Goal: Task Accomplishment & Management: Manage account settings

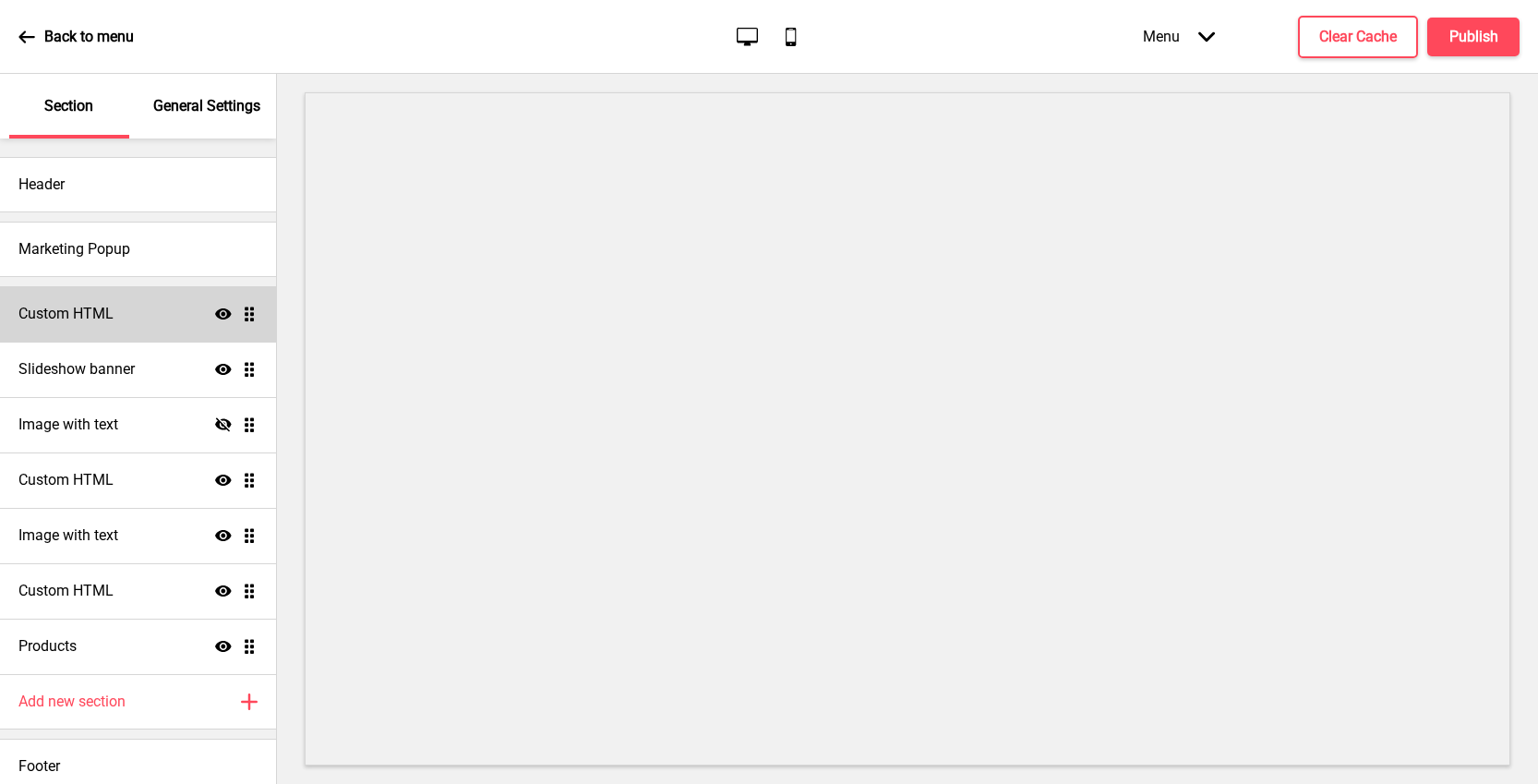
click at [88, 327] on div "Custom HTML Show Drag" at bounding box center [137, 314] width 276 height 56
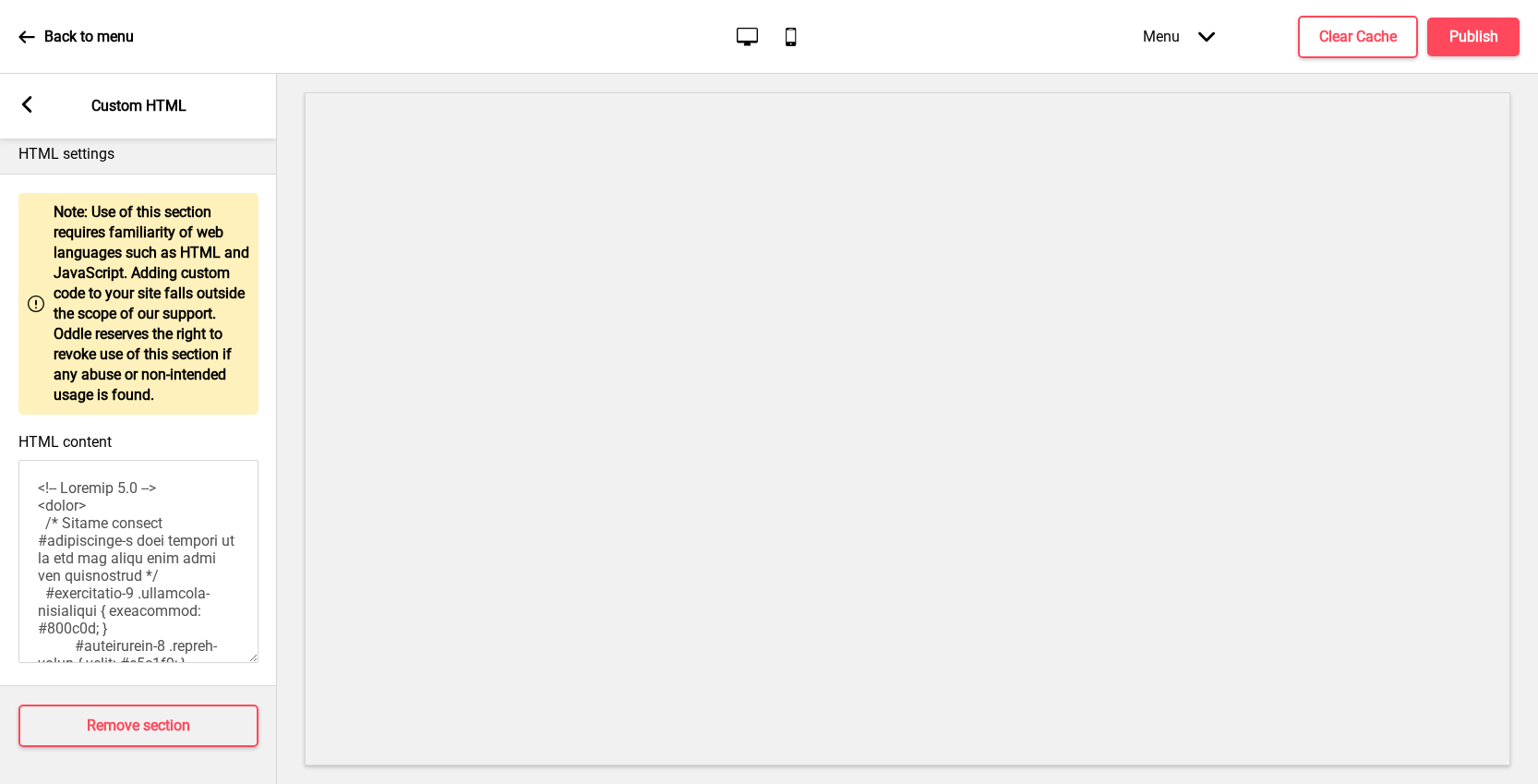
click at [31, 112] on icon at bounding box center [27, 104] width 10 height 17
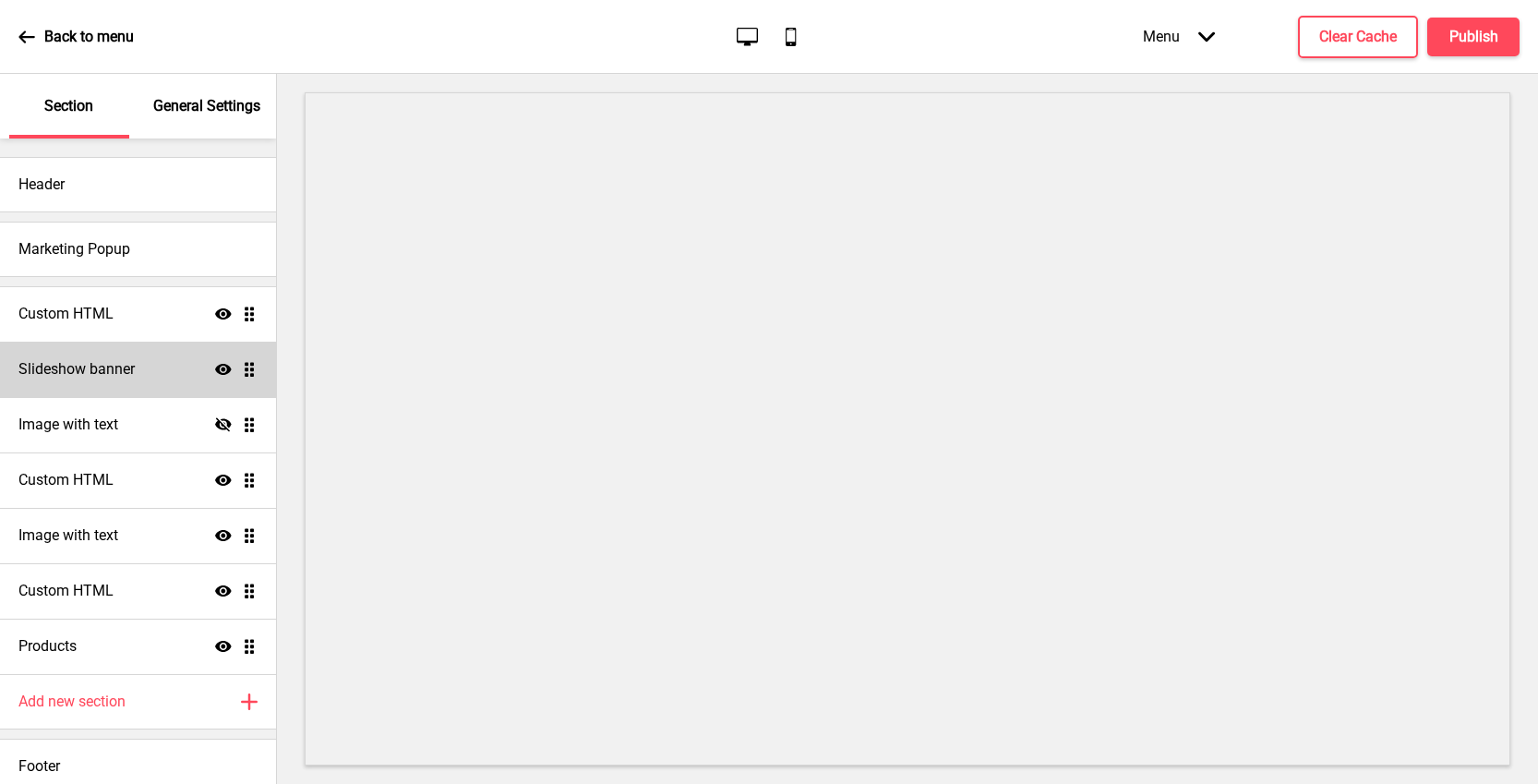
click at [107, 362] on h4 "Slideshow banner" at bounding box center [76, 369] width 116 height 20
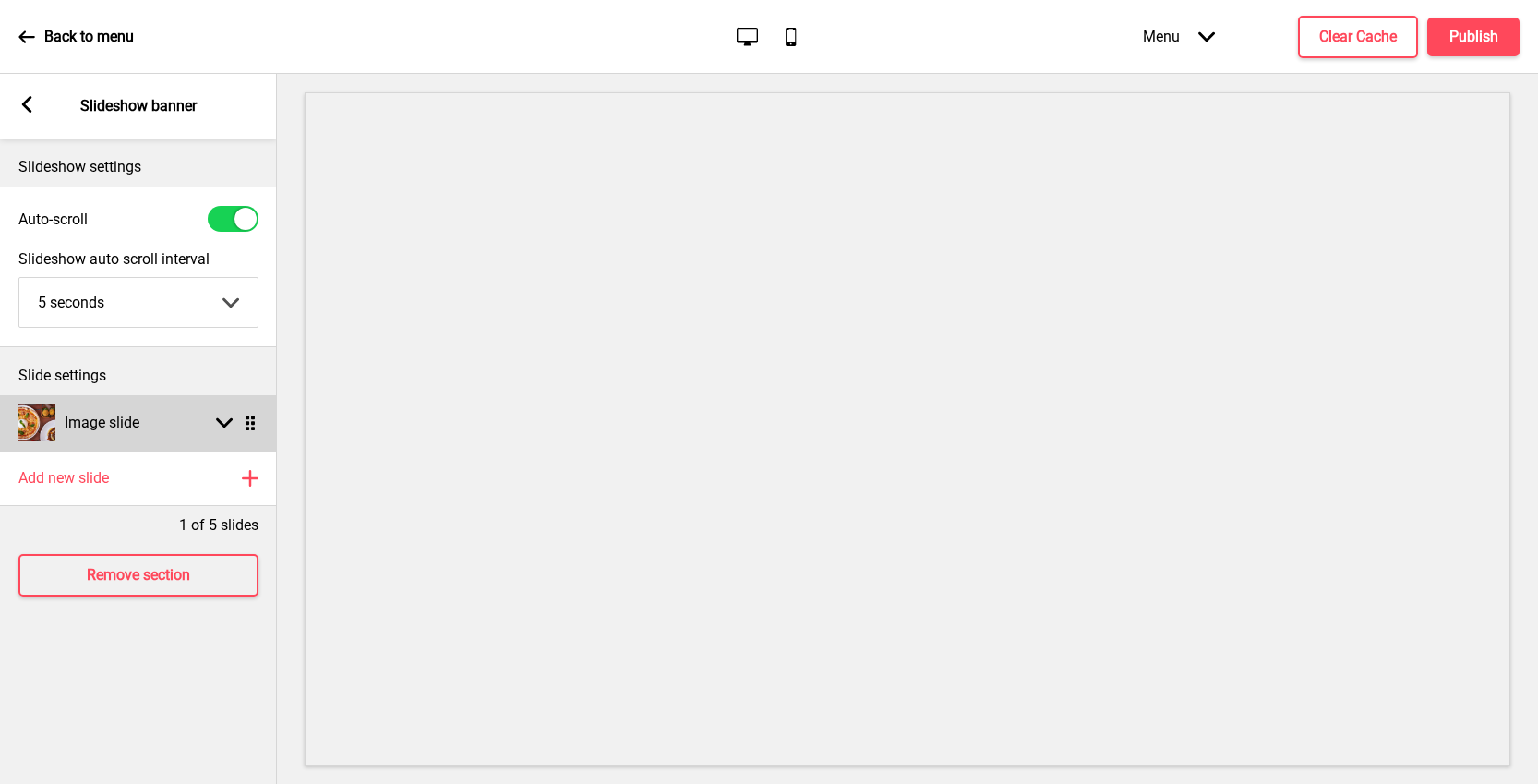
click at [148, 423] on div "Image slide Arrow down Drag" at bounding box center [138, 423] width 277 height 56
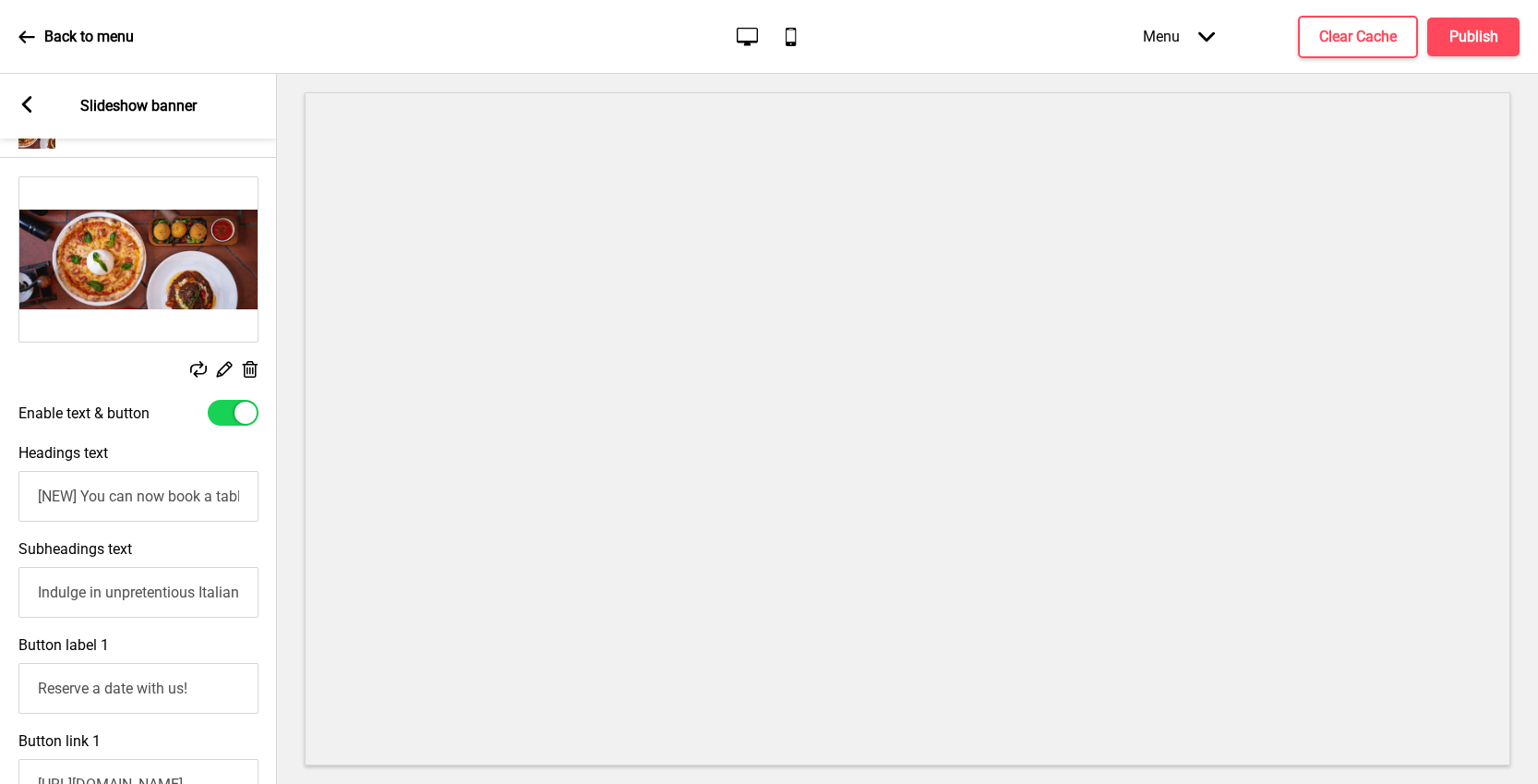
scroll to position [300, 0]
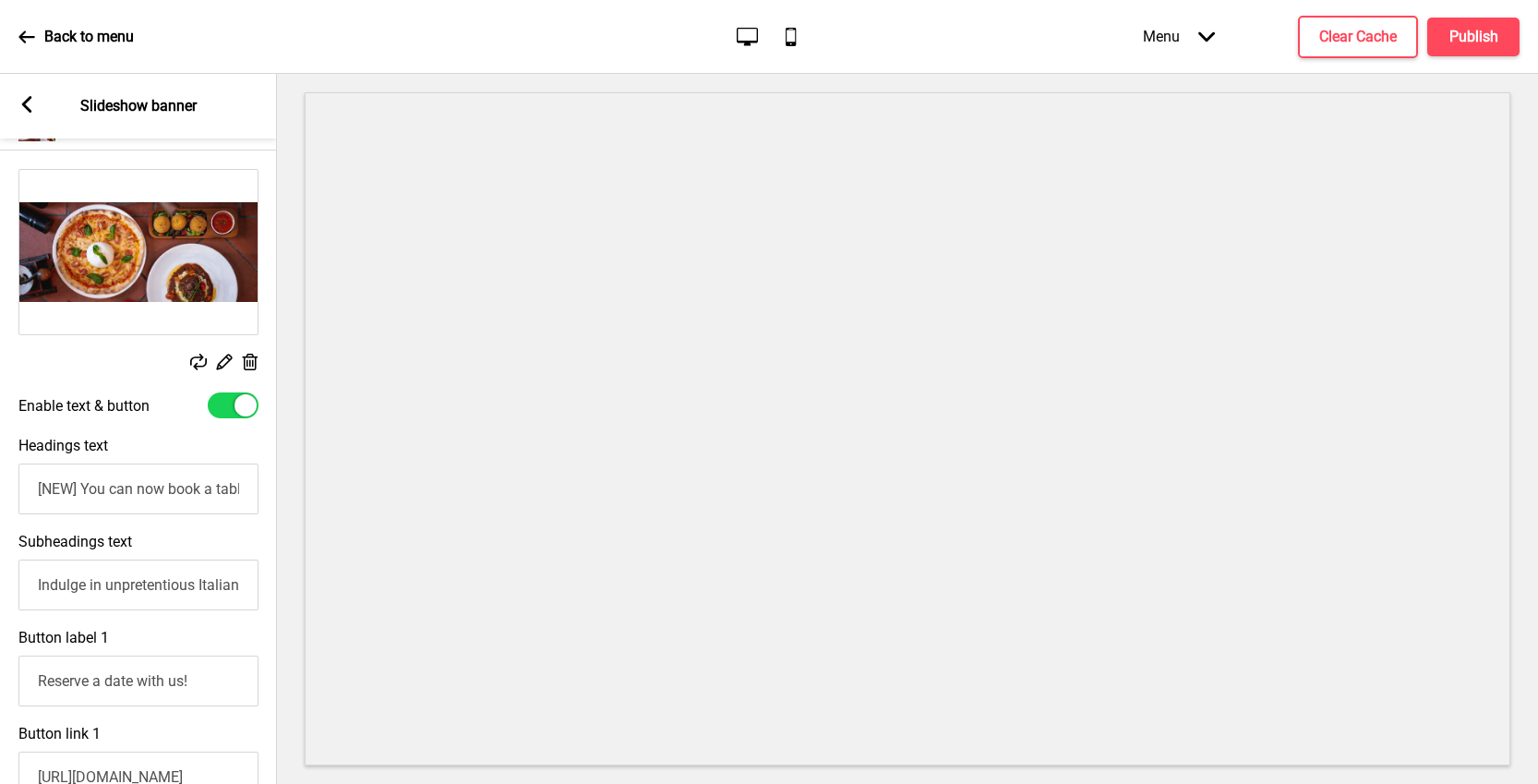
click at [227, 359] on rect at bounding box center [224, 361] width 19 height 19
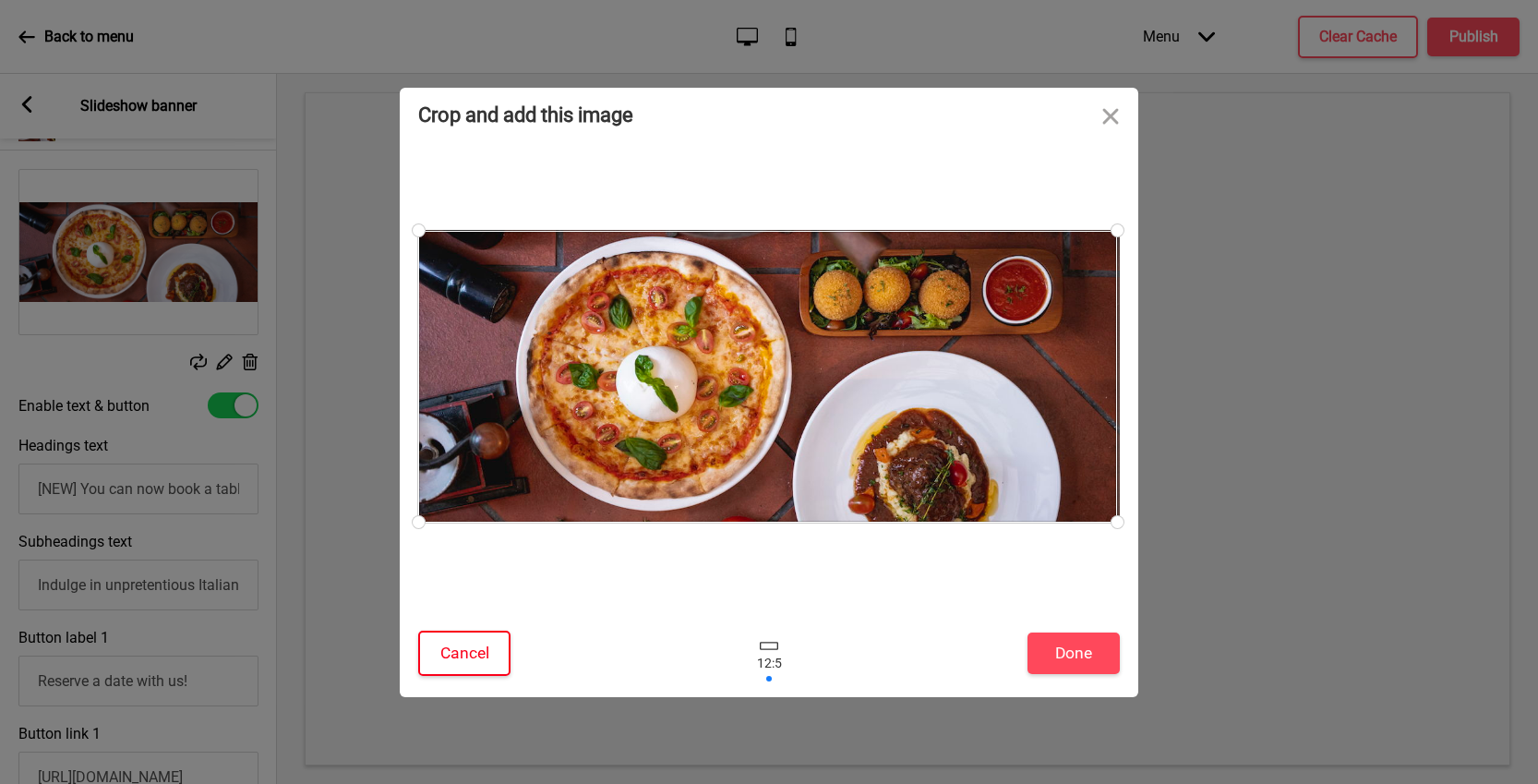
click at [486, 674] on button "Cancel" at bounding box center [464, 652] width 92 height 45
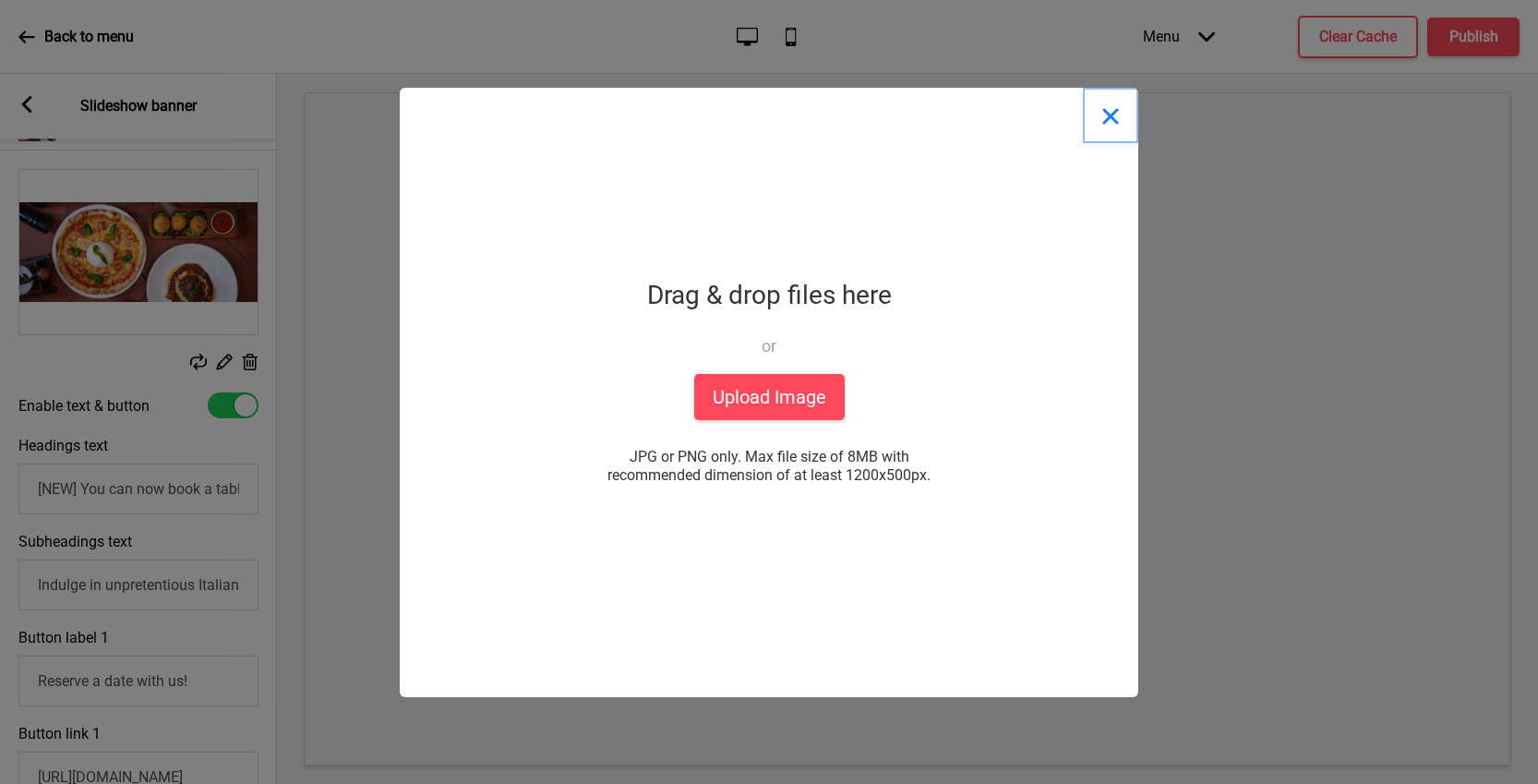
click at [1103, 126] on button "Close" at bounding box center [1111, 116] width 56 height 56
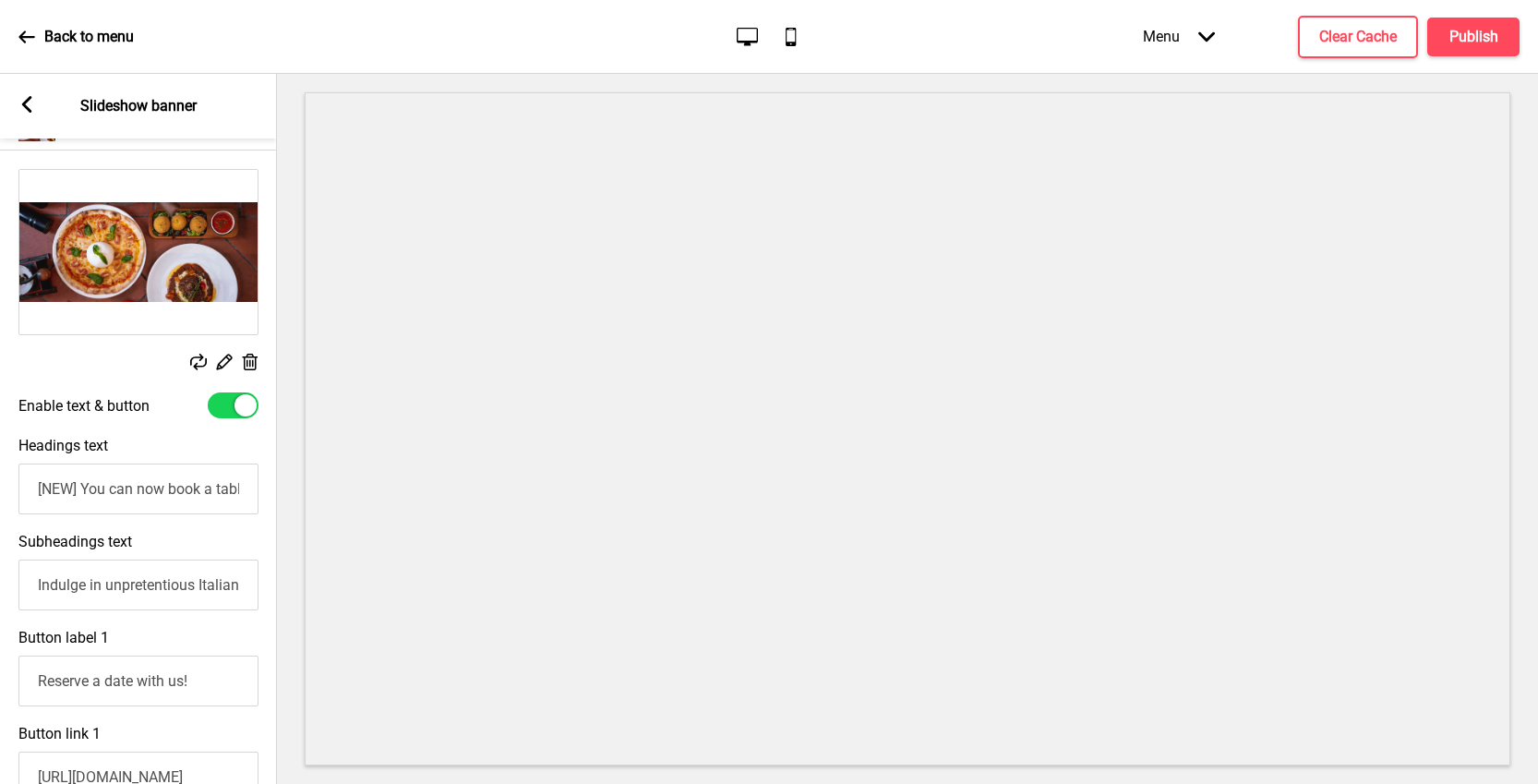
click at [224, 361] on rect at bounding box center [224, 361] width 19 height 19
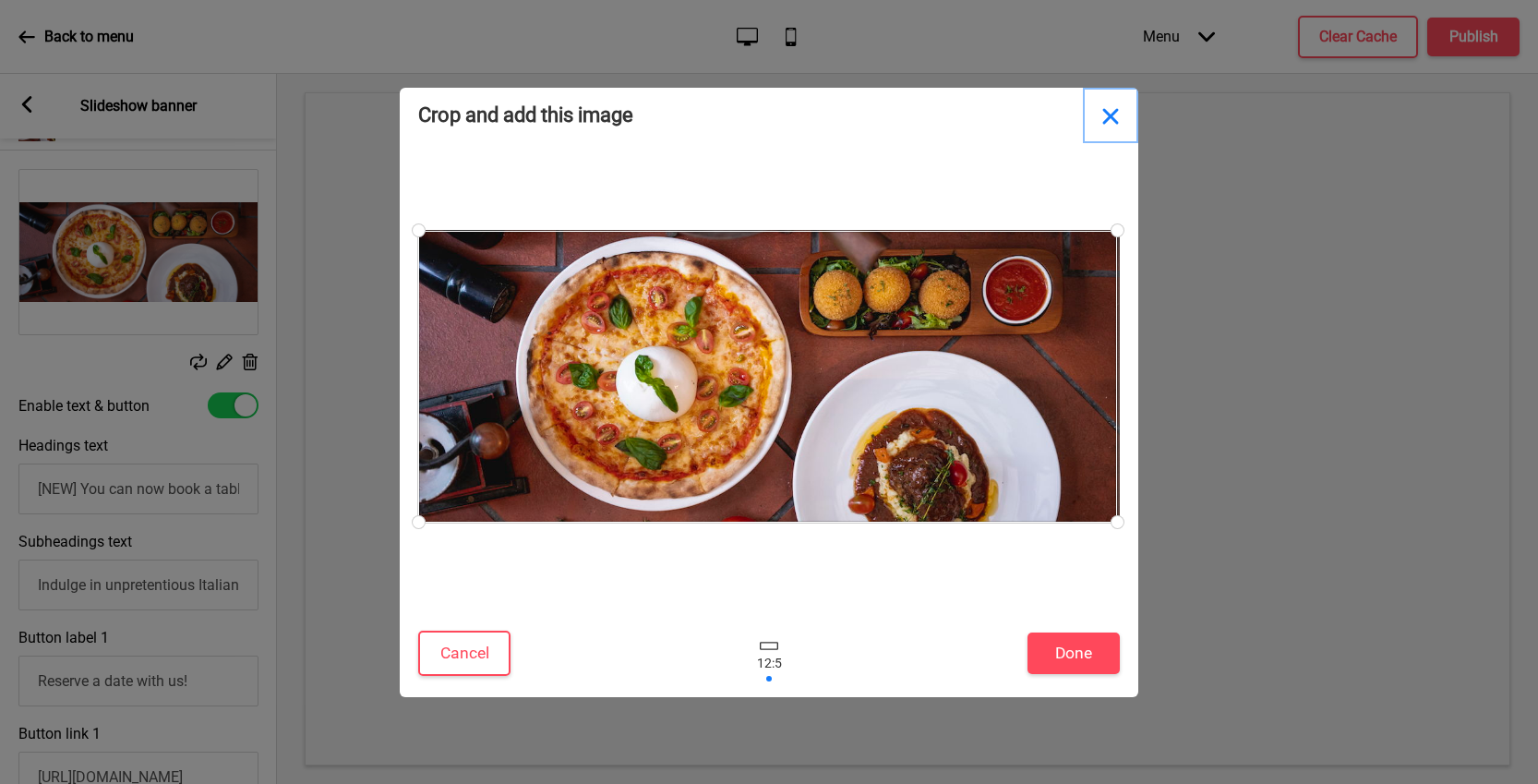
click at [1128, 120] on button "Close" at bounding box center [1111, 116] width 56 height 56
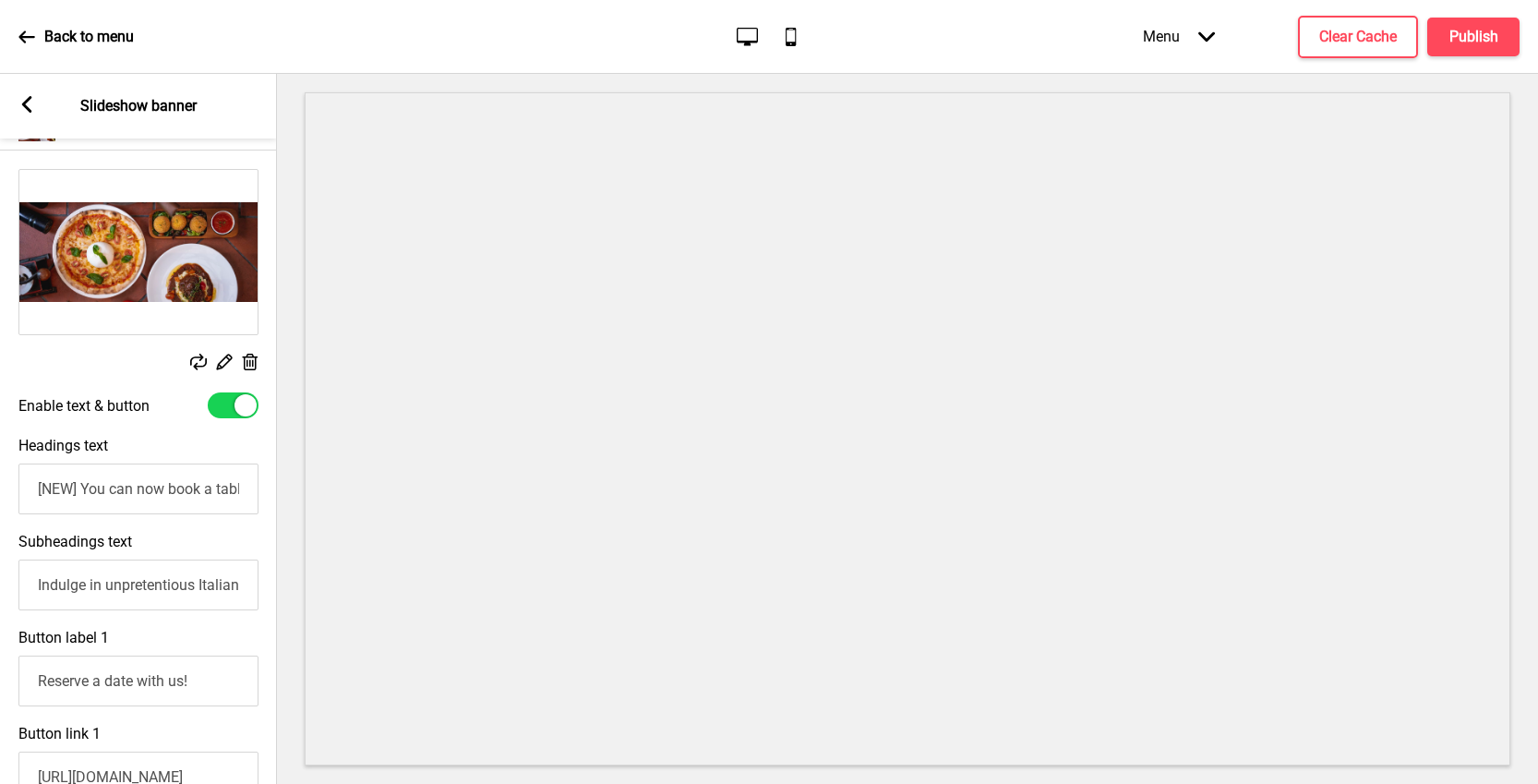
click at [244, 363] on icon at bounding box center [251, 362] width 16 height 17
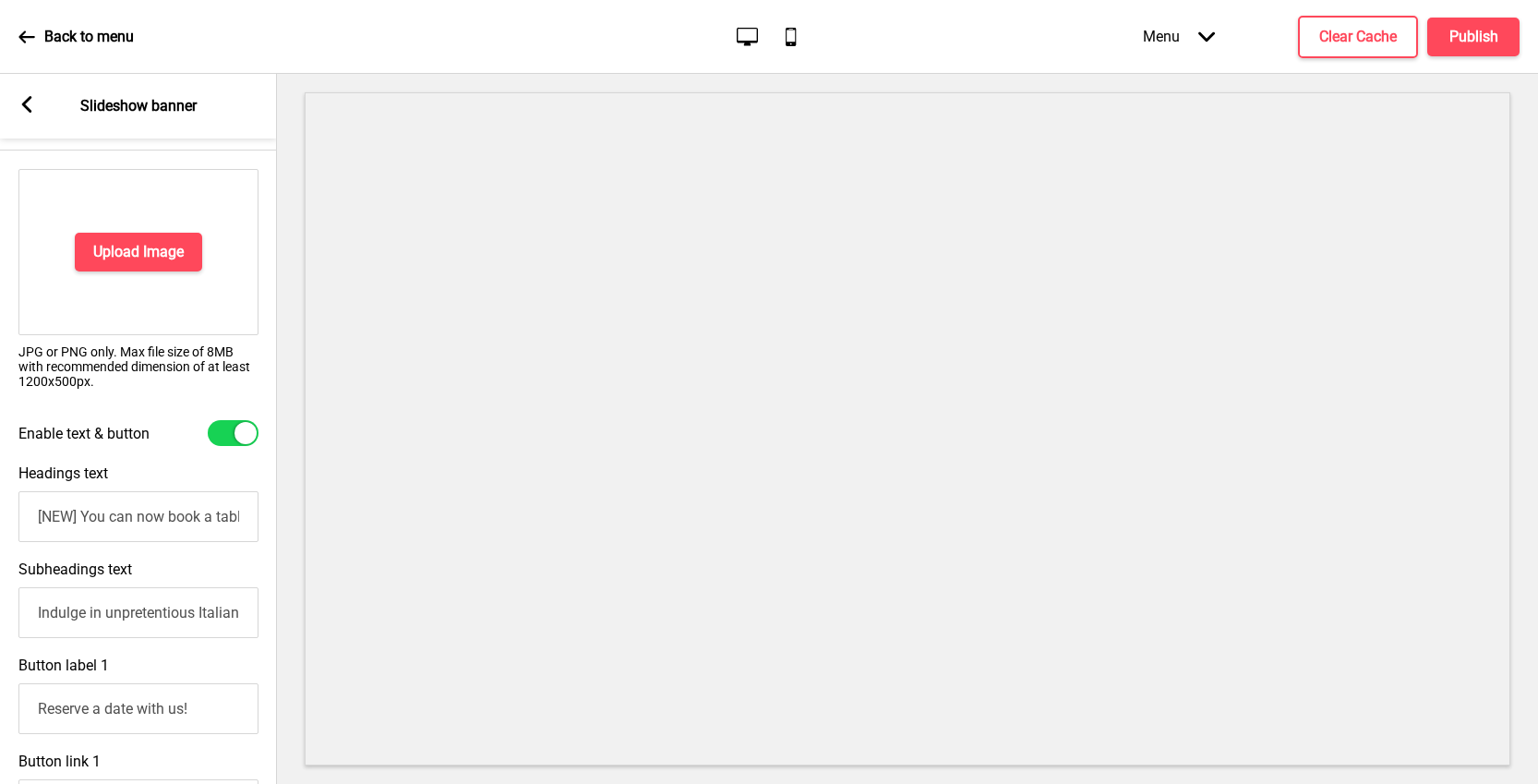
scroll to position [308, 0]
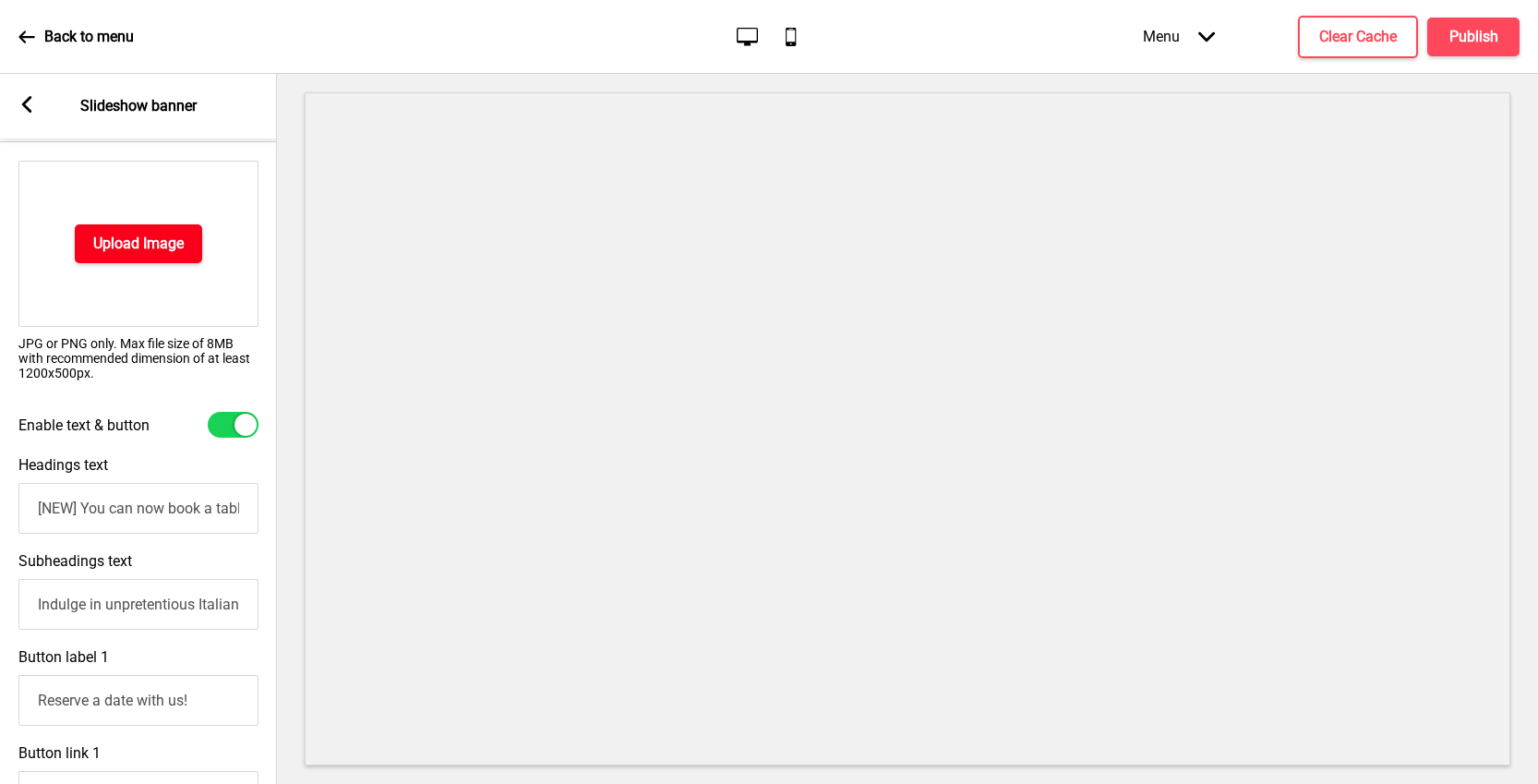
click at [133, 246] on h4 "Upload Image" at bounding box center [137, 244] width 90 height 20
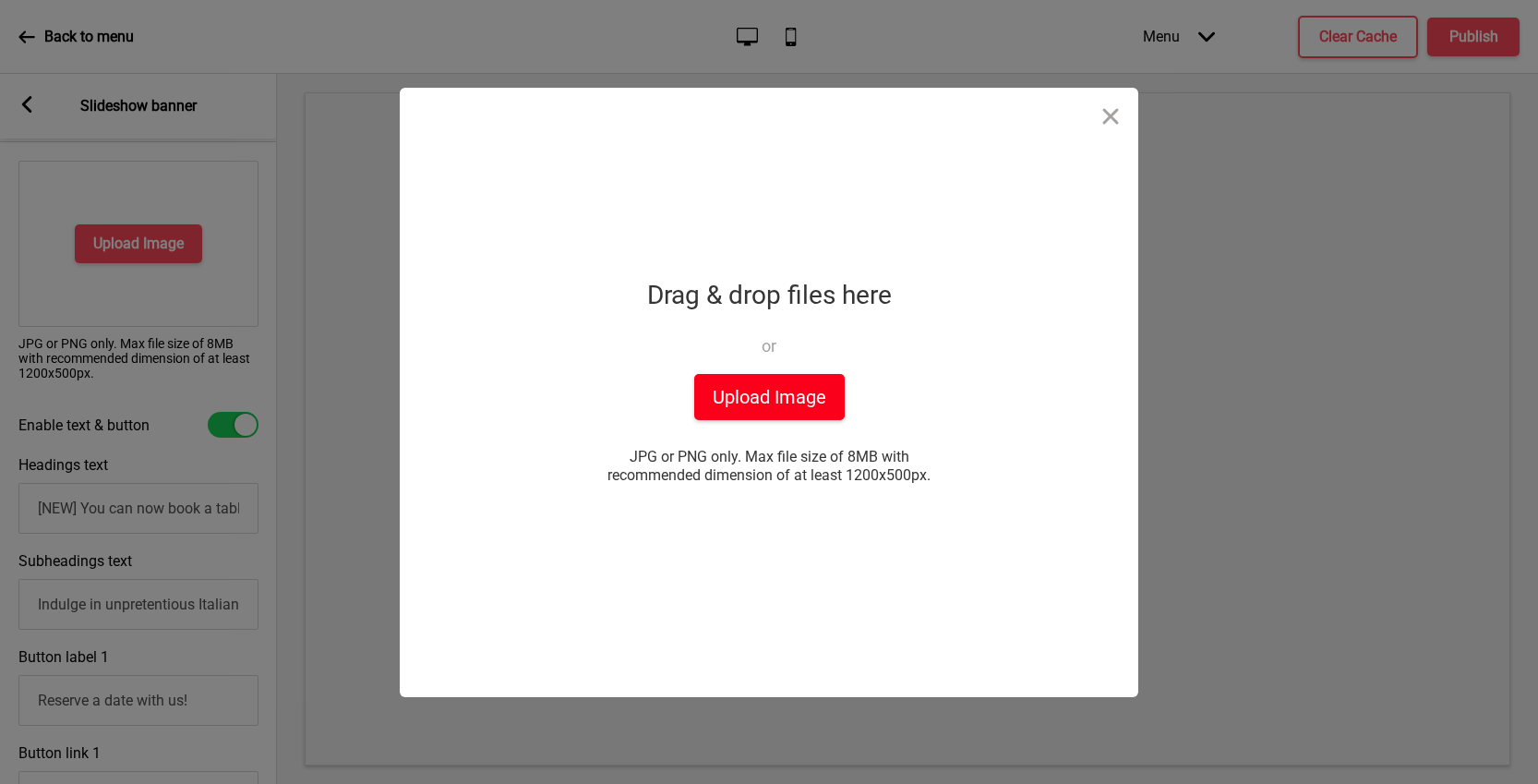
click at [741, 376] on button "Upload Image" at bounding box center [769, 397] width 150 height 46
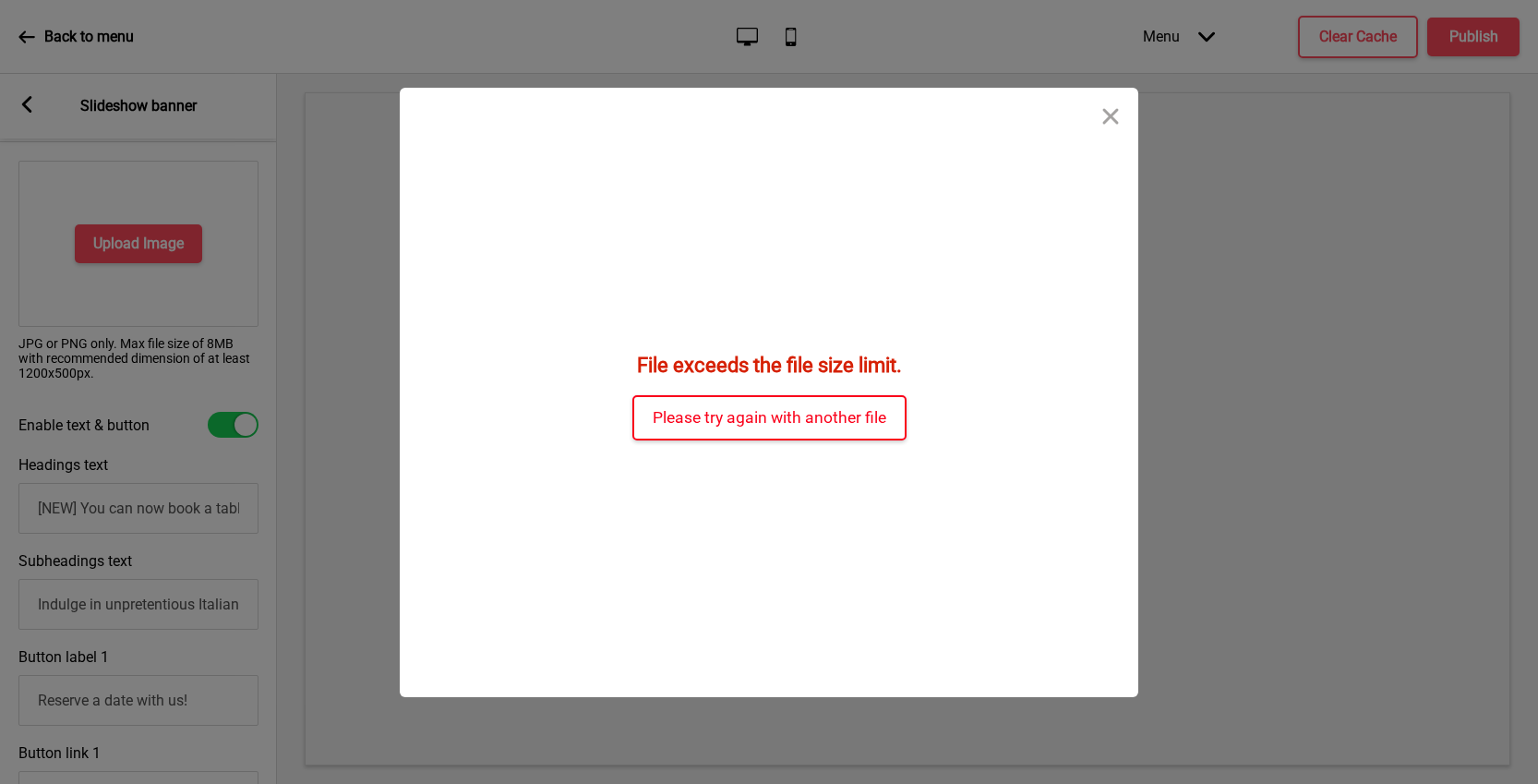
click at [812, 409] on button "Please try again with another file" at bounding box center [769, 418] width 274 height 45
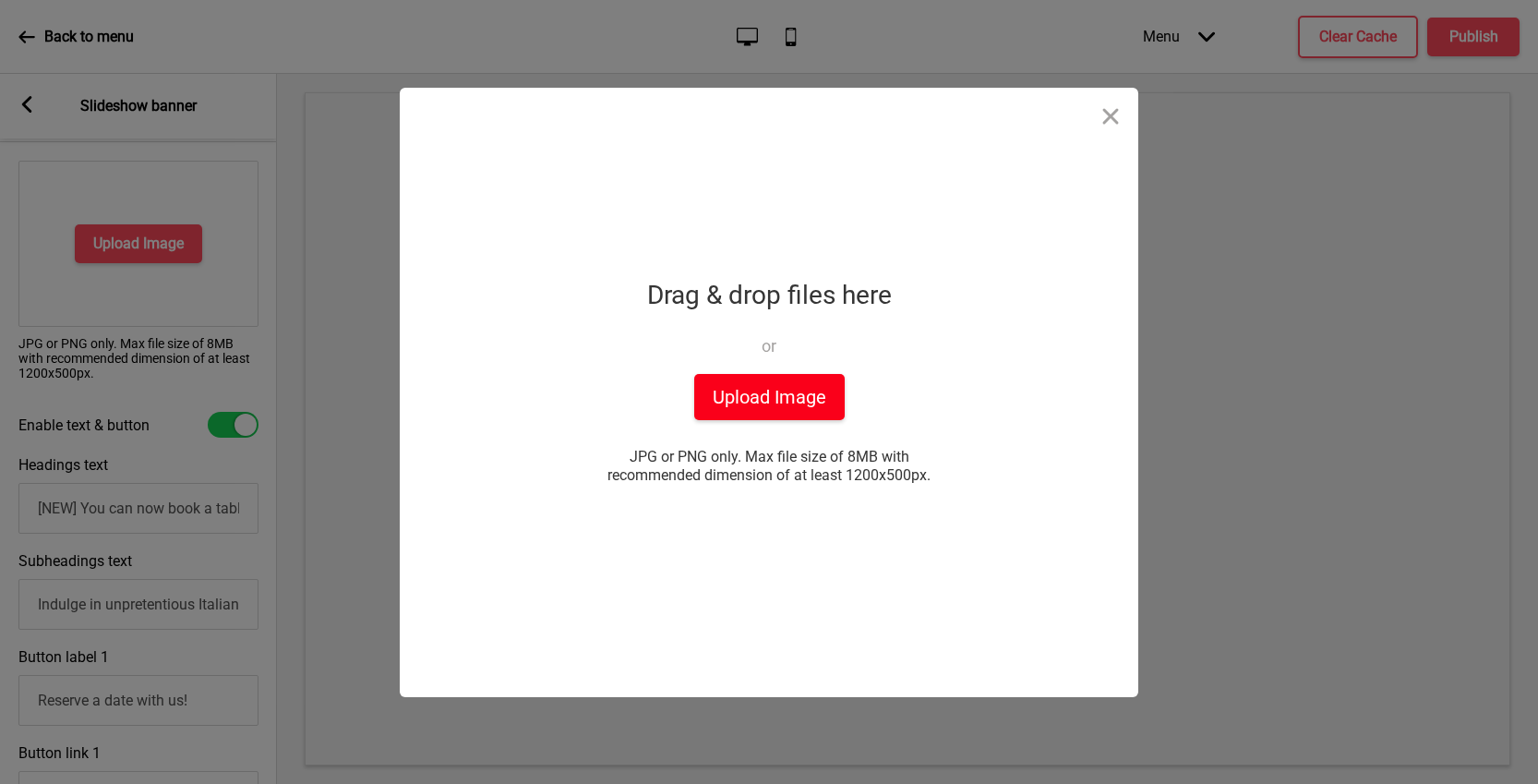
click at [730, 405] on button "Upload Image" at bounding box center [769, 397] width 150 height 46
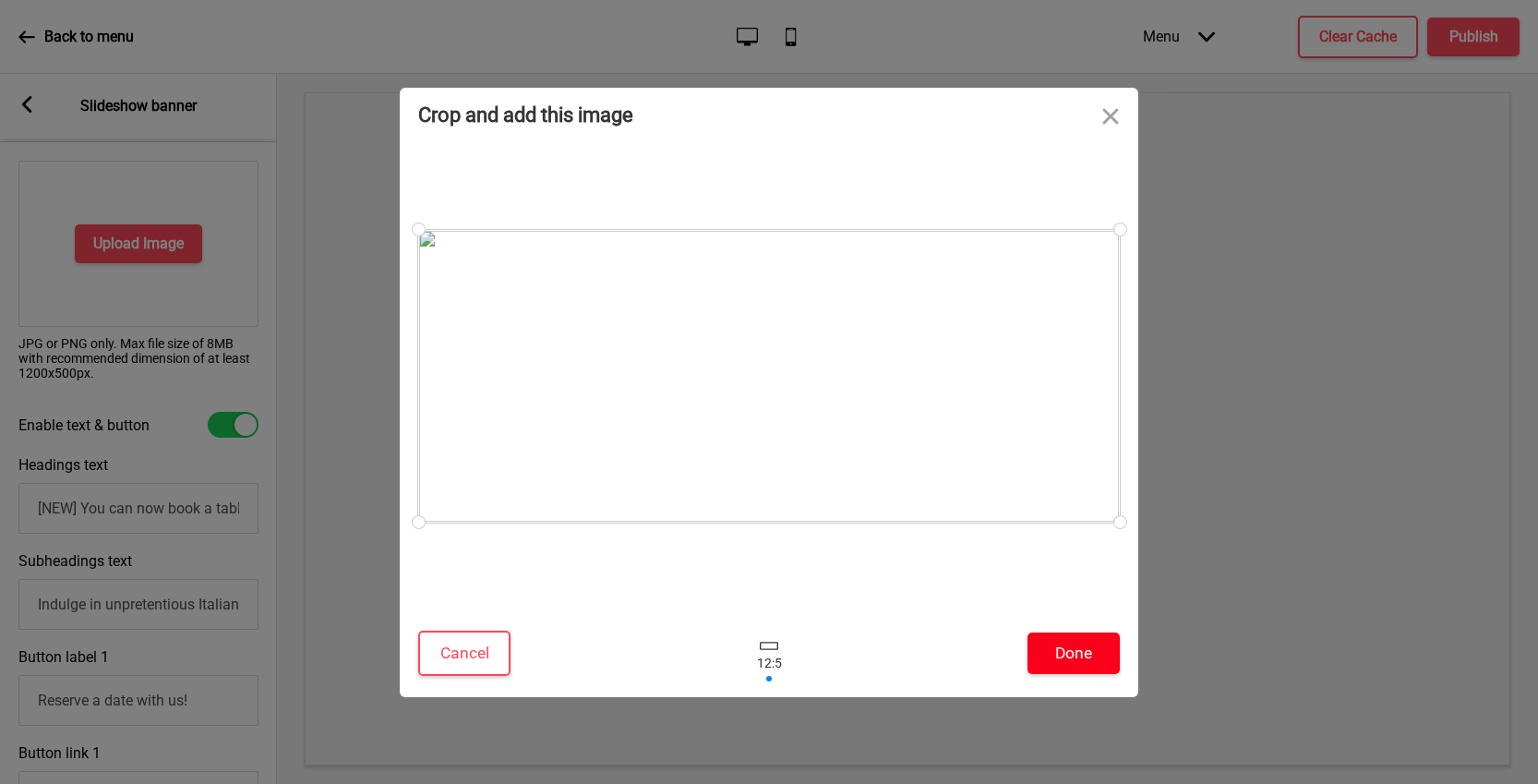
click at [1037, 654] on button "Done" at bounding box center [1073, 652] width 92 height 42
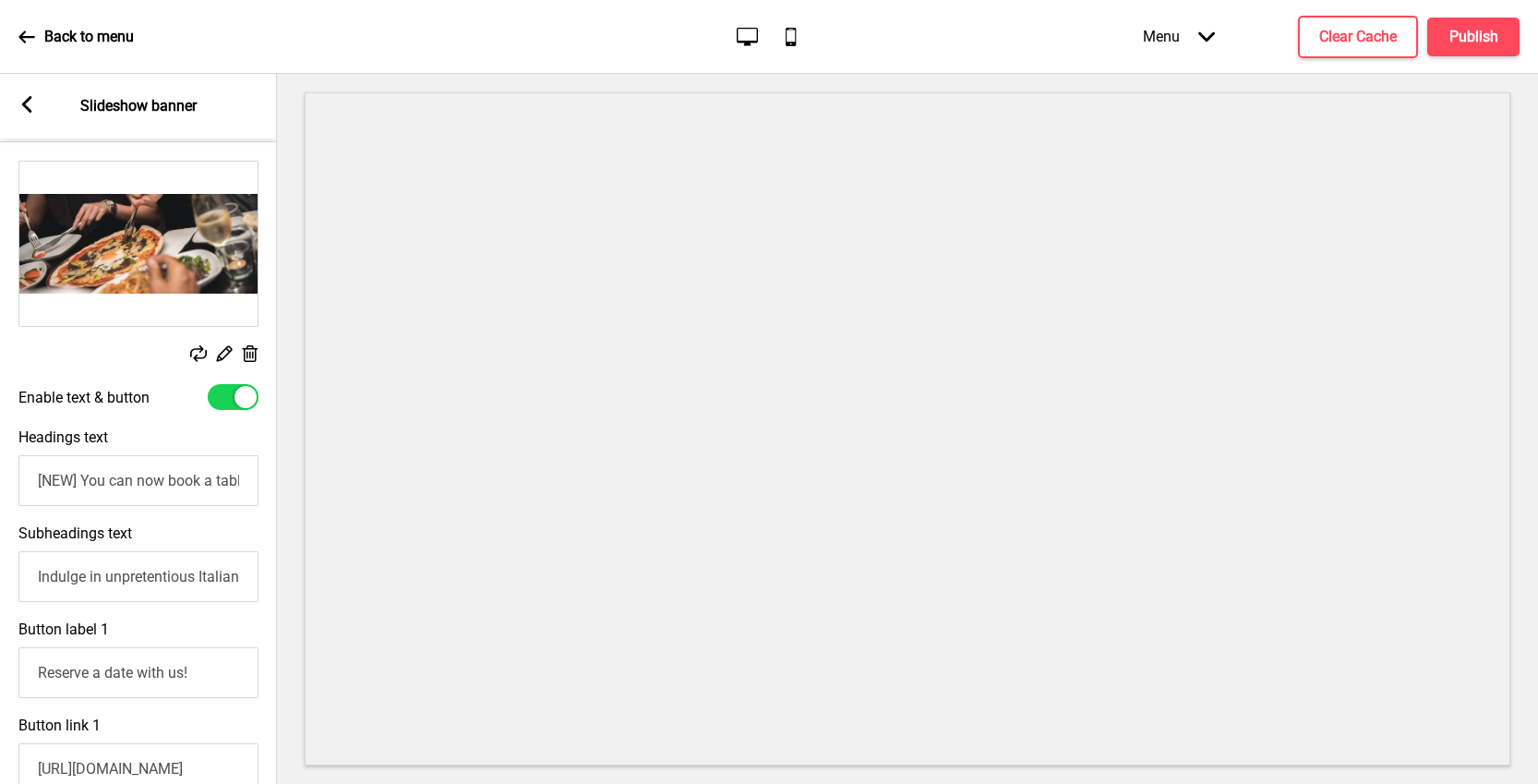
click at [180, 490] on input "[NEW] You can now book a table here!" at bounding box center [138, 480] width 240 height 51
paste input "Experience Authentic Italian Flavours"
type input "Experience Authentic Italian Flavours"
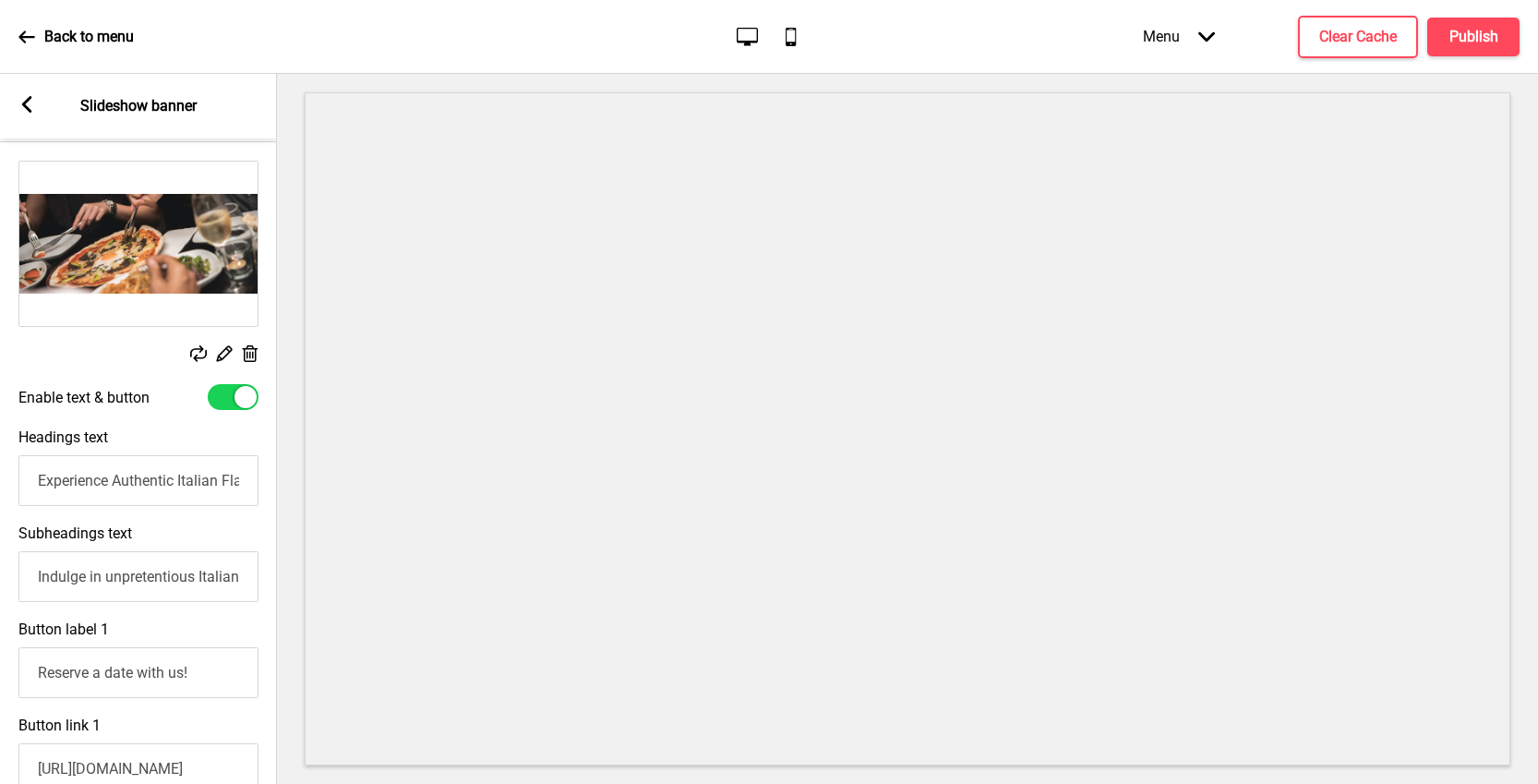
click at [113, 581] on input "Indulge in unpretentious Italian signatures at our modern Trattoria" at bounding box center [138, 576] width 240 height 51
paste input "our signature dishes and book your table for an unforgettable dining experience…"
type input "Indulge in our signature dishes and book your table for an unforgettable dining…"
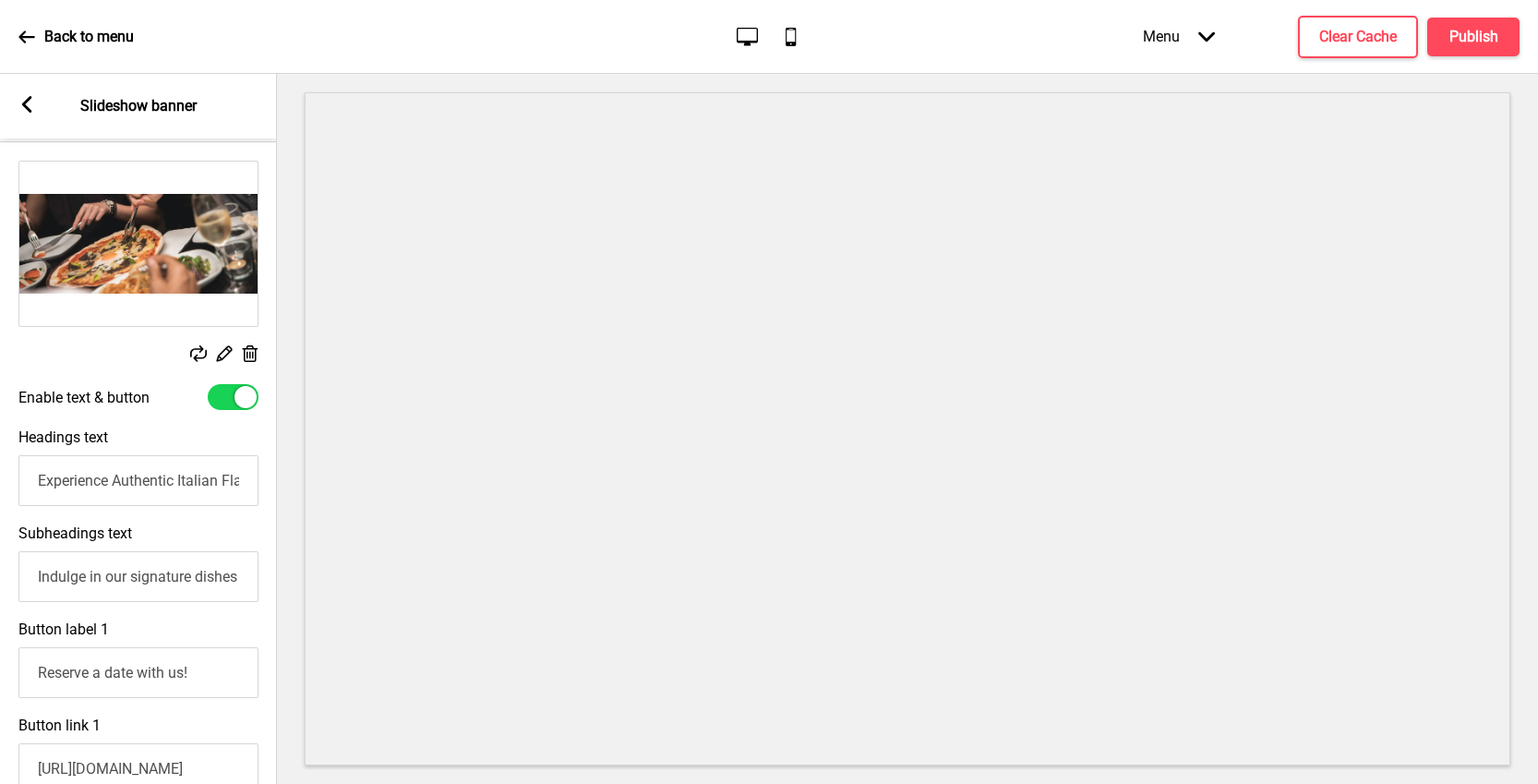
click at [127, 669] on input "Reserve a date with us!" at bounding box center [138, 672] width 240 height 51
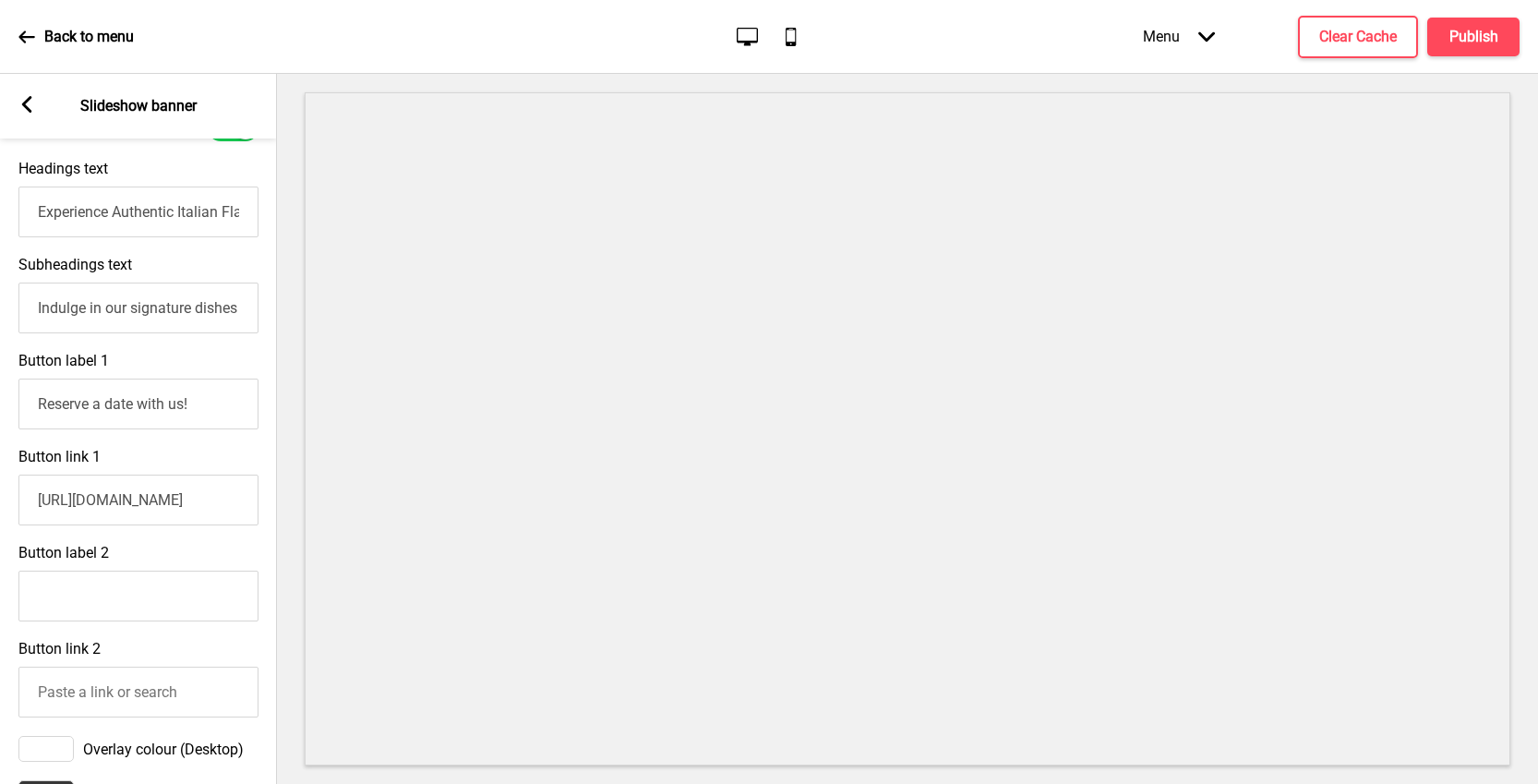
scroll to position [584, 0]
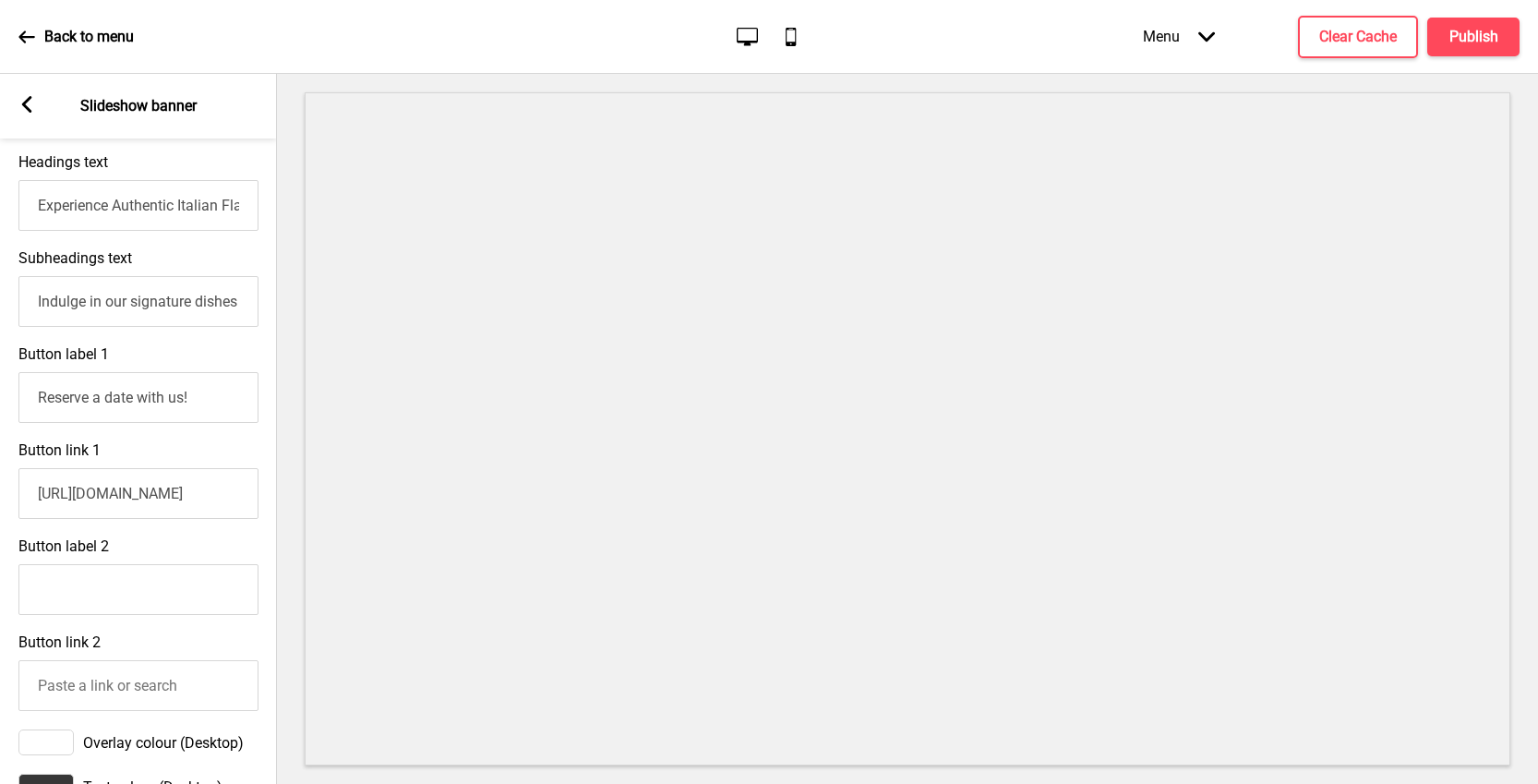
click at [103, 587] on input "Button label 2" at bounding box center [138, 589] width 240 height 51
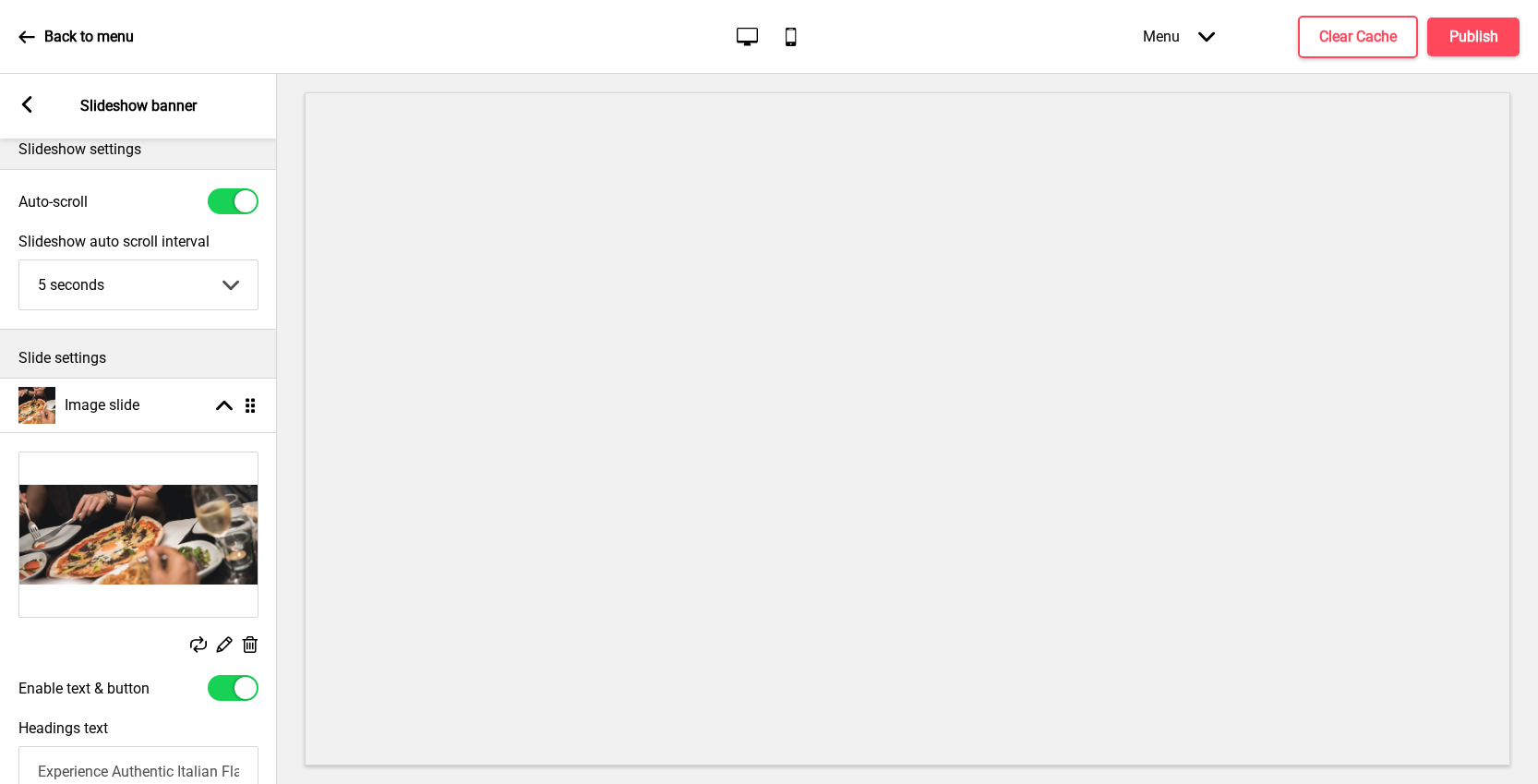
scroll to position [0, 0]
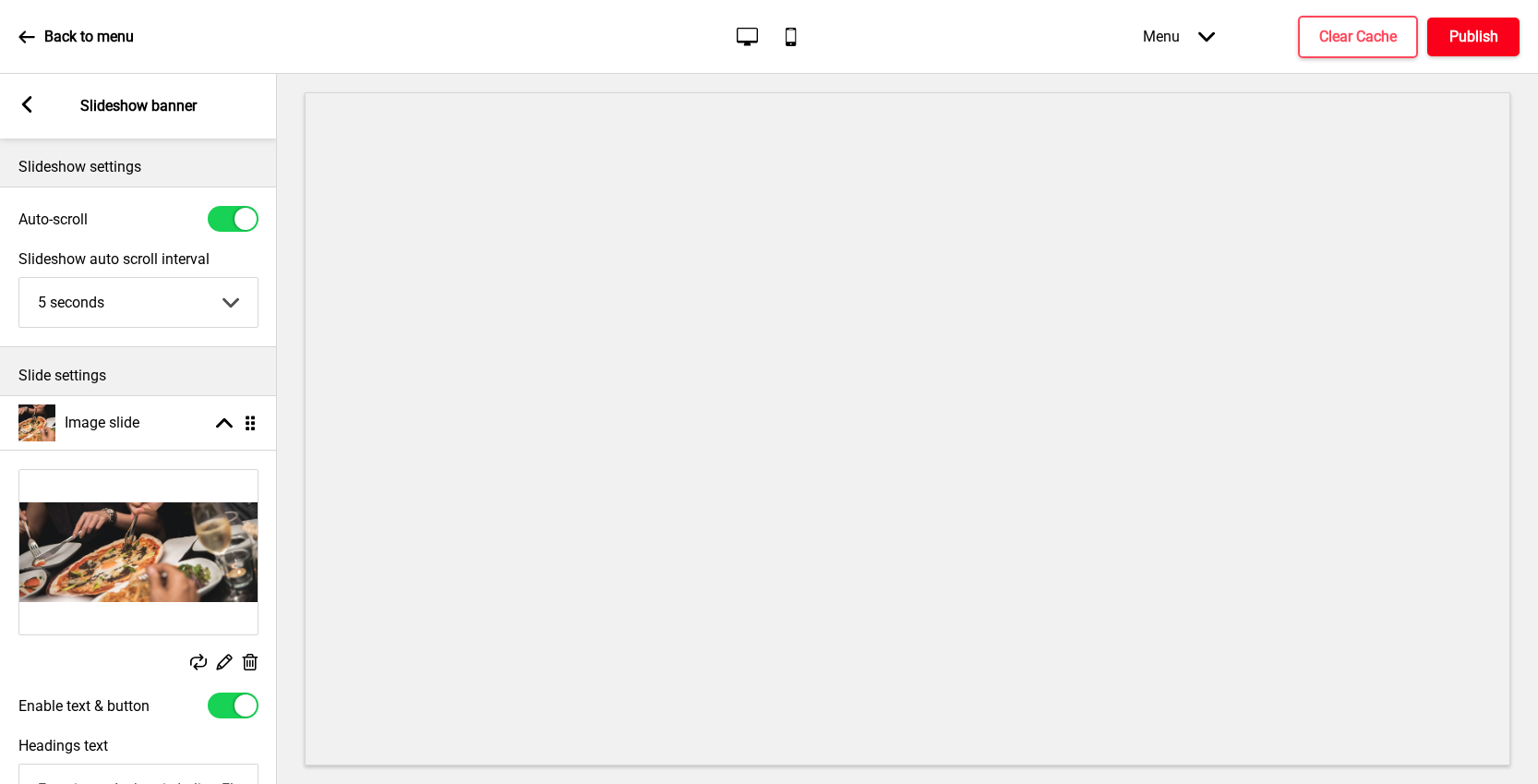
click at [1479, 40] on h4 "Publish" at bounding box center [1474, 37] width 49 height 20
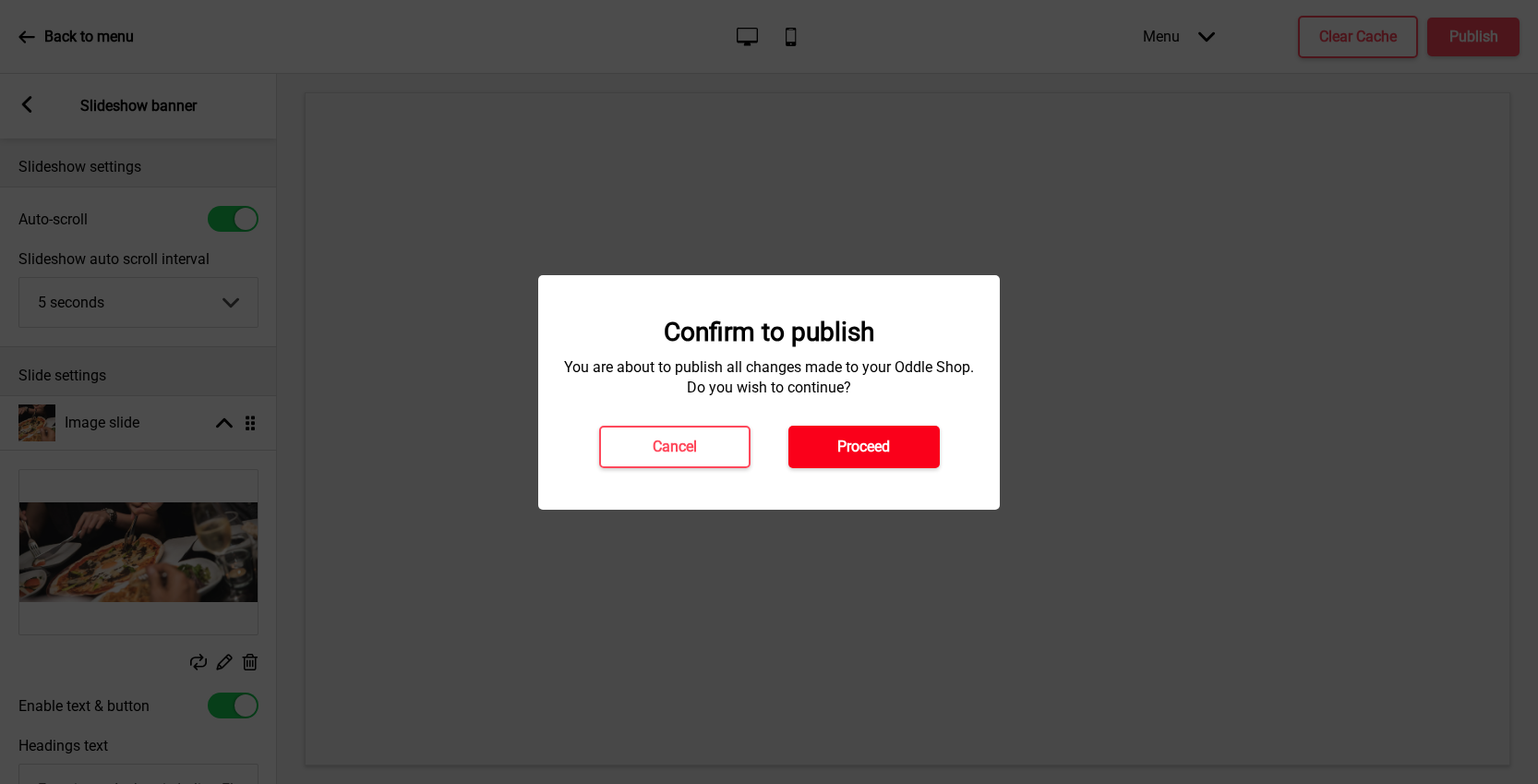
click at [878, 449] on h4 "Proceed" at bounding box center [863, 447] width 53 height 20
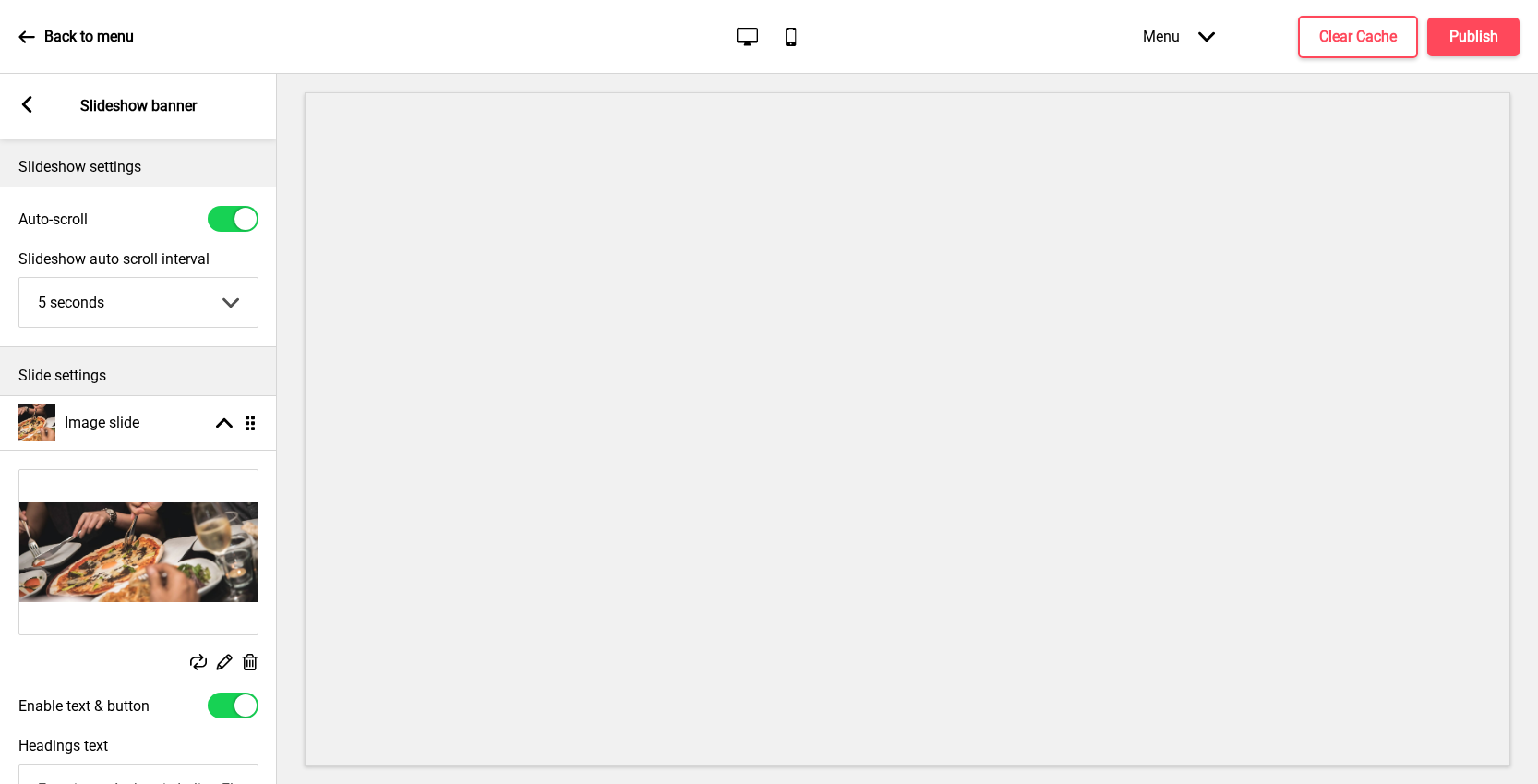
click at [23, 107] on rect at bounding box center [27, 104] width 17 height 17
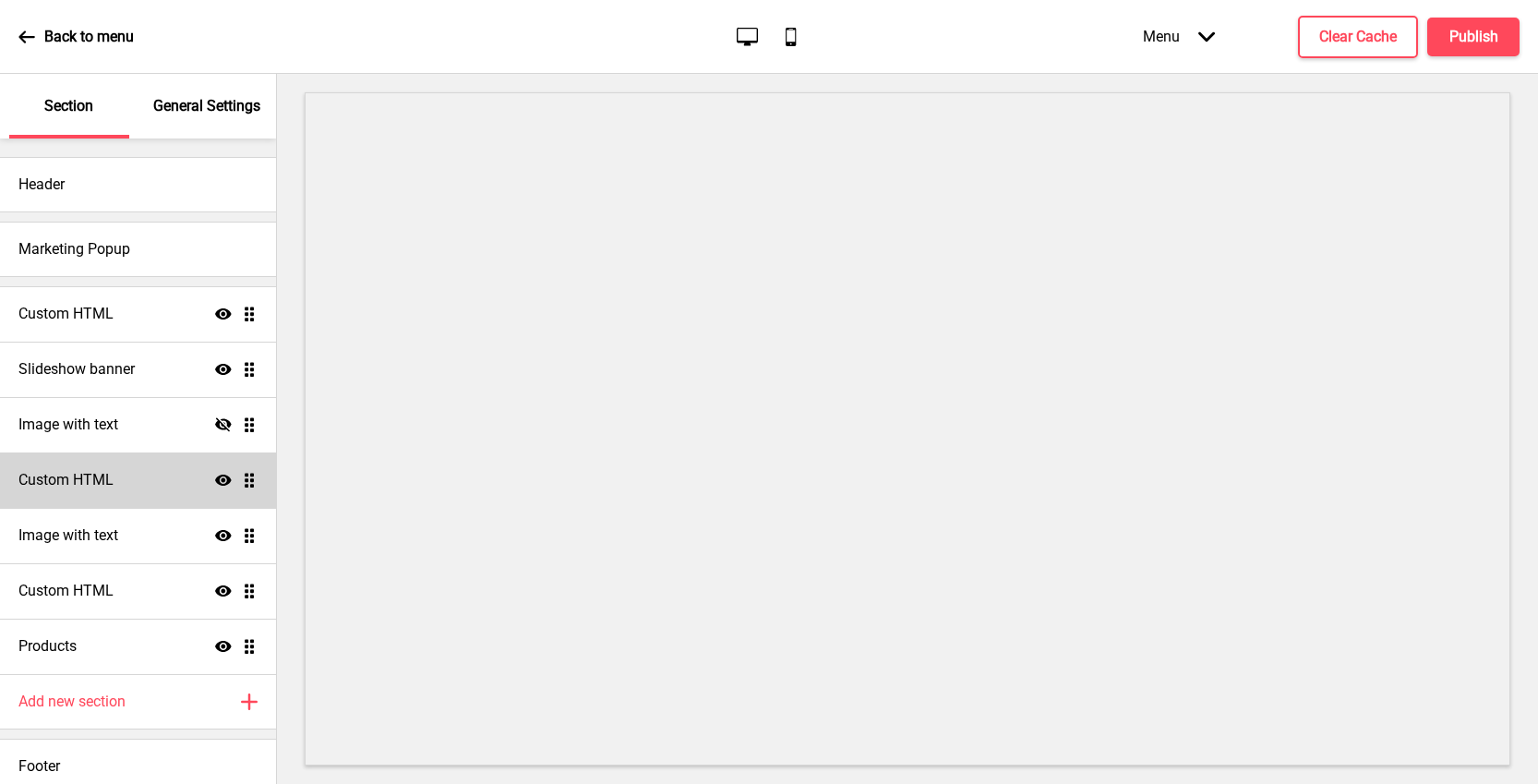
scroll to position [10, 0]
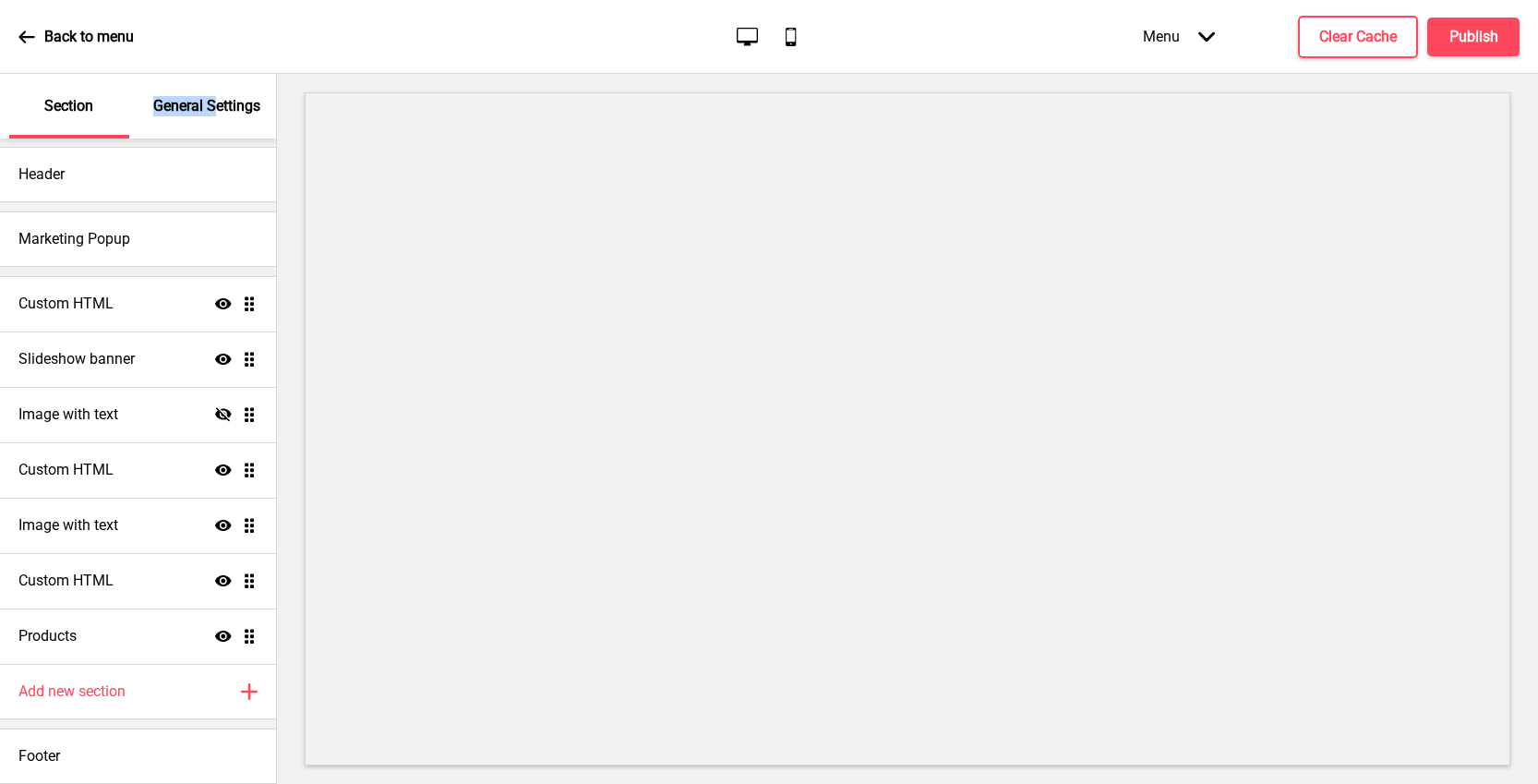
click at [218, 96] on p "General Settings" at bounding box center [206, 106] width 107 height 20
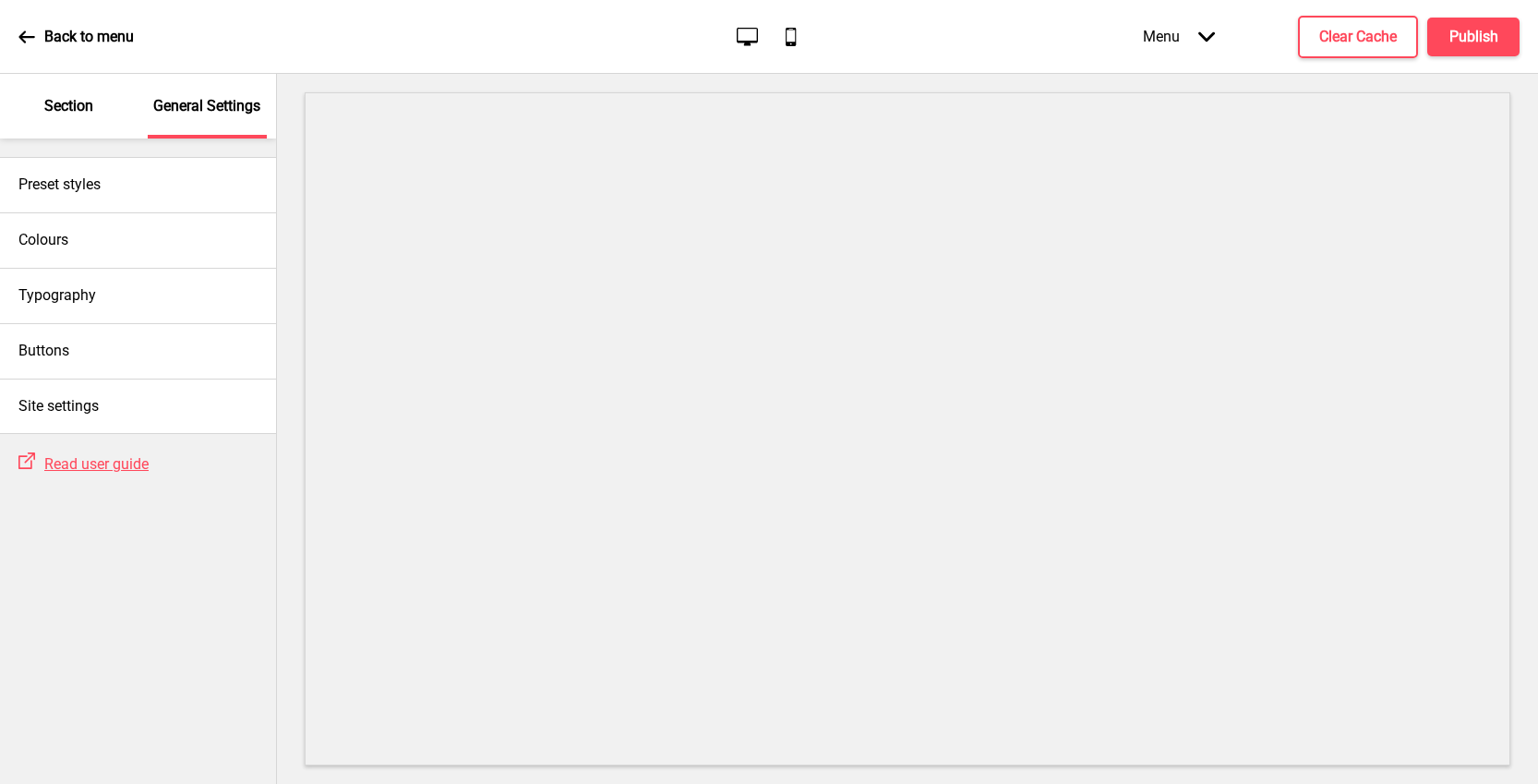
click at [26, 96] on div "Section" at bounding box center [69, 107] width 120 height 65
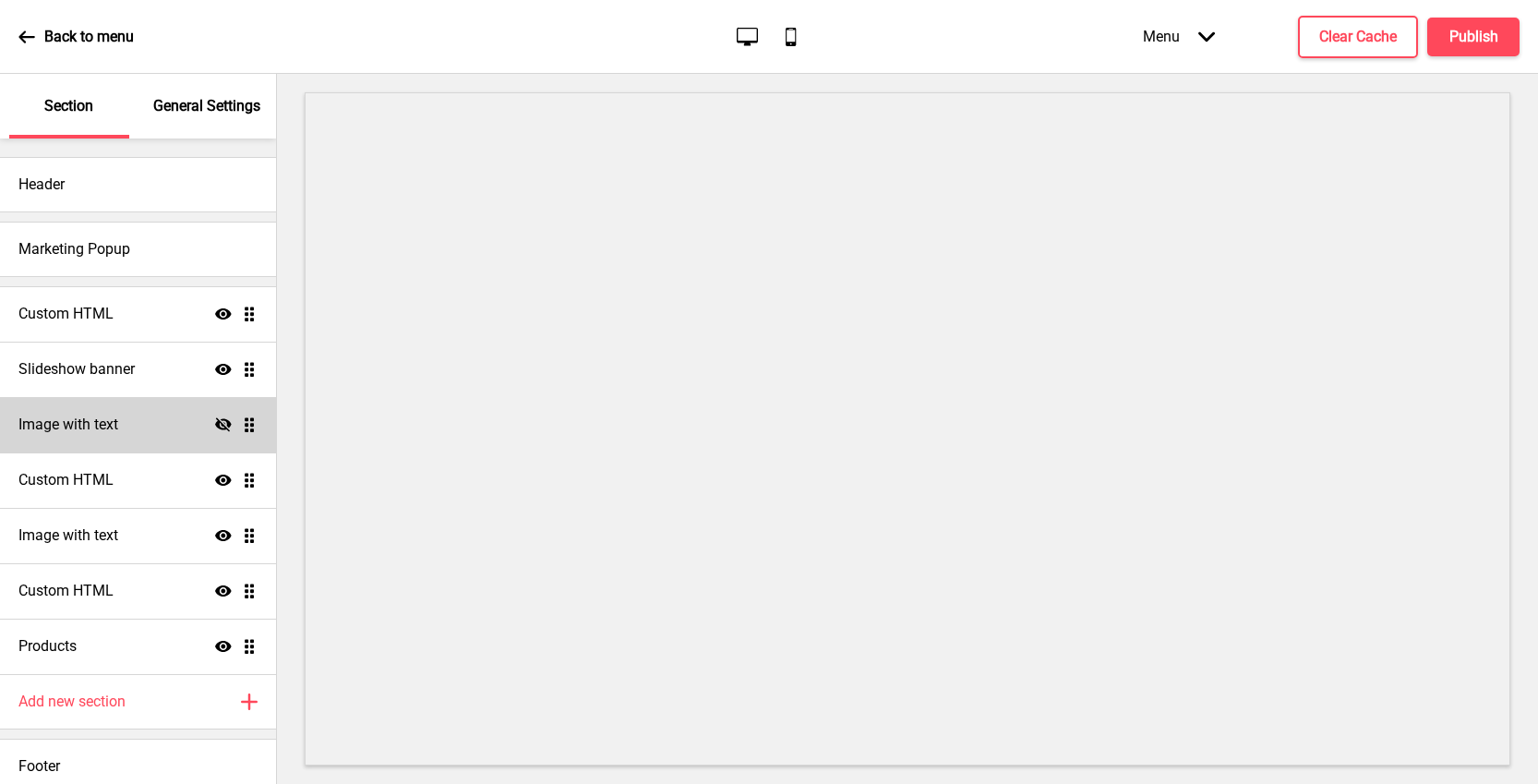
click at [75, 413] on div "Image with text Hide Drag" at bounding box center [137, 425] width 276 height 56
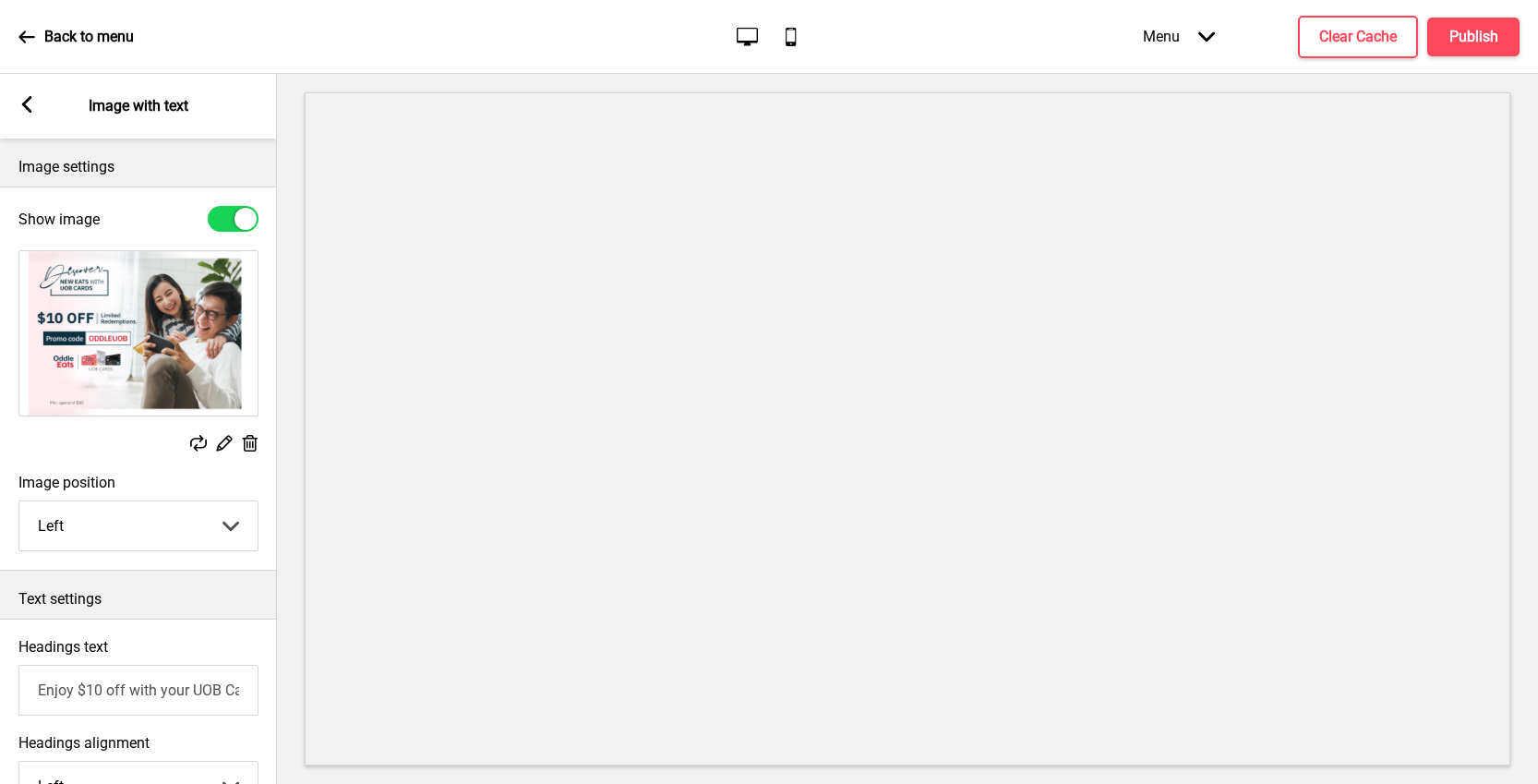
click at [28, 84] on div "Arrow left Image with text" at bounding box center [138, 107] width 277 height 65
click at [27, 96] on rect at bounding box center [27, 104] width 17 height 17
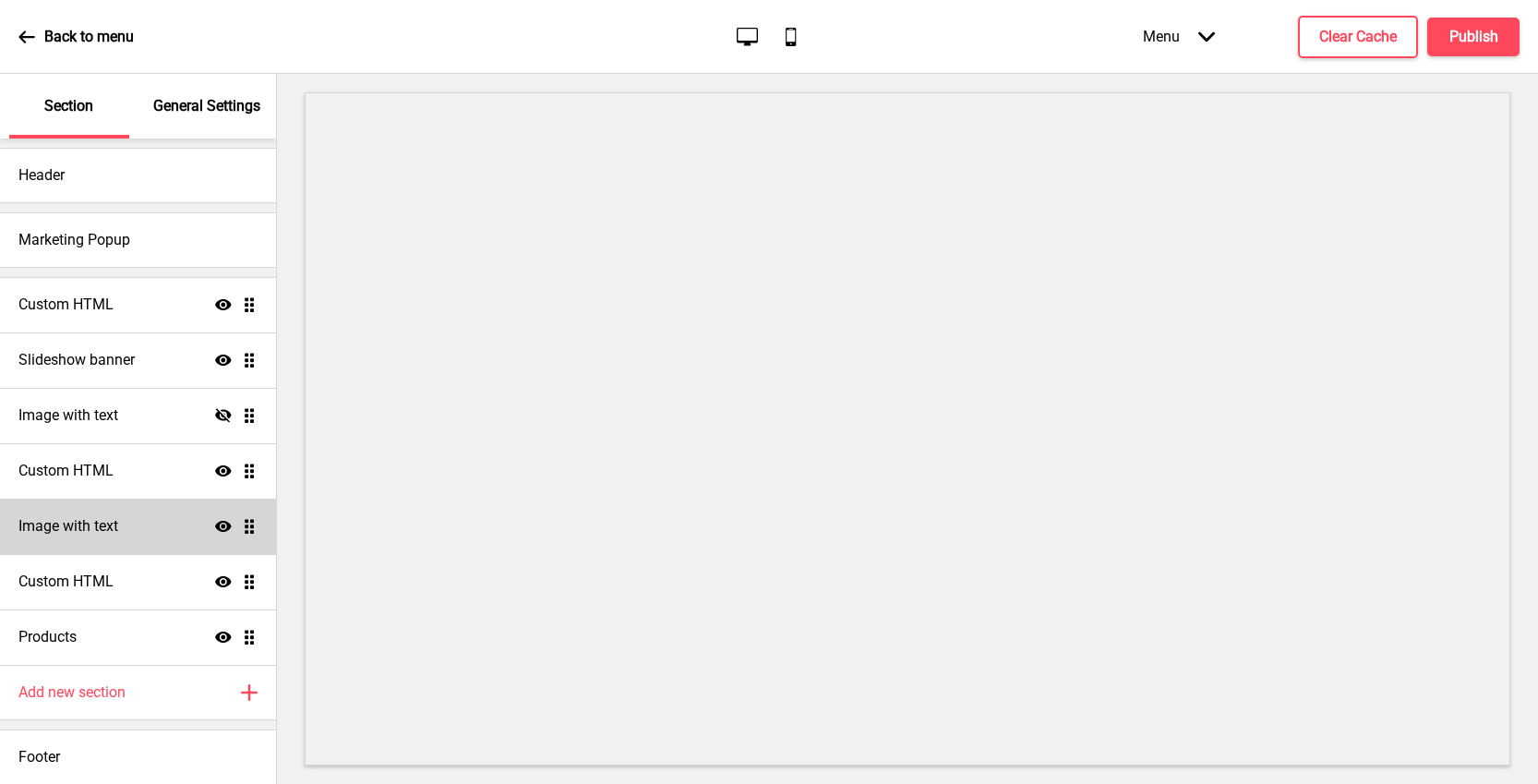
scroll to position [10, 0]
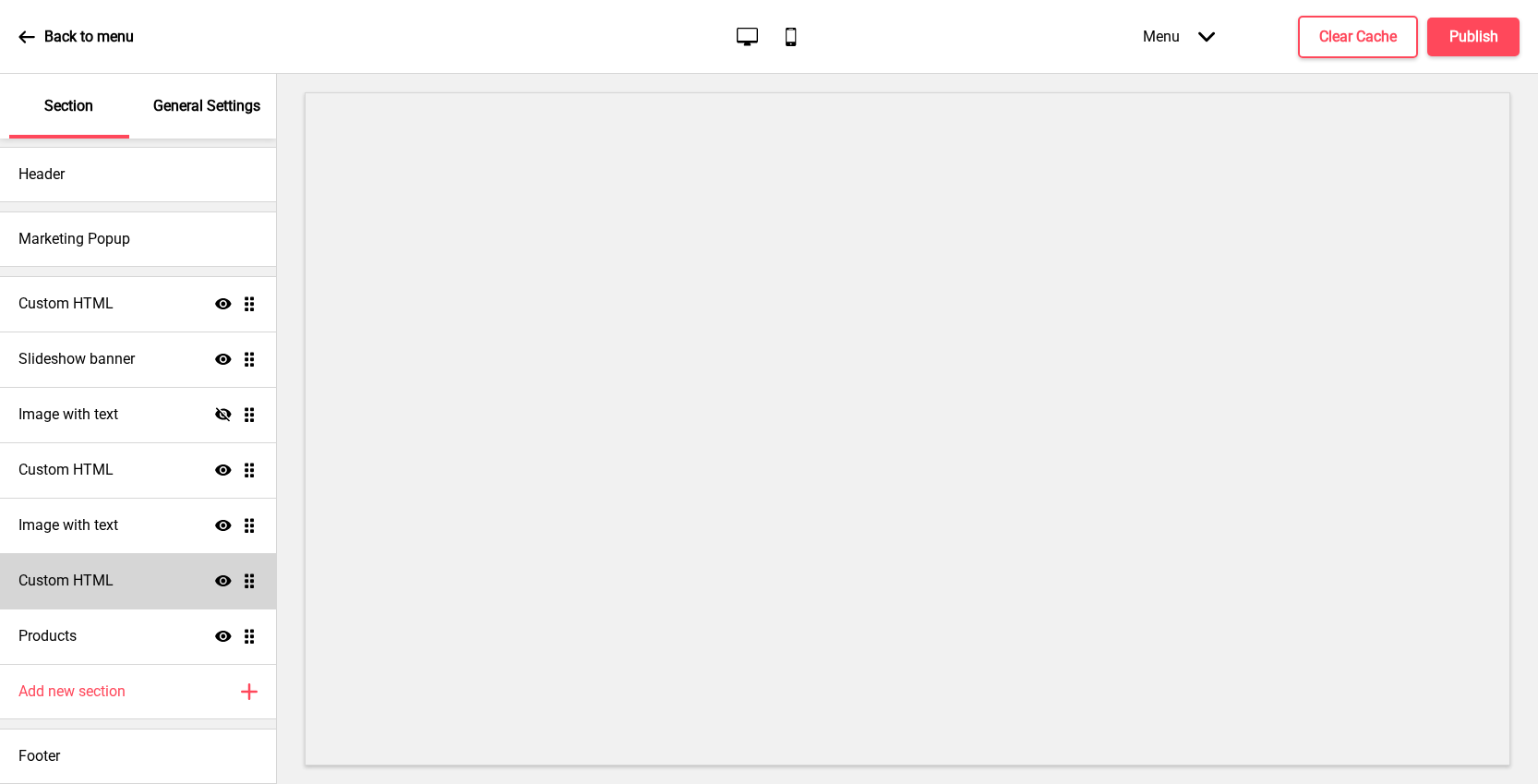
click at [105, 564] on div "Custom HTML Show Drag" at bounding box center [137, 581] width 276 height 56
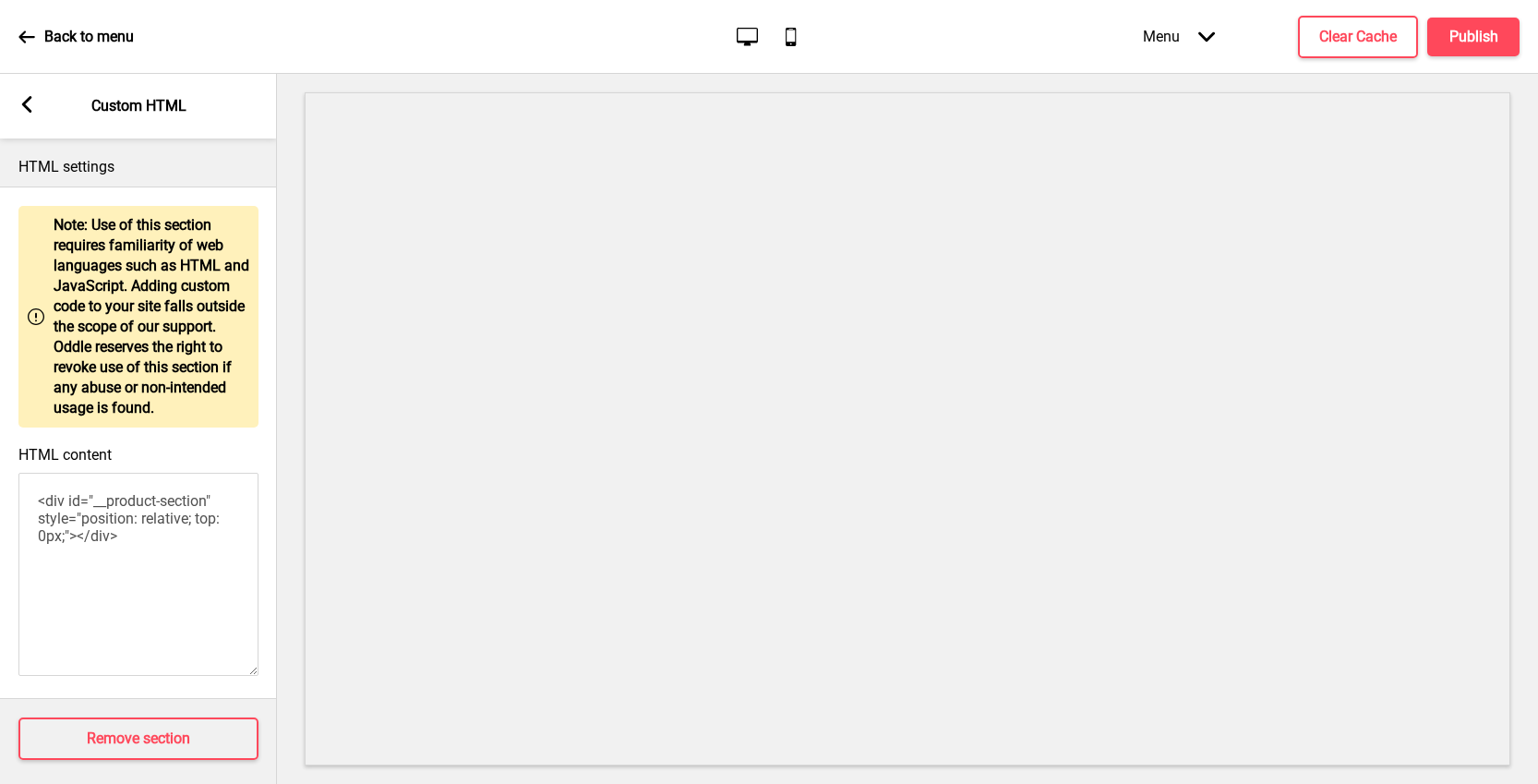
click at [38, 123] on div "Arrow left Custom HTML" at bounding box center [138, 107] width 277 height 65
click at [34, 118] on div "Arrow left Custom HTML" at bounding box center [138, 107] width 277 height 65
click at [32, 112] on div "Arrow left" at bounding box center [27, 106] width 17 height 20
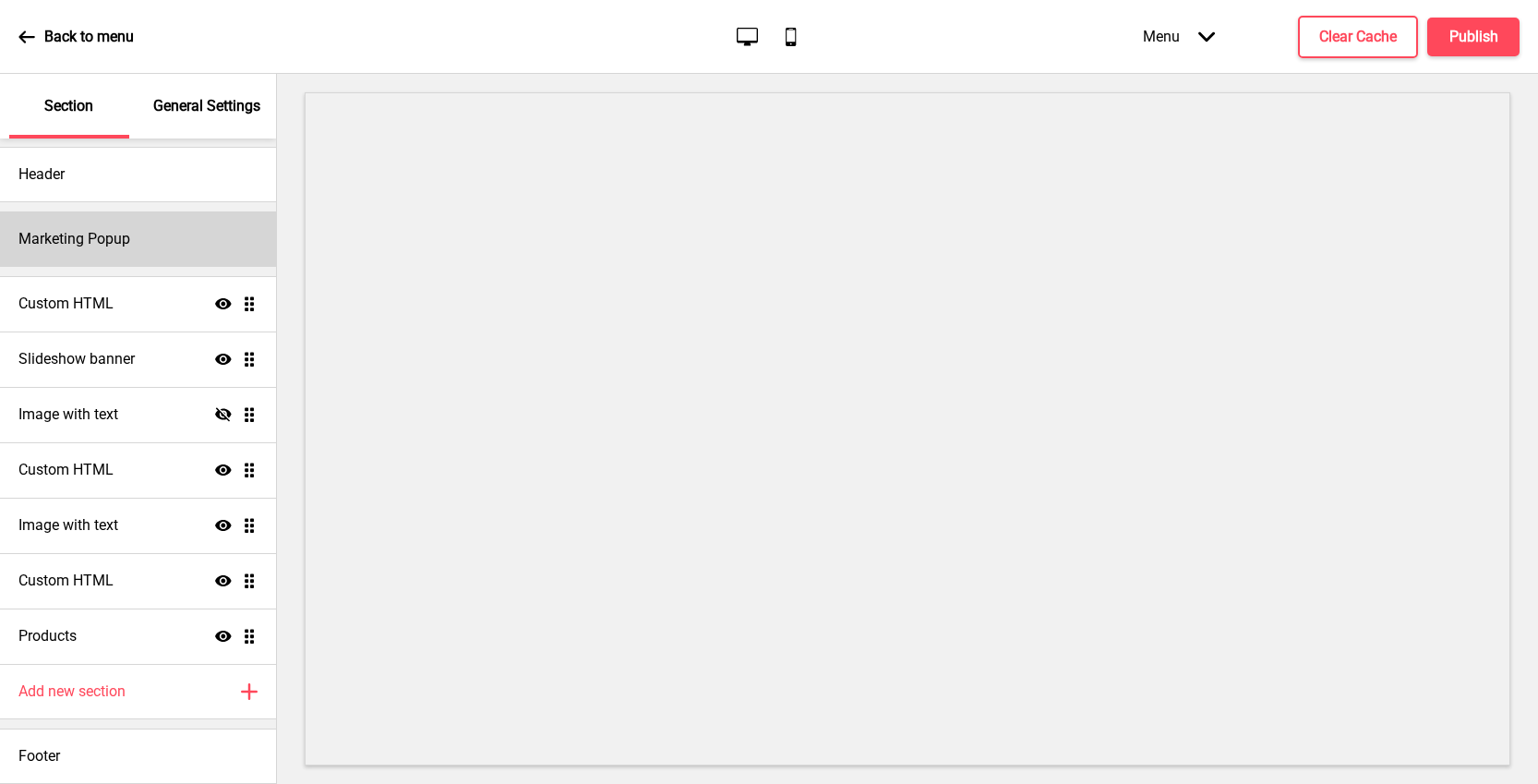
click at [102, 251] on div "Marketing Popup" at bounding box center [137, 239] width 276 height 56
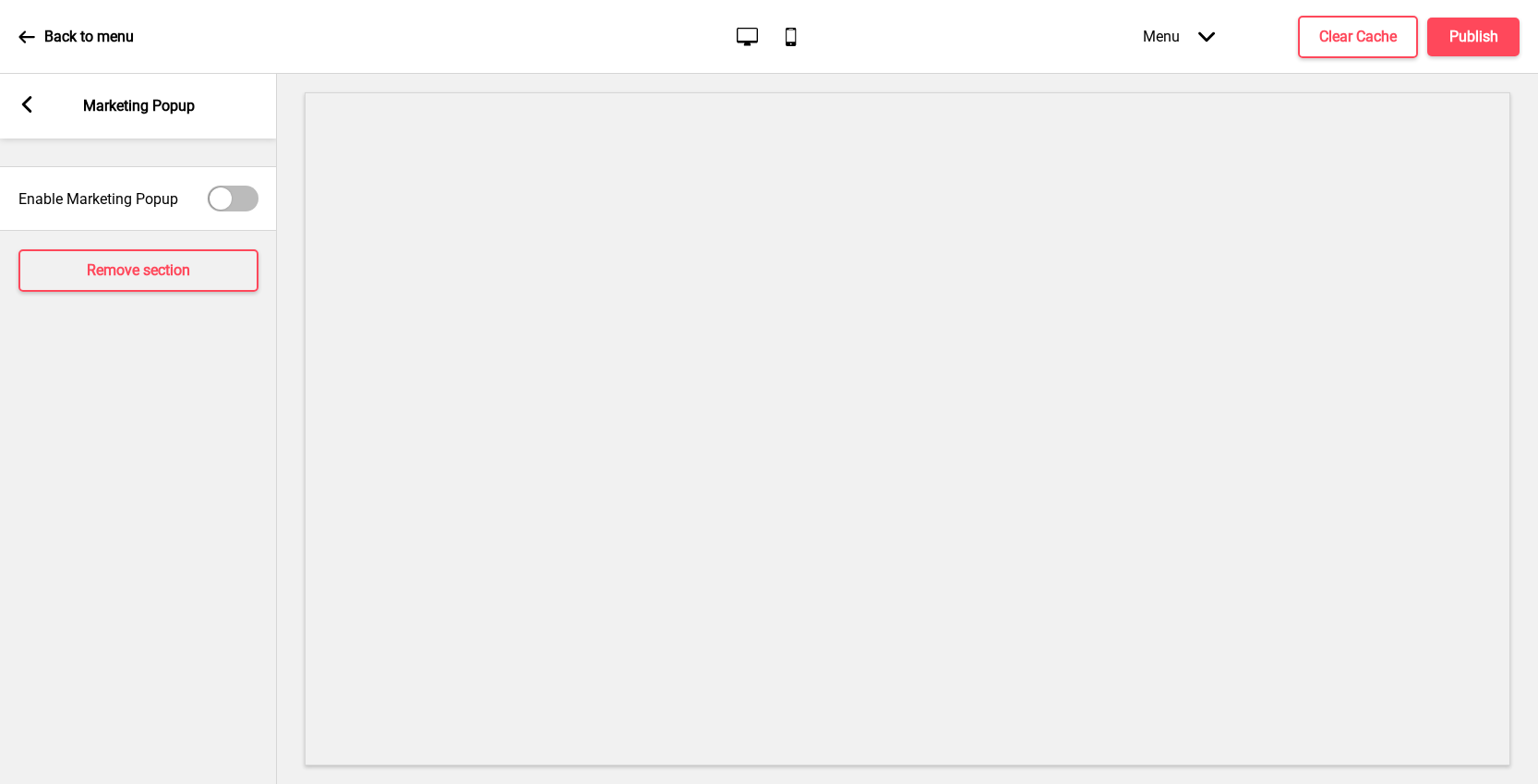
click at [26, 99] on icon at bounding box center [27, 104] width 10 height 17
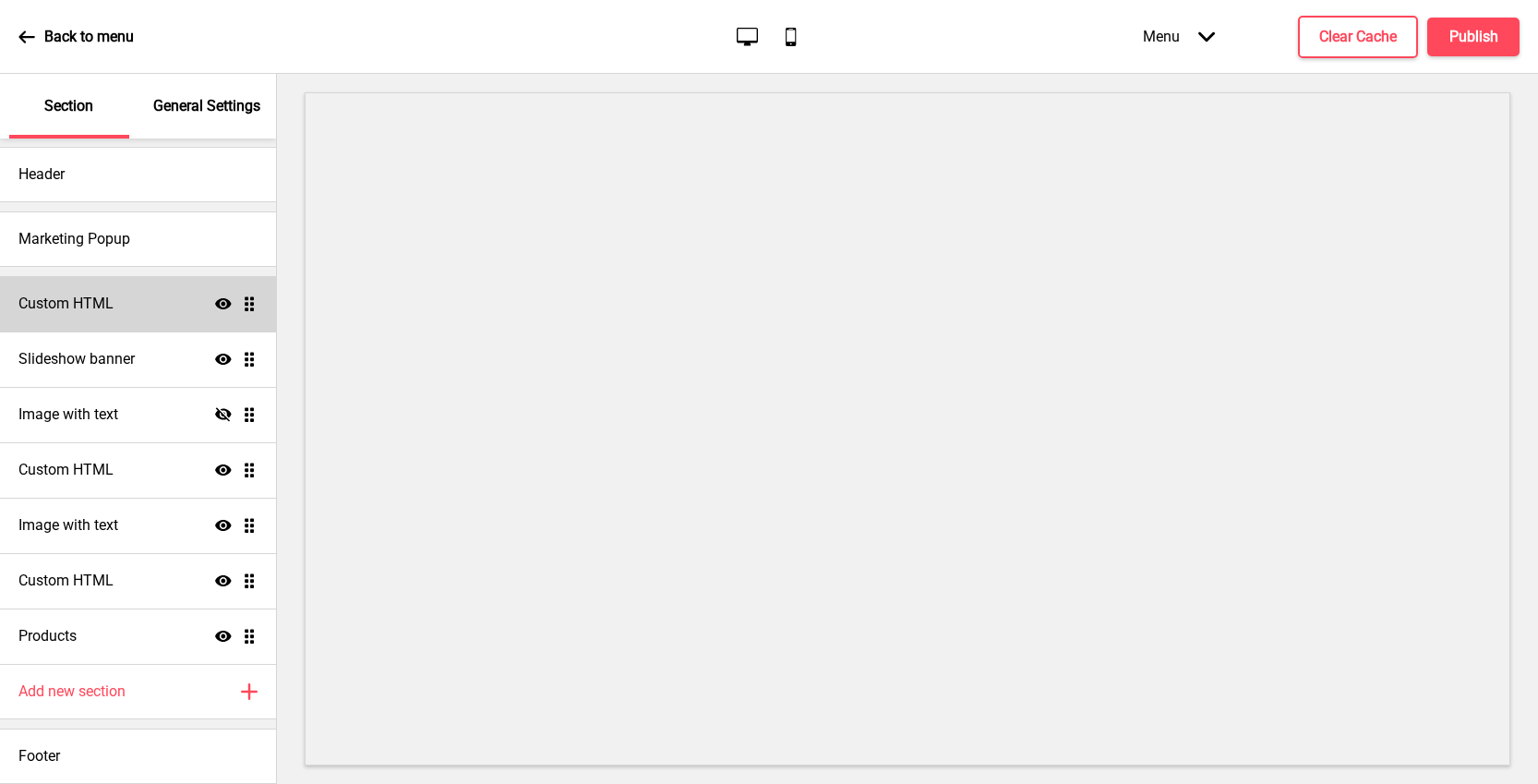
click at [108, 313] on h4 "Custom HTML" at bounding box center [66, 303] width 95 height 20
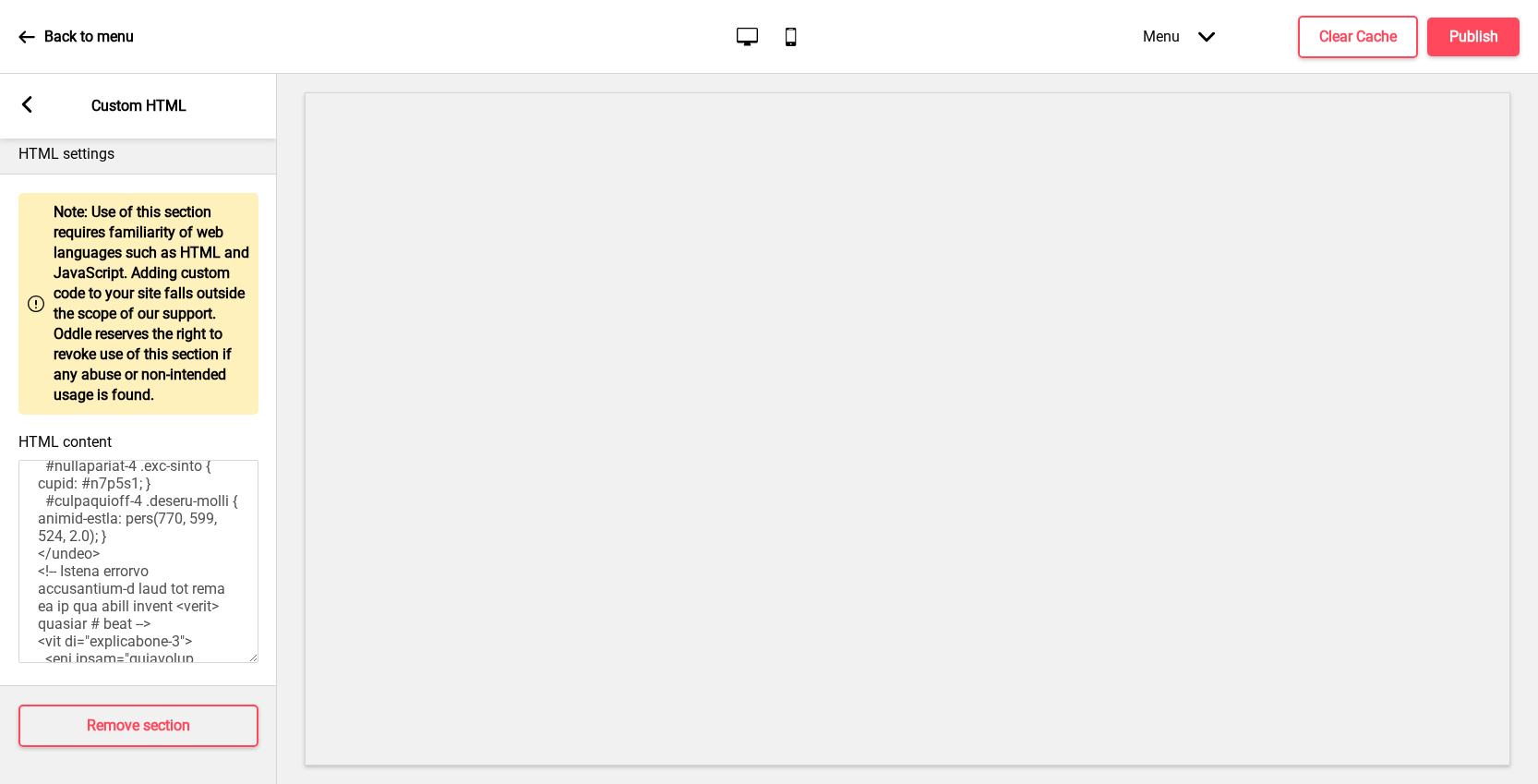
scroll to position [0, 0]
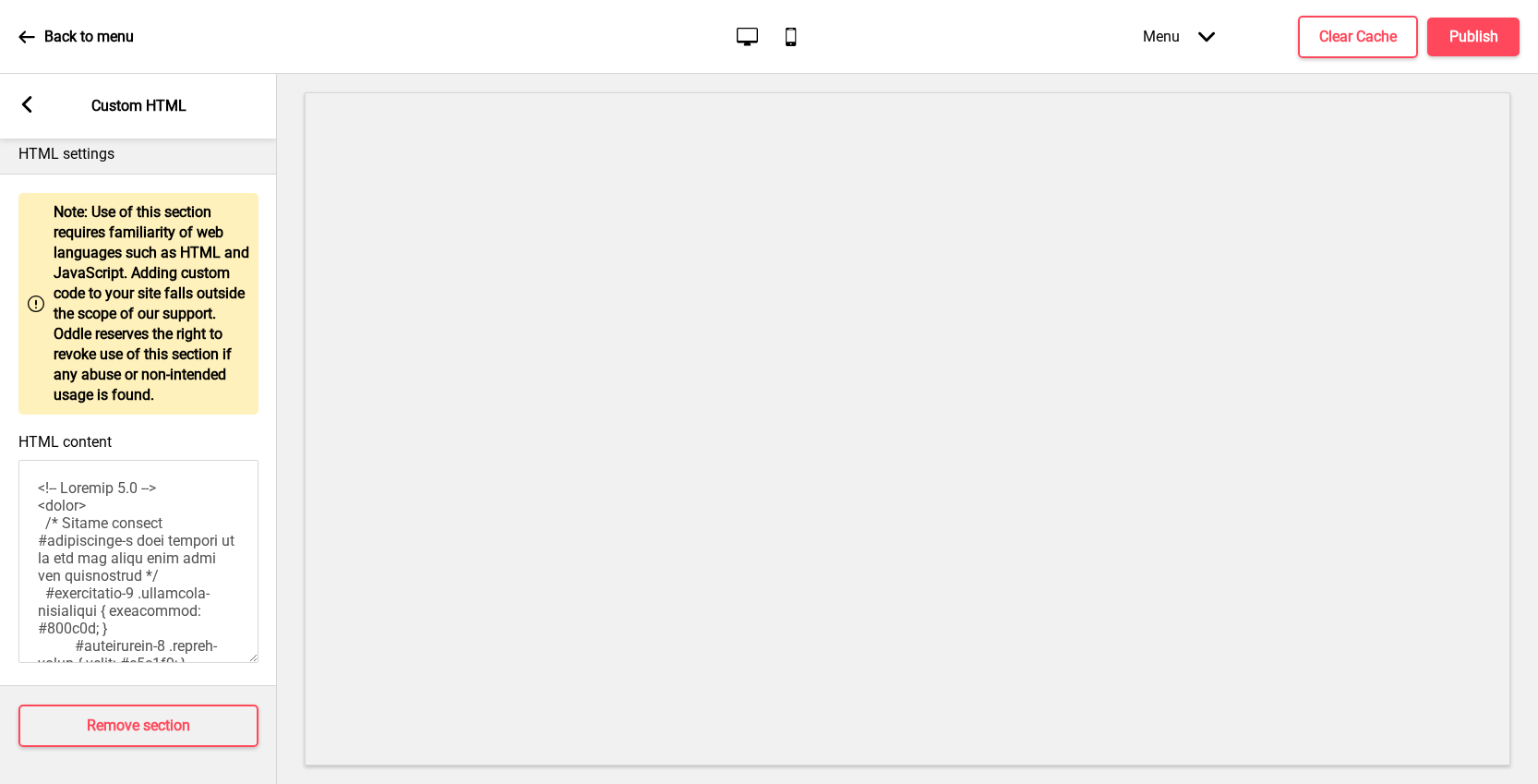
click at [128, 534] on textarea "HTML content" at bounding box center [138, 560] width 240 height 203
paste textarea "style> /* Main banner container */ .hero-banner-v2 { /* * IMPORTANT: Replace 'Y…"
click at [103, 459] on textarea "HTML content" at bounding box center [138, 560] width 240 height 203
click at [173, 546] on textarea "HTML content" at bounding box center [138, 560] width 240 height 203
click at [140, 511] on textarea "HTML content" at bounding box center [138, 560] width 240 height 203
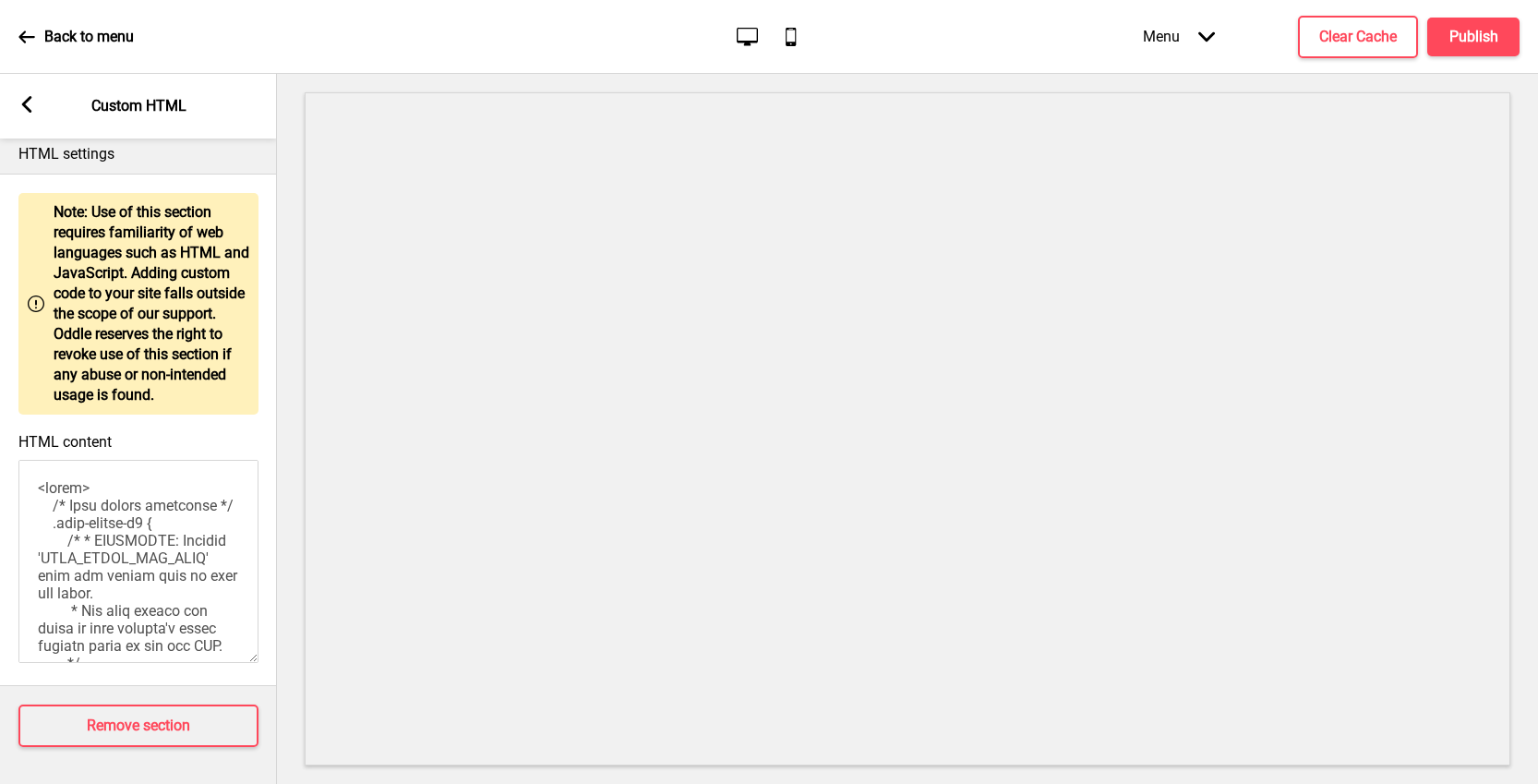
type textarea "<!-- Version 1.1 --> <style> /* Please replace #annoucement-x with another id i…"
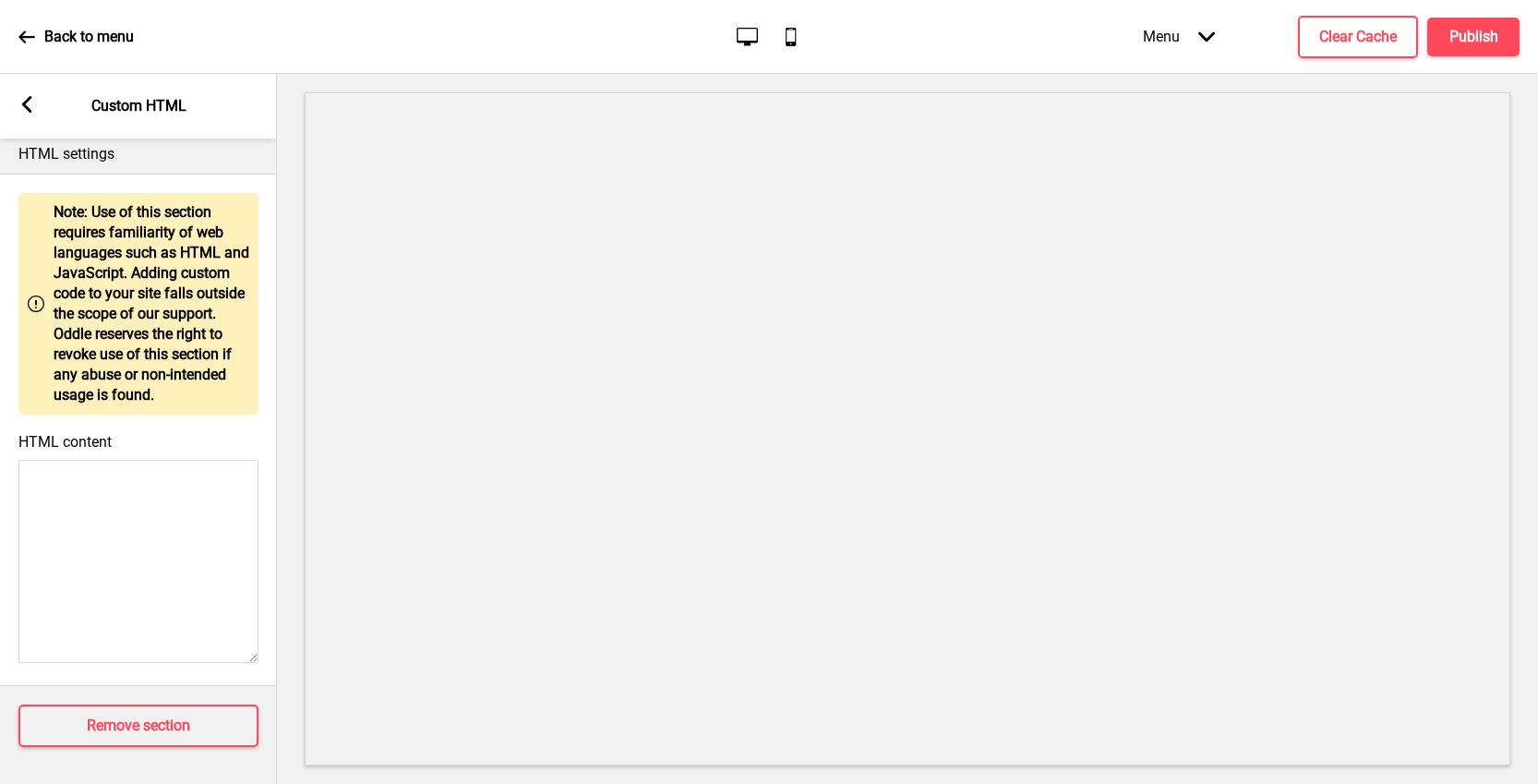
click at [138, 508] on textarea "HTML content" at bounding box center [138, 560] width 240 height 203
click at [84, 485] on textarea "HTML content" at bounding box center [138, 560] width 240 height 203
paste textarea "<style> /* Main banner container */ .hero-banner-v2 { /* * IMPORTANT: Replace '…"
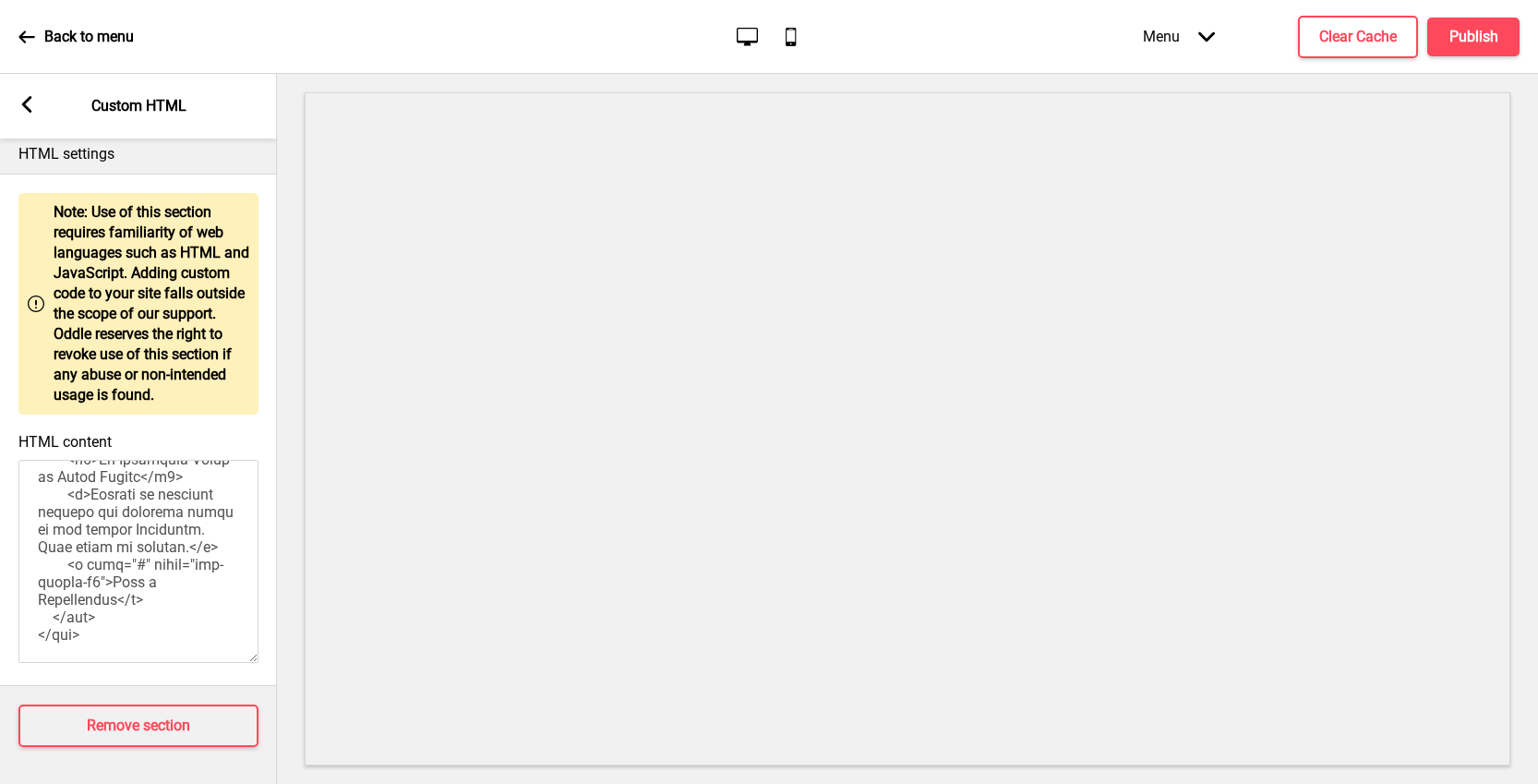
scroll to position [1645, 0]
type textarea "<style> /* Main banner container */ .hero-banner-v2 { /* * IMPORTANT: Replace '…"
click at [1480, 39] on h4 "Publish" at bounding box center [1474, 37] width 49 height 20
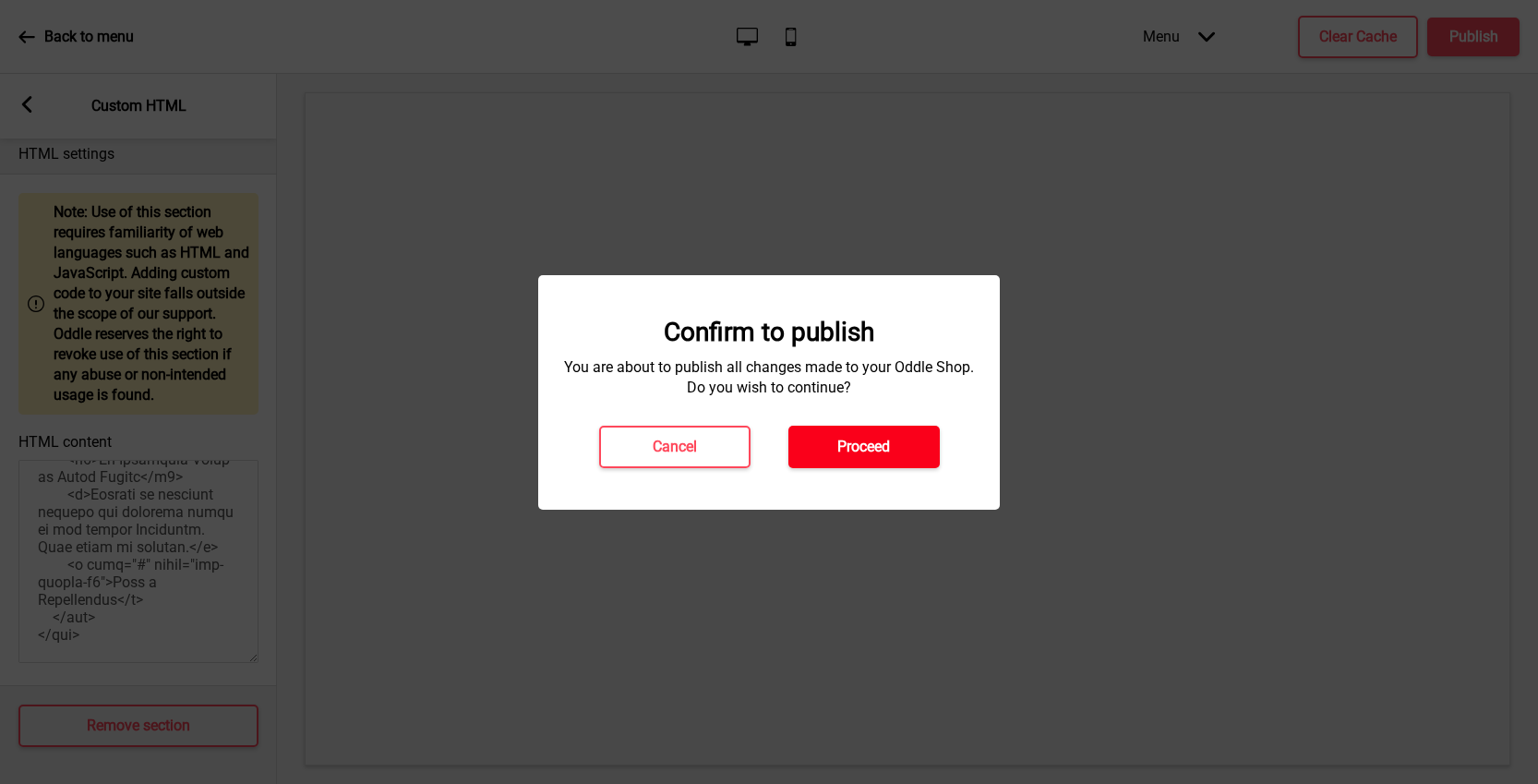
click at [885, 444] on h4 "Proceed" at bounding box center [863, 447] width 53 height 20
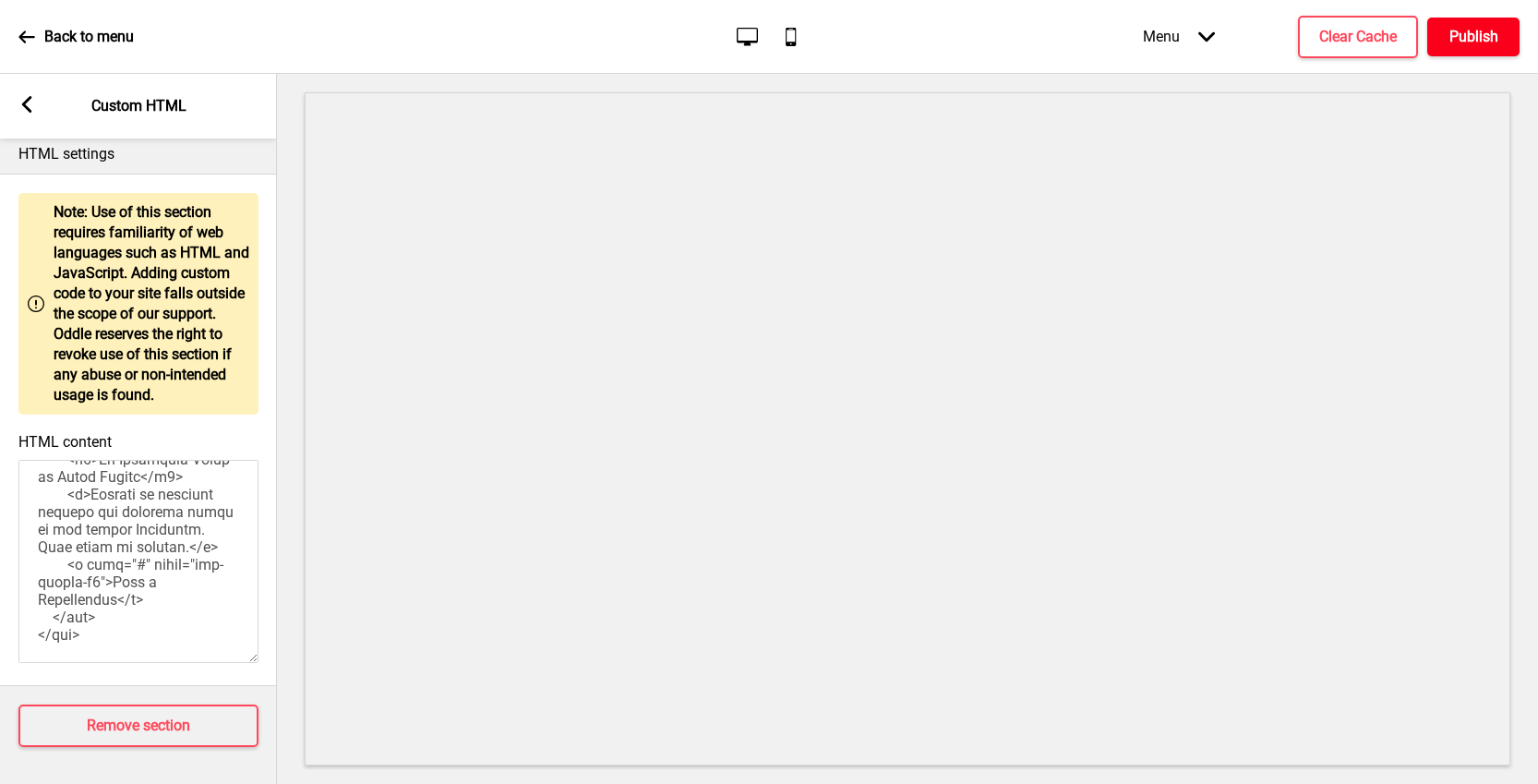
scroll to position [1647, 0]
click at [160, 715] on h4 "Remove section" at bounding box center [138, 726] width 103 height 20
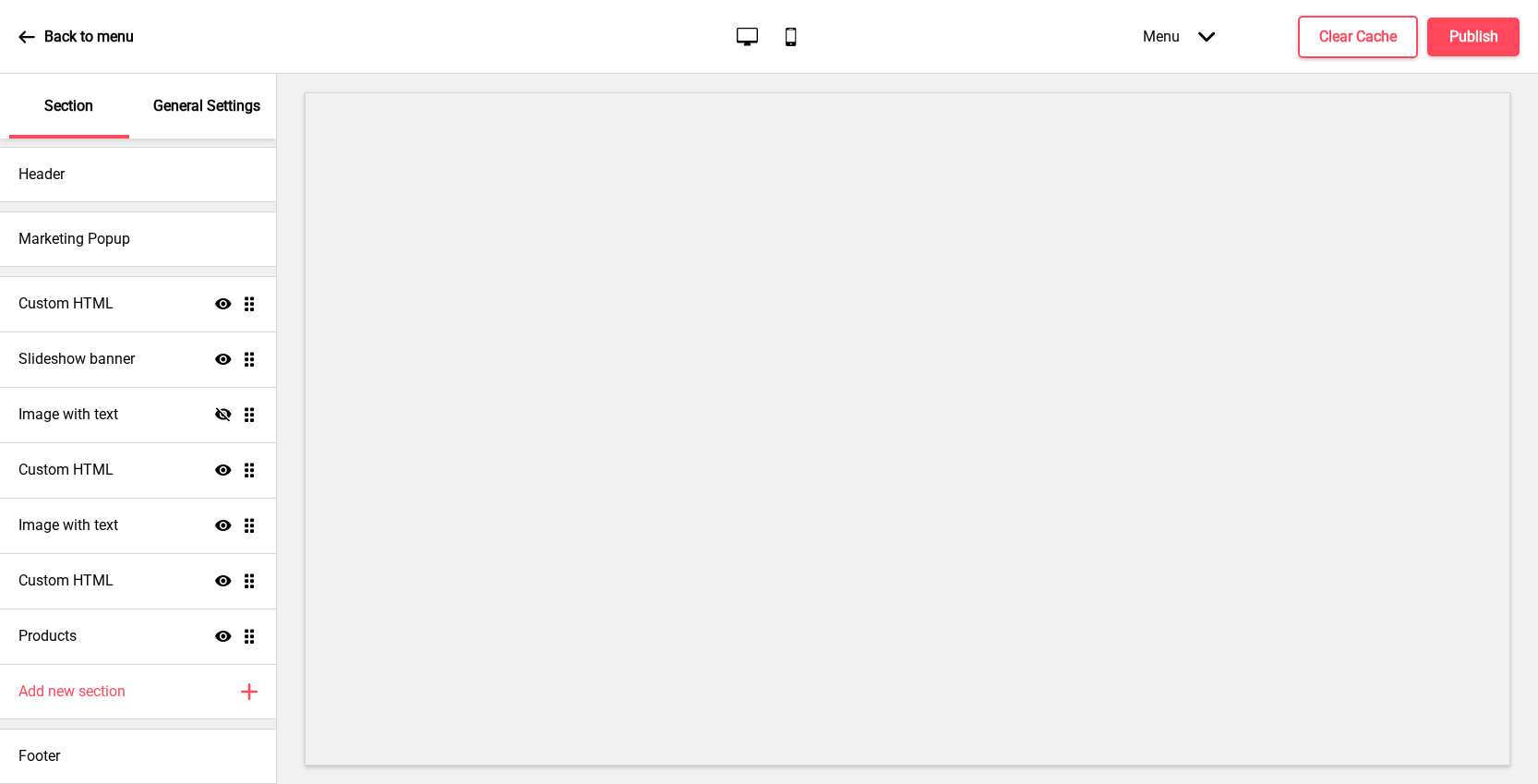
scroll to position [0, 0]
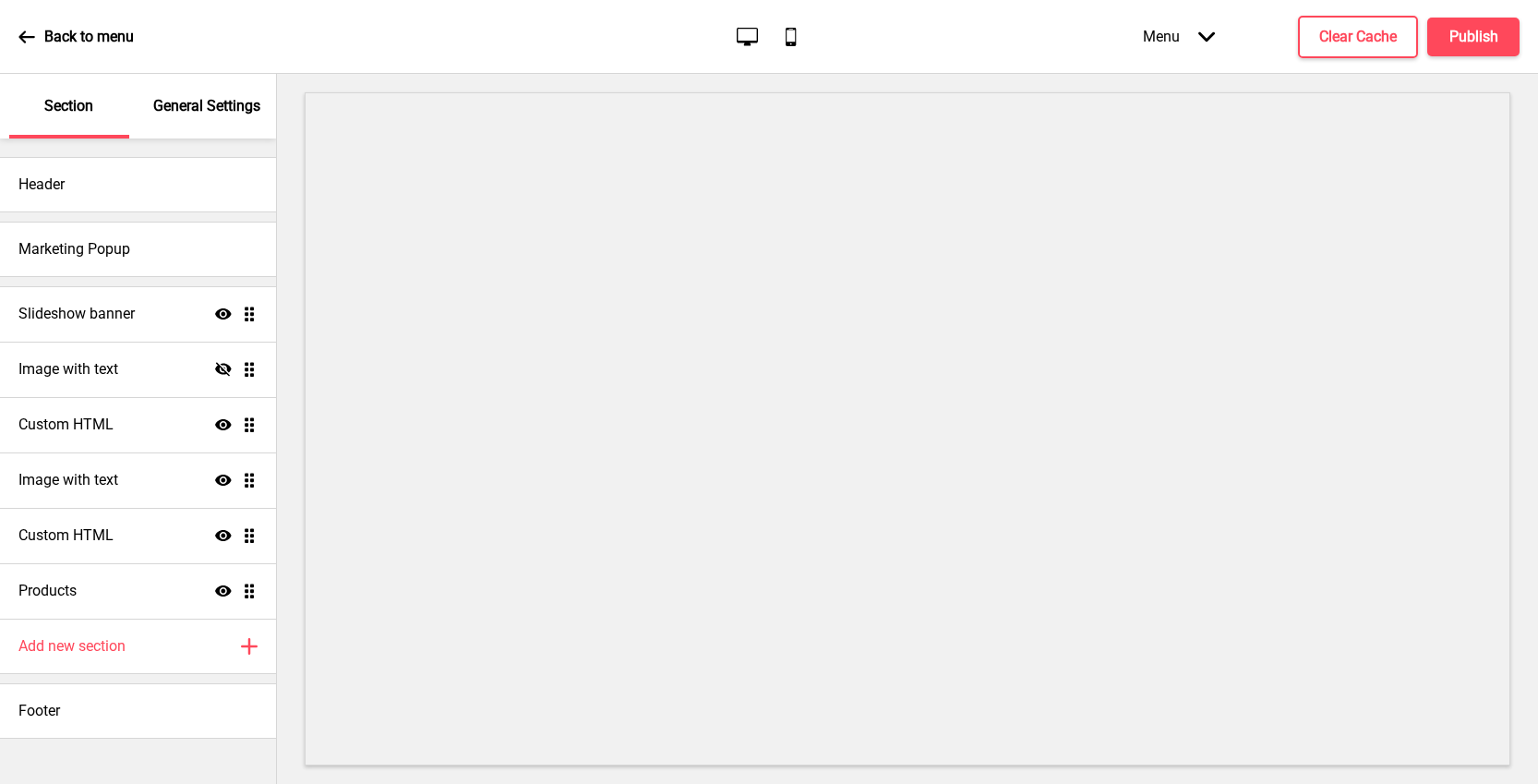
click at [76, 38] on p "Back to menu" at bounding box center [89, 37] width 90 height 20
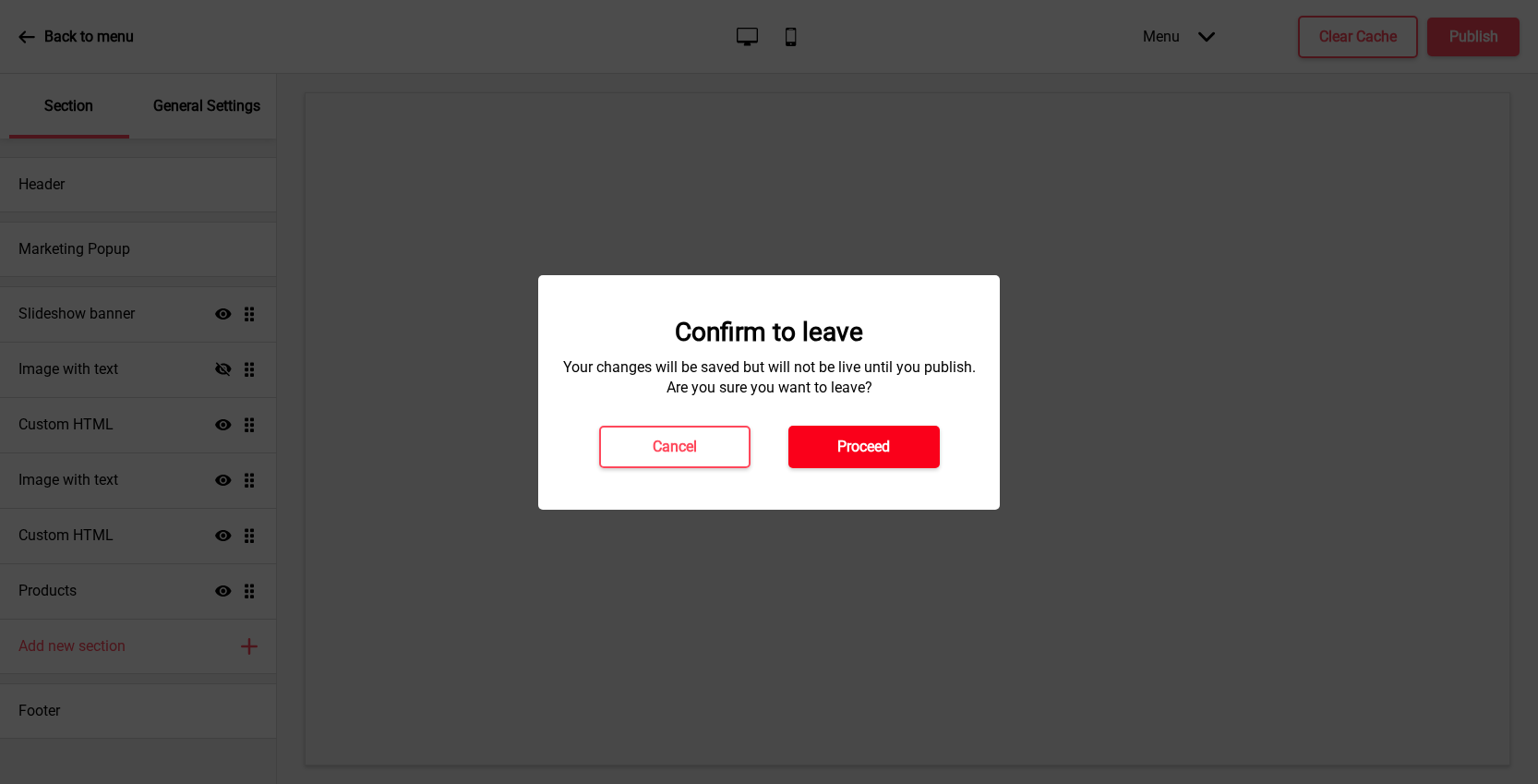
click at [898, 461] on button "Proceed" at bounding box center [864, 447] width 151 height 43
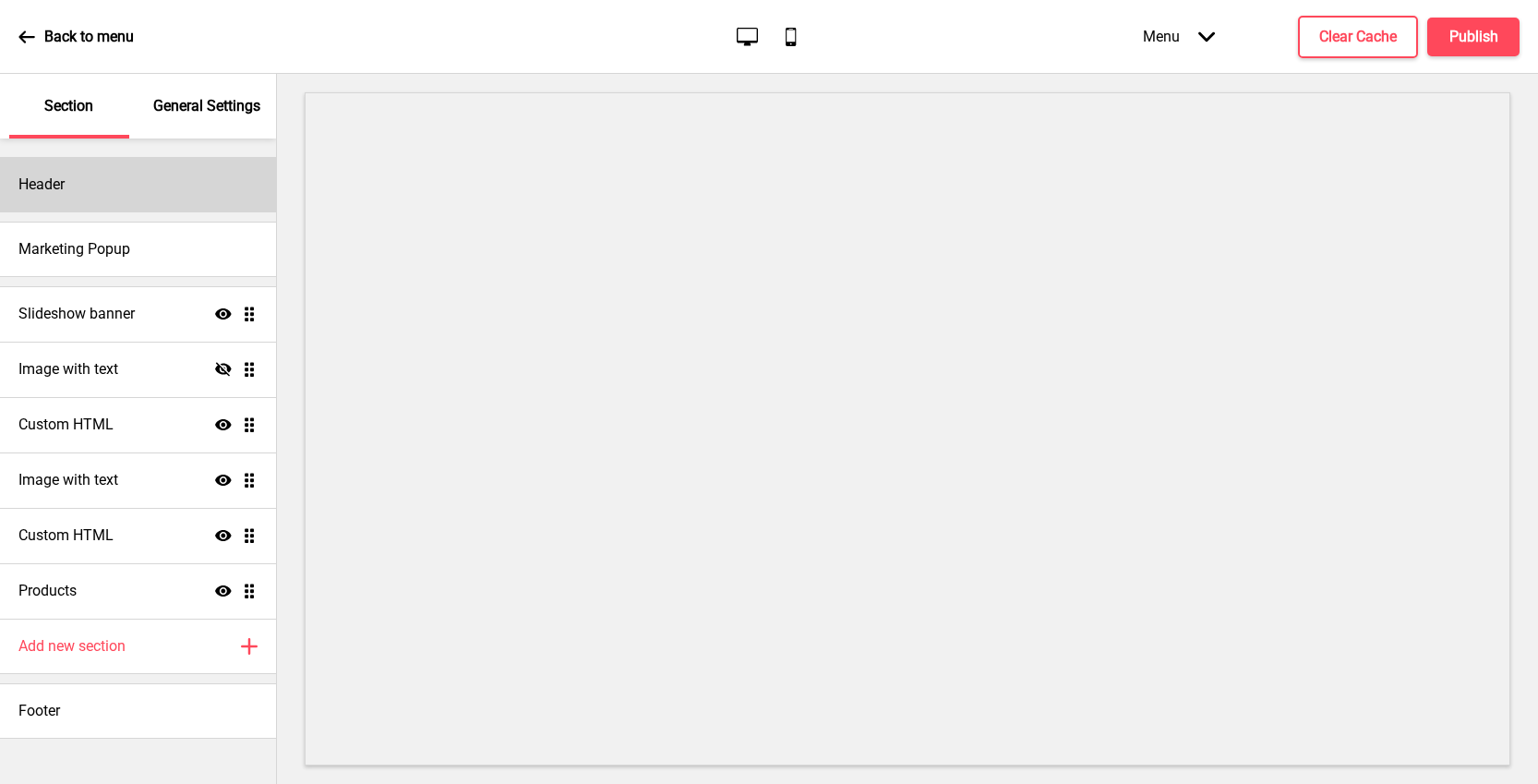
click at [186, 199] on div "Header" at bounding box center [137, 185] width 276 height 56
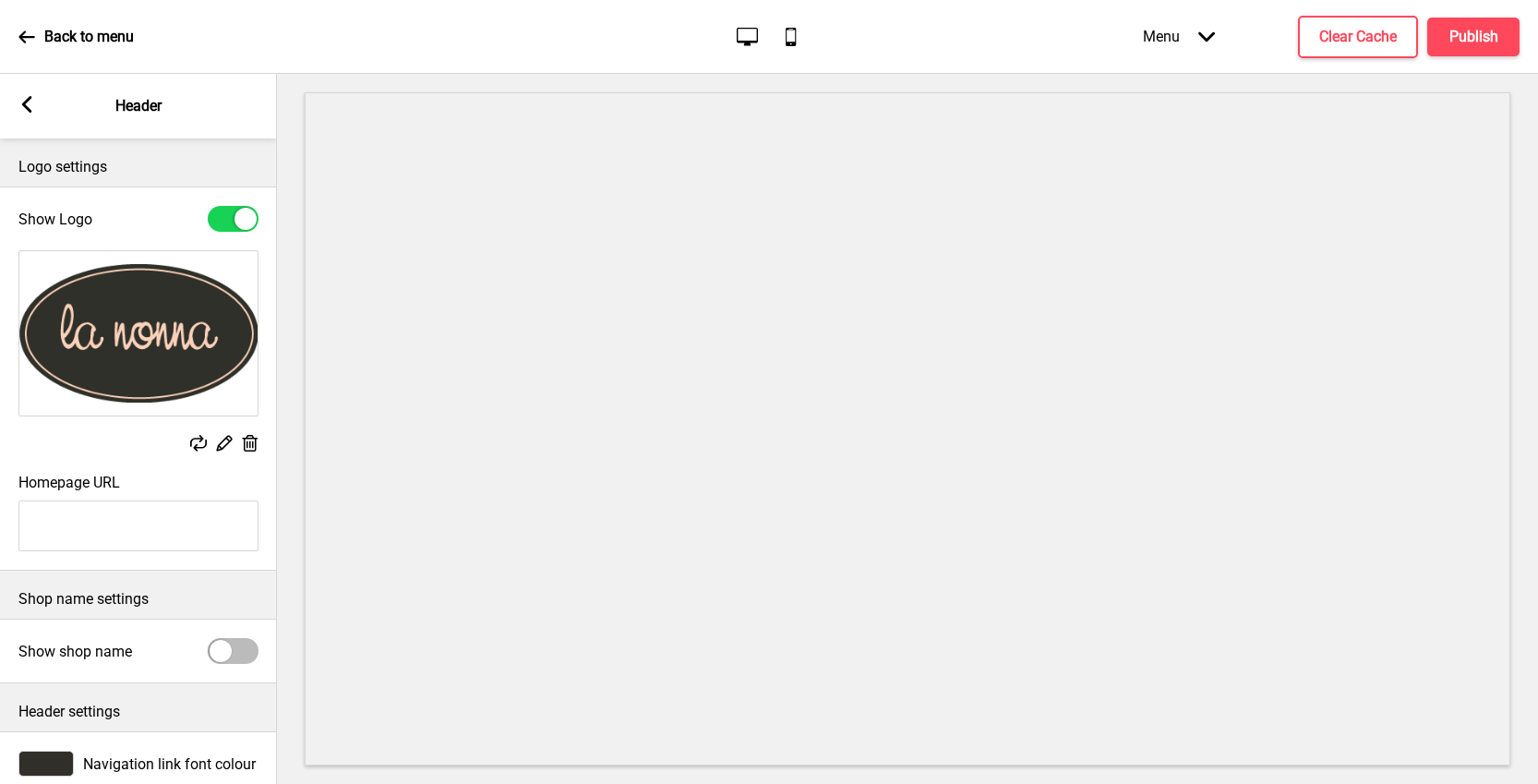
click at [32, 109] on rect at bounding box center [27, 104] width 17 height 17
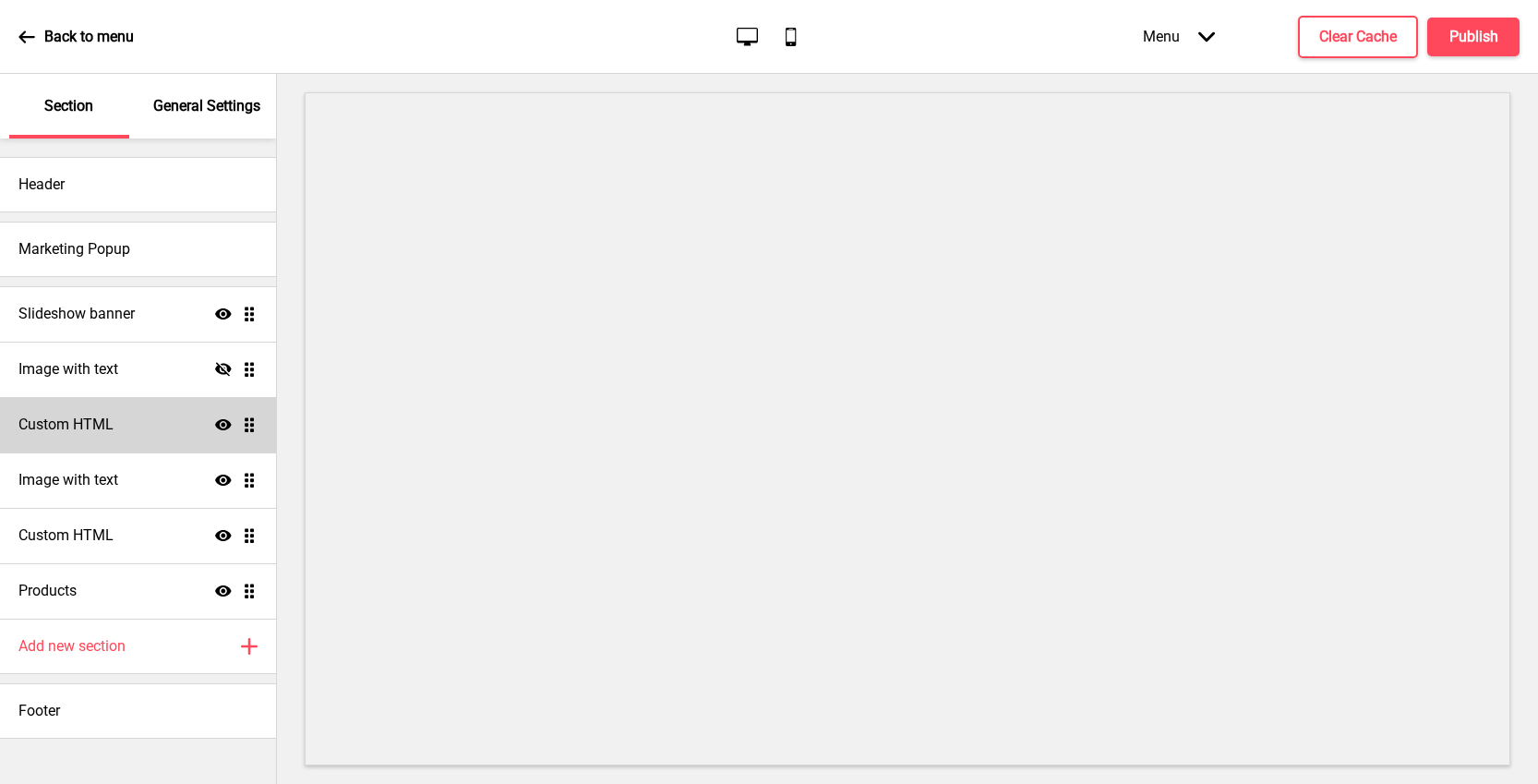
click at [119, 441] on div "Custom HTML Show Drag" at bounding box center [137, 425] width 276 height 56
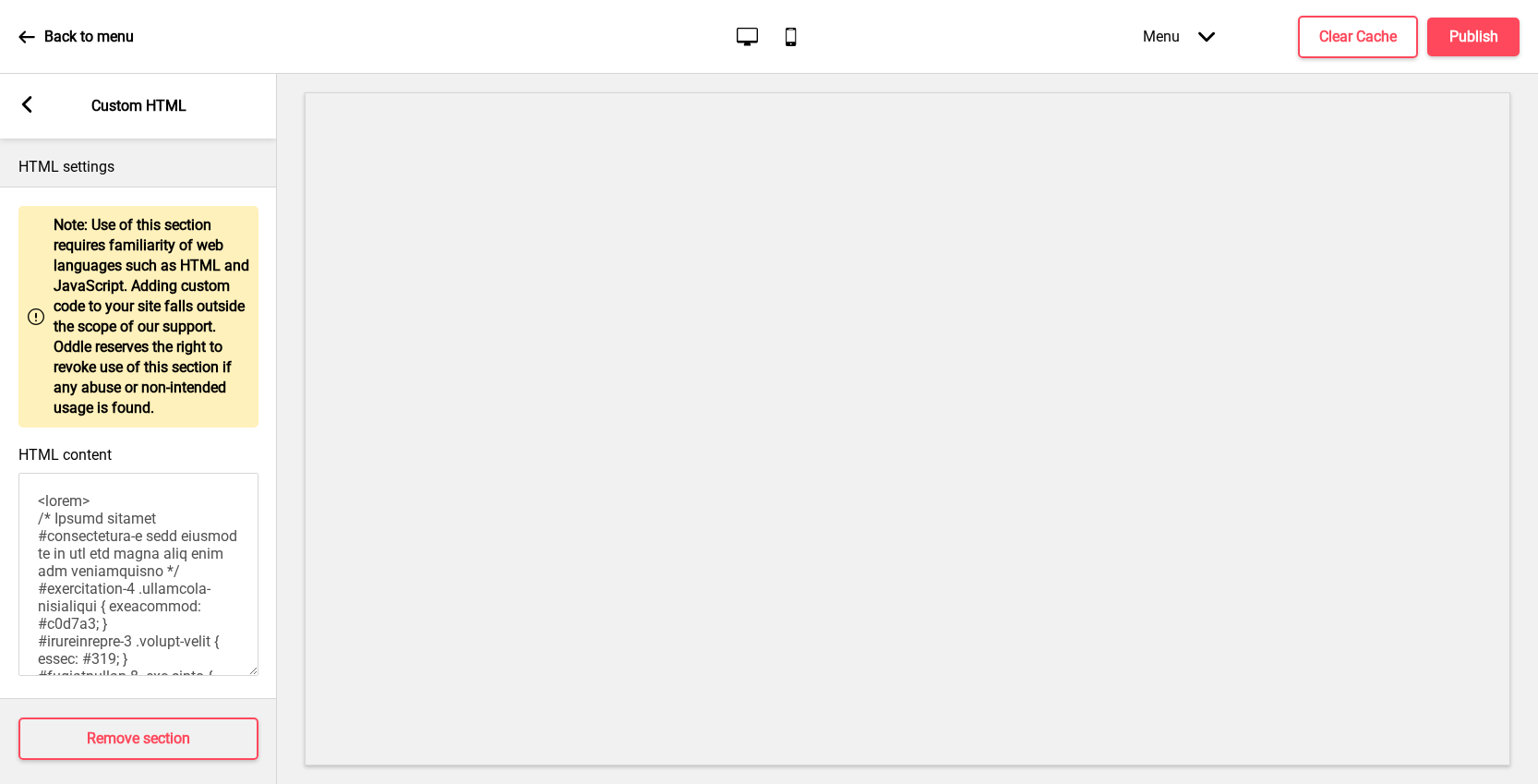
click at [130, 553] on textarea "HTML content" at bounding box center [138, 573] width 240 height 203
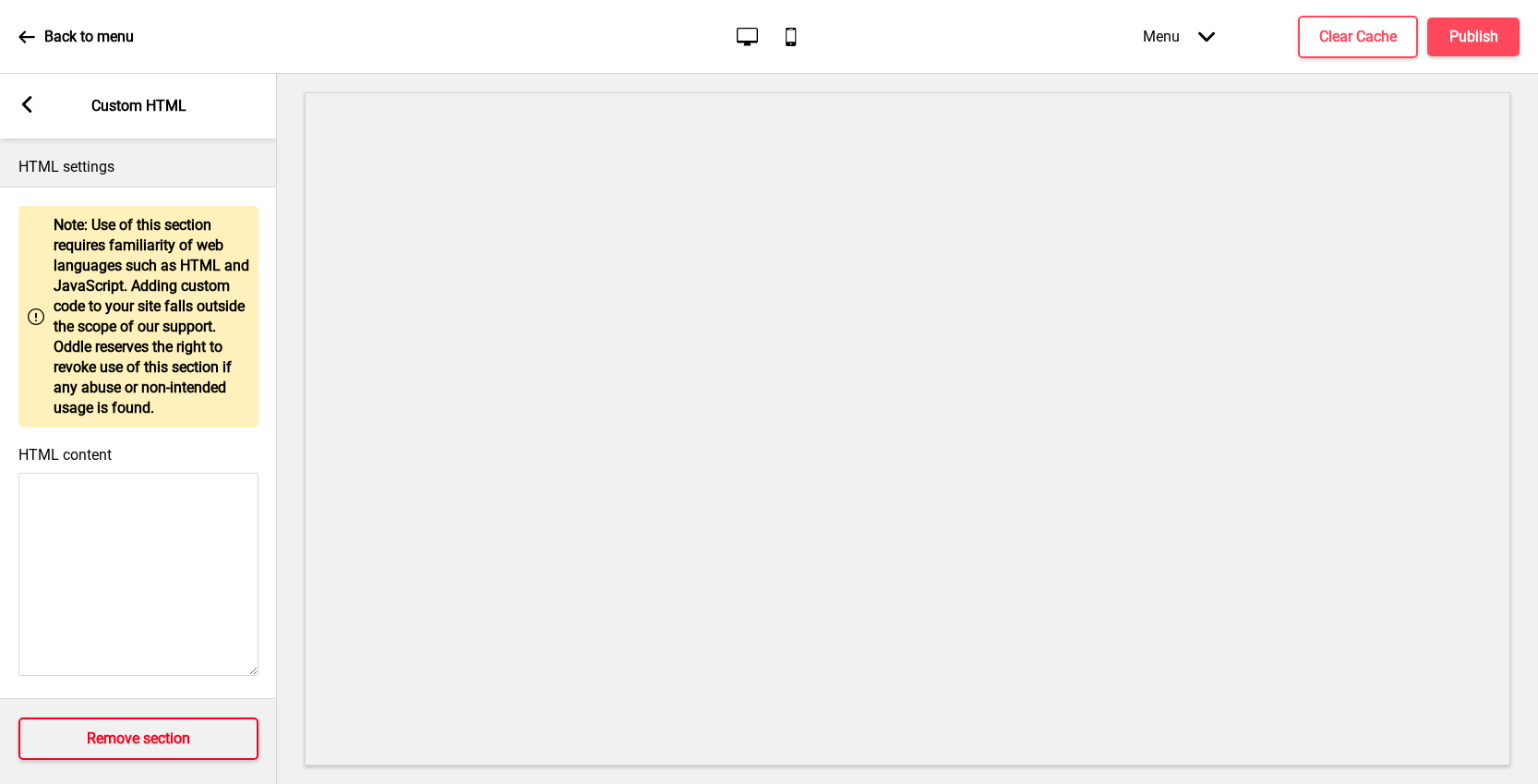
click at [91, 728] on h4 "Remove section" at bounding box center [138, 739] width 103 height 20
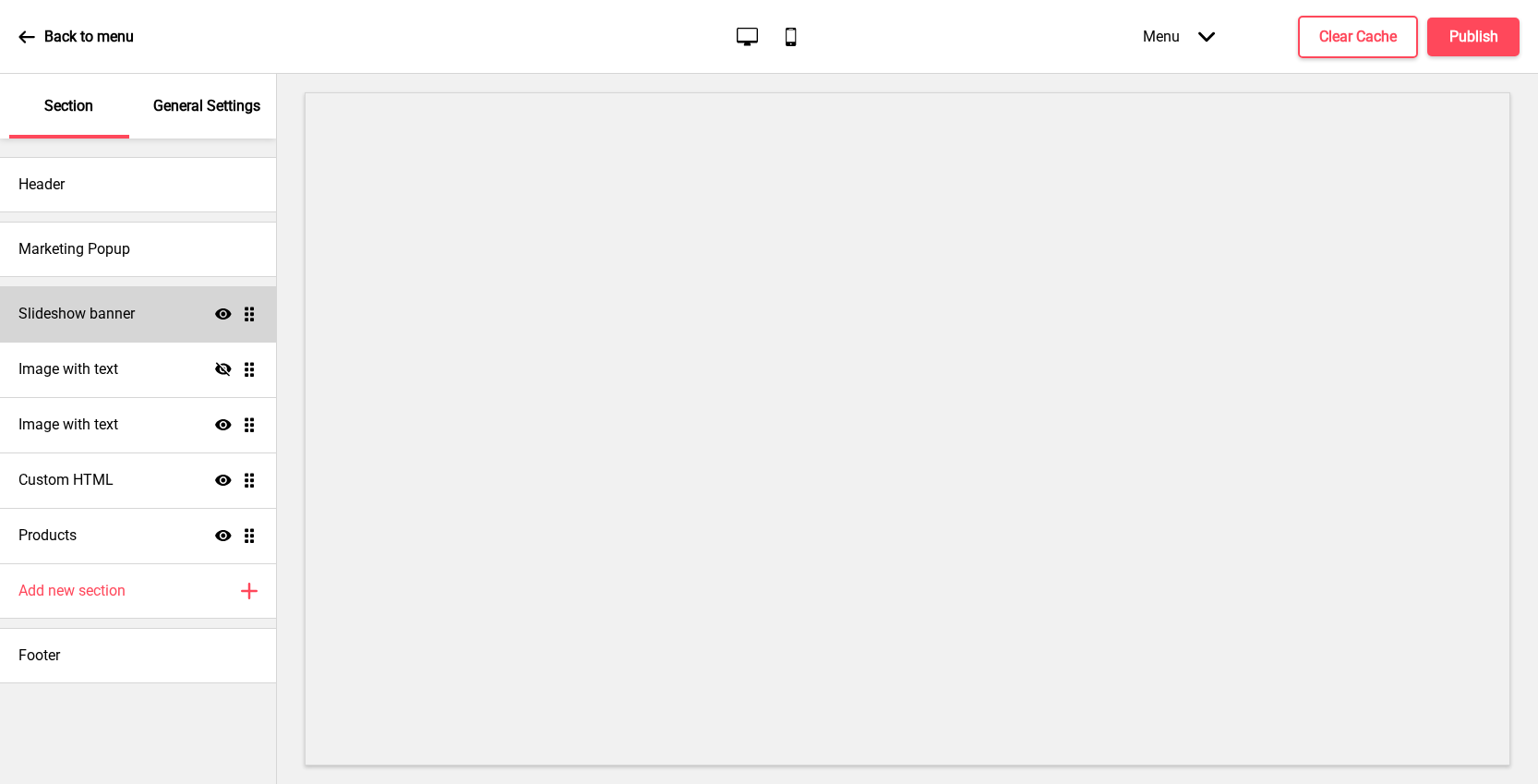
click at [49, 325] on div "Slideshow banner Show Drag" at bounding box center [137, 314] width 276 height 56
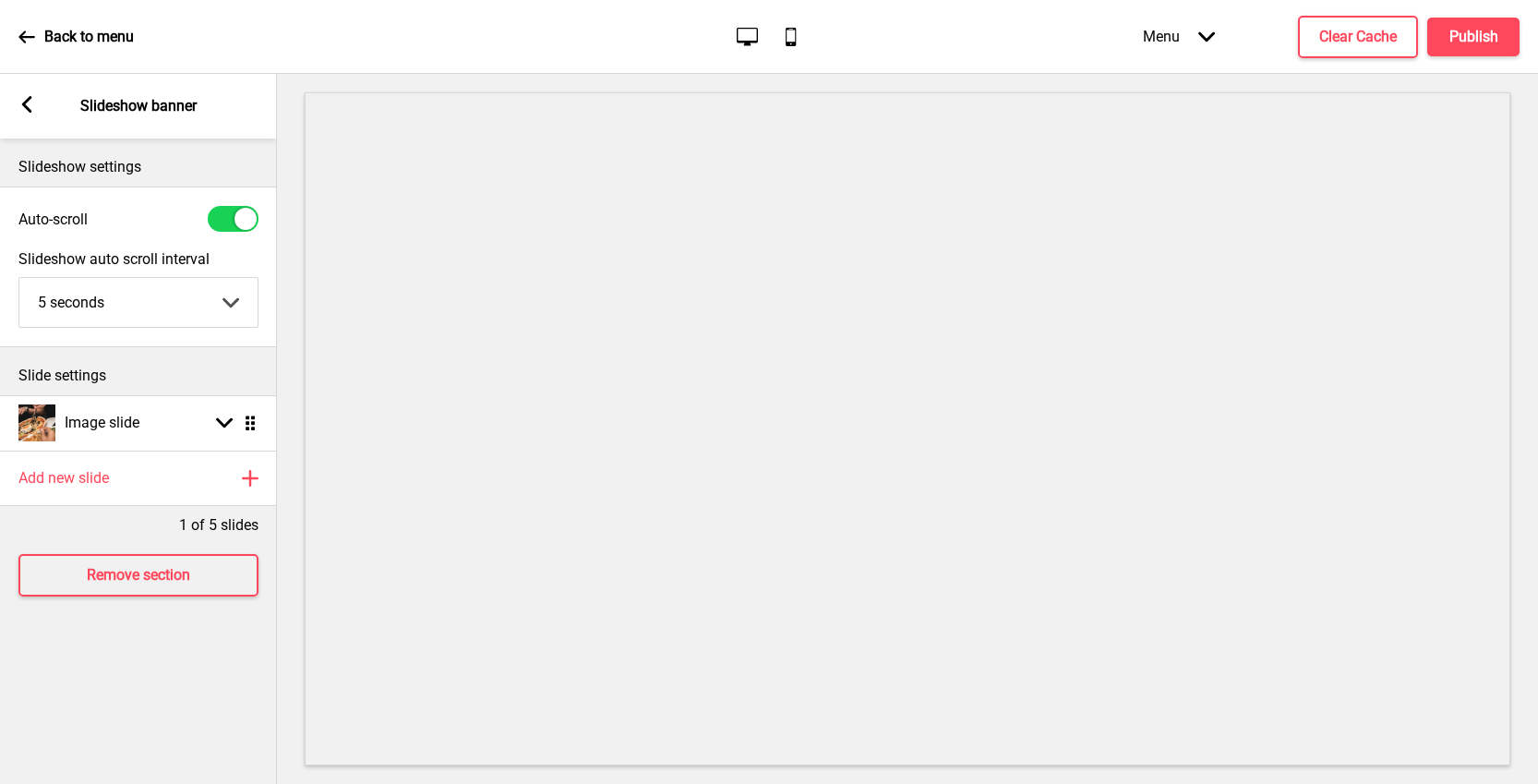
click at [30, 121] on div "Arrow left Slideshow banner" at bounding box center [138, 107] width 277 height 65
click at [31, 111] on icon at bounding box center [27, 104] width 10 height 17
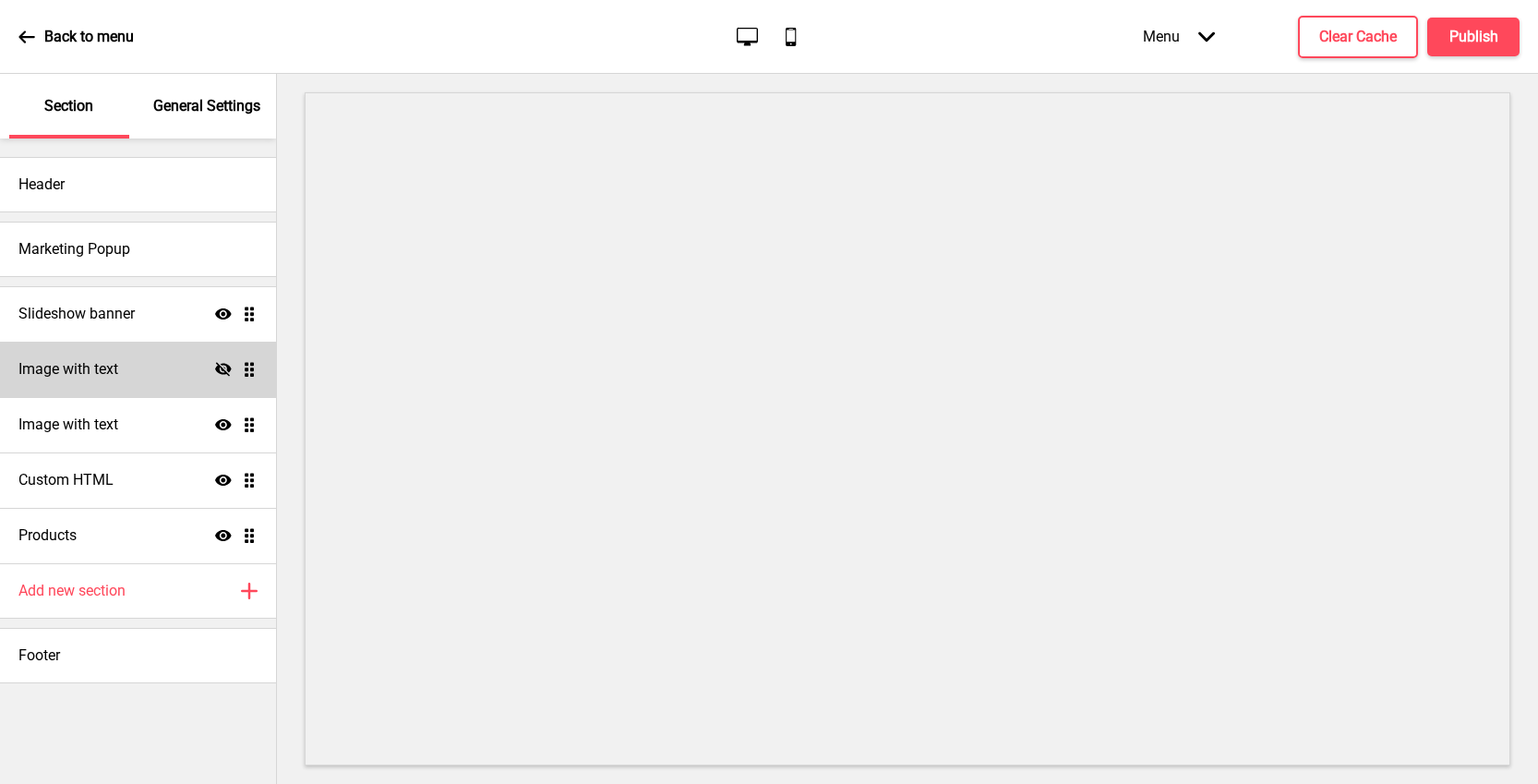
click at [152, 379] on div "Image with text Hide Drag" at bounding box center [137, 369] width 276 height 56
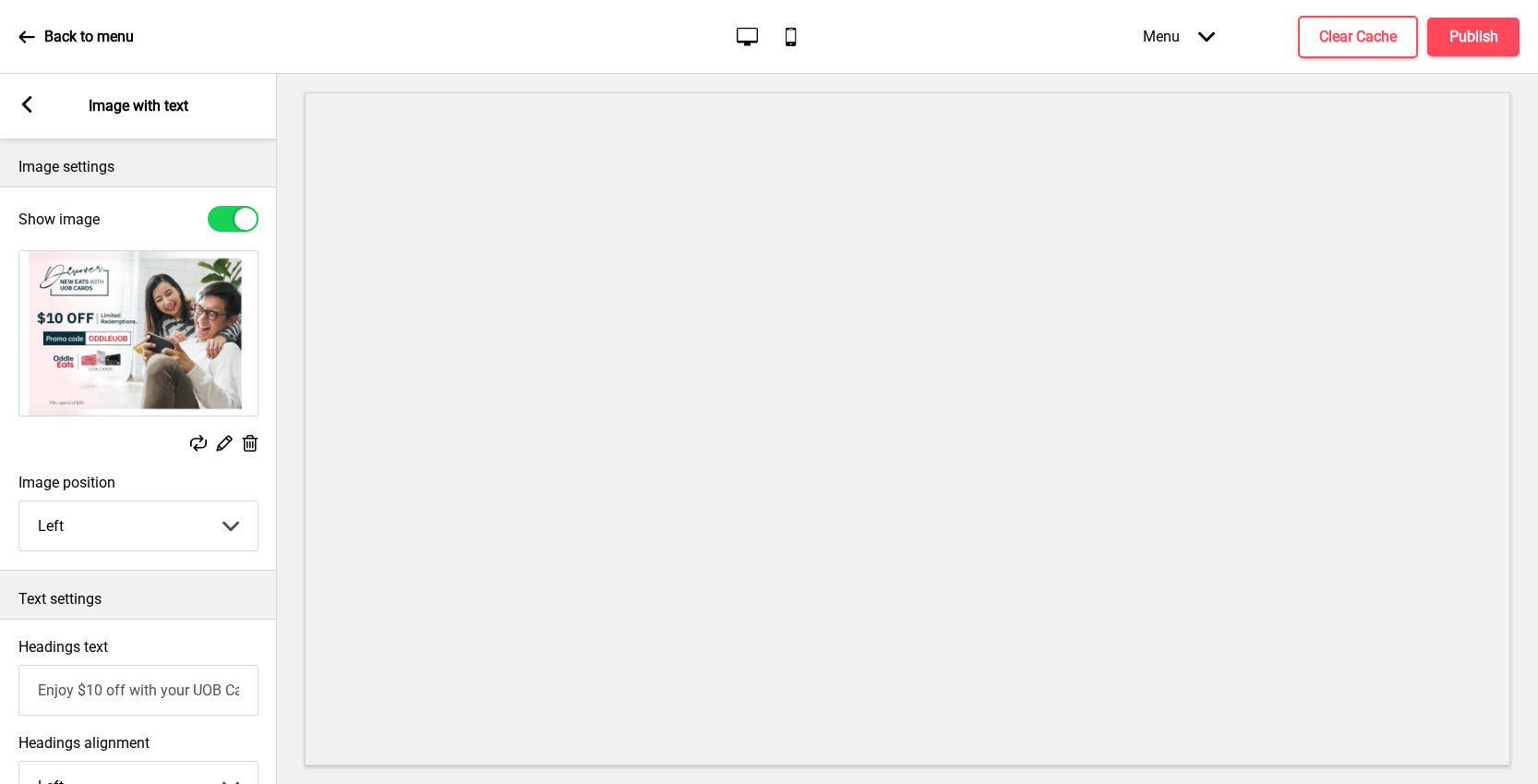
click at [231, 214] on div at bounding box center [233, 219] width 51 height 26
checkbox input "false"
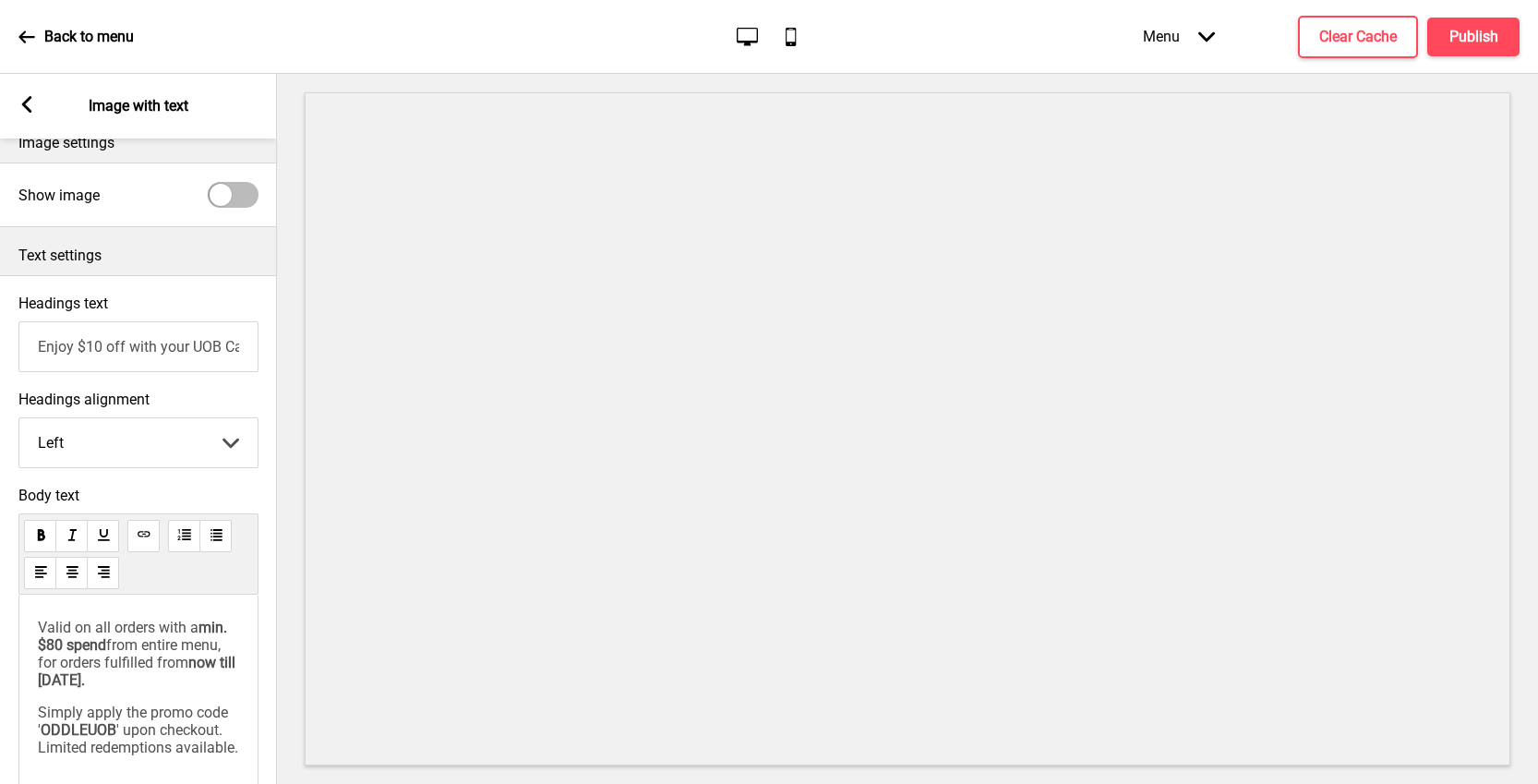
scroll to position [174, 0]
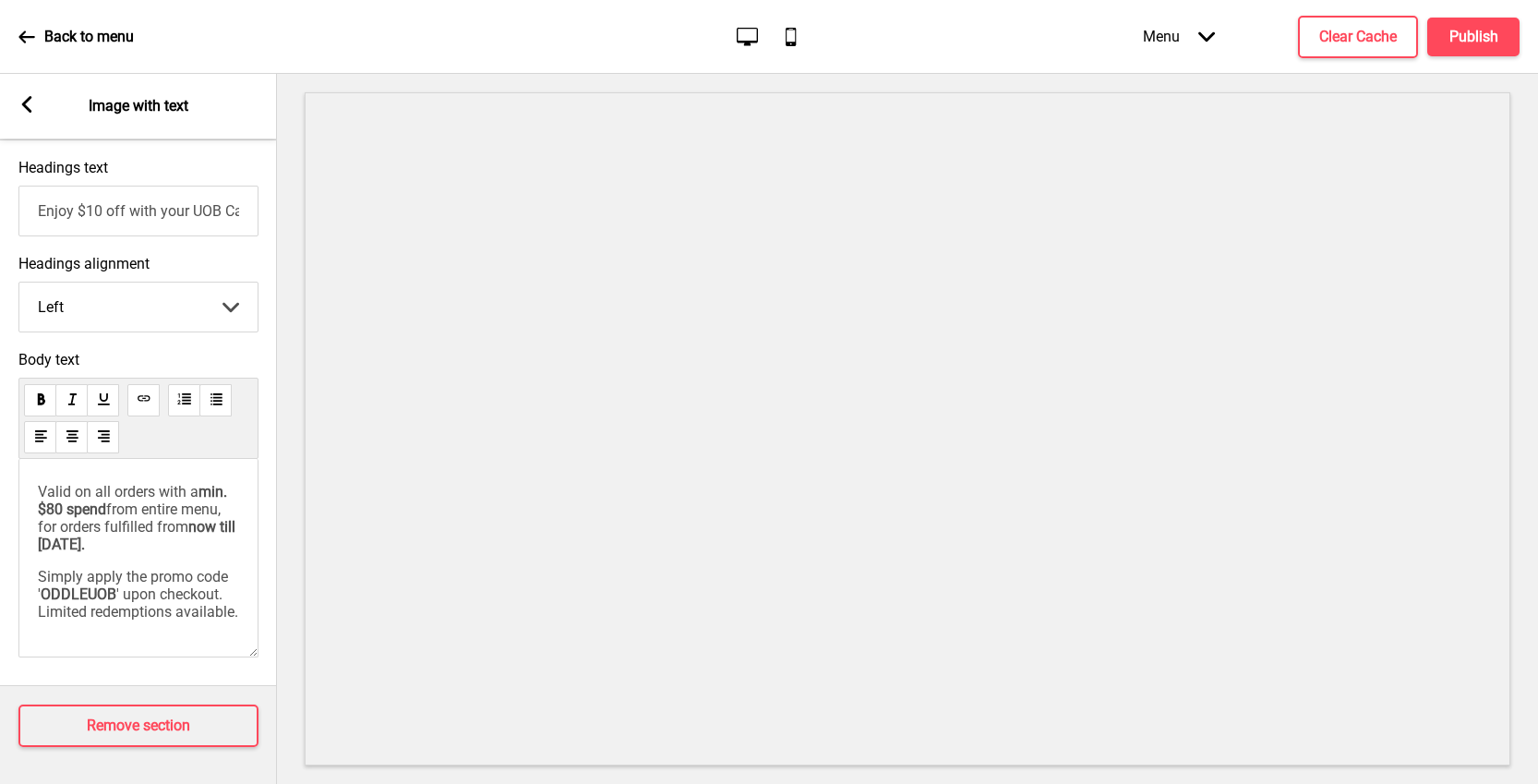
click at [28, 100] on icon at bounding box center [27, 104] width 10 height 17
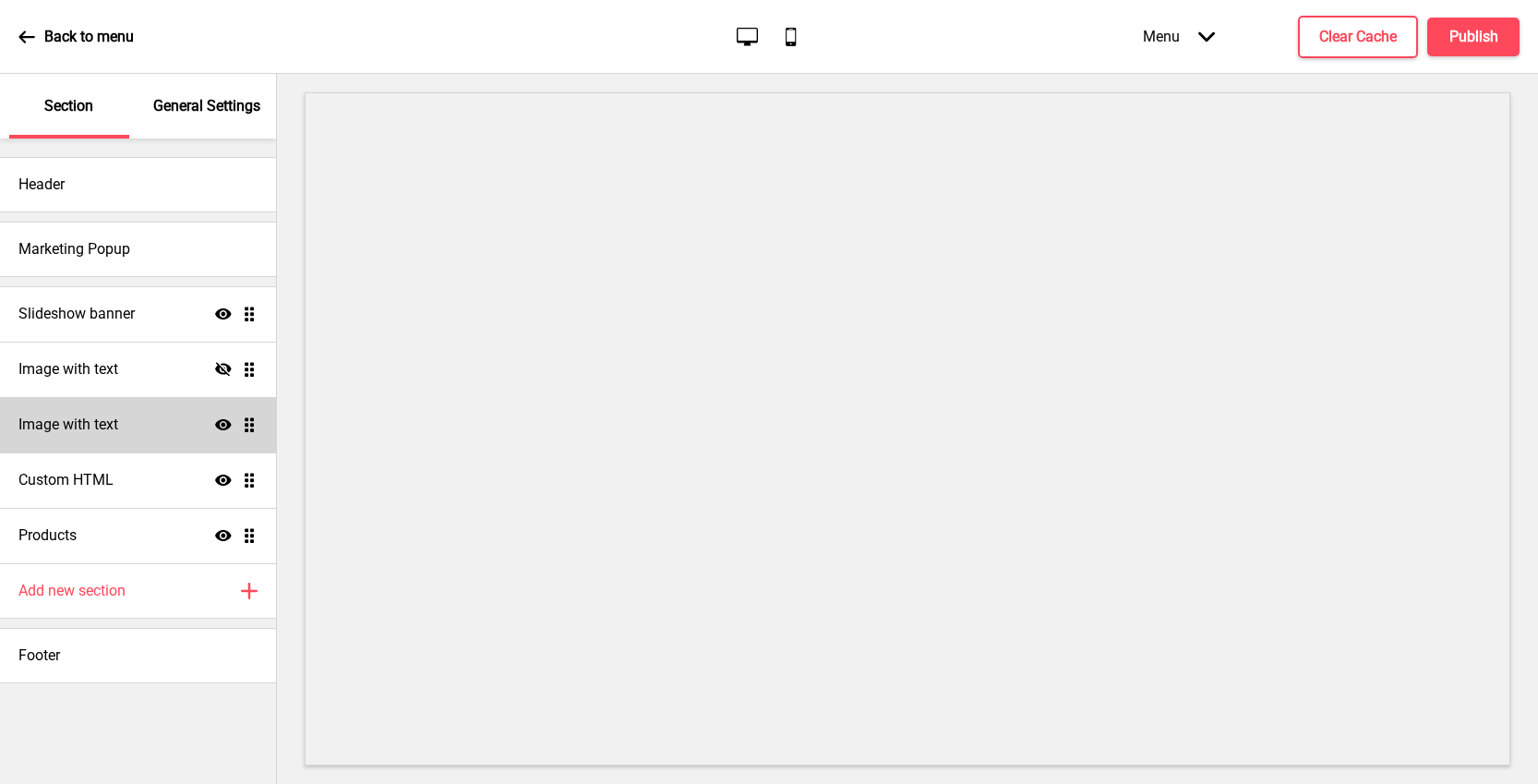
click at [93, 418] on h4 "Image with text" at bounding box center [68, 425] width 99 height 20
select select "center"
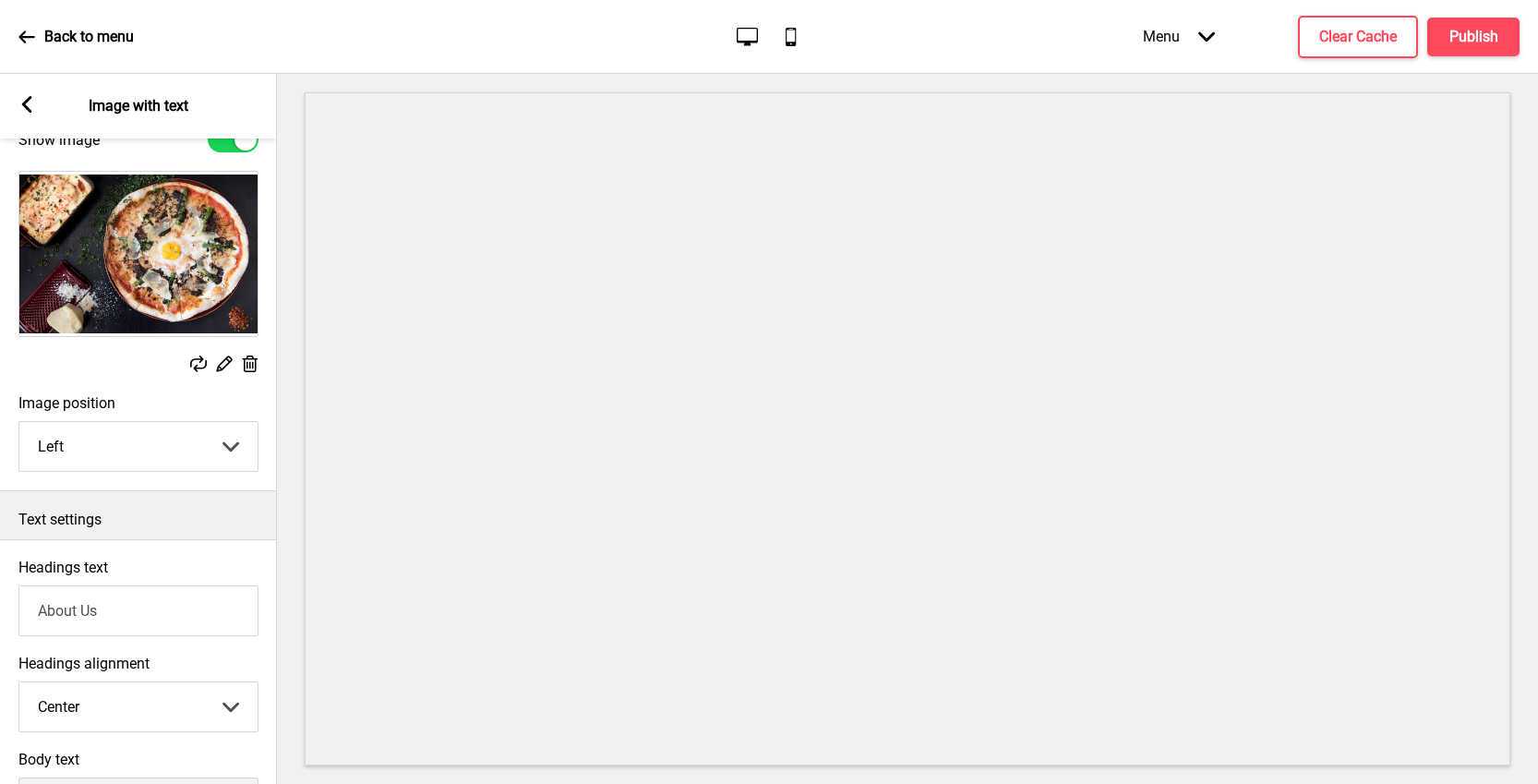
scroll to position [150, 0]
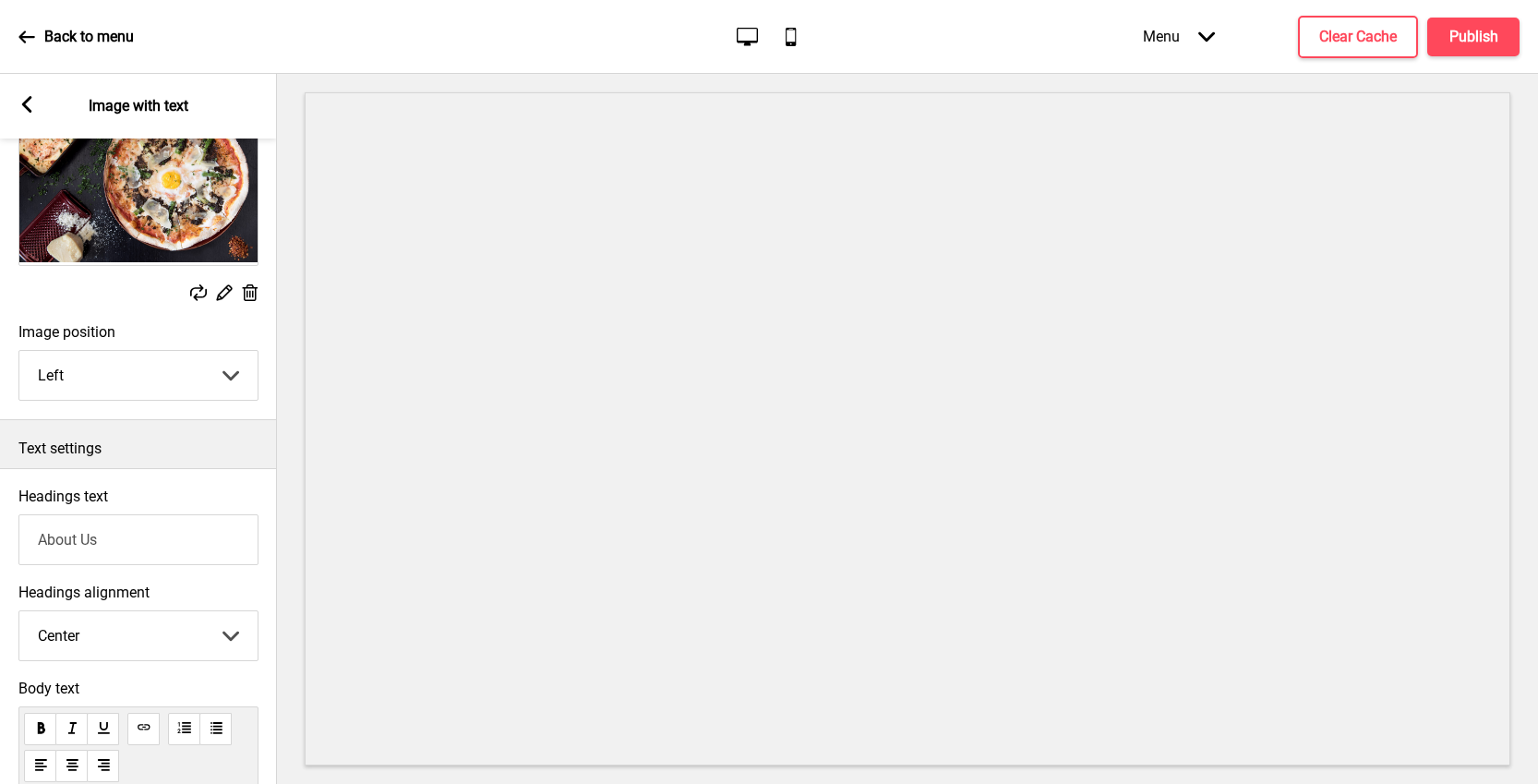
click at [218, 293] on rect at bounding box center [224, 291] width 19 height 19
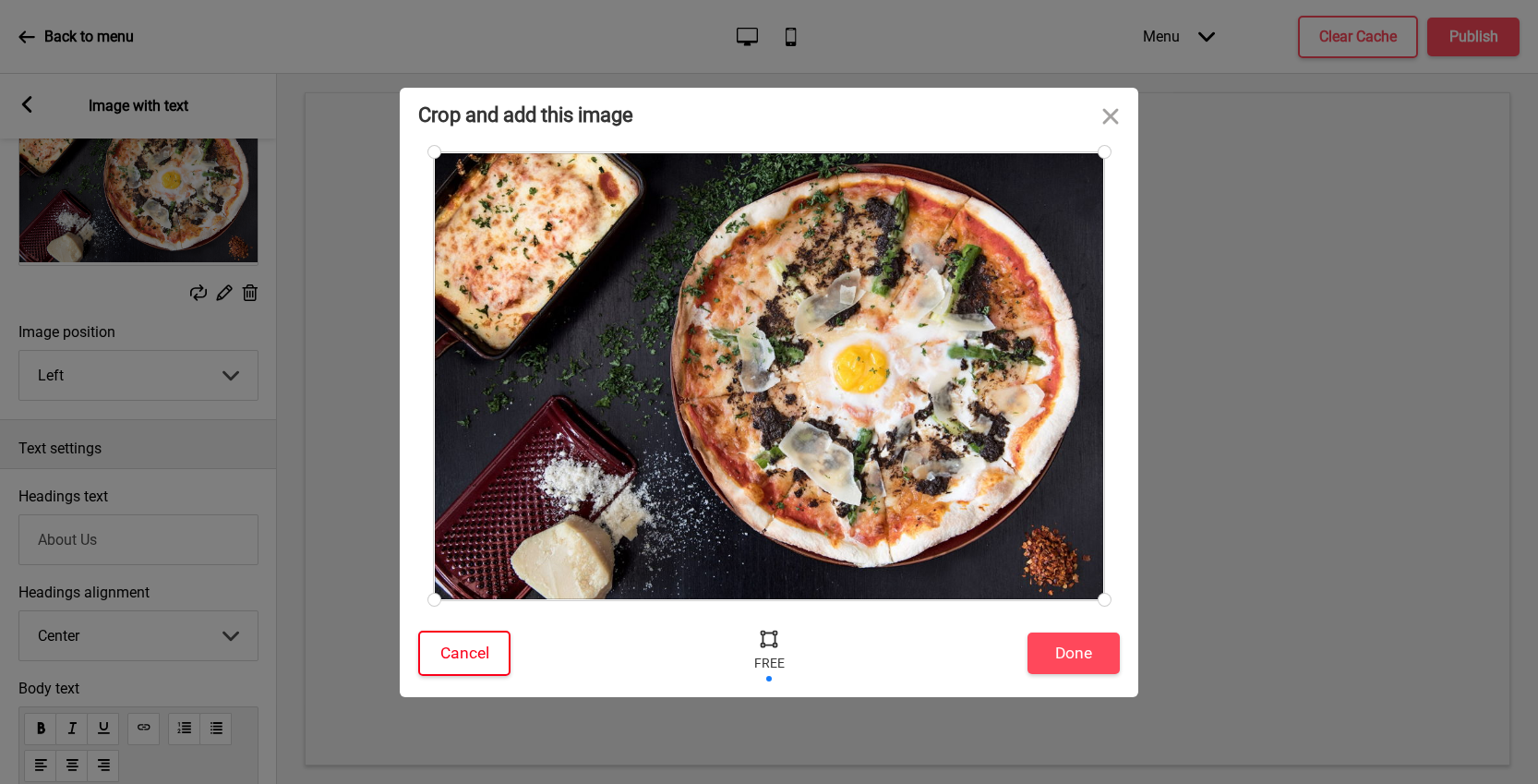
drag, startPoint x: 445, startPoint y: 668, endPoint x: 435, endPoint y: 623, distance: 46.1
click at [445, 667] on button "Cancel" at bounding box center [464, 652] width 92 height 45
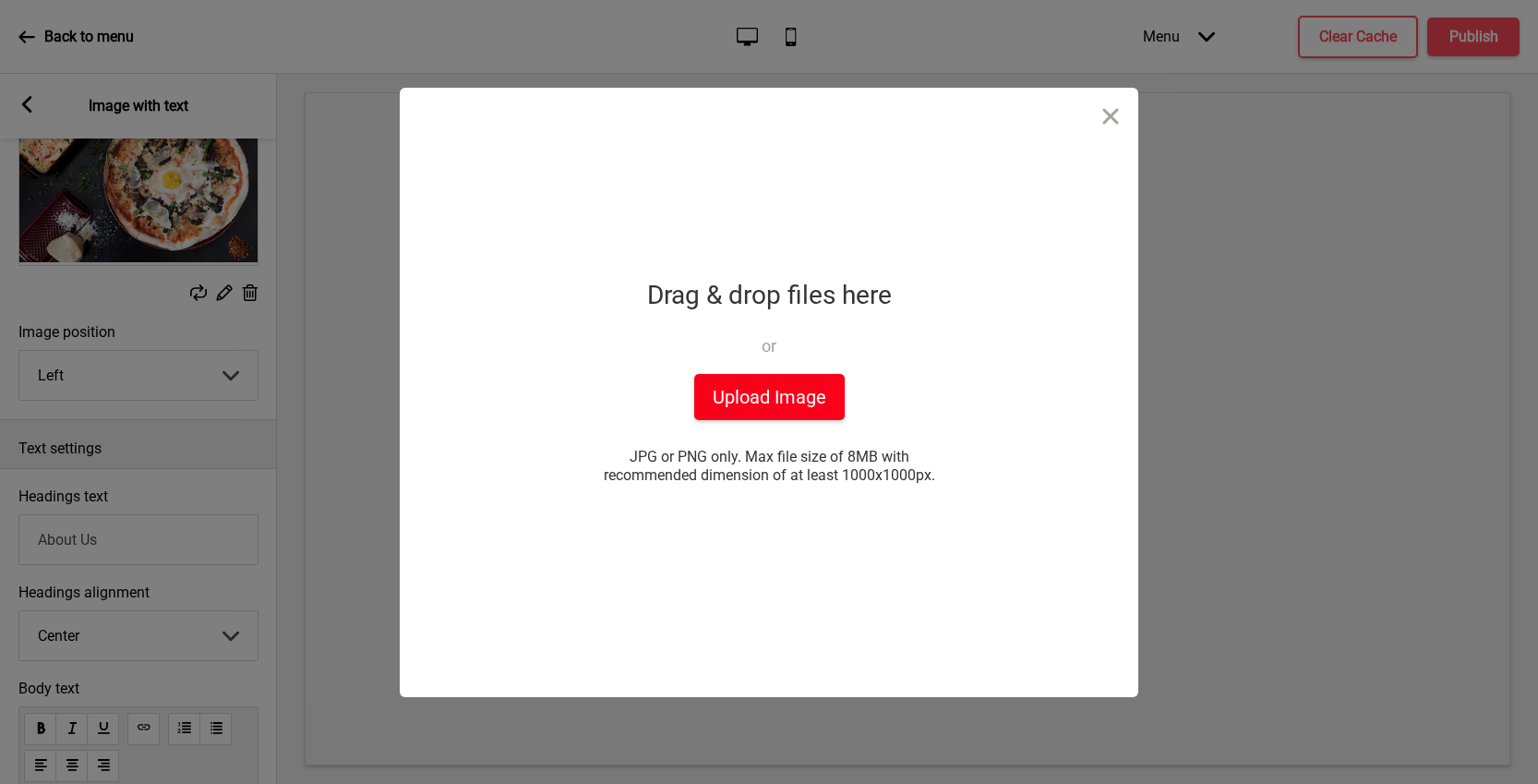
click at [801, 398] on button "Upload Image" at bounding box center [769, 397] width 150 height 46
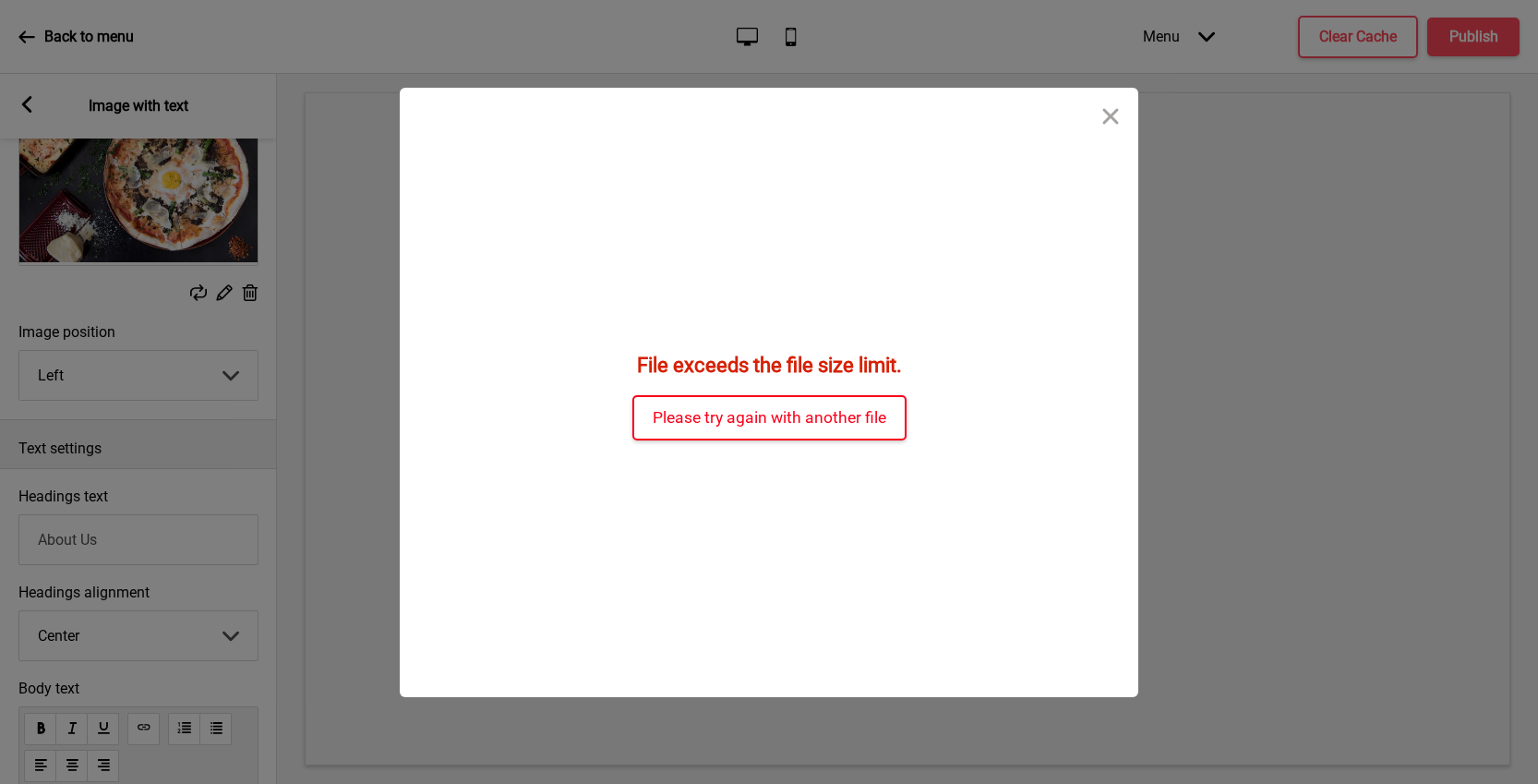
click at [721, 431] on button "Please try again with another file" at bounding box center [769, 418] width 274 height 45
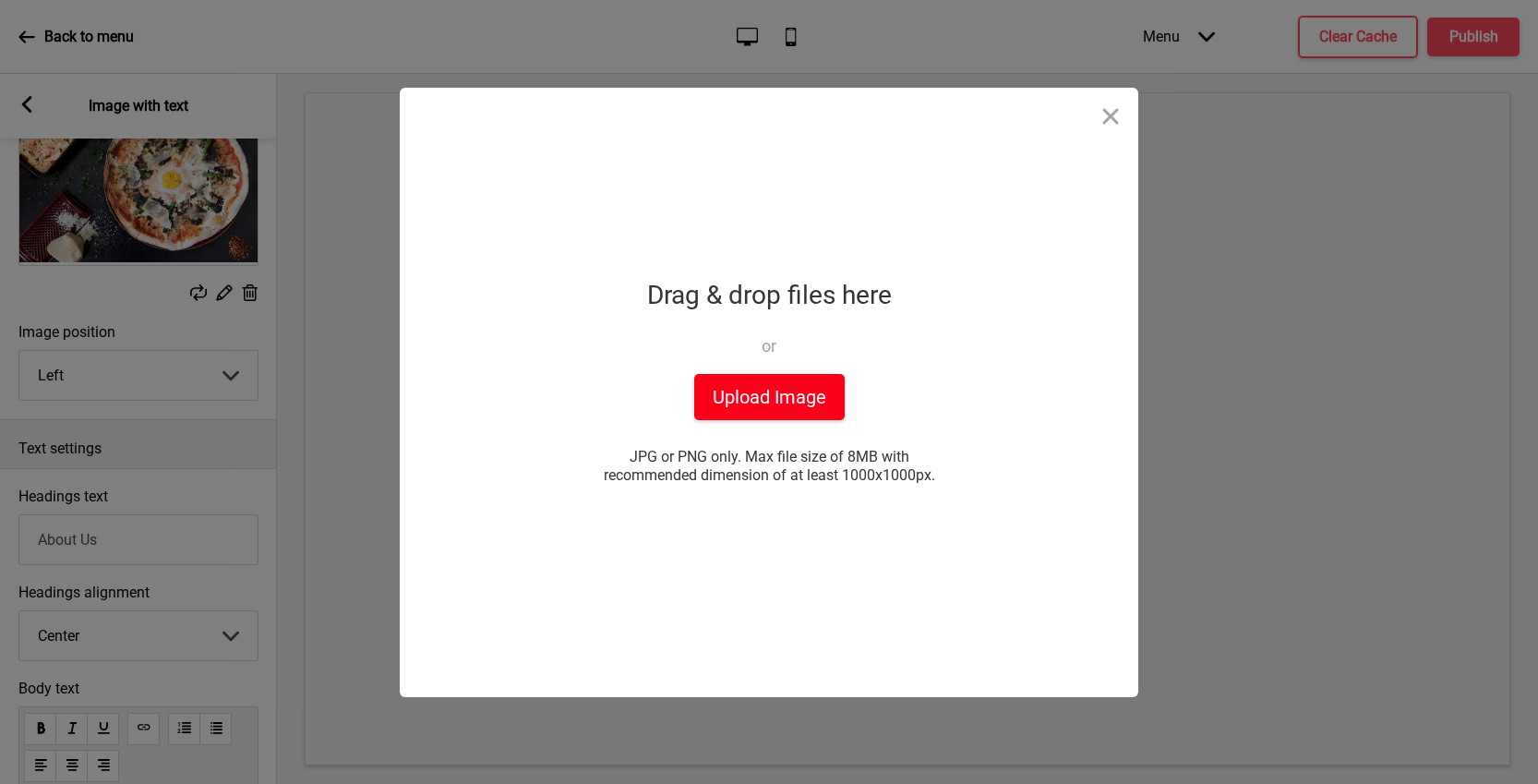
click at [760, 379] on button "Upload Image" at bounding box center [769, 397] width 150 height 46
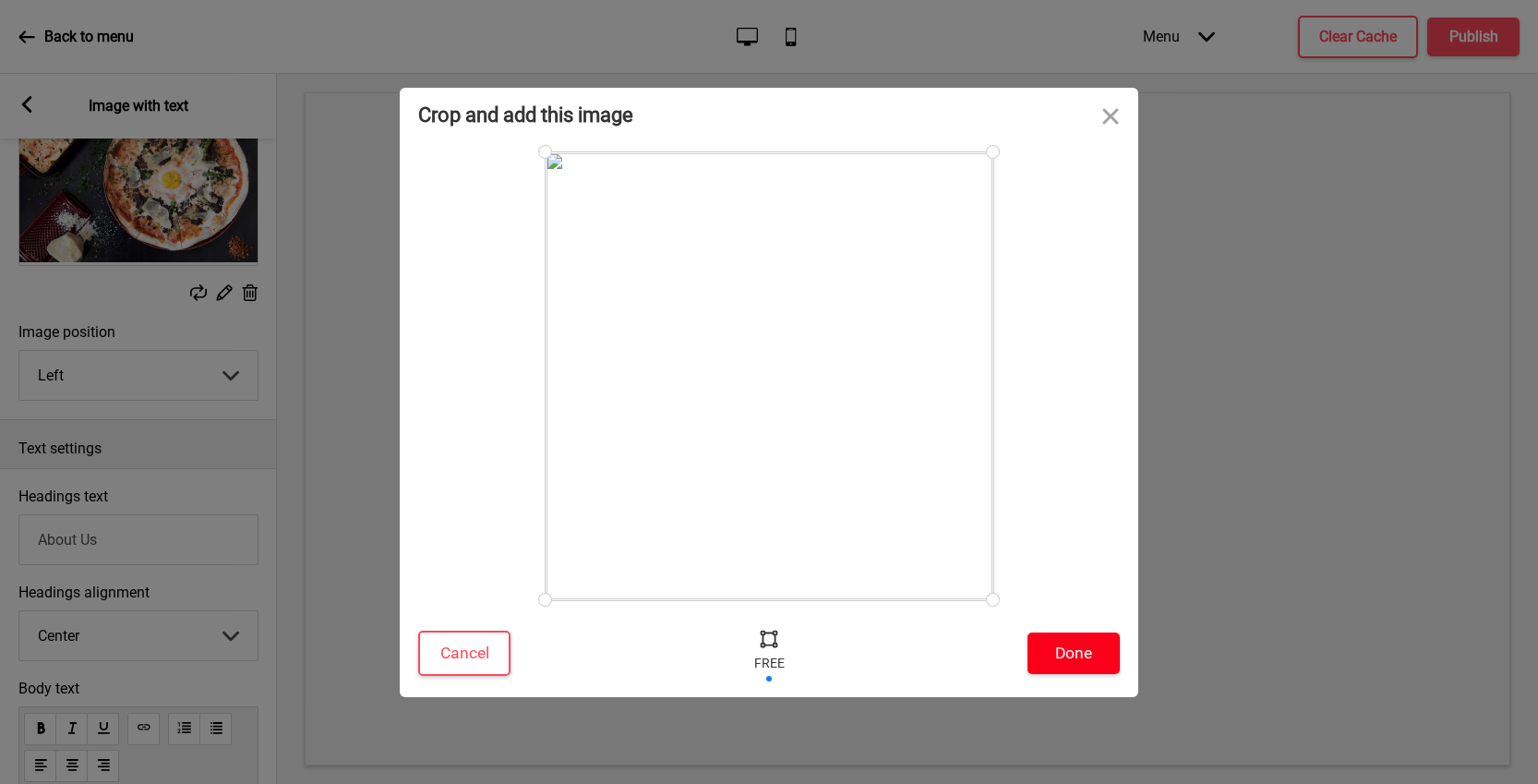
click at [1073, 638] on button "Done" at bounding box center [1073, 652] width 92 height 42
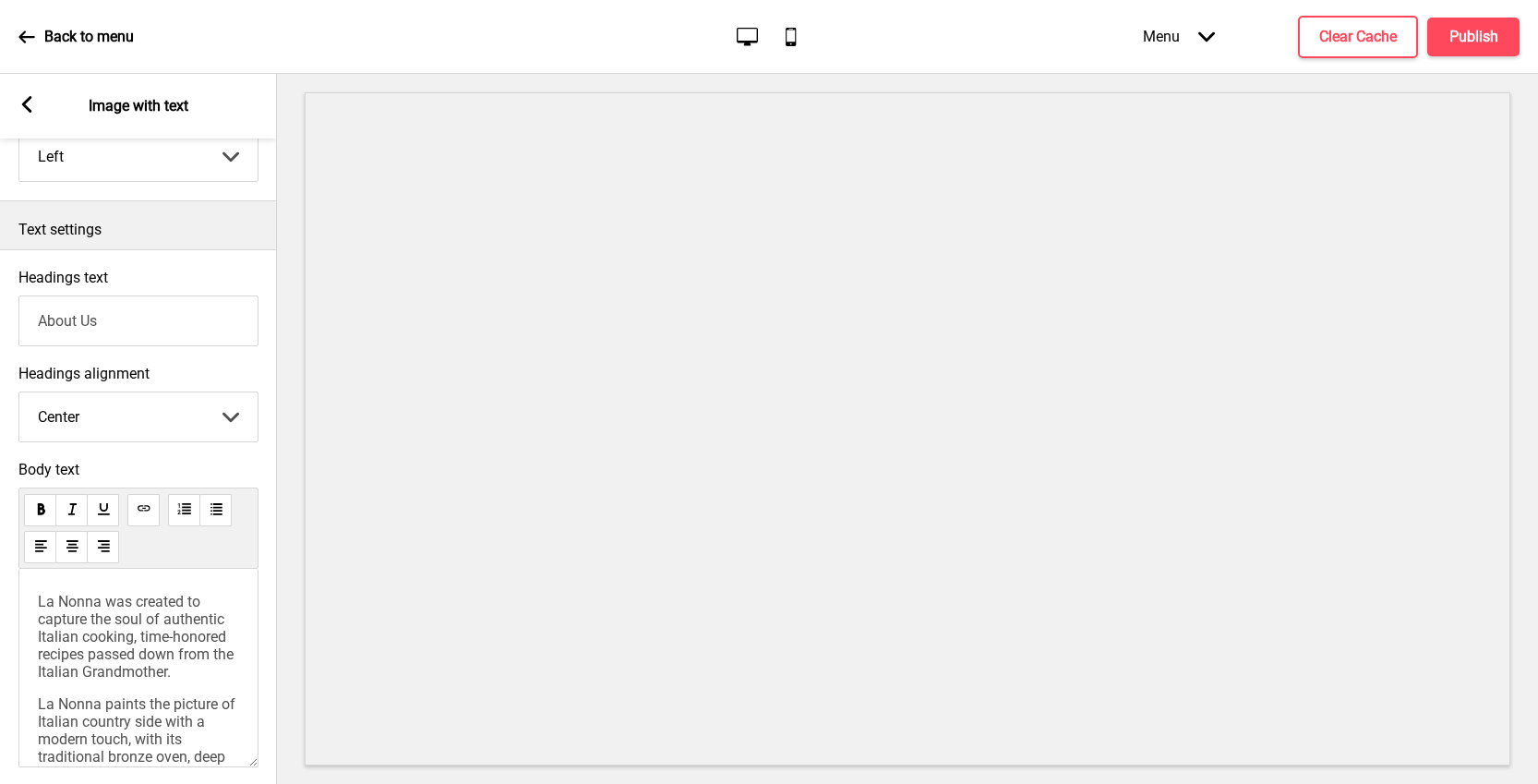
scroll to position [370, 0]
click at [104, 679] on span "La Nonna was created to capture the soul of authentic Italian cooking, time-hon…" at bounding box center [137, 636] width 200 height 88
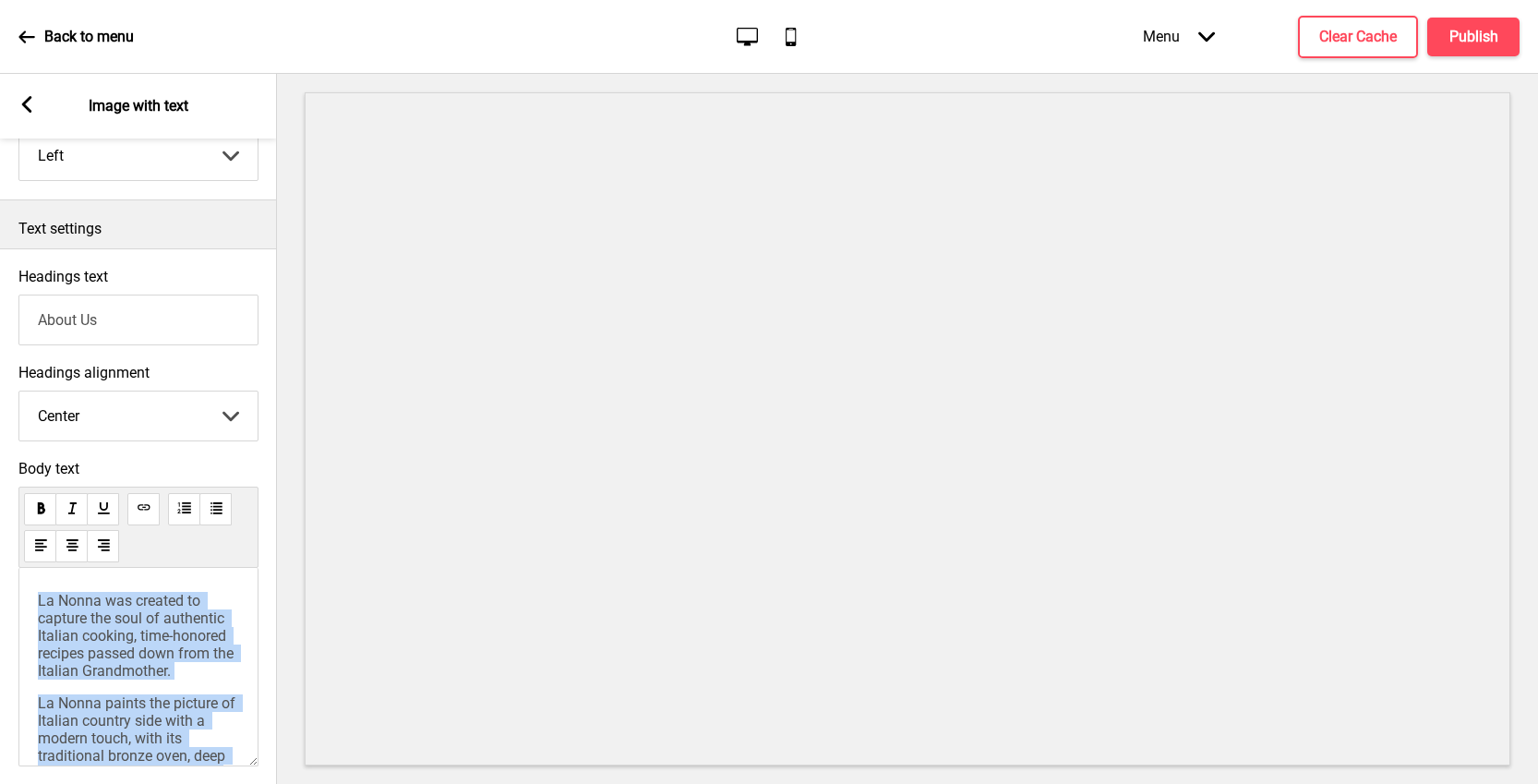
copy div "La Nonna was created to capture the soul of authentic Italian cooking, time-hon…"
click at [127, 613] on span "La Nonna was created to capture the soul of authentic Italian cooking, time-hon…" at bounding box center [137, 636] width 200 height 88
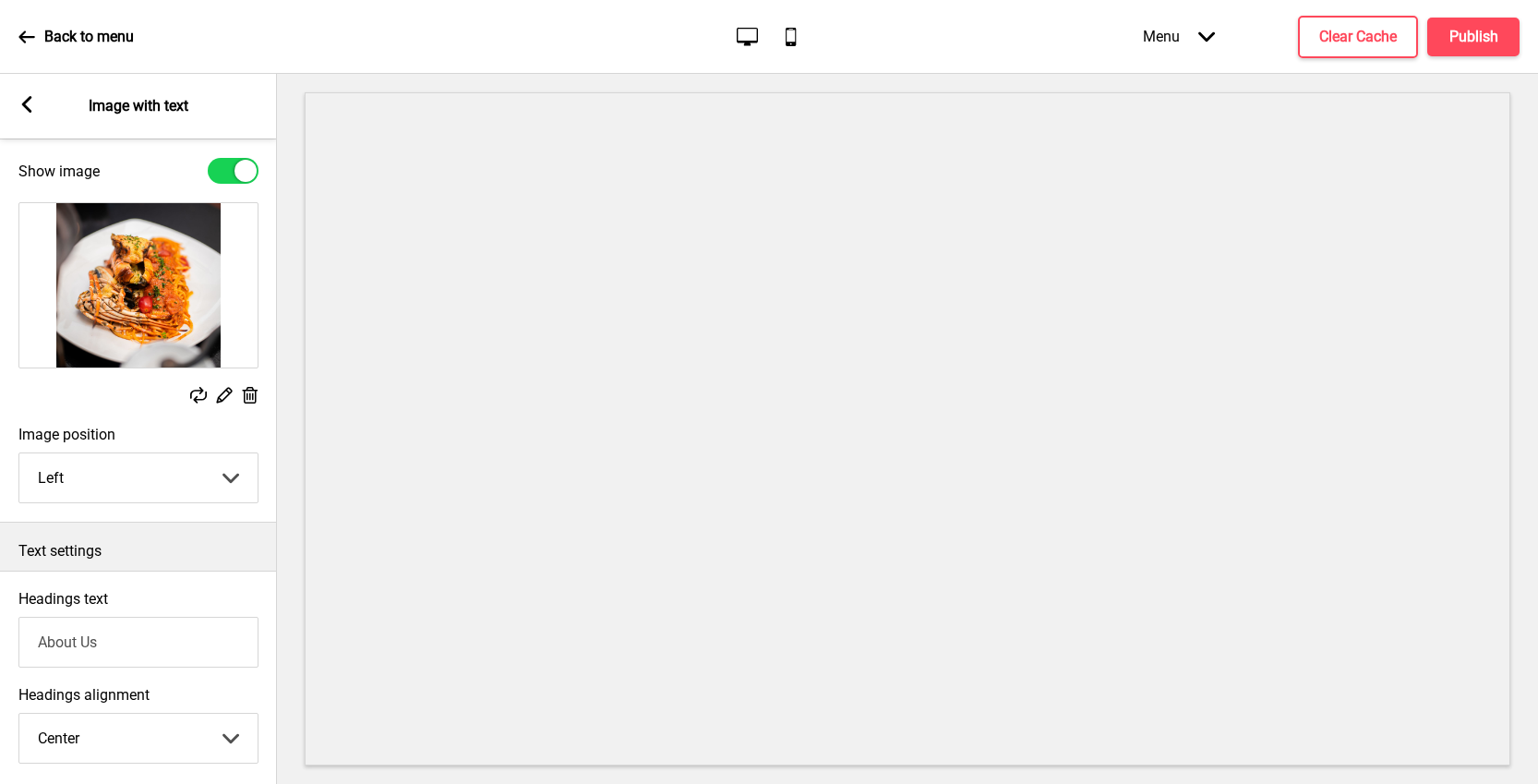
scroll to position [67, 0]
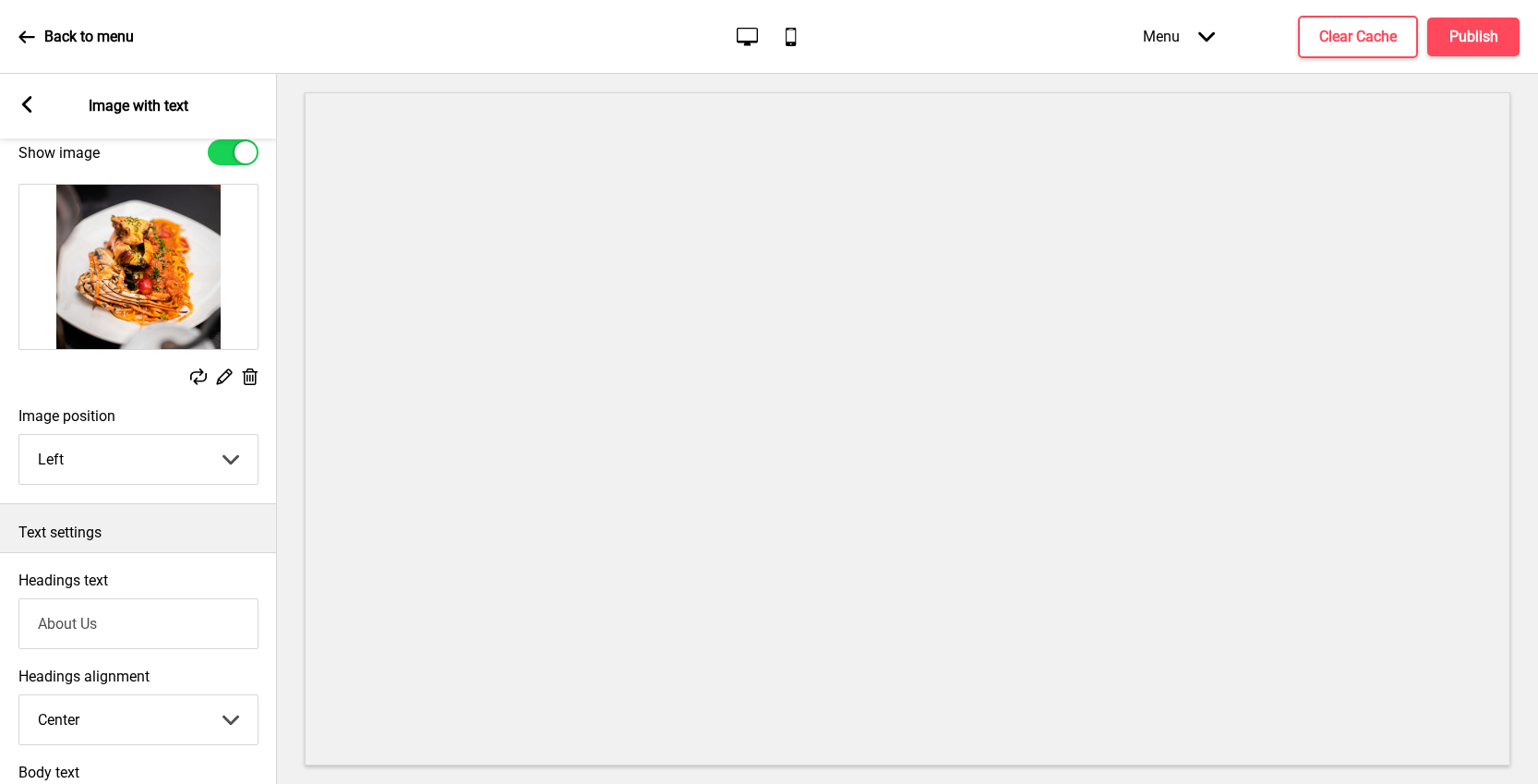
click at [116, 633] on input "About Us" at bounding box center [138, 623] width 240 height 51
drag, startPoint x: 159, startPoint y: 618, endPoint x: -59, endPoint y: 587, distance: 220.2
click at [0, 587] on html "Back to menu Desktop Mobile Menu Arrow down Product Page Store Information Chec…" at bounding box center [769, 392] width 1538 height 784
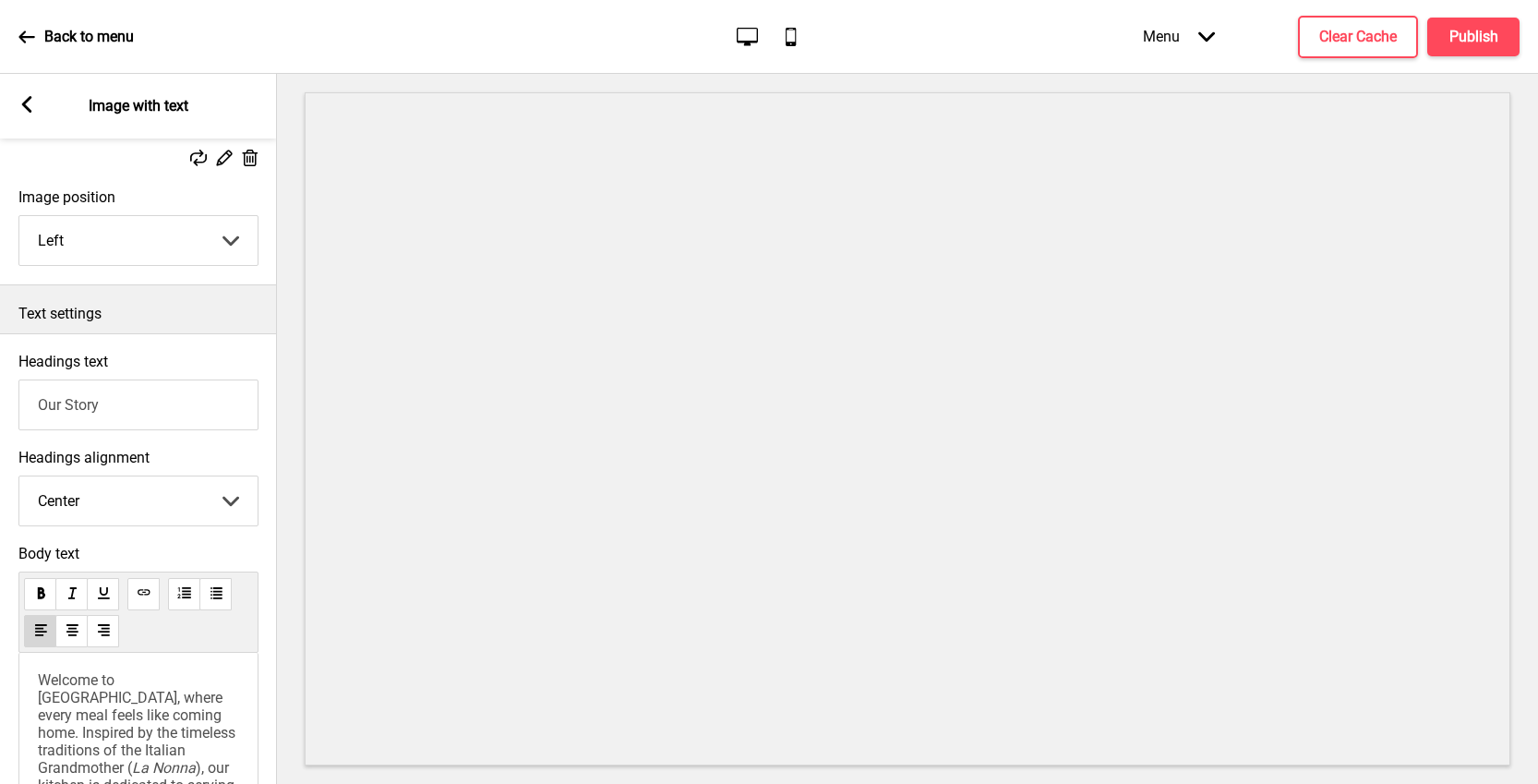
scroll to position [0, 0]
type input "Our Story"
click at [160, 713] on span "Welcome to [GEOGRAPHIC_DATA], where every meal feels like coming home. Inspired…" at bounding box center [138, 728] width 201 height 105
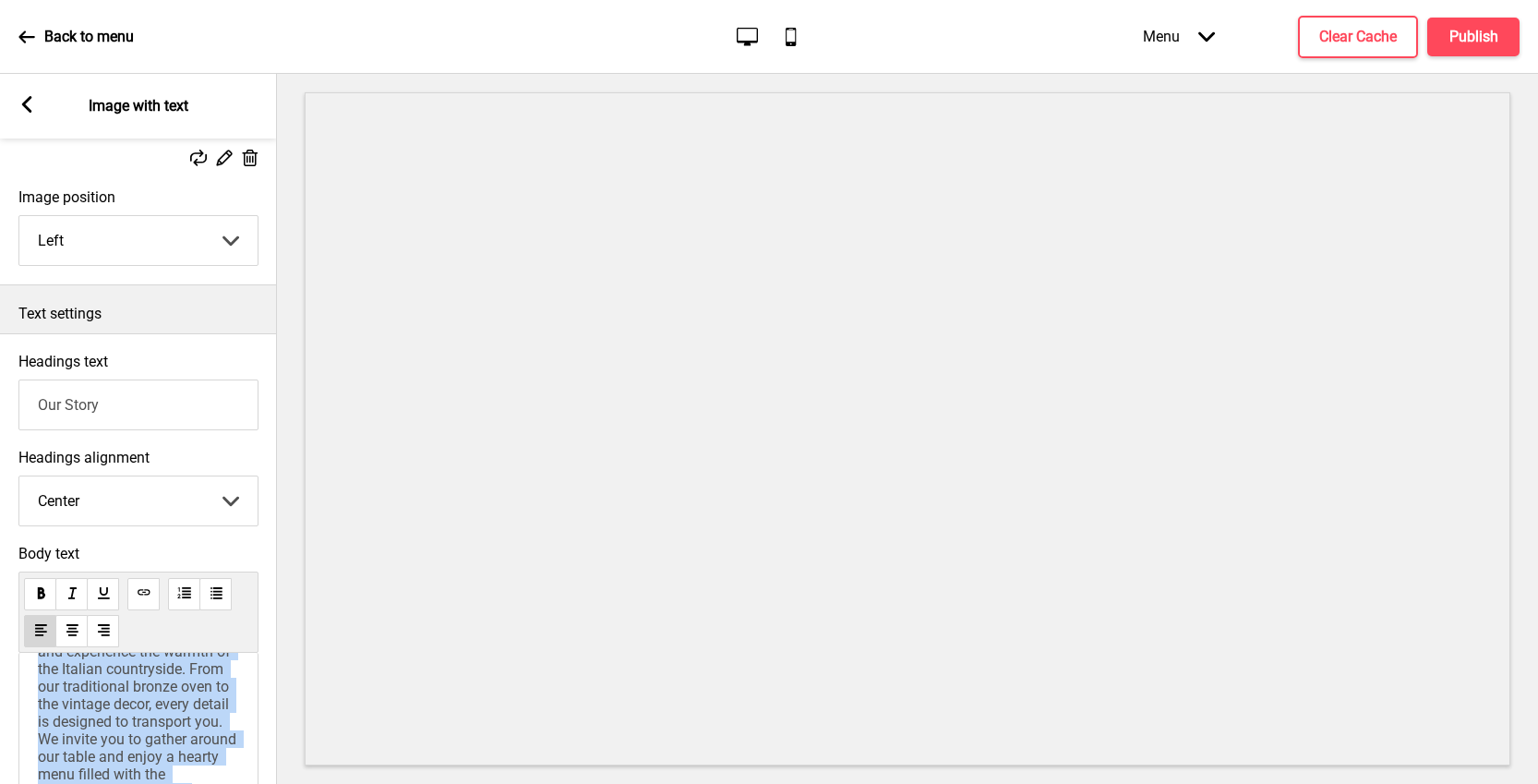
scroll to position [289, 0]
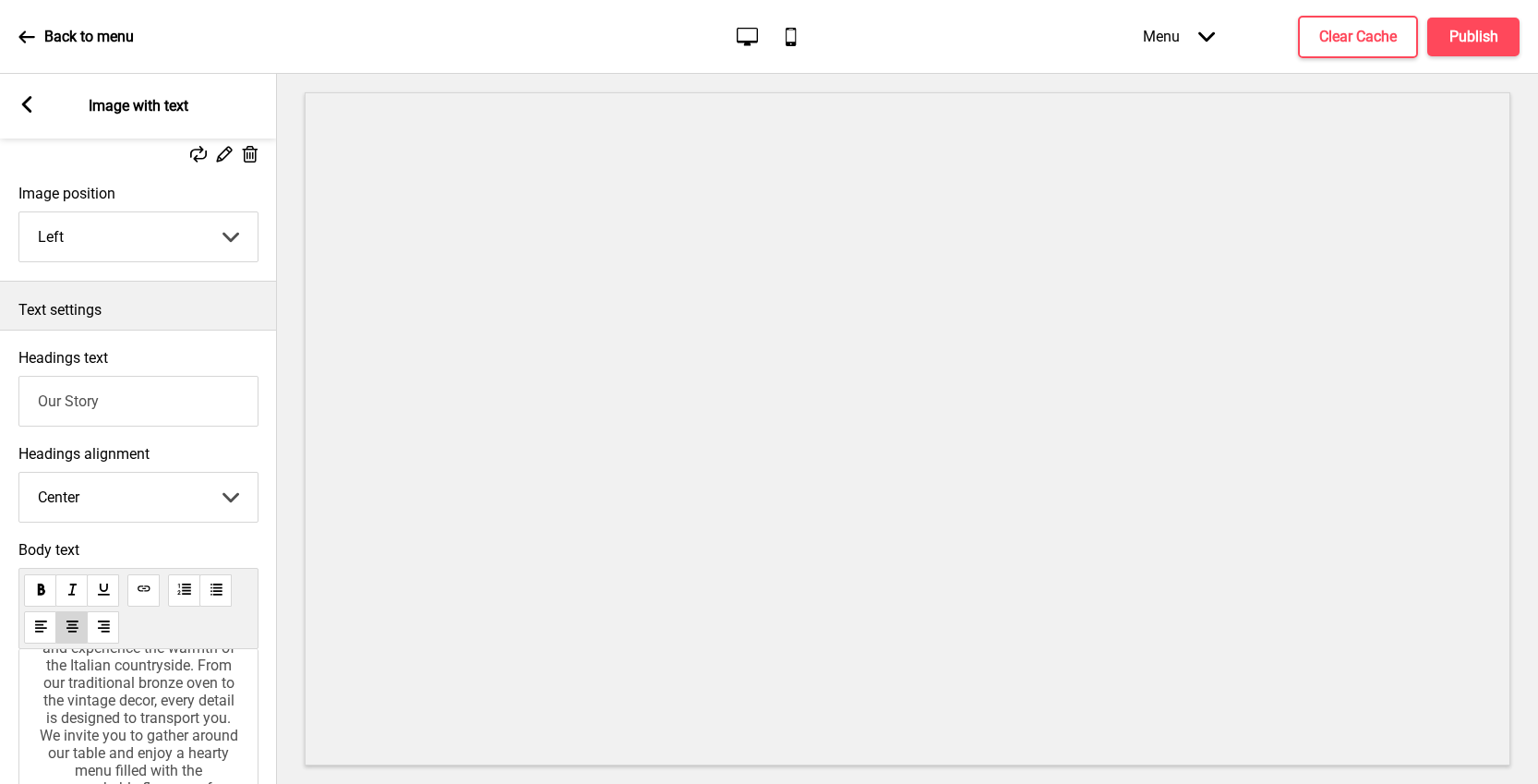
click at [153, 520] on select "Left Center Right" at bounding box center [138, 496] width 239 height 49
click at [19, 472] on select "Left Center Right" at bounding box center [138, 496] width 239 height 49
click at [145, 491] on select "Left Center Right" at bounding box center [138, 496] width 239 height 49
select select "center"
click at [19, 472] on select "Left Center Right" at bounding box center [138, 496] width 239 height 49
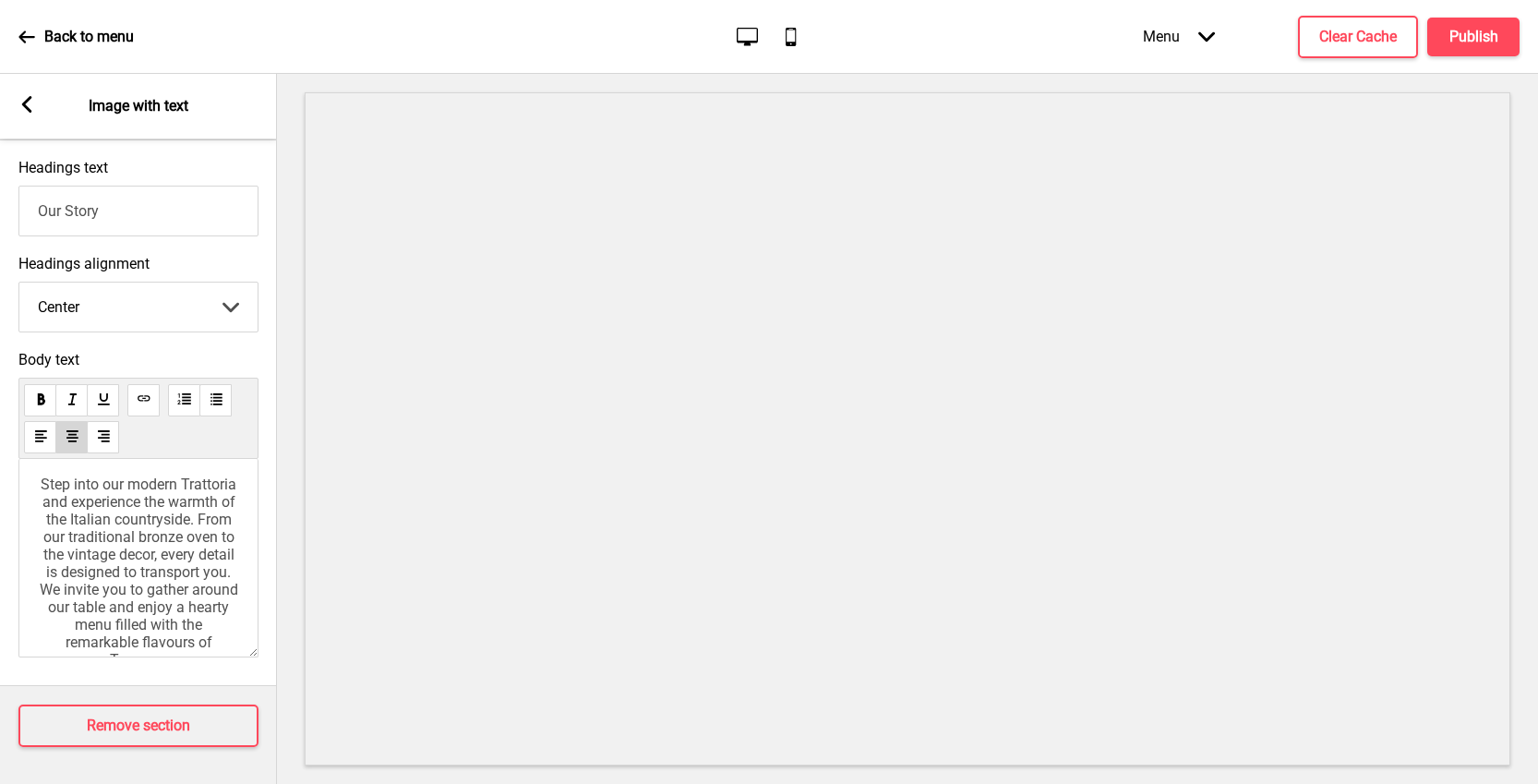
scroll to position [207, 0]
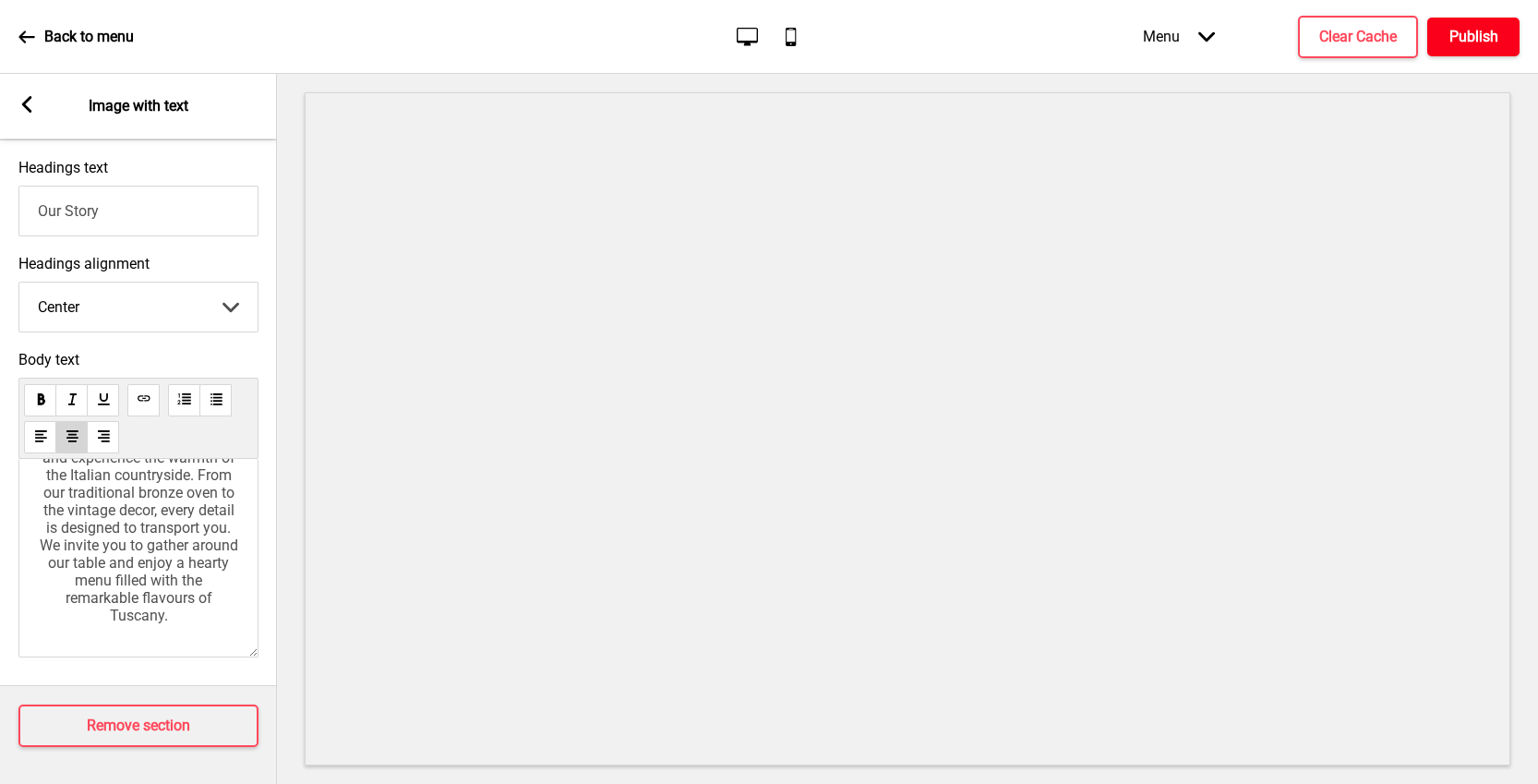
click at [1460, 38] on h4 "Publish" at bounding box center [1474, 37] width 49 height 20
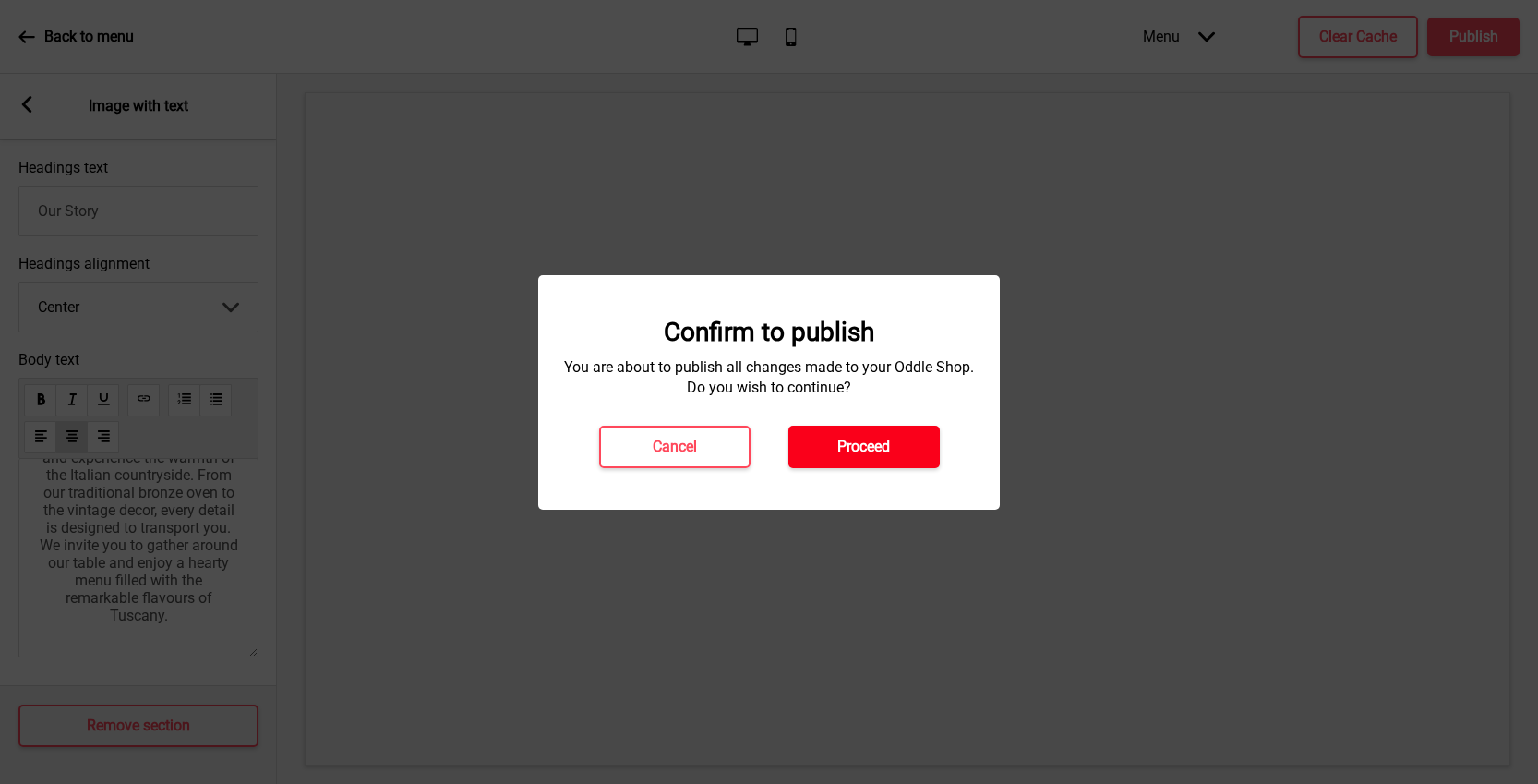
click at [899, 447] on button "Proceed" at bounding box center [864, 447] width 151 height 43
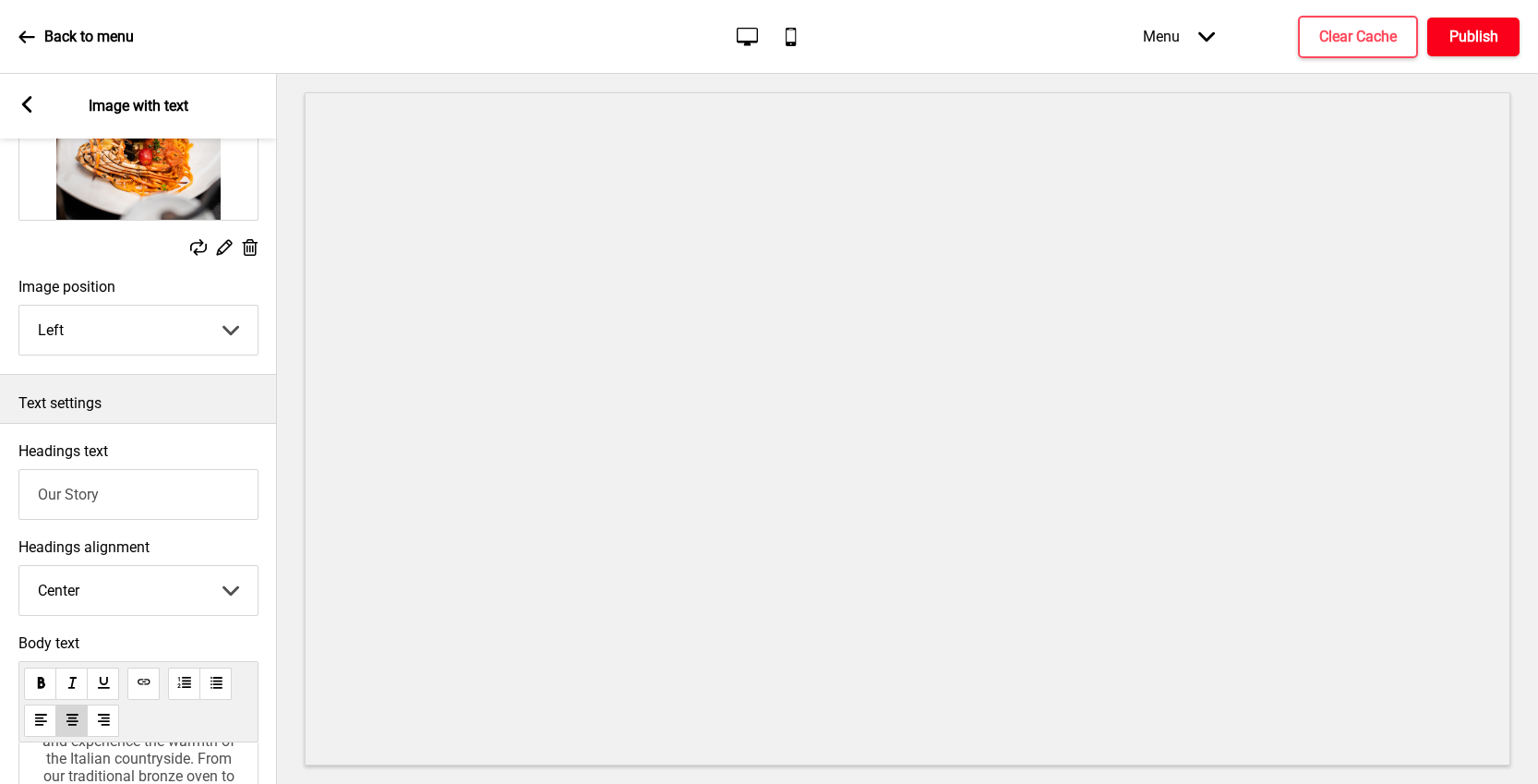
scroll to position [21, 0]
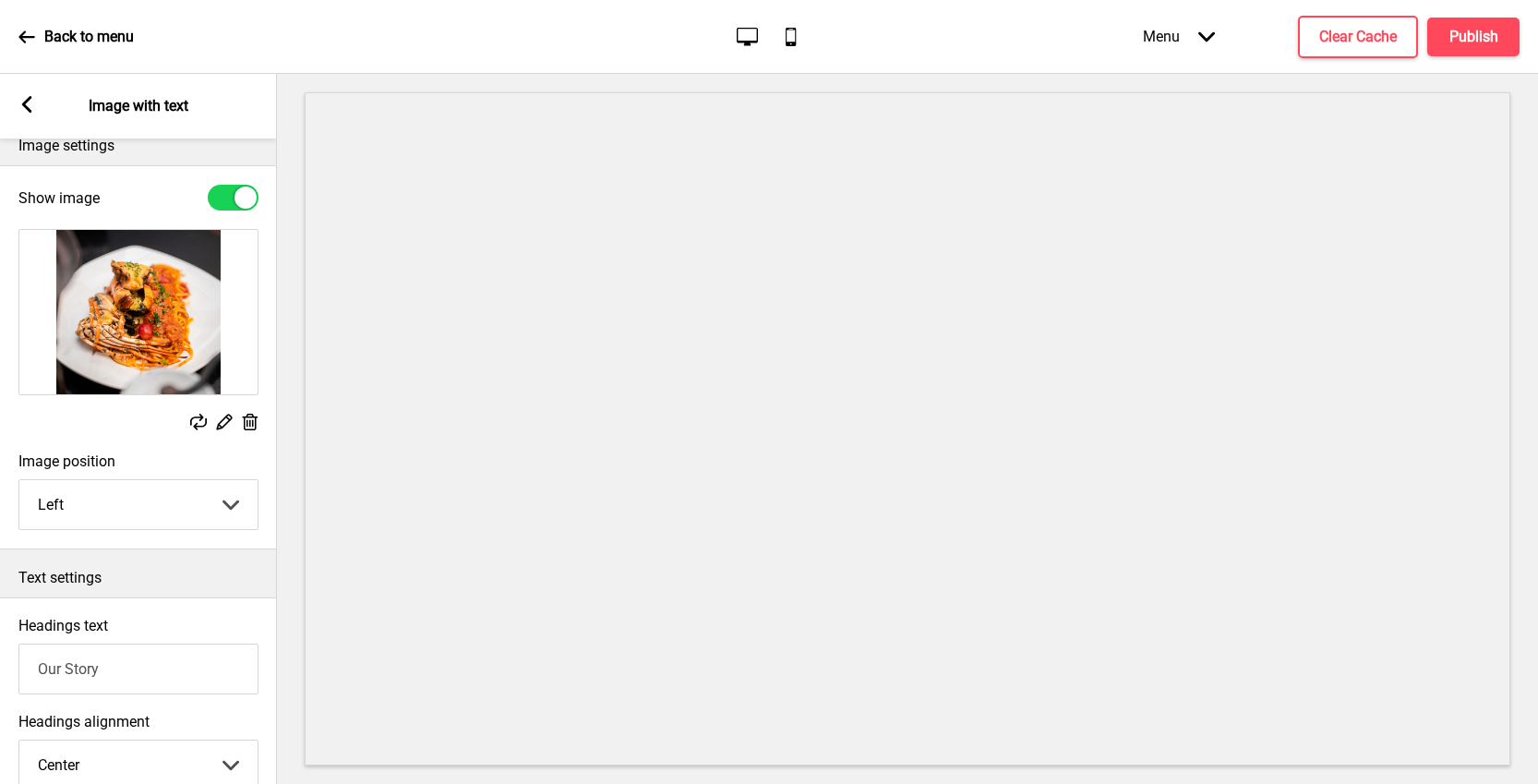
click at [34, 127] on div "Arrow left Image with text" at bounding box center [138, 107] width 277 height 65
click at [33, 115] on div "Arrow left Image with text" at bounding box center [138, 107] width 277 height 65
click at [31, 105] on rect at bounding box center [27, 104] width 17 height 17
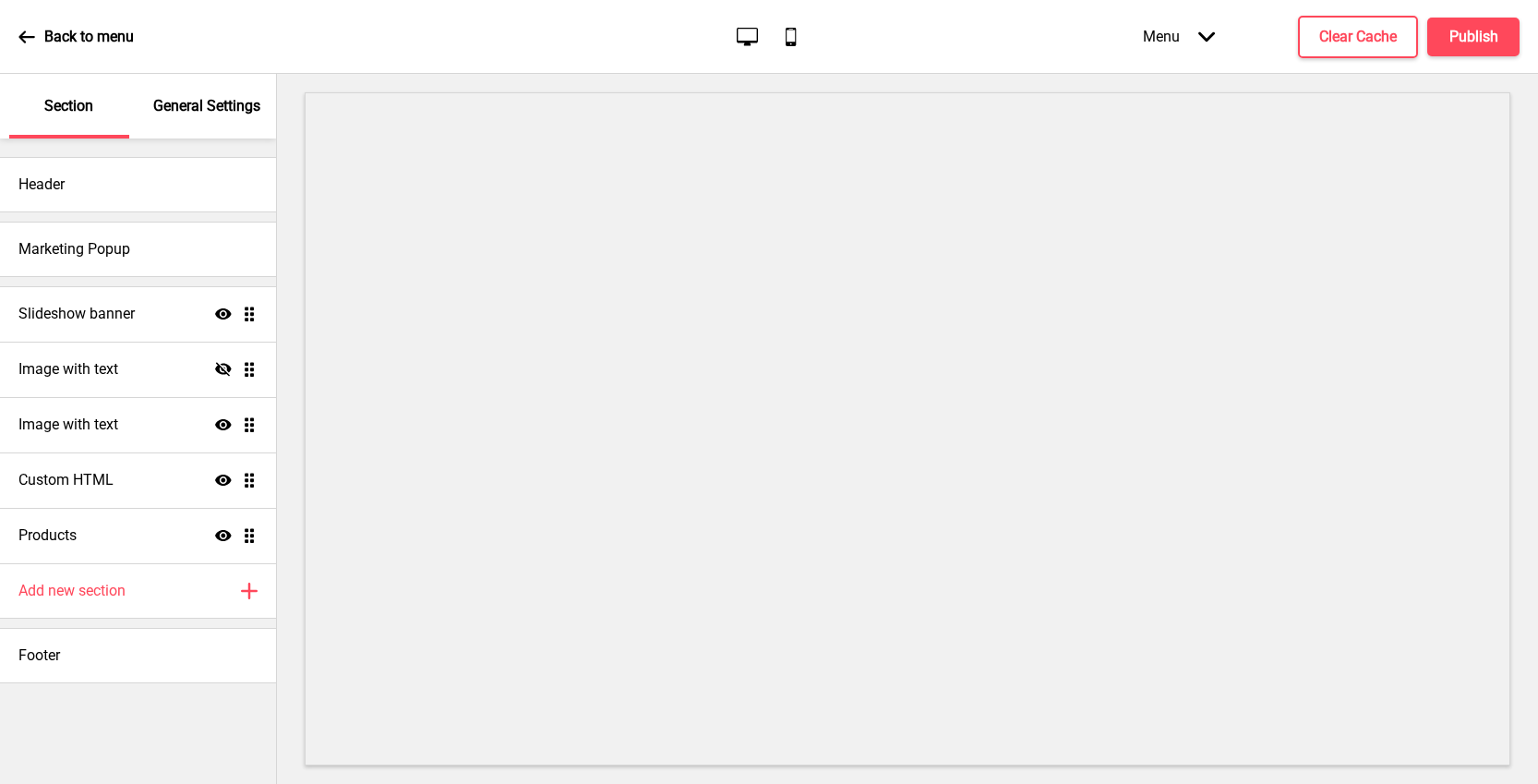
click at [221, 109] on p "General Settings" at bounding box center [206, 106] width 107 height 20
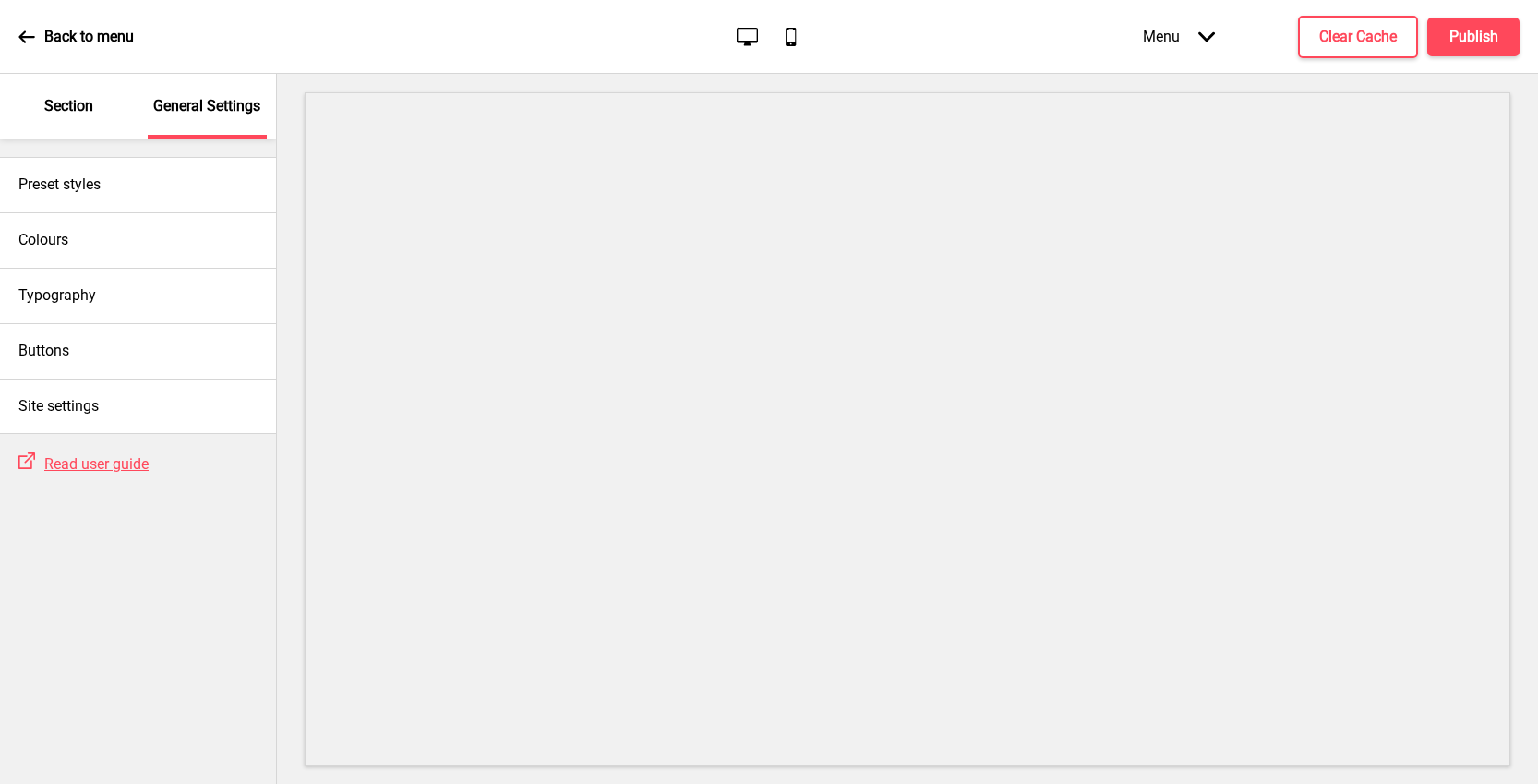
click at [50, 123] on div "Section" at bounding box center [69, 107] width 120 height 65
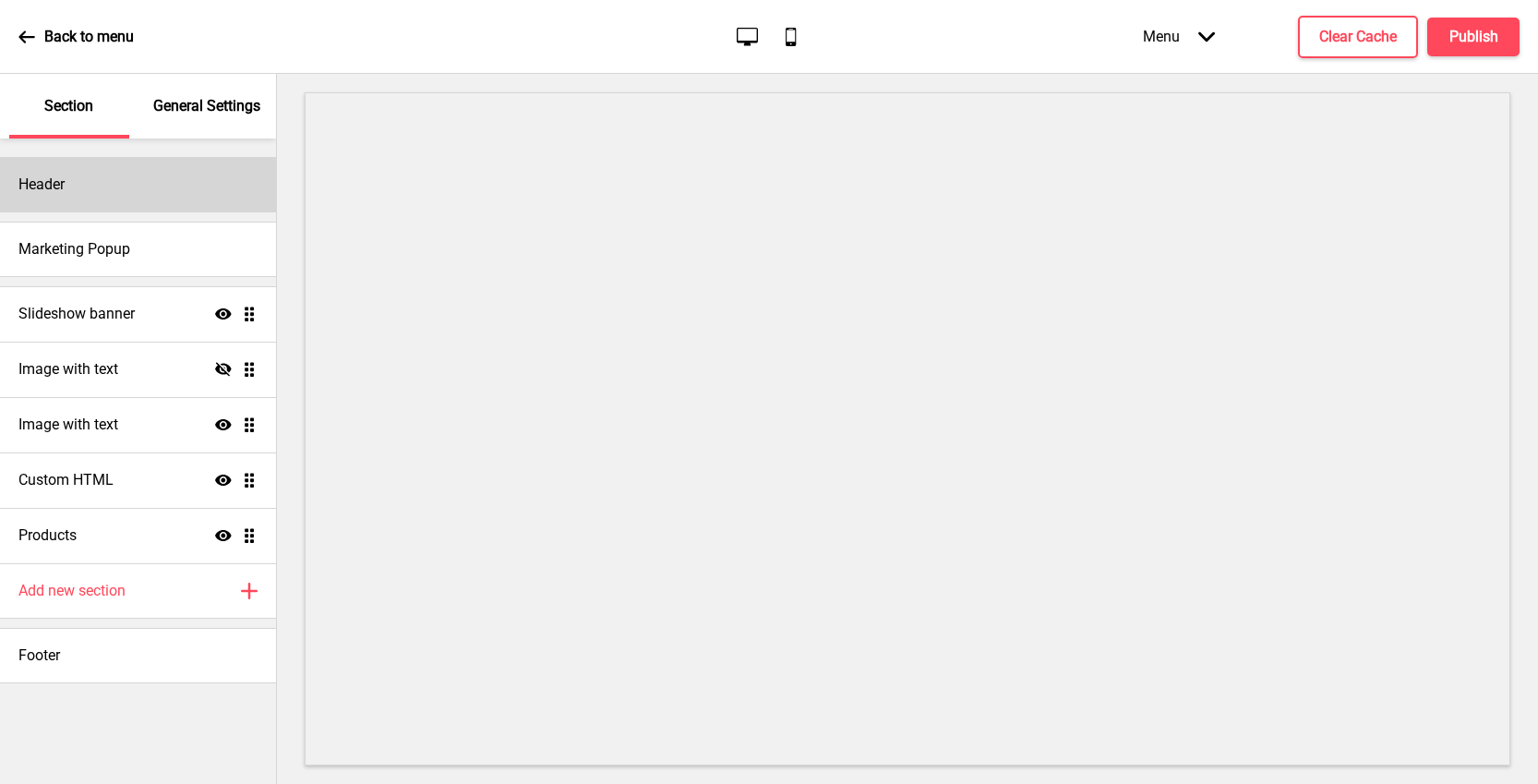
click at [75, 173] on div "Header" at bounding box center [137, 185] width 276 height 56
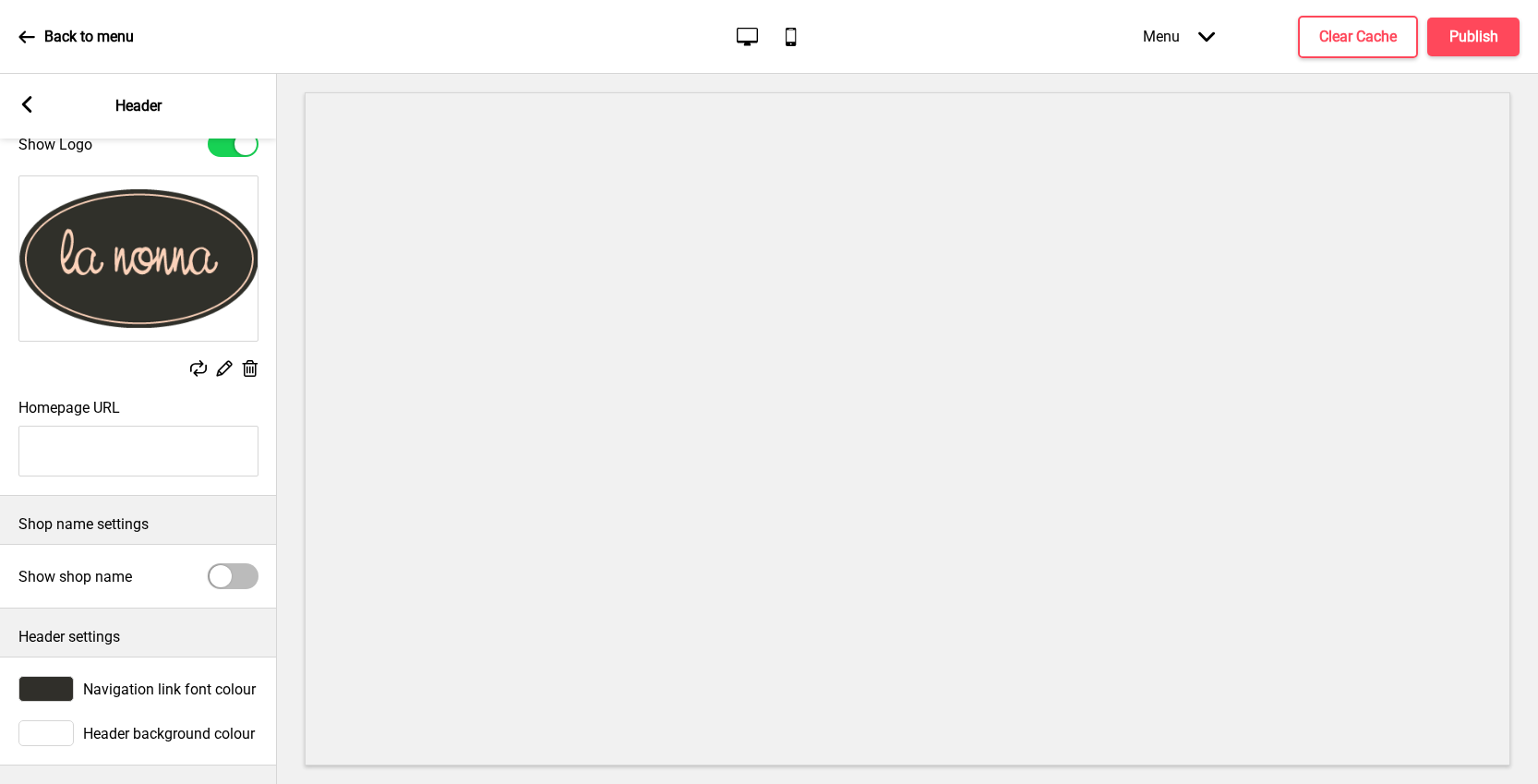
scroll to position [88, 0]
click at [114, 680] on span "Navigation link font colour" at bounding box center [170, 688] width 173 height 18
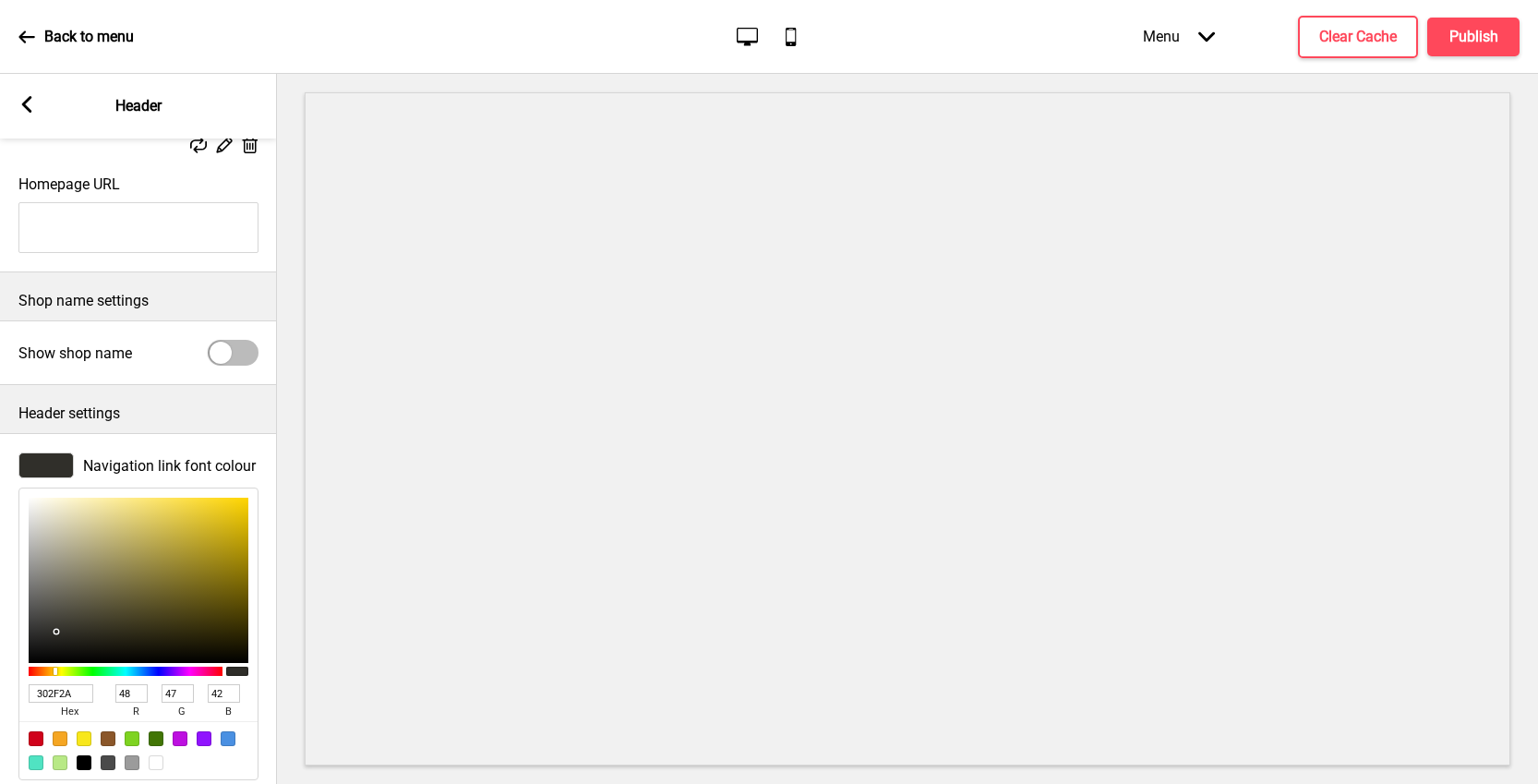
scroll to position [389, 0]
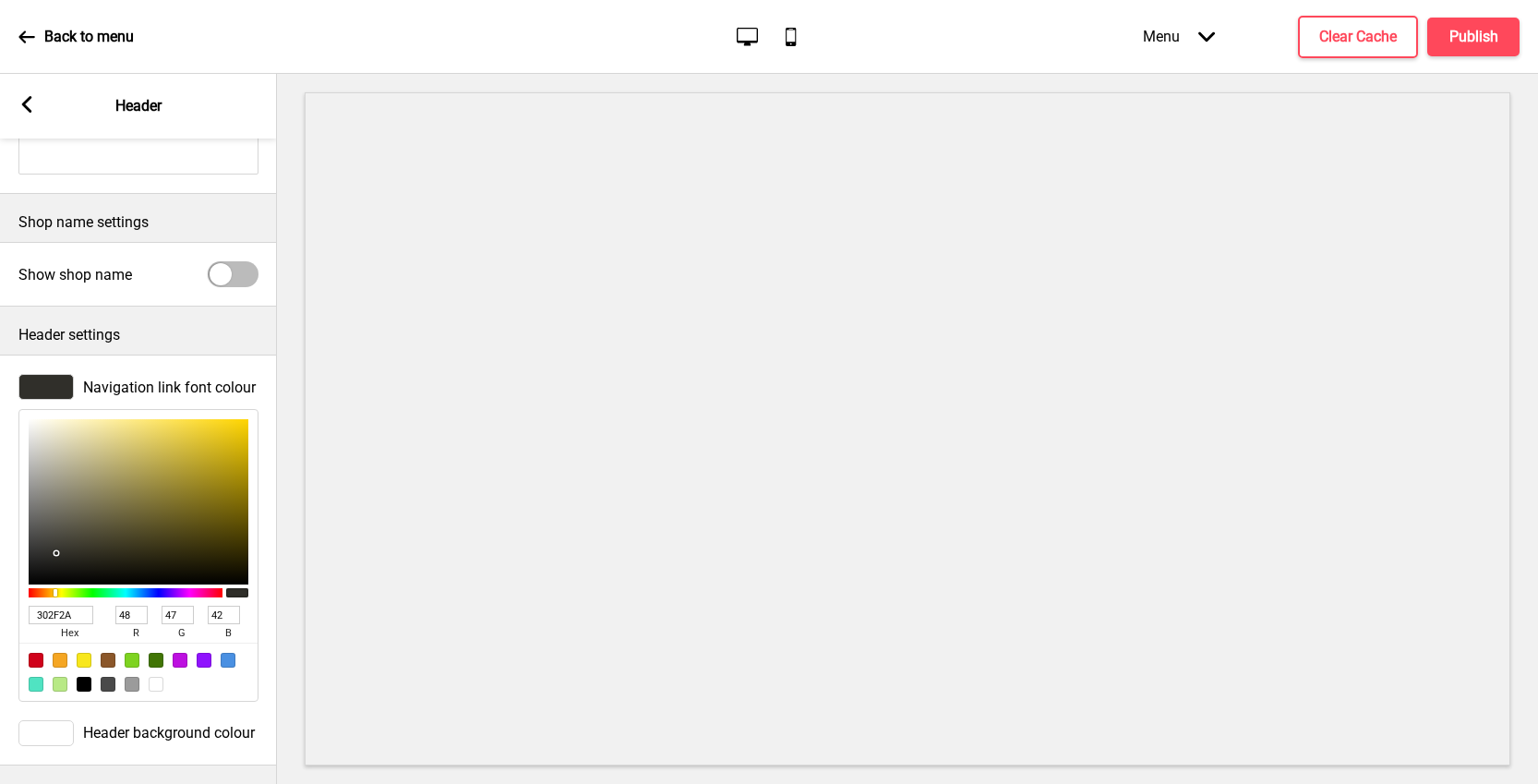
click at [145, 379] on span "Navigation link font colour" at bounding box center [170, 387] width 173 height 18
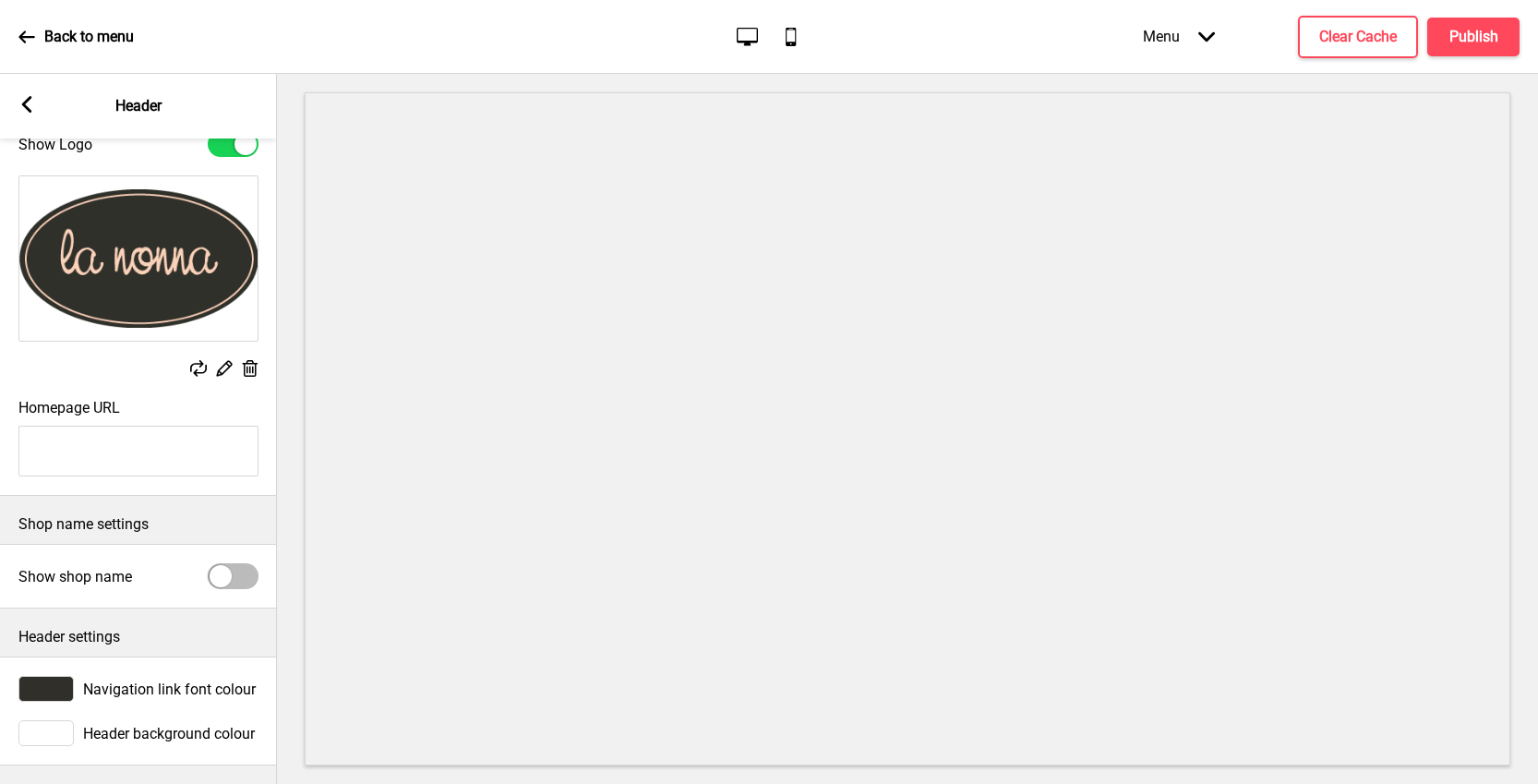
scroll to position [88, 0]
click at [1187, 45] on div "Menu Arrow down" at bounding box center [1179, 36] width 109 height 55
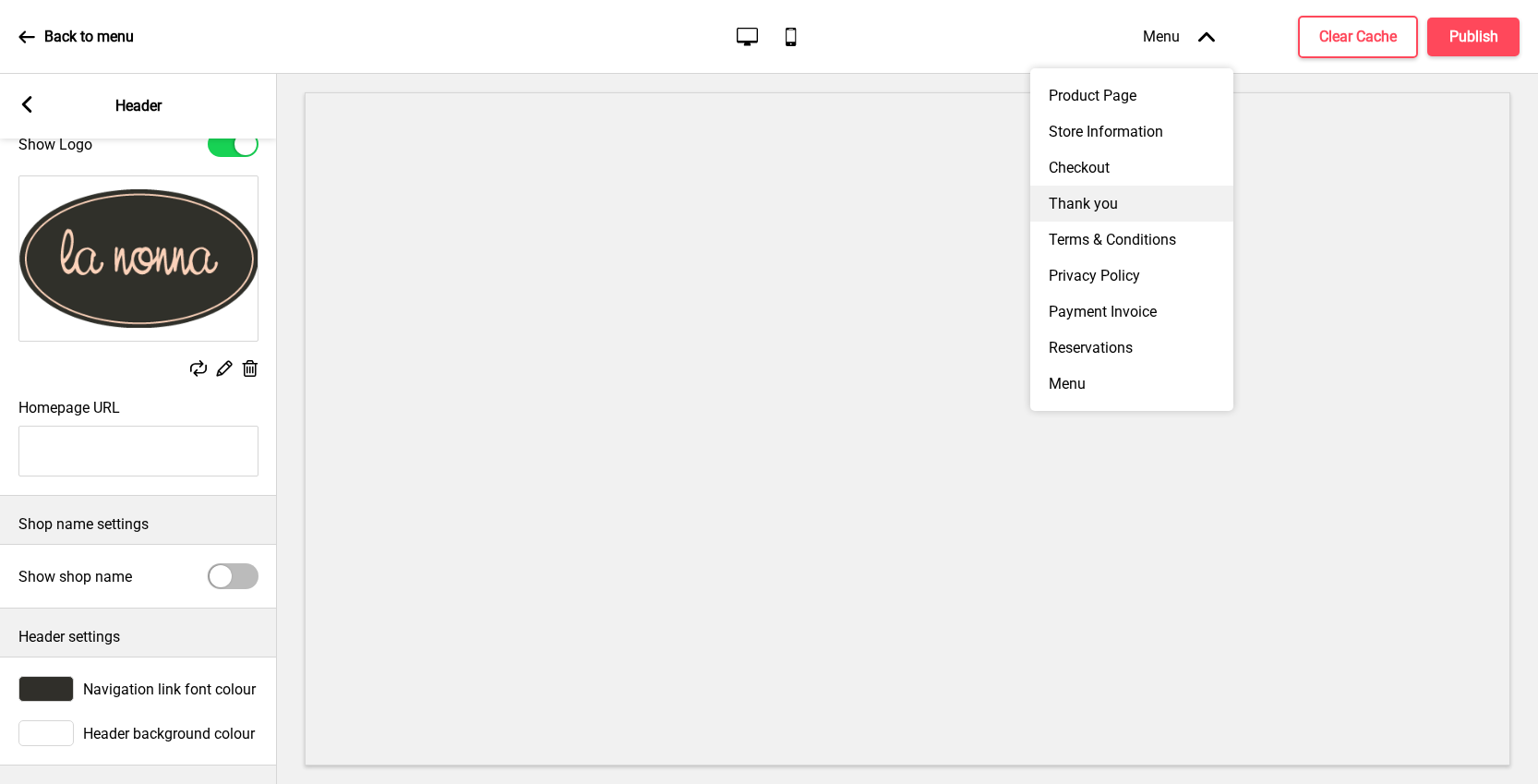
click at [1064, 197] on div "Thank you" at bounding box center [1131, 203] width 203 height 36
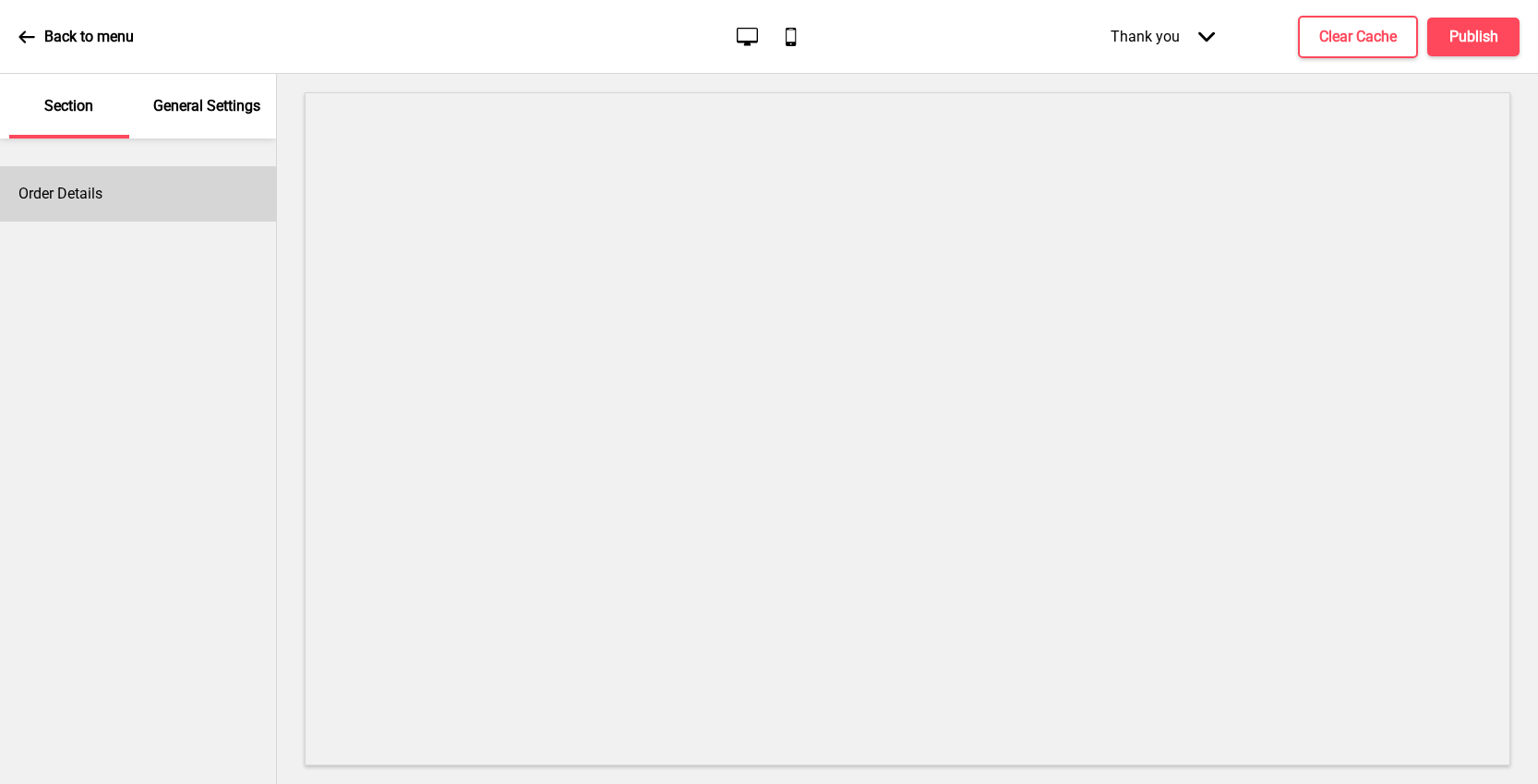
click at [144, 186] on div "Order Details" at bounding box center [137, 194] width 276 height 56
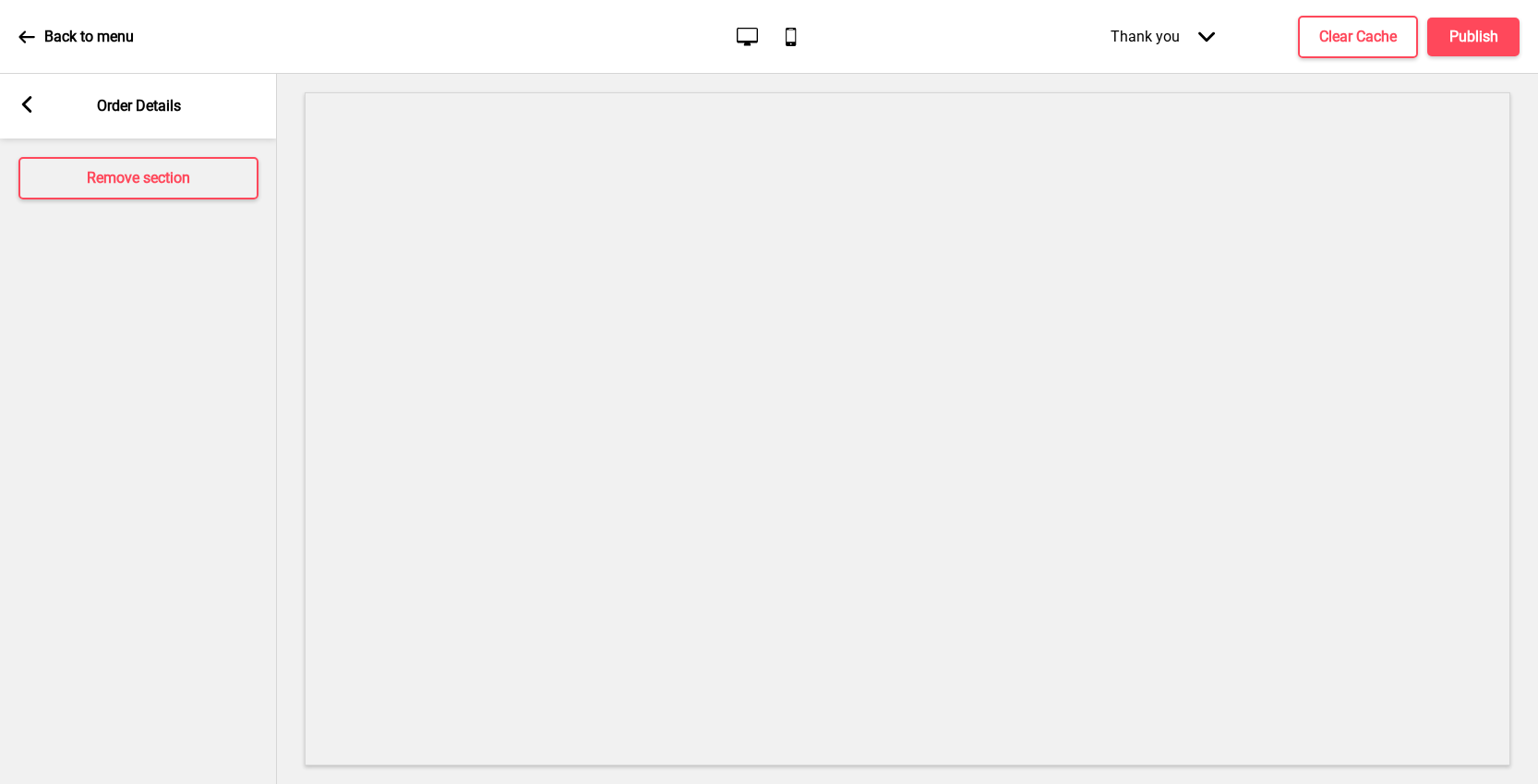
click at [1209, 33] on icon "Arrow down" at bounding box center [1207, 37] width 17 height 17
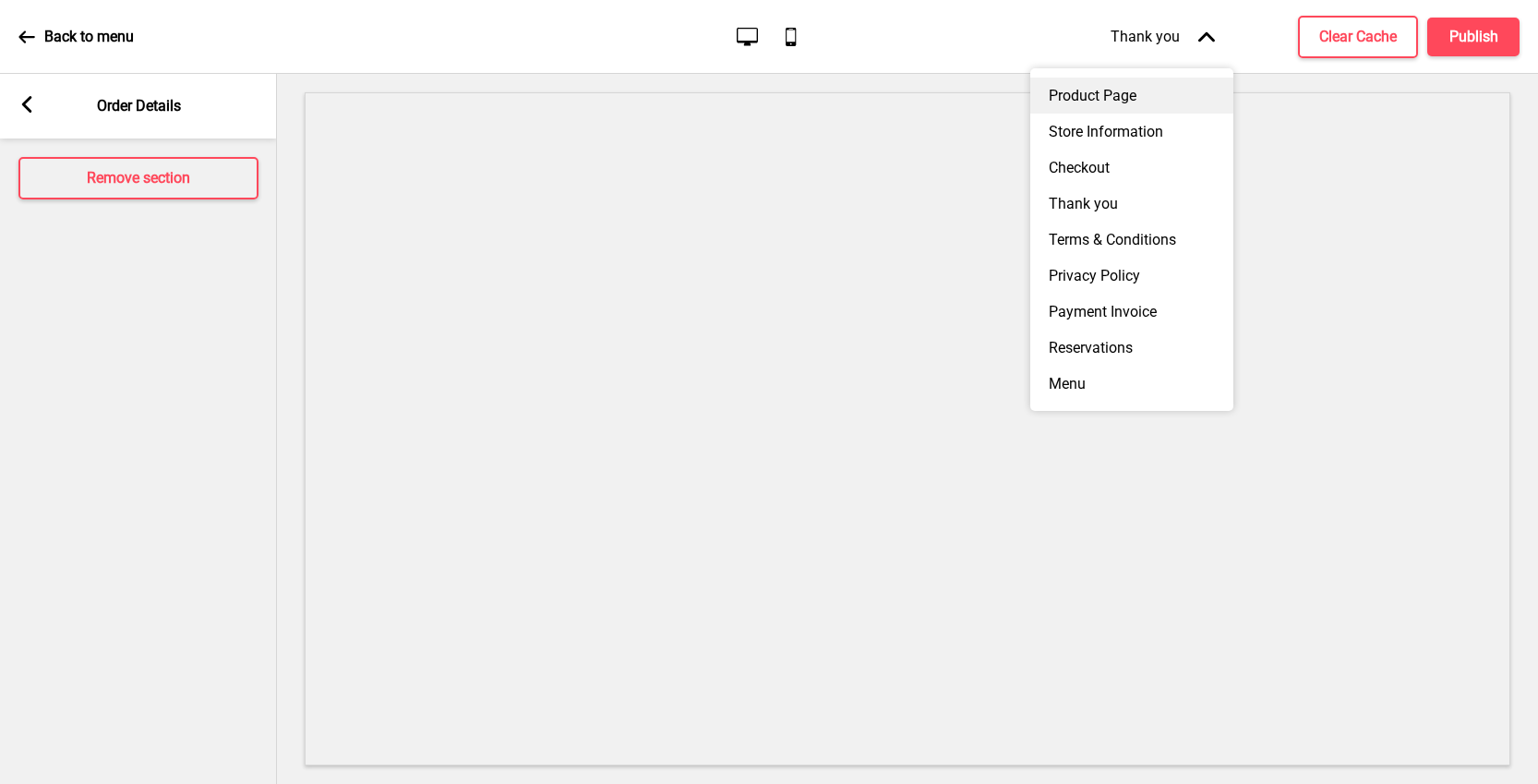
click at [1120, 91] on div "Product Page" at bounding box center [1131, 96] width 203 height 36
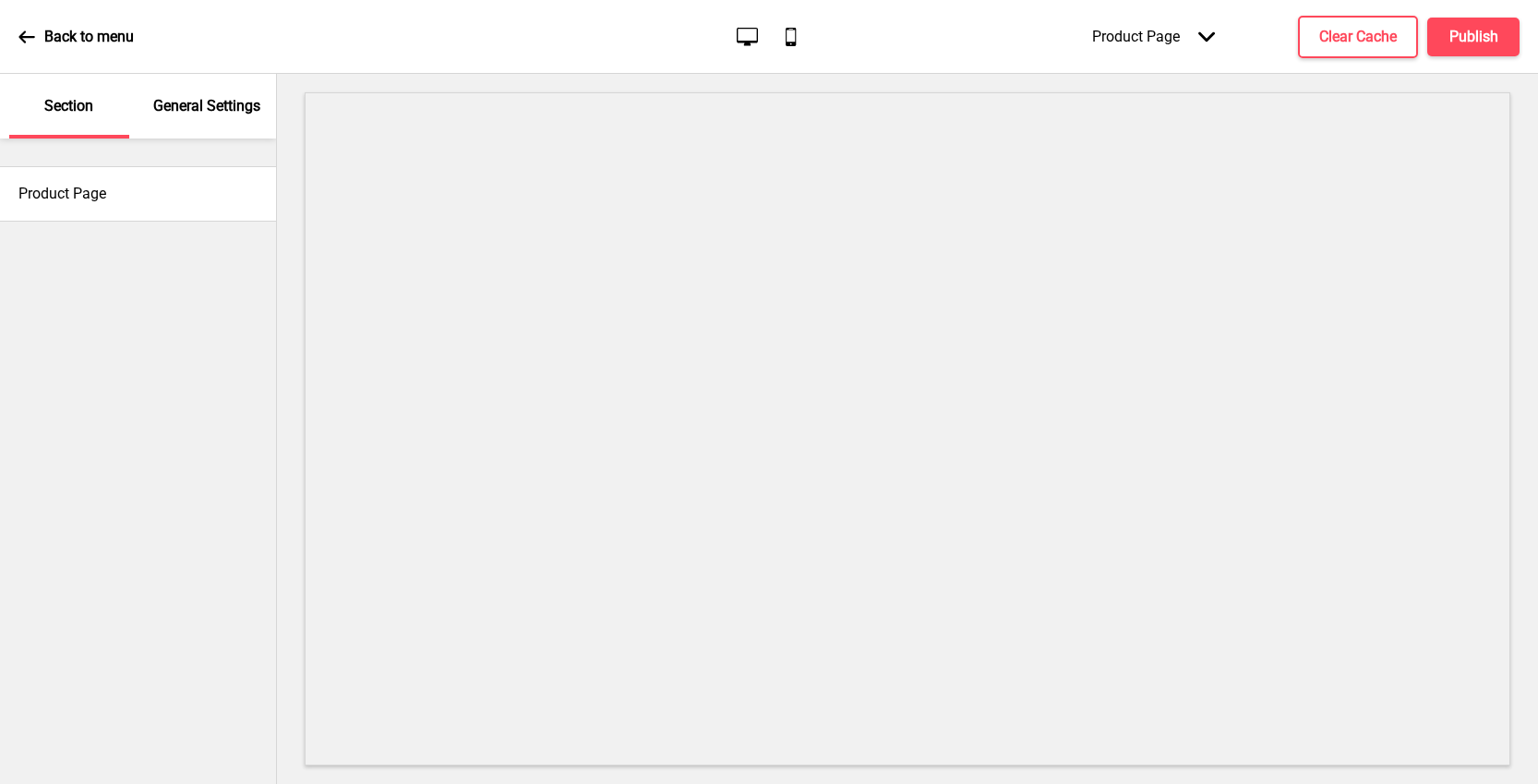
click at [60, 109] on p "Section" at bounding box center [69, 106] width 49 height 20
click at [71, 105] on p "Section" at bounding box center [69, 106] width 49 height 20
click at [1144, 37] on div "Product Page Arrow down" at bounding box center [1154, 36] width 160 height 55
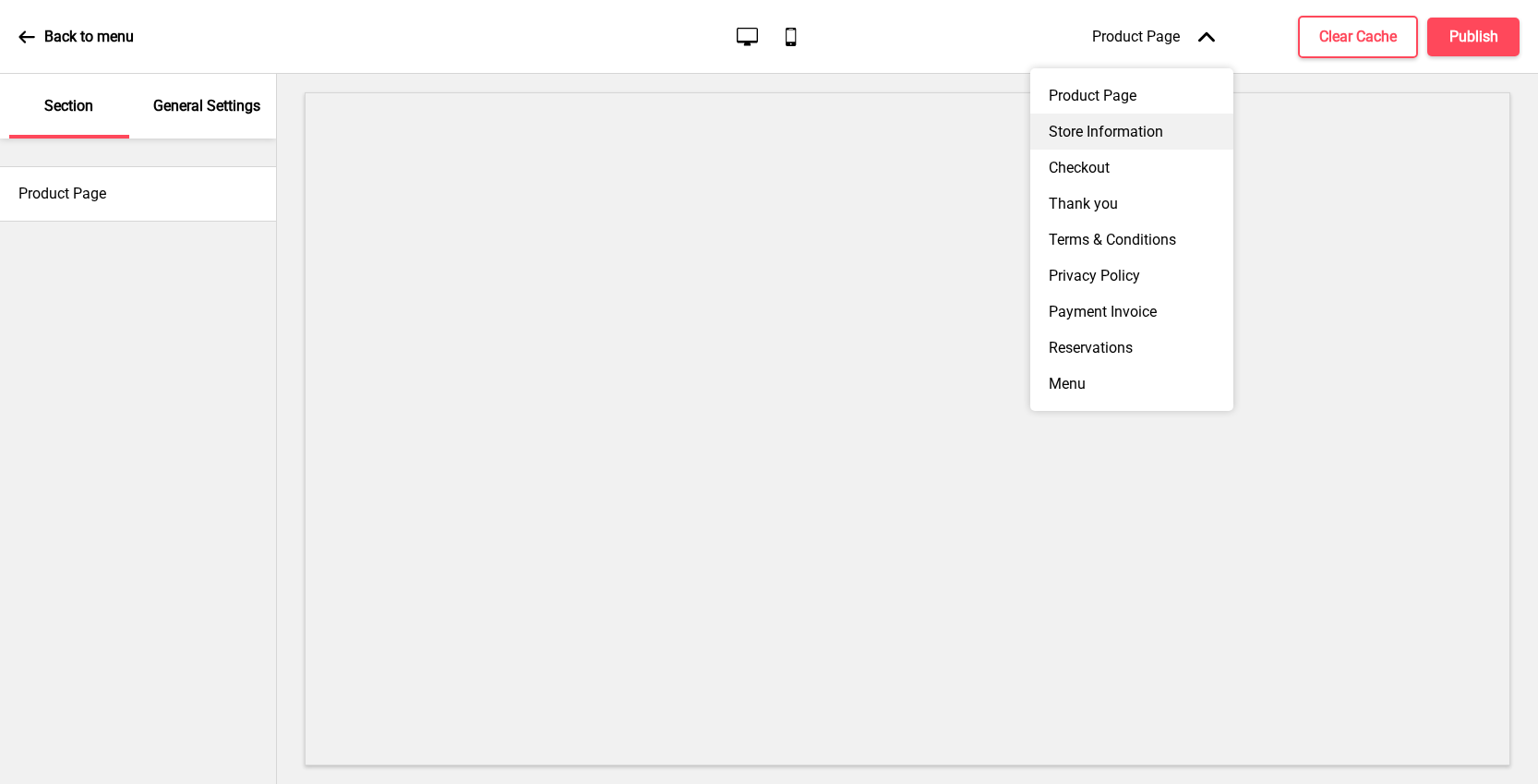
click at [1131, 133] on div "Store Information" at bounding box center [1131, 131] width 203 height 36
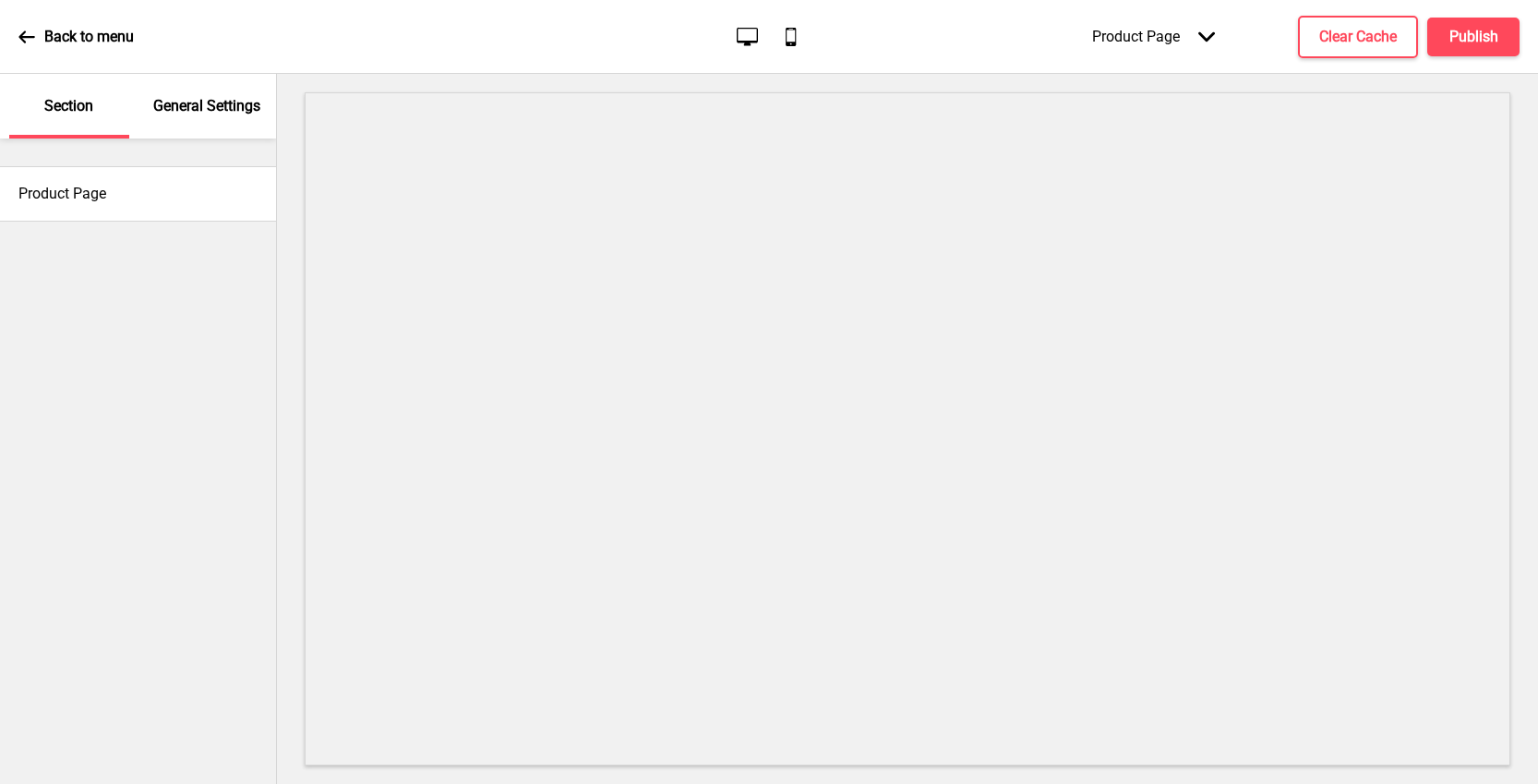
click at [1148, 39] on div "Product Page Arrow down" at bounding box center [1154, 36] width 160 height 55
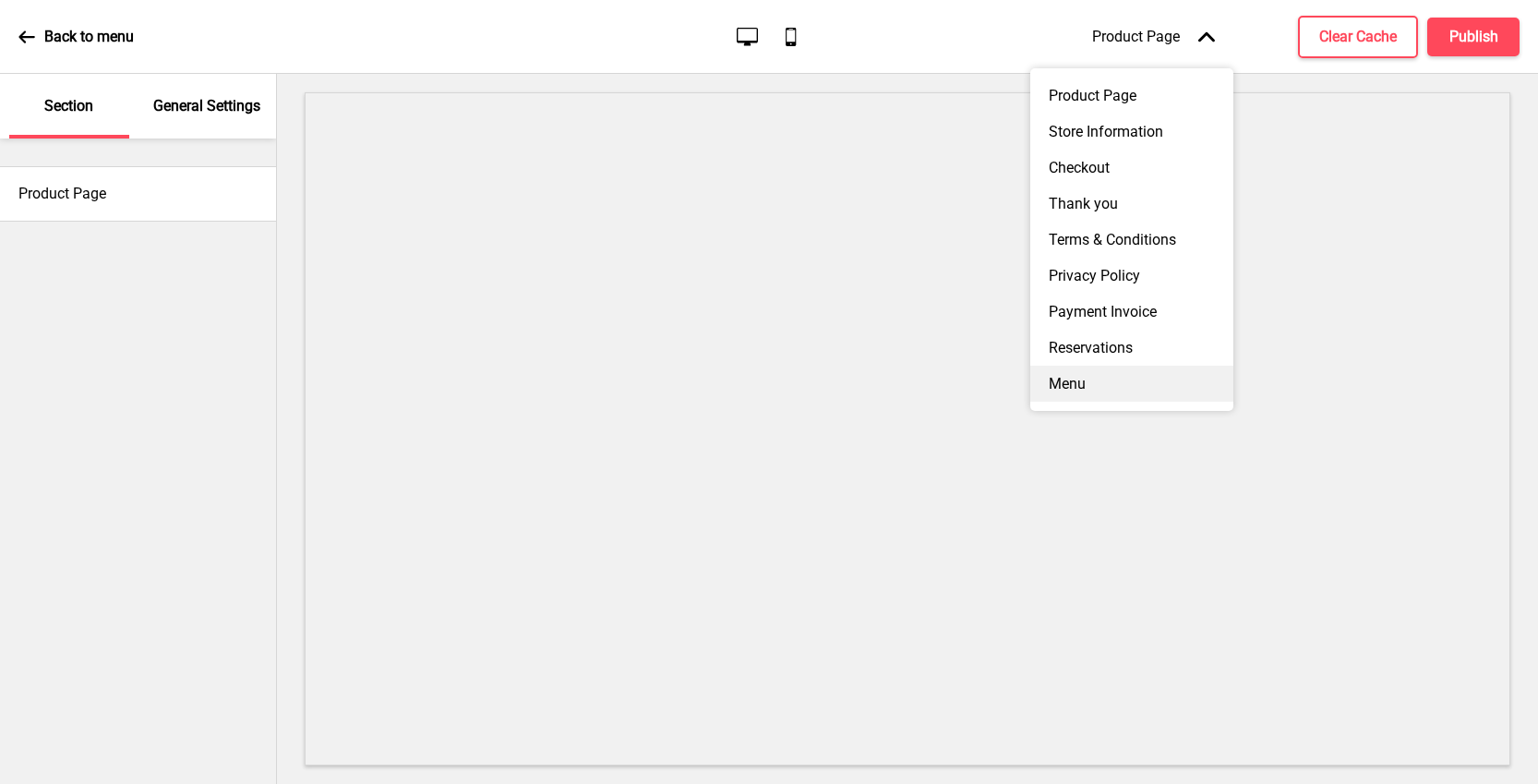
click at [1068, 382] on div "Menu" at bounding box center [1131, 383] width 203 height 36
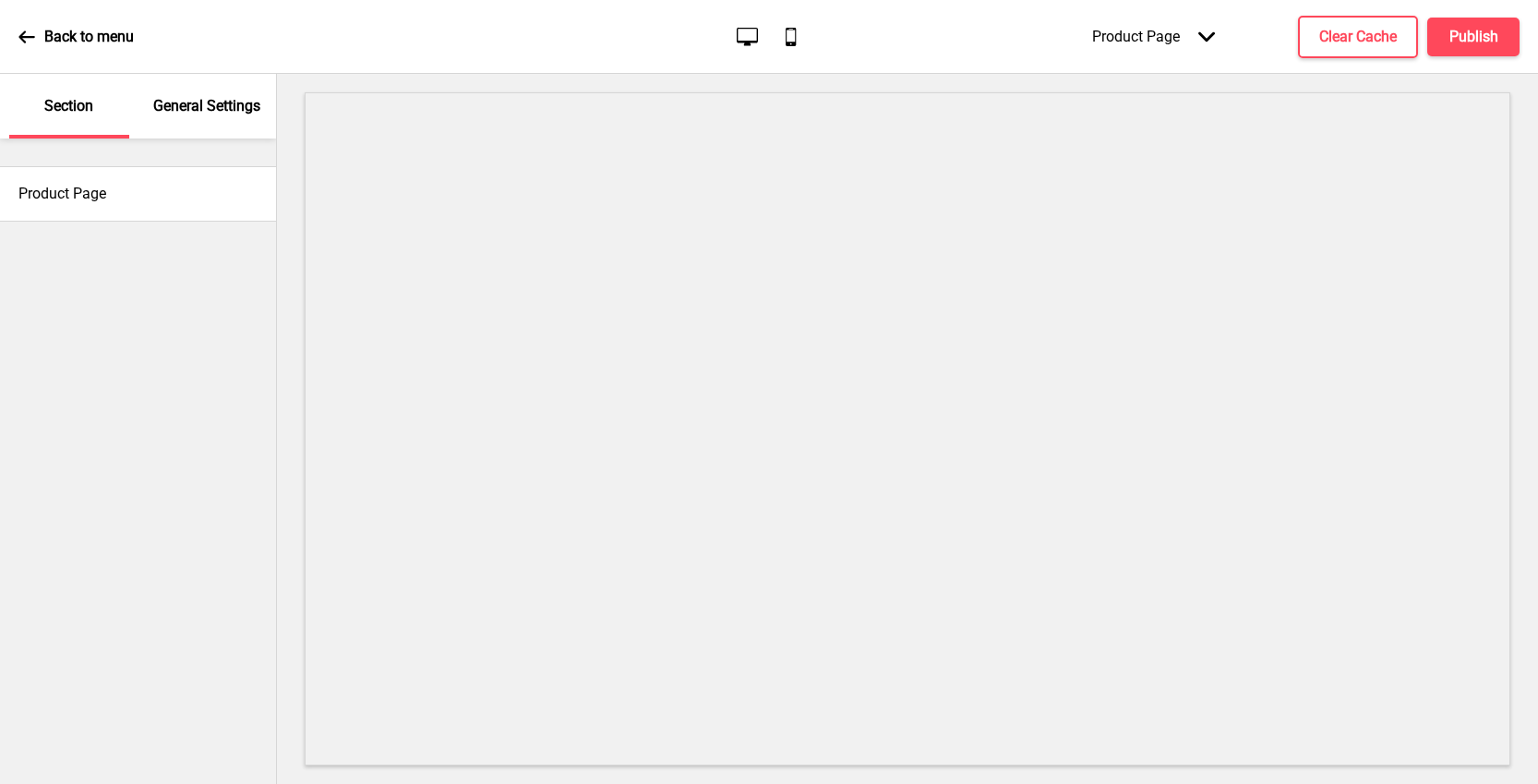
click at [37, 36] on div "Back to menu" at bounding box center [76, 37] width 115 height 50
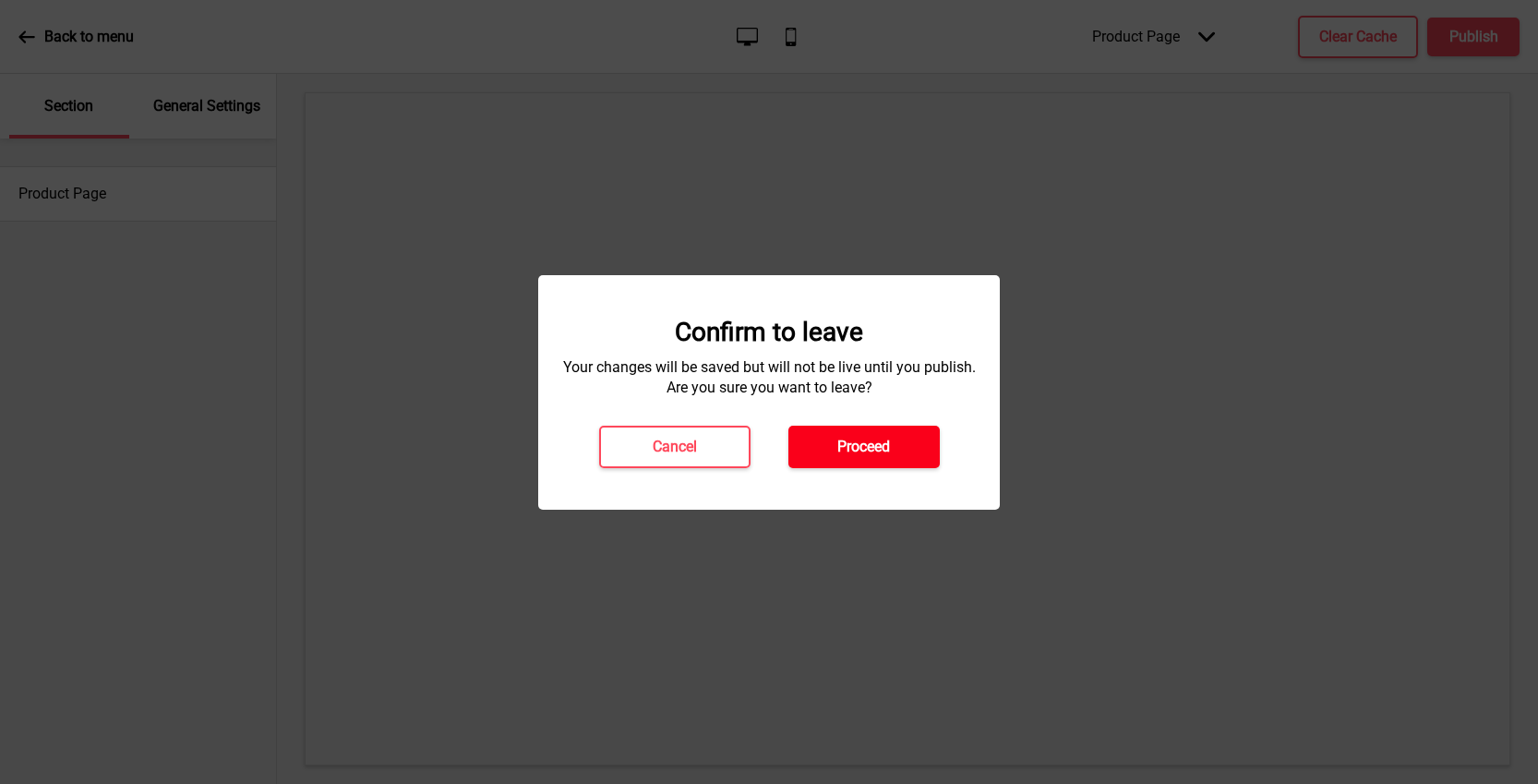
click at [839, 449] on h4 "Proceed" at bounding box center [863, 447] width 53 height 20
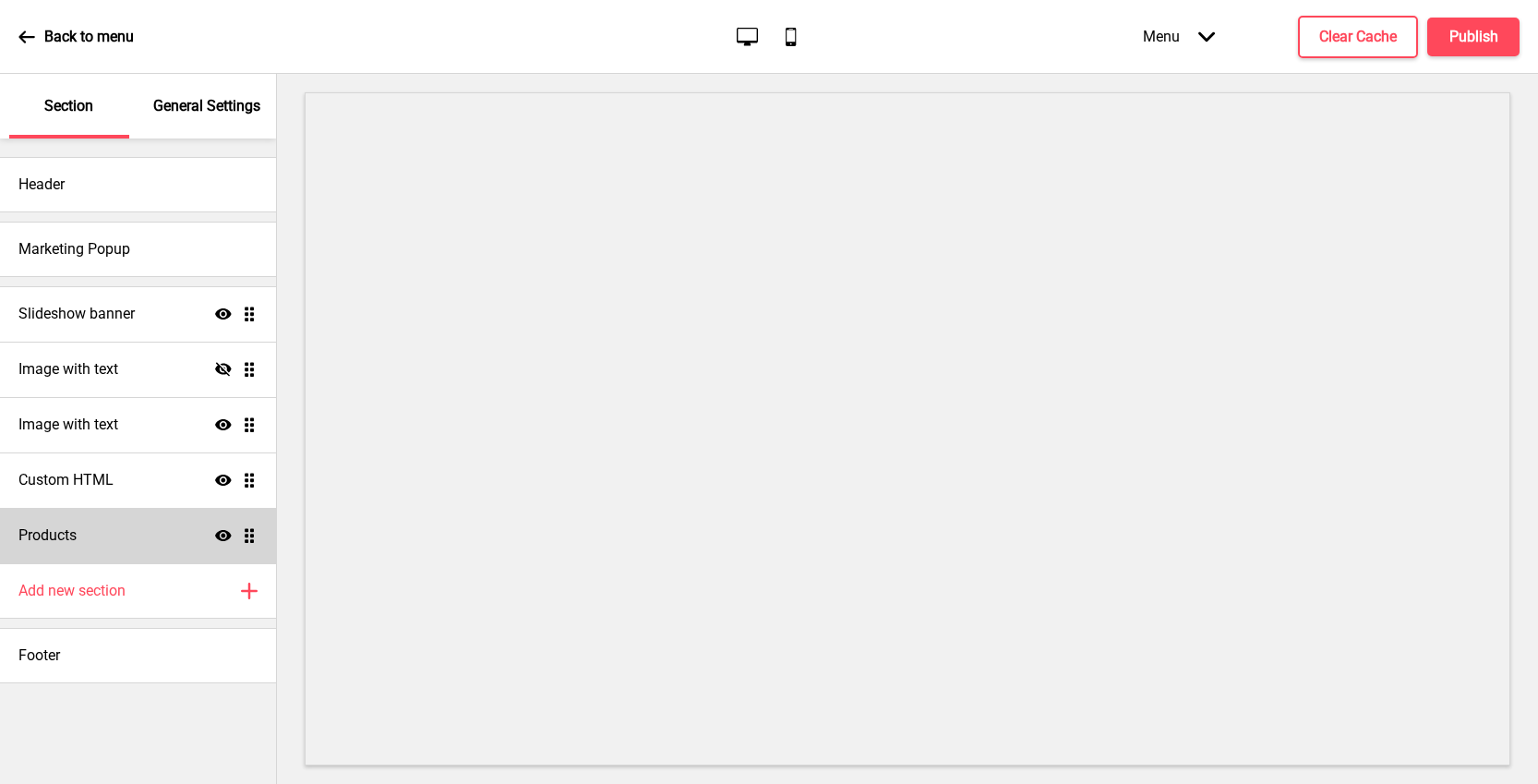
click at [110, 561] on div "Products Show Drag" at bounding box center [137, 535] width 276 height 56
select select "list"
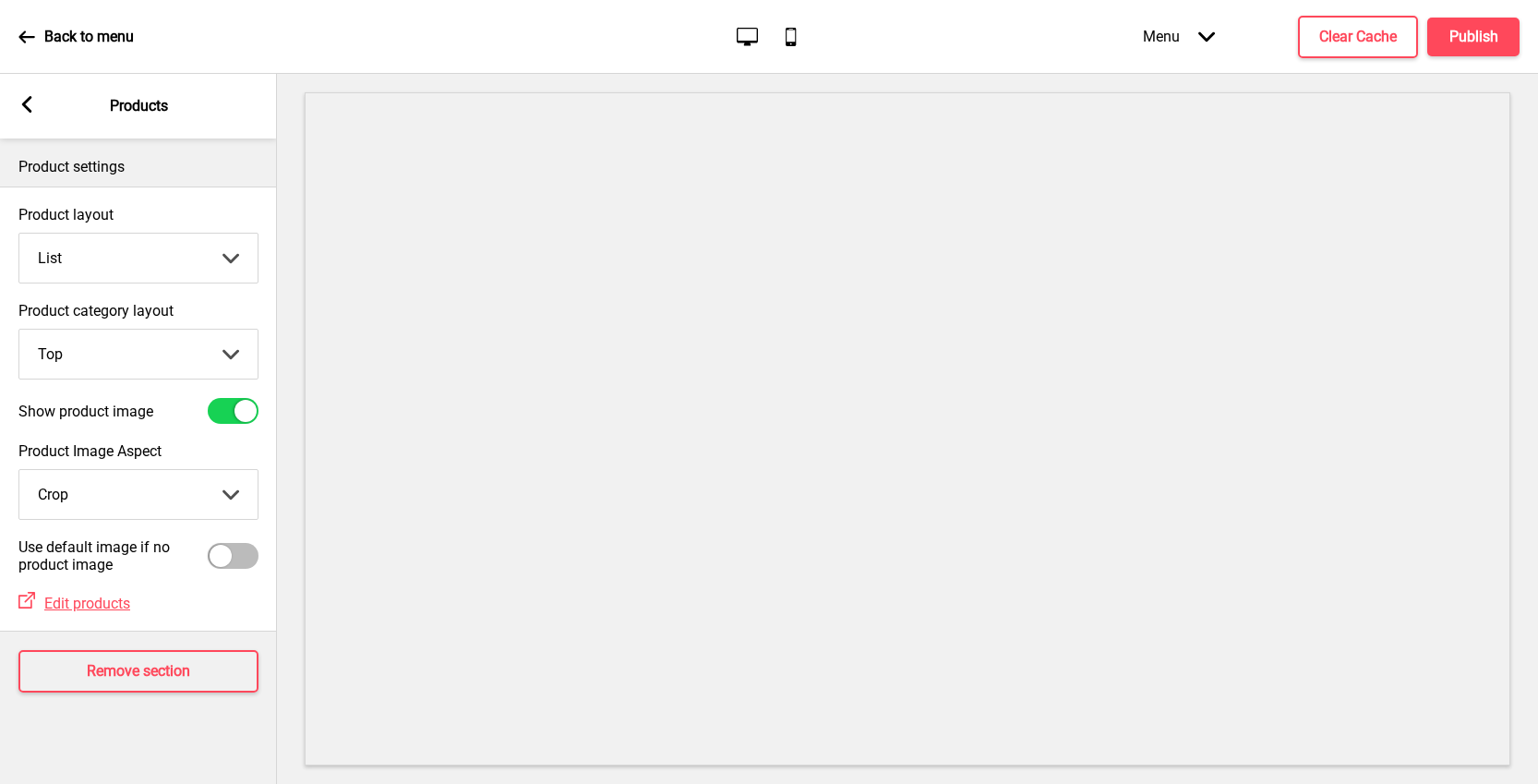
click at [23, 109] on rect at bounding box center [27, 104] width 17 height 17
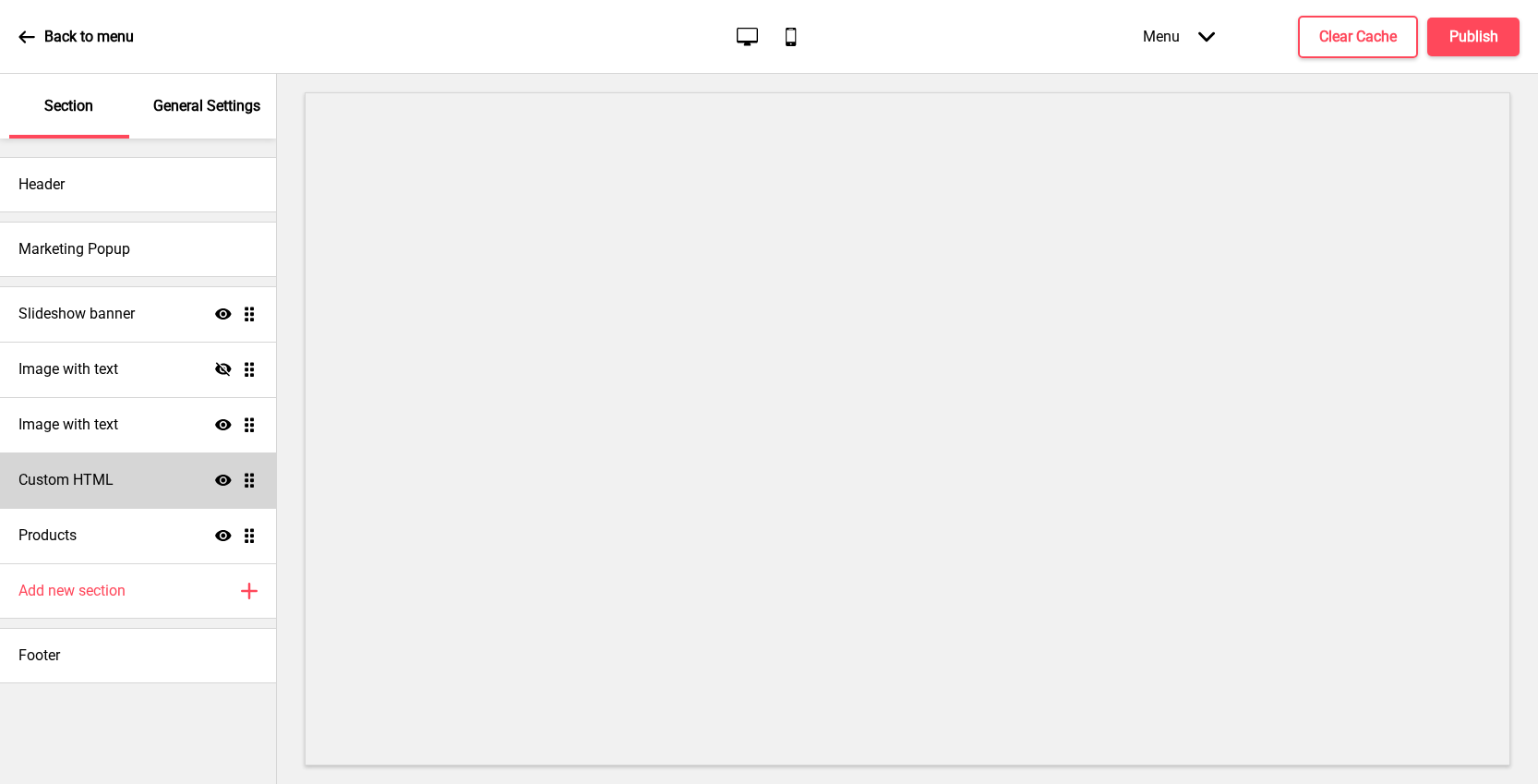
click at [143, 474] on div "Custom HTML Show Drag" at bounding box center [137, 480] width 276 height 56
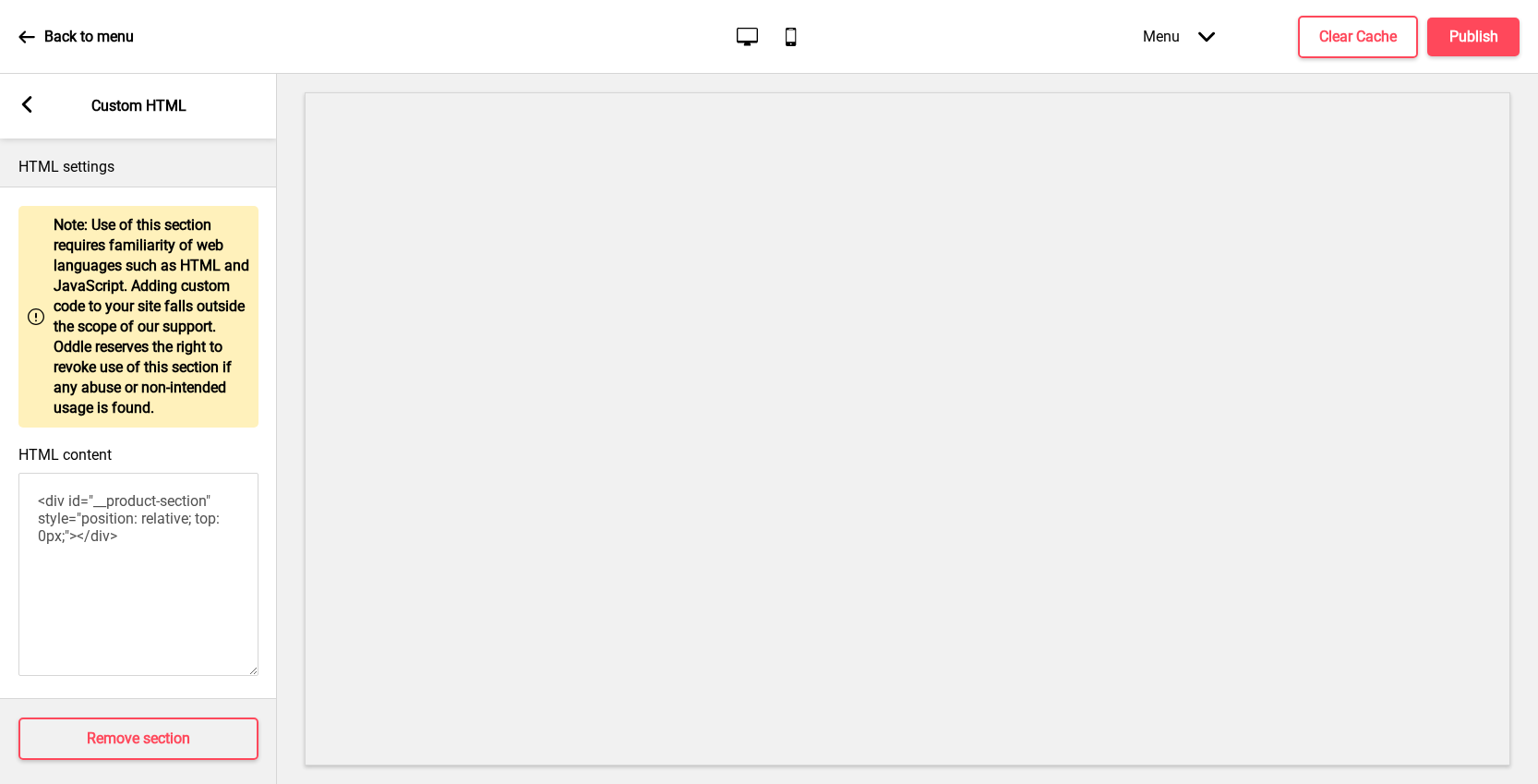
click at [165, 528] on textarea "<div id="__product-section" style="position: relative; top: 0px;"></div>" at bounding box center [138, 573] width 240 height 203
click at [39, 111] on div "Arrow left Custom HTML" at bounding box center [138, 107] width 277 height 65
click at [33, 105] on rect at bounding box center [27, 104] width 17 height 17
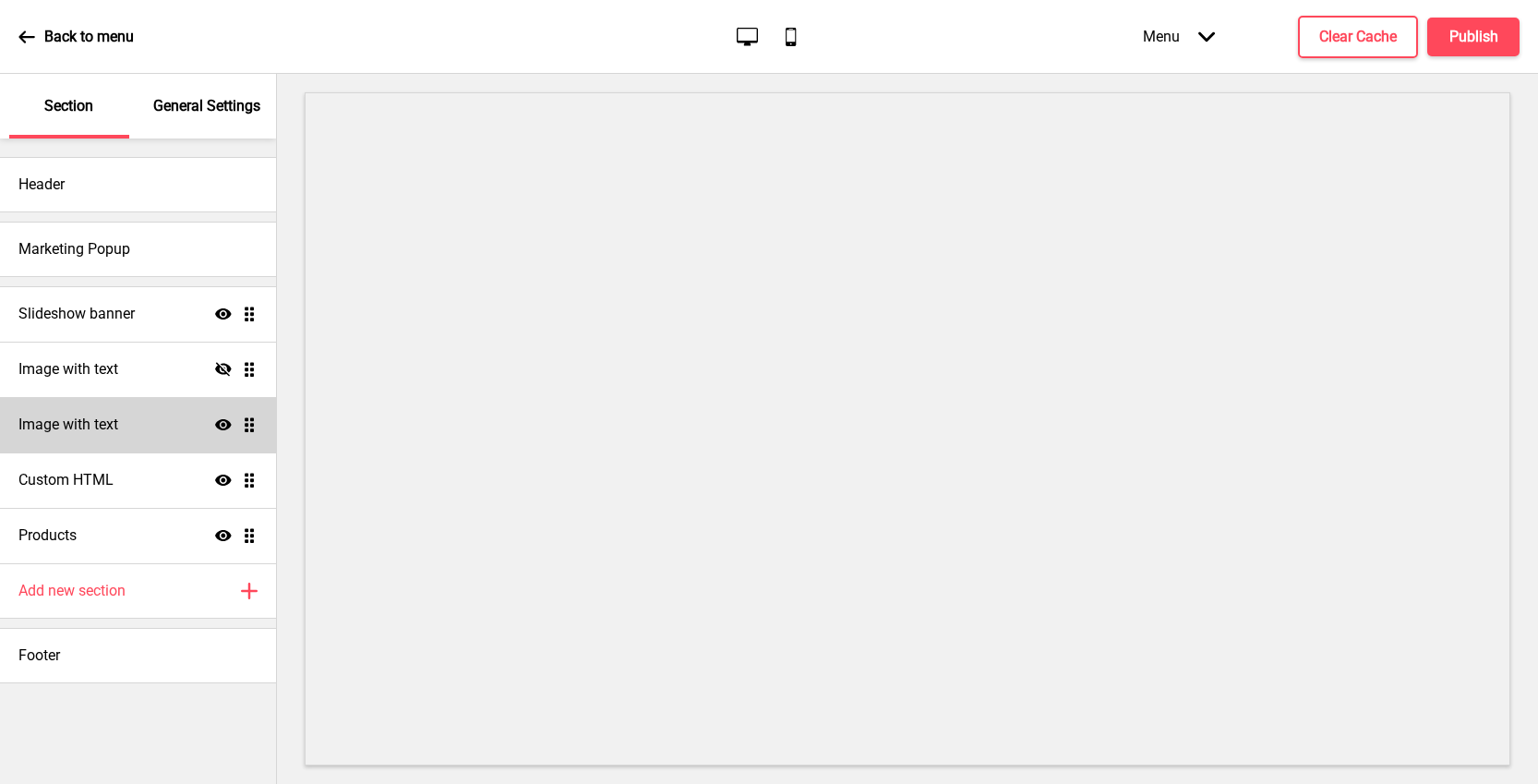
click at [135, 422] on div "Image with text Show Drag" at bounding box center [137, 425] width 276 height 56
select select "center"
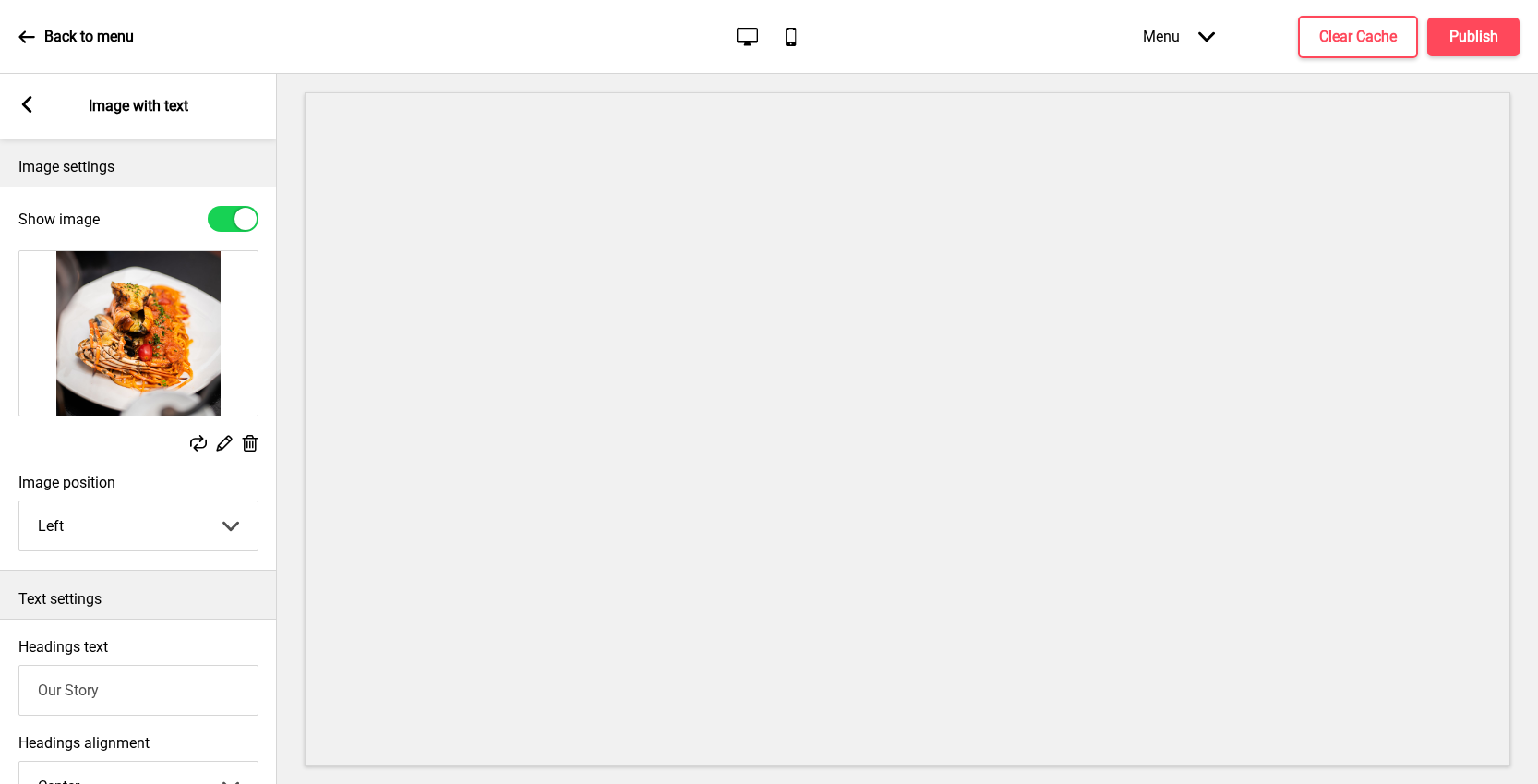
scroll to position [492, 0]
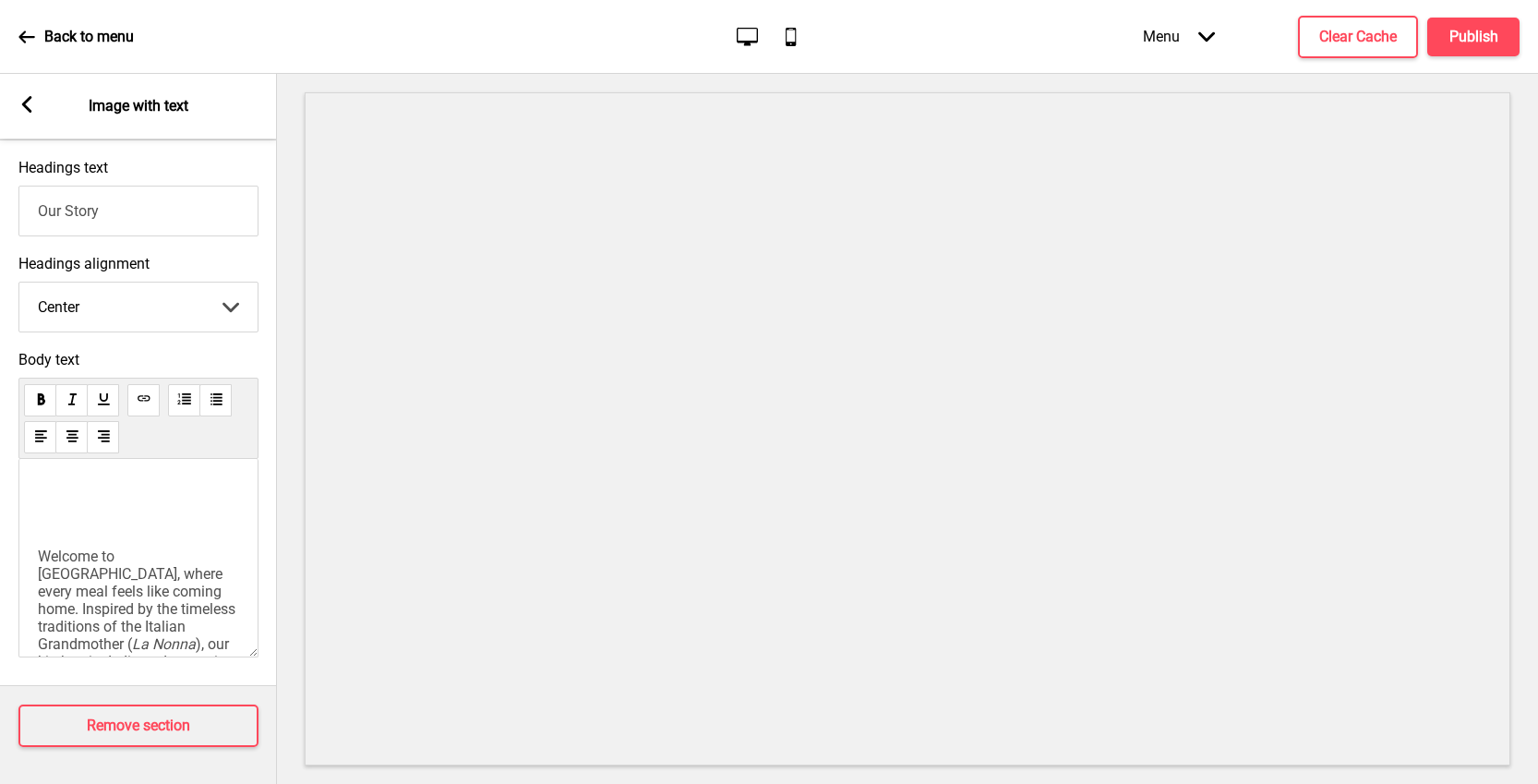
click at [28, 98] on icon at bounding box center [27, 104] width 10 height 17
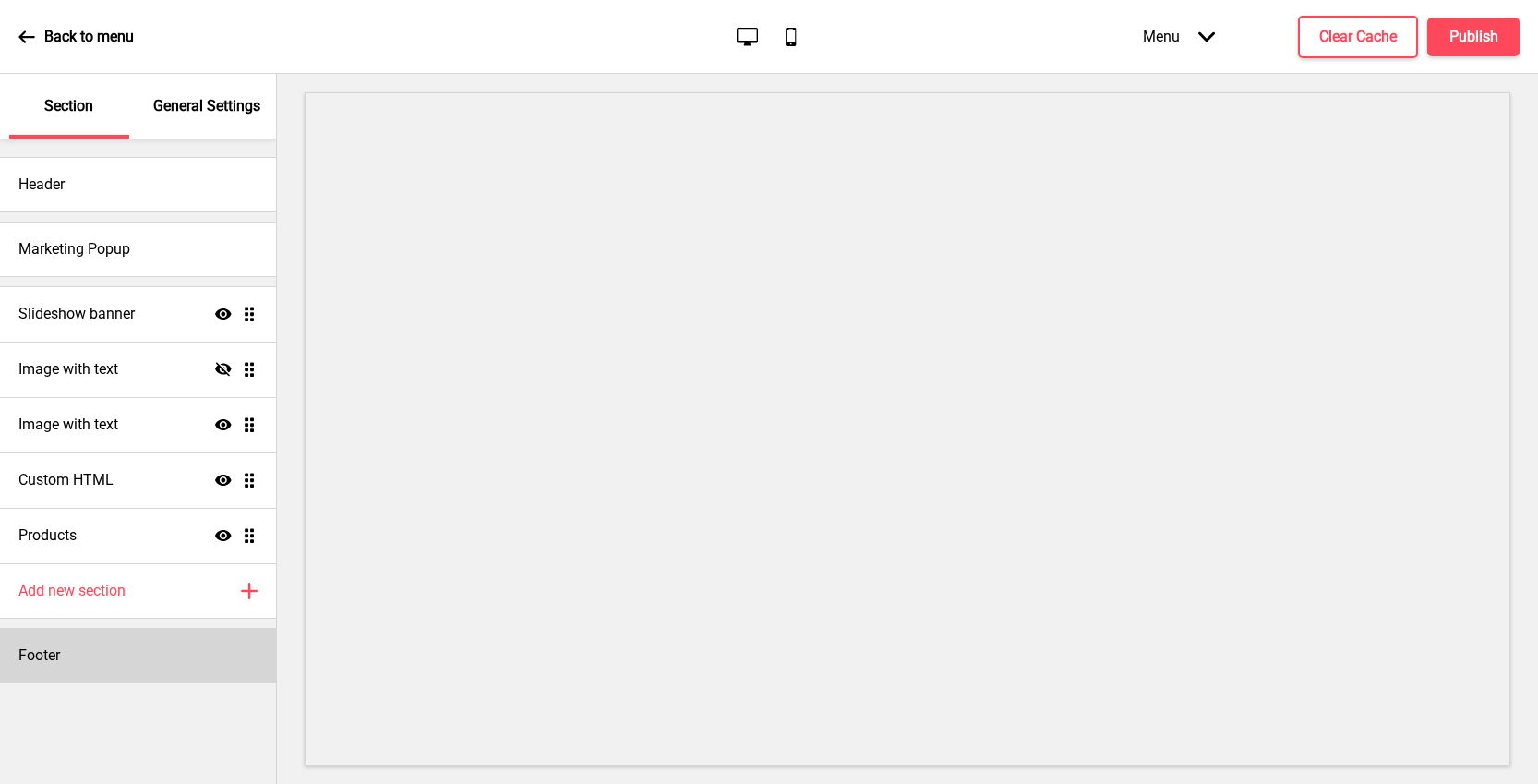
click at [136, 672] on div "Footer" at bounding box center [137, 656] width 276 height 56
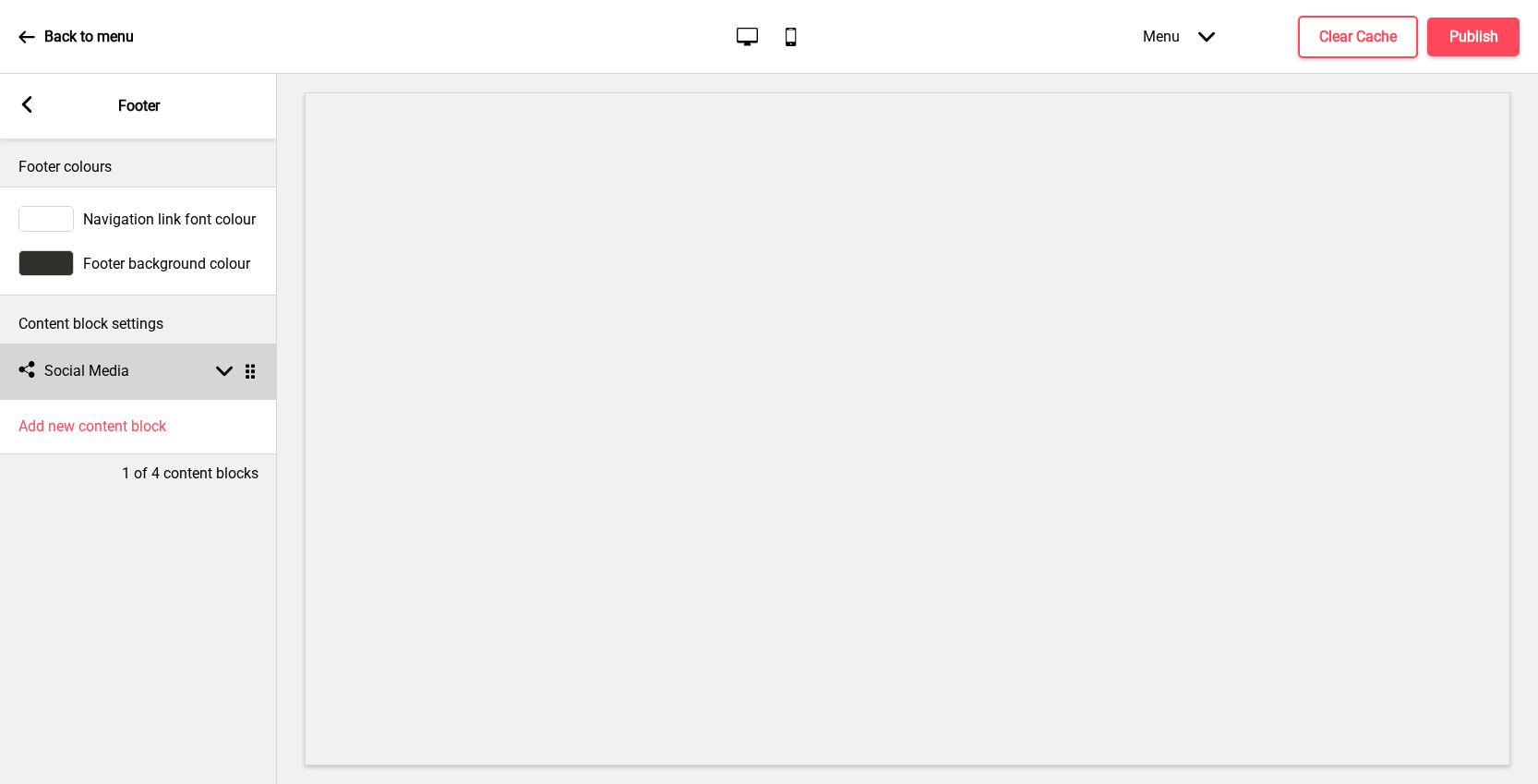
click at [117, 377] on h4 "Social Media" at bounding box center [87, 371] width 85 height 20
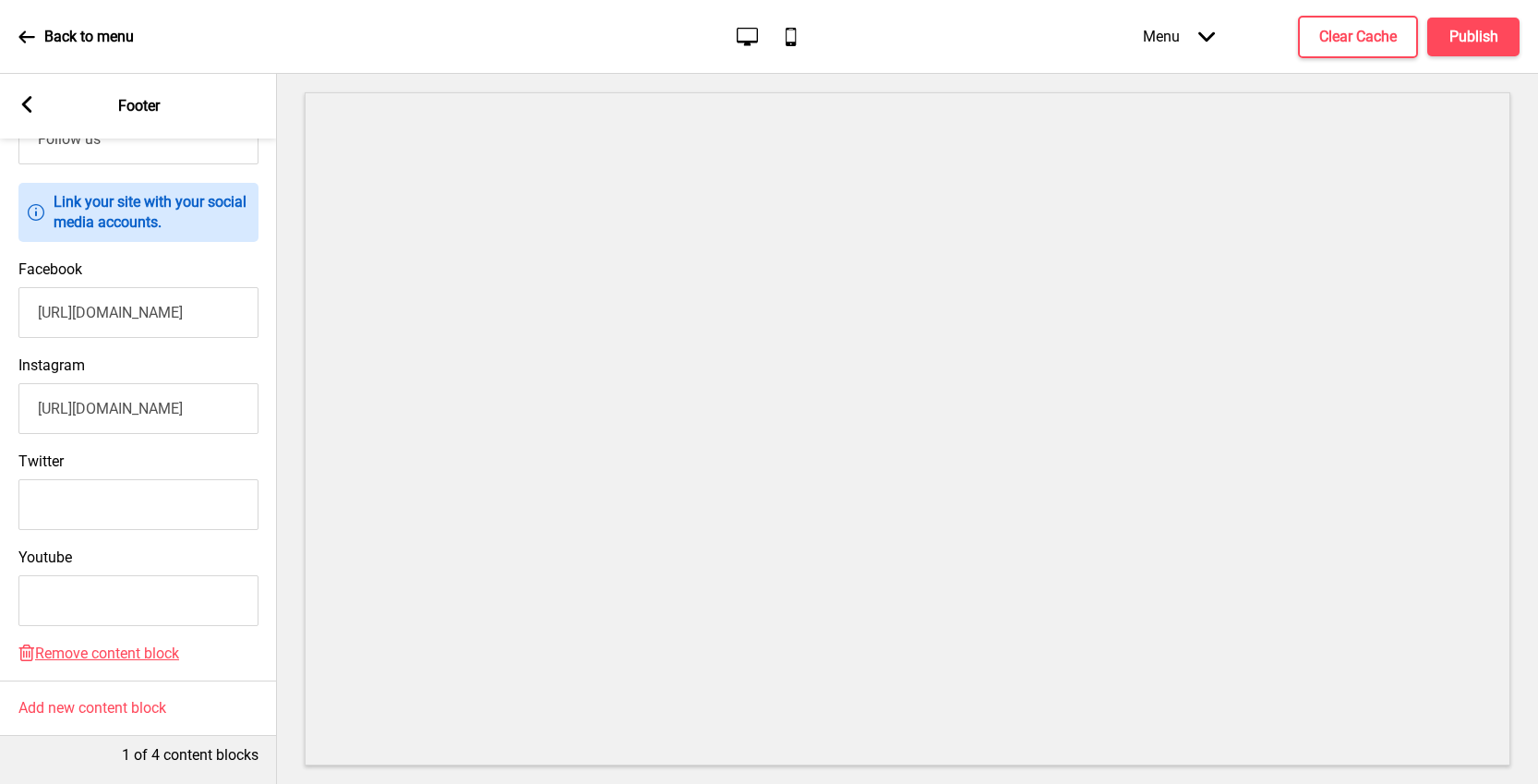
scroll to position [344, 0]
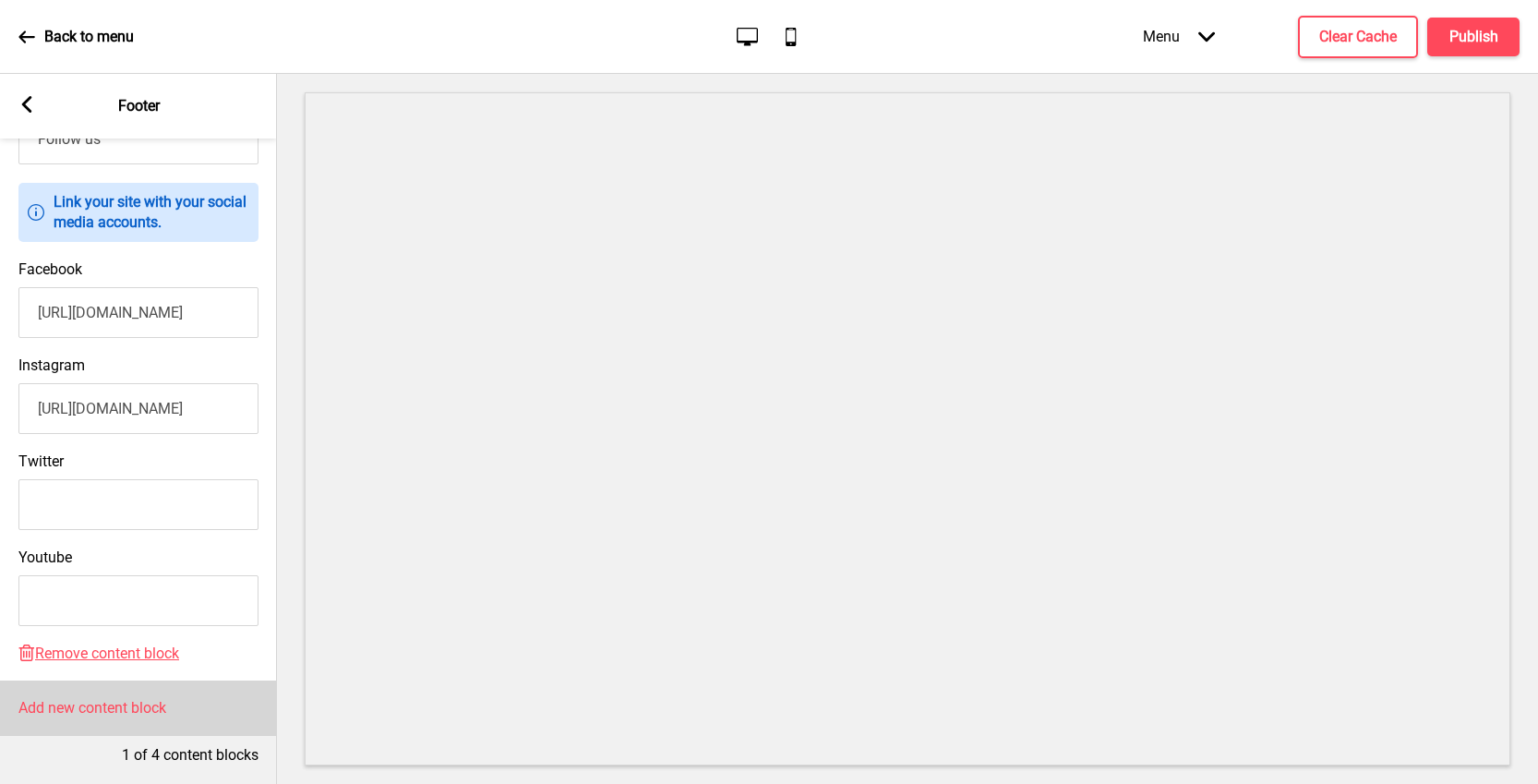
click at [132, 698] on h4 "Add new content block" at bounding box center [92, 708] width 148 height 20
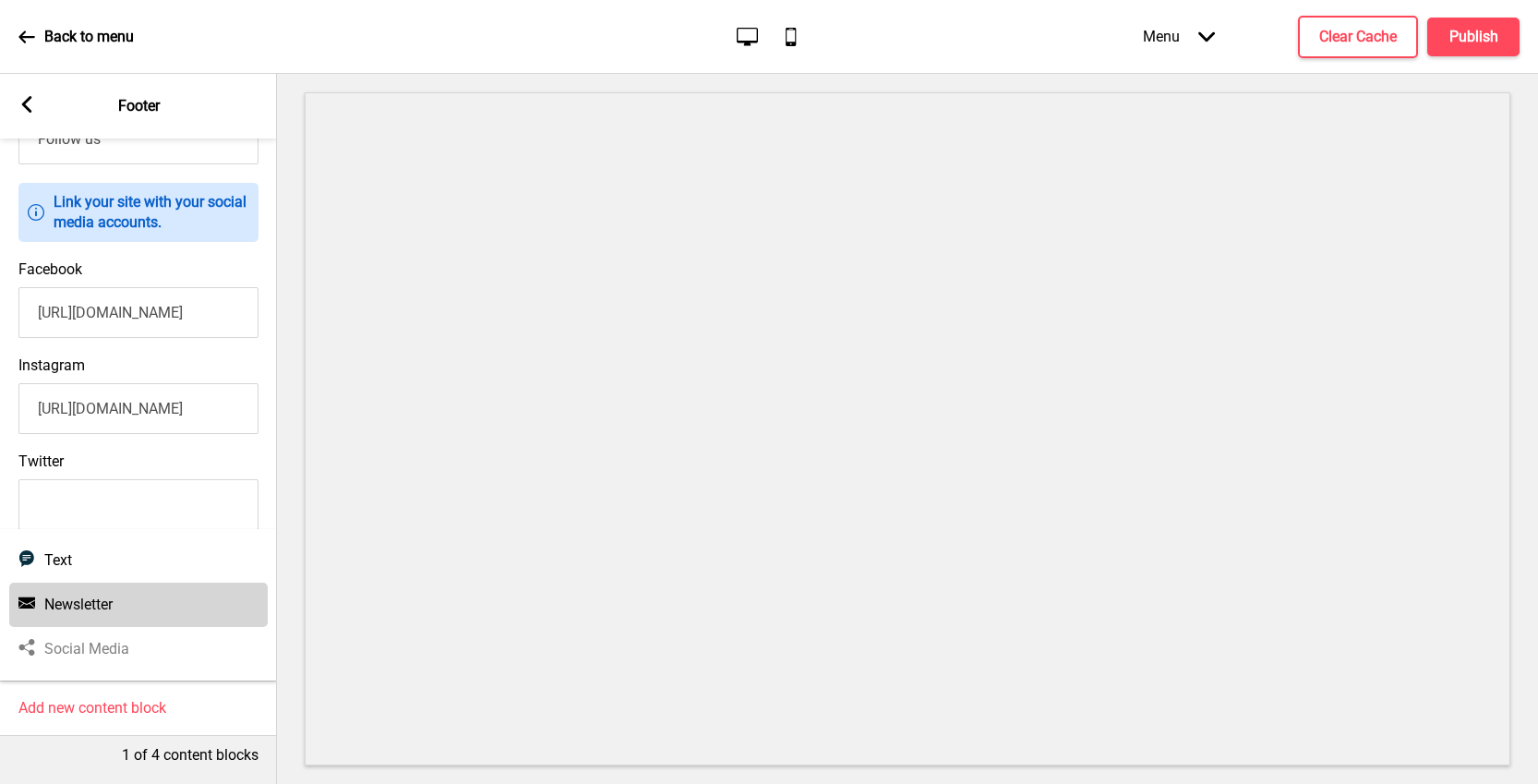
click at [81, 595] on h4 "Newsletter" at bounding box center [79, 605] width 69 height 20
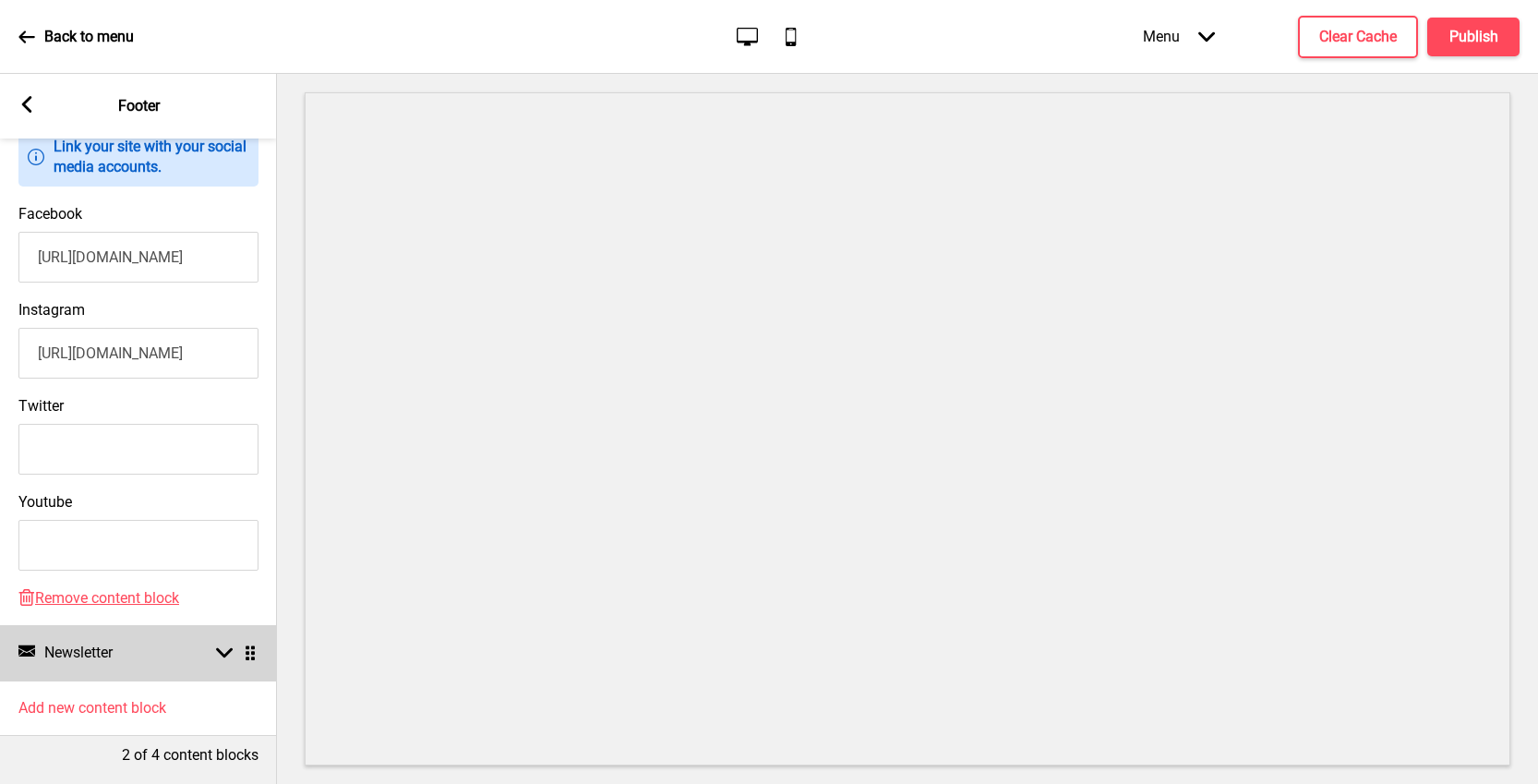
scroll to position [400, 0]
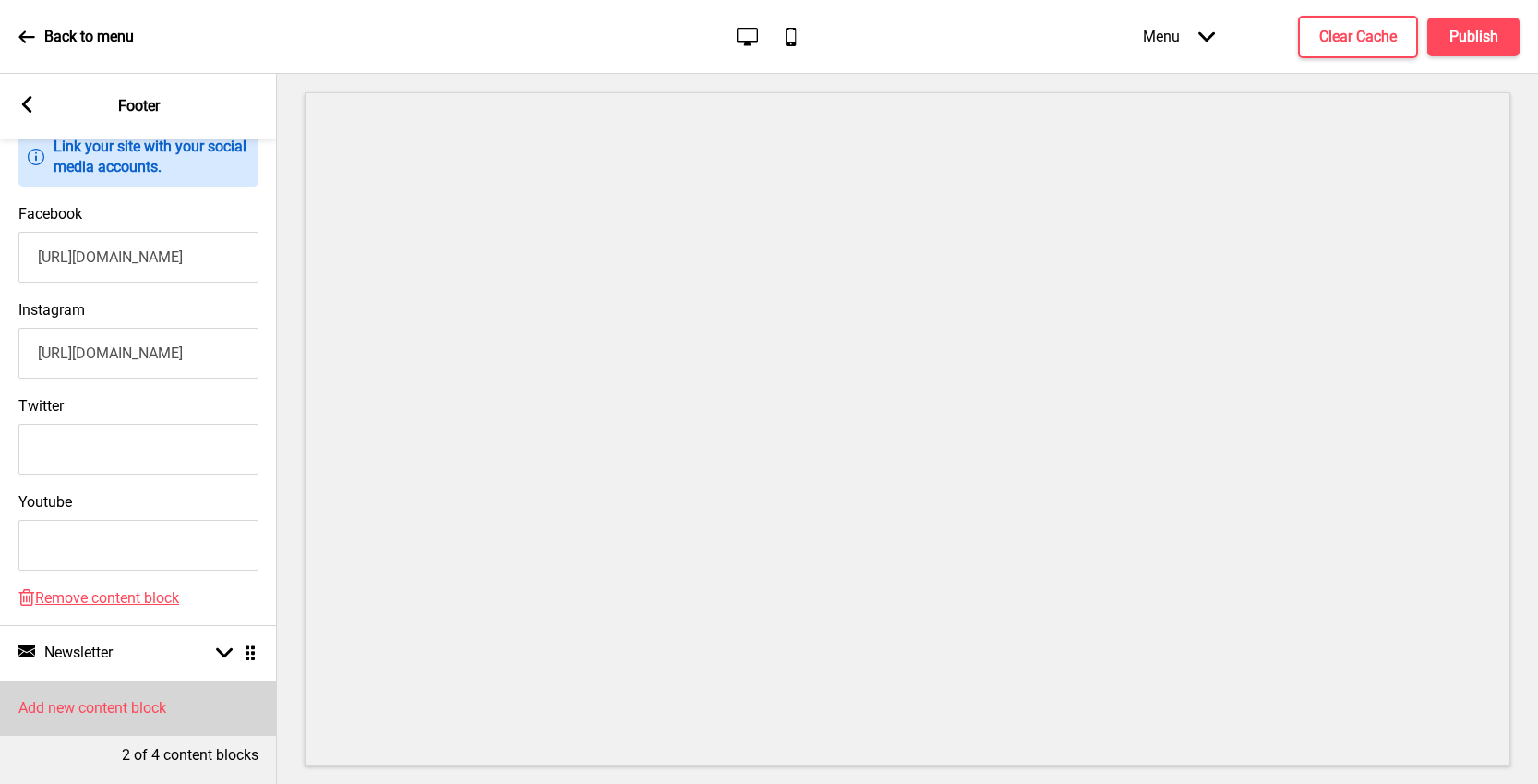
click at [81, 698] on h4 "Add new content block" at bounding box center [92, 708] width 148 height 20
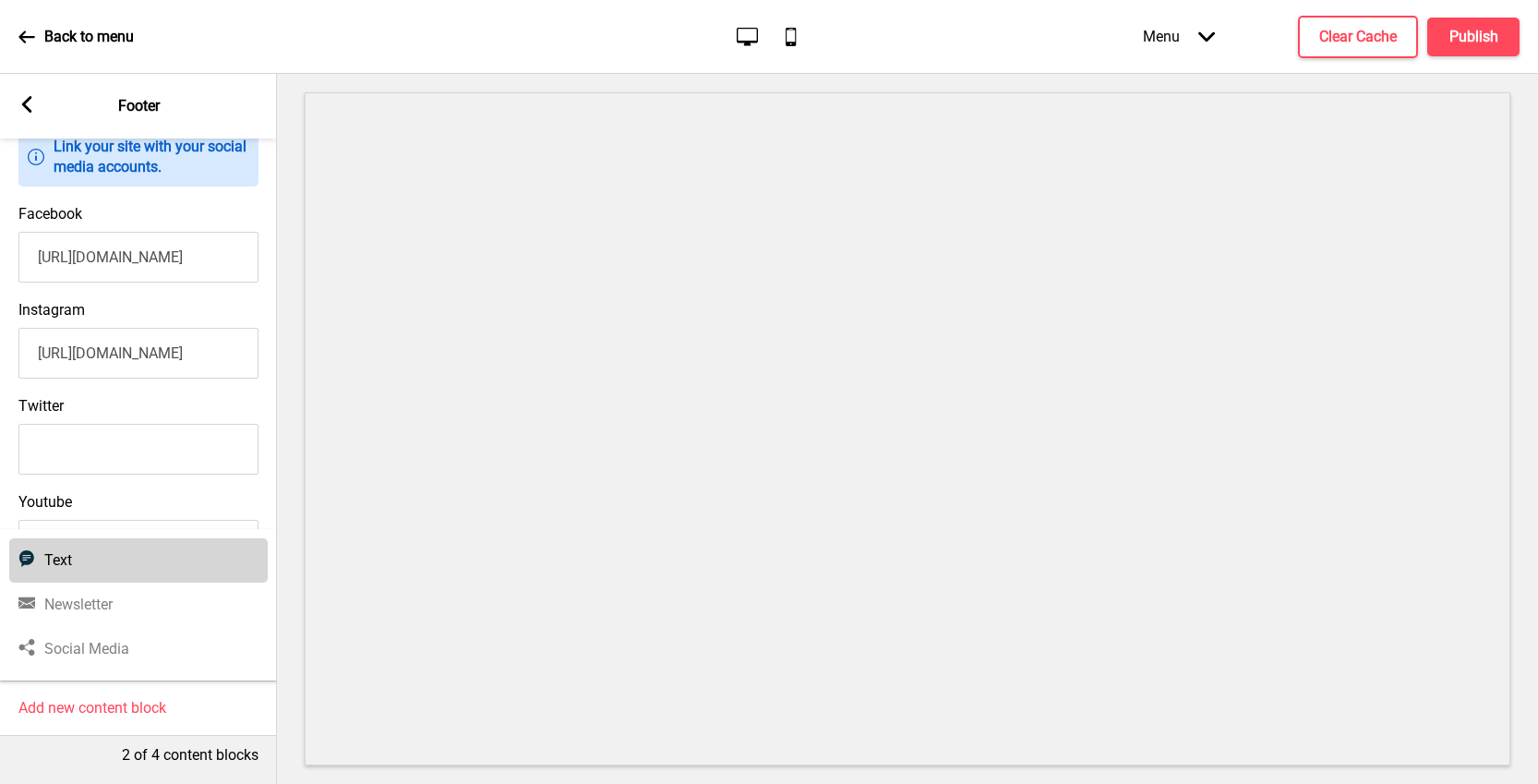
click at [59, 550] on h4 "Text" at bounding box center [58, 560] width 28 height 20
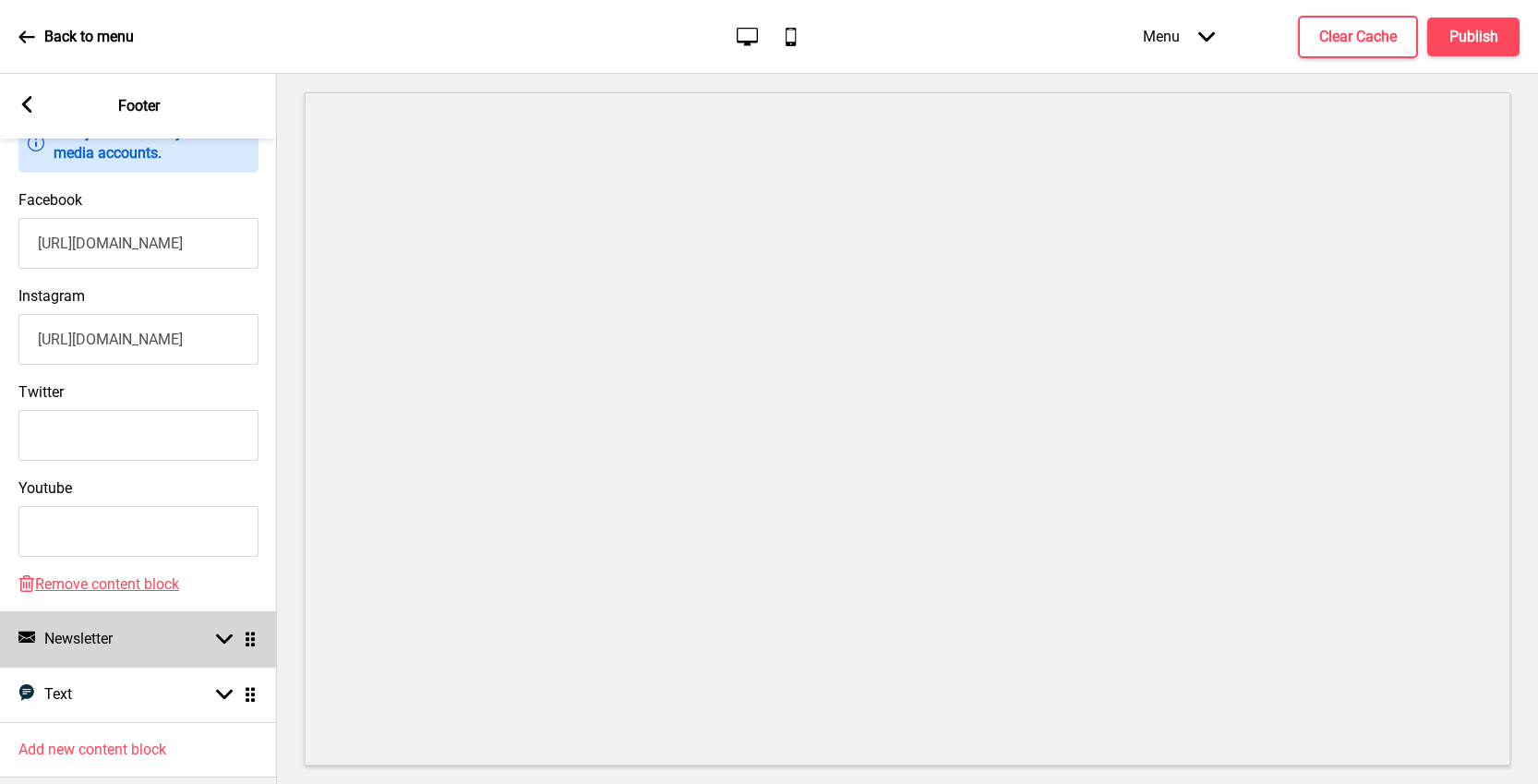
click at [223, 652] on div "Newsletter Newsletter Arrow down Drag" at bounding box center [138, 639] width 277 height 56
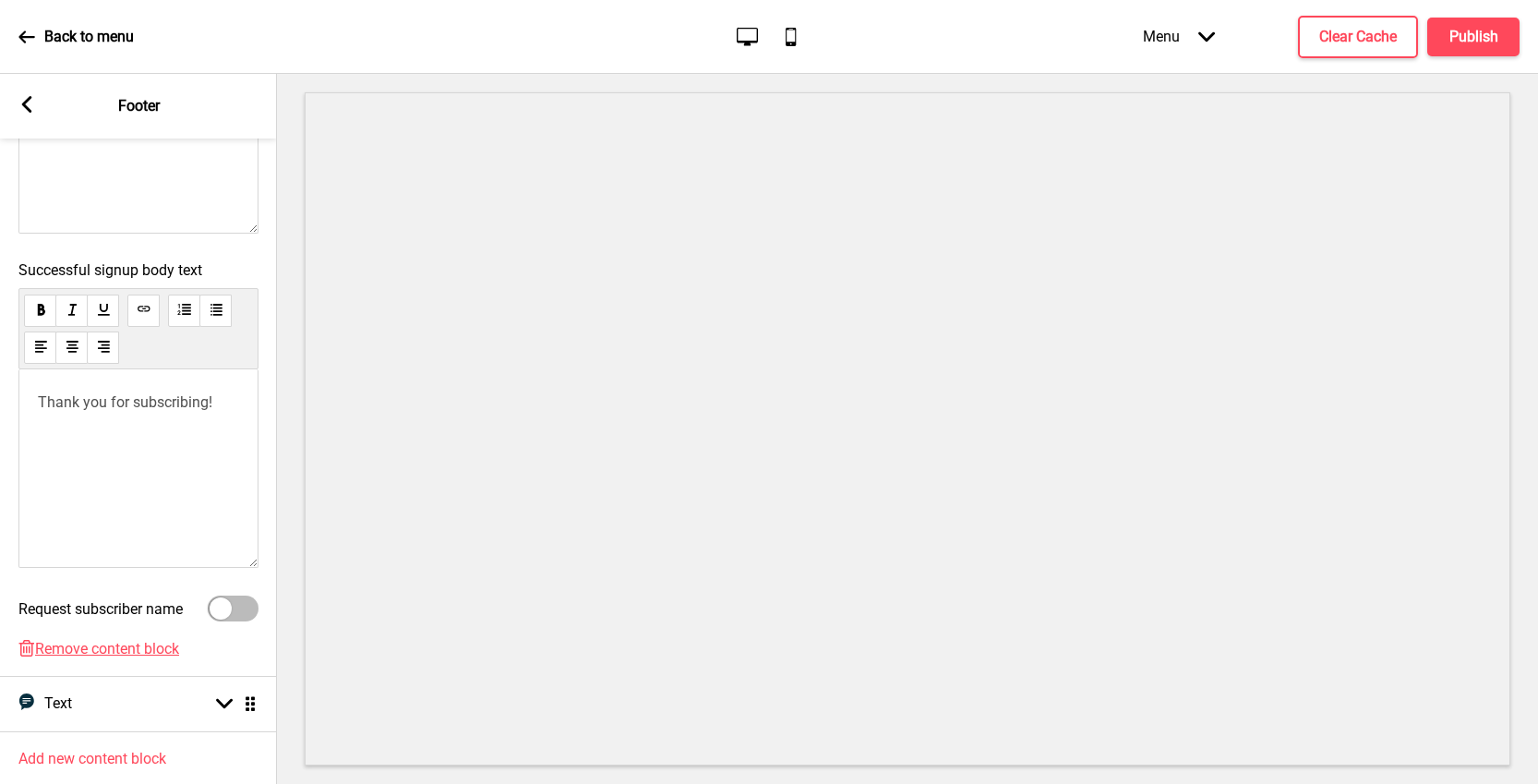
scroll to position [706, 0]
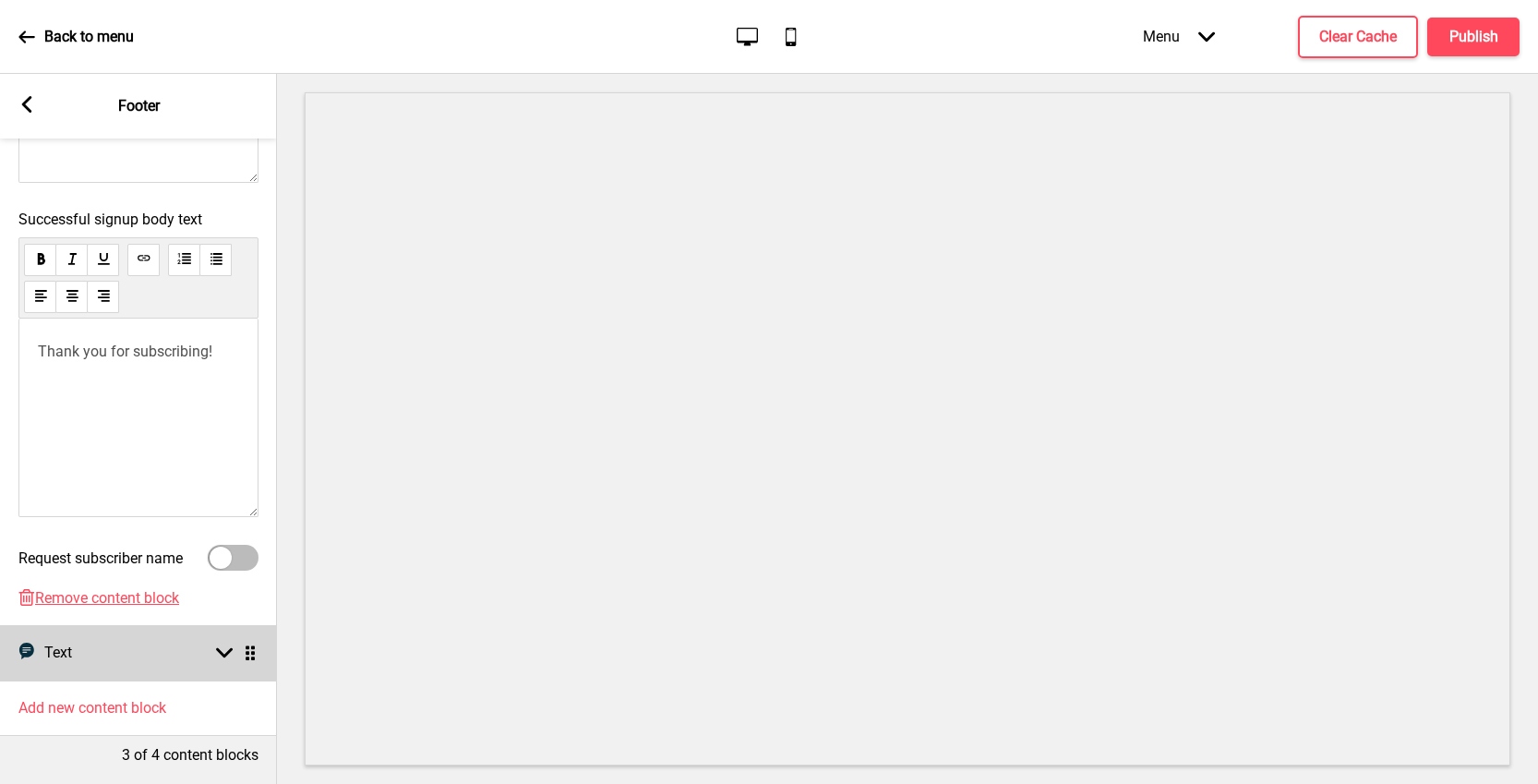
click at [224, 644] on rect at bounding box center [225, 652] width 17 height 17
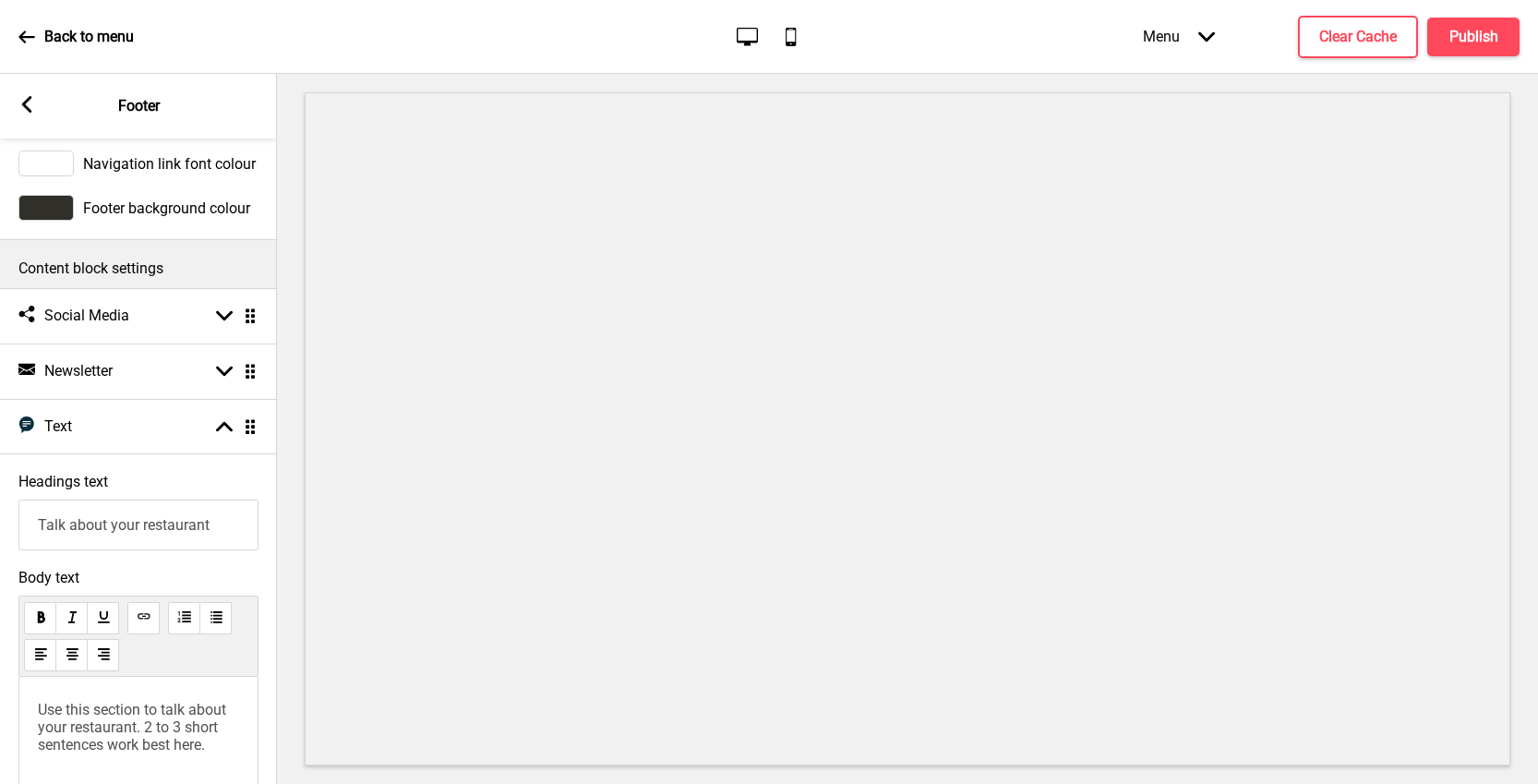
scroll to position [328, 0]
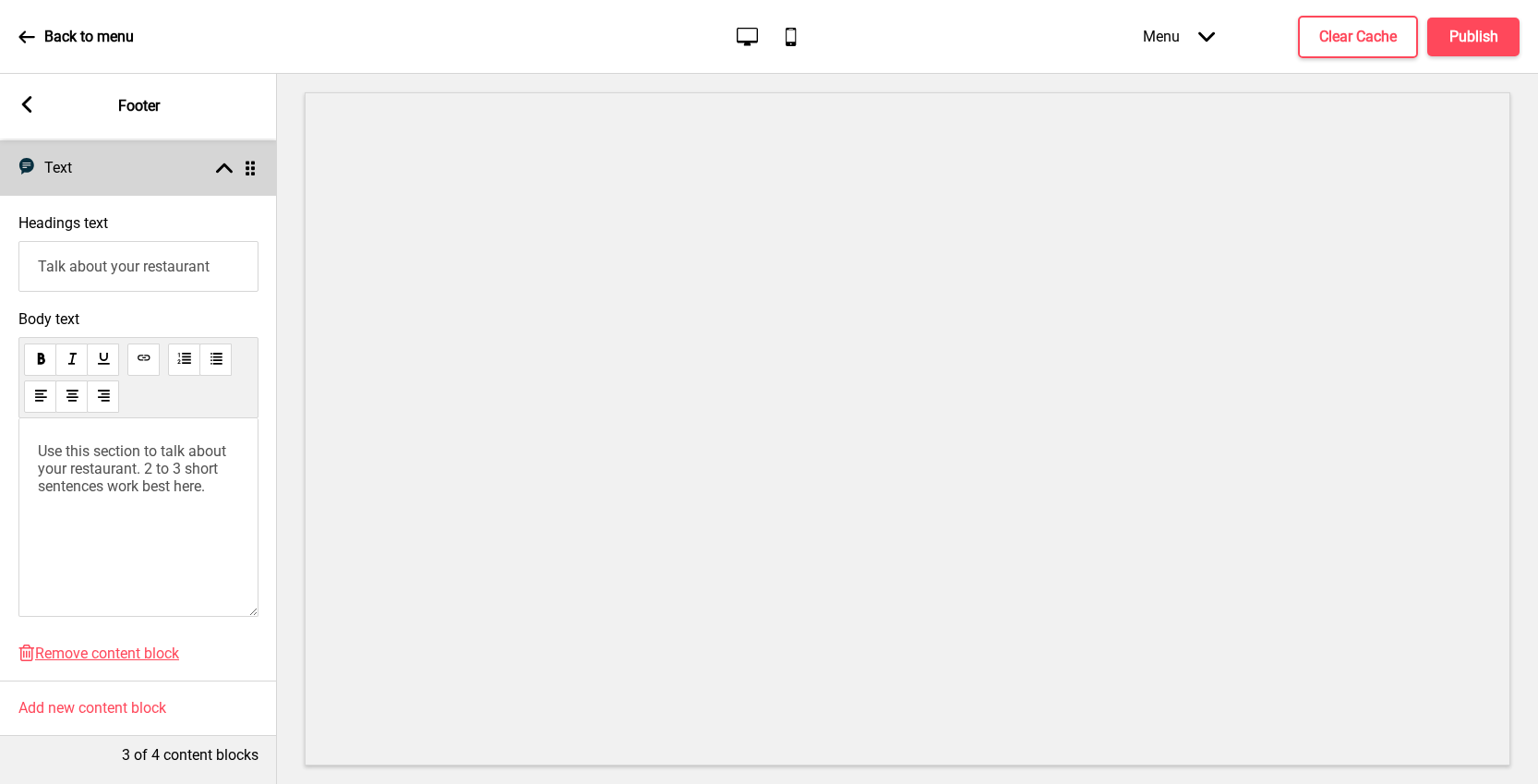
click at [34, 158] on icon "Text" at bounding box center [27, 166] width 17 height 17
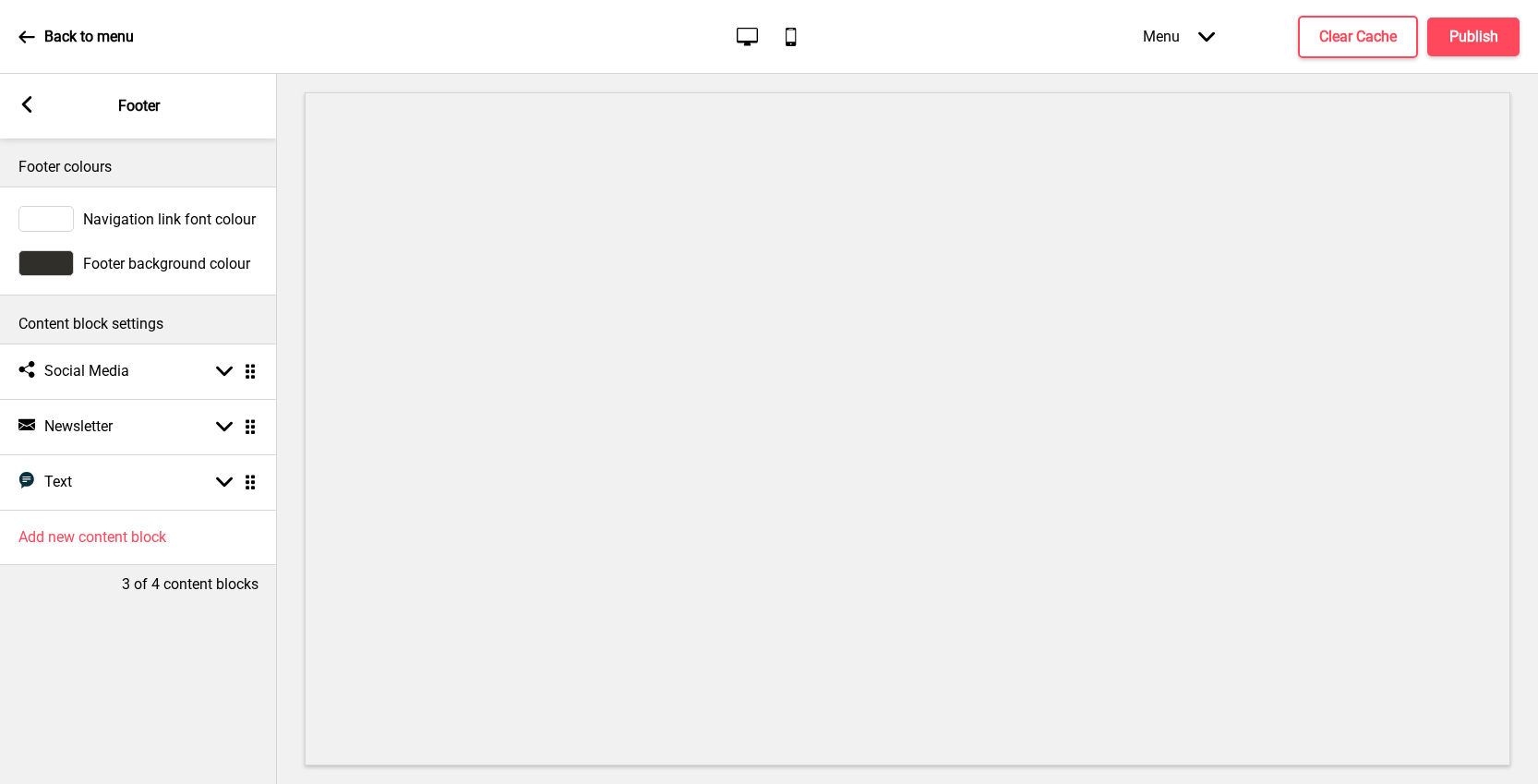
scroll to position [0, 0]
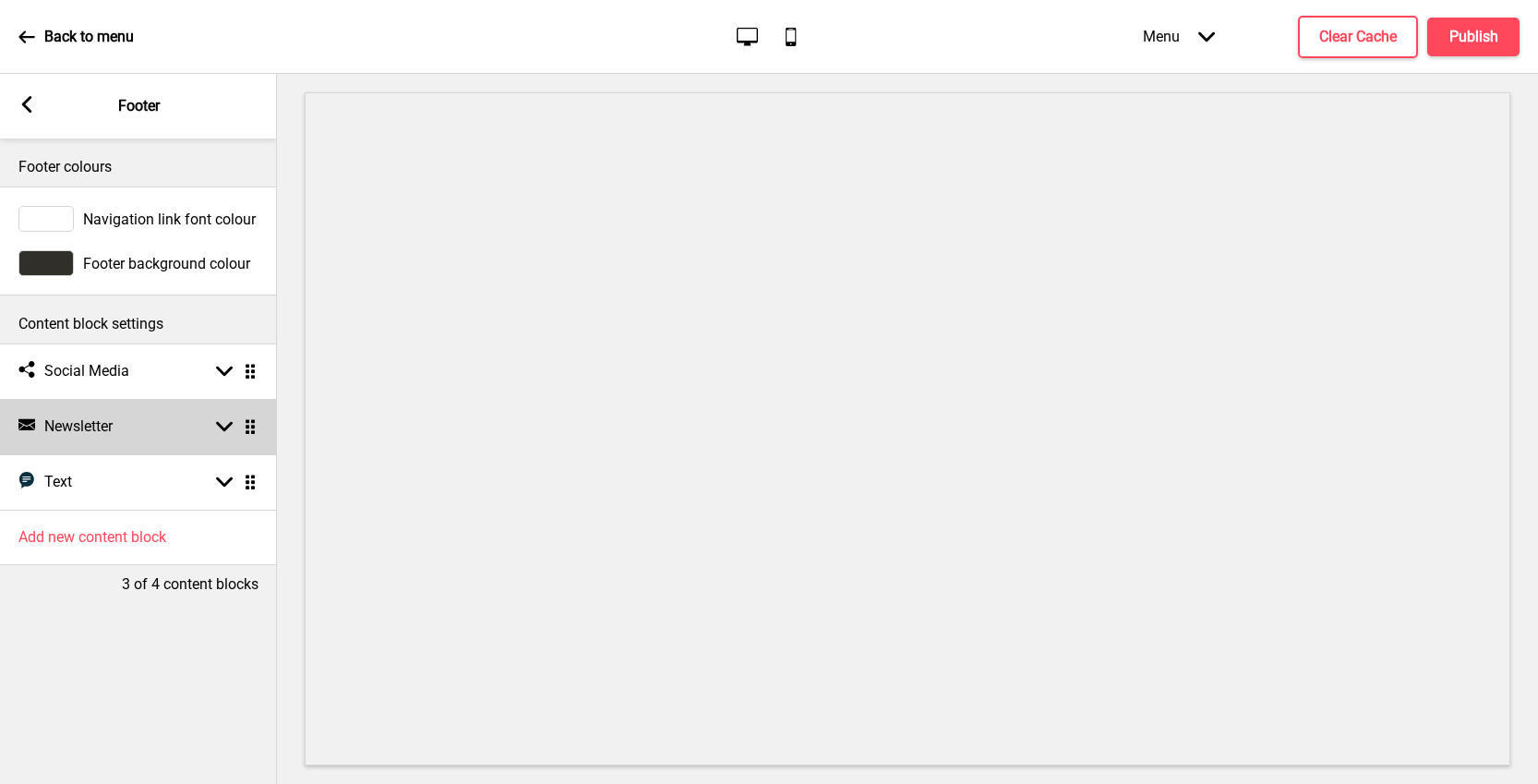
click at [248, 439] on div "Newsletter Newsletter Arrow down Drag" at bounding box center [138, 427] width 277 height 56
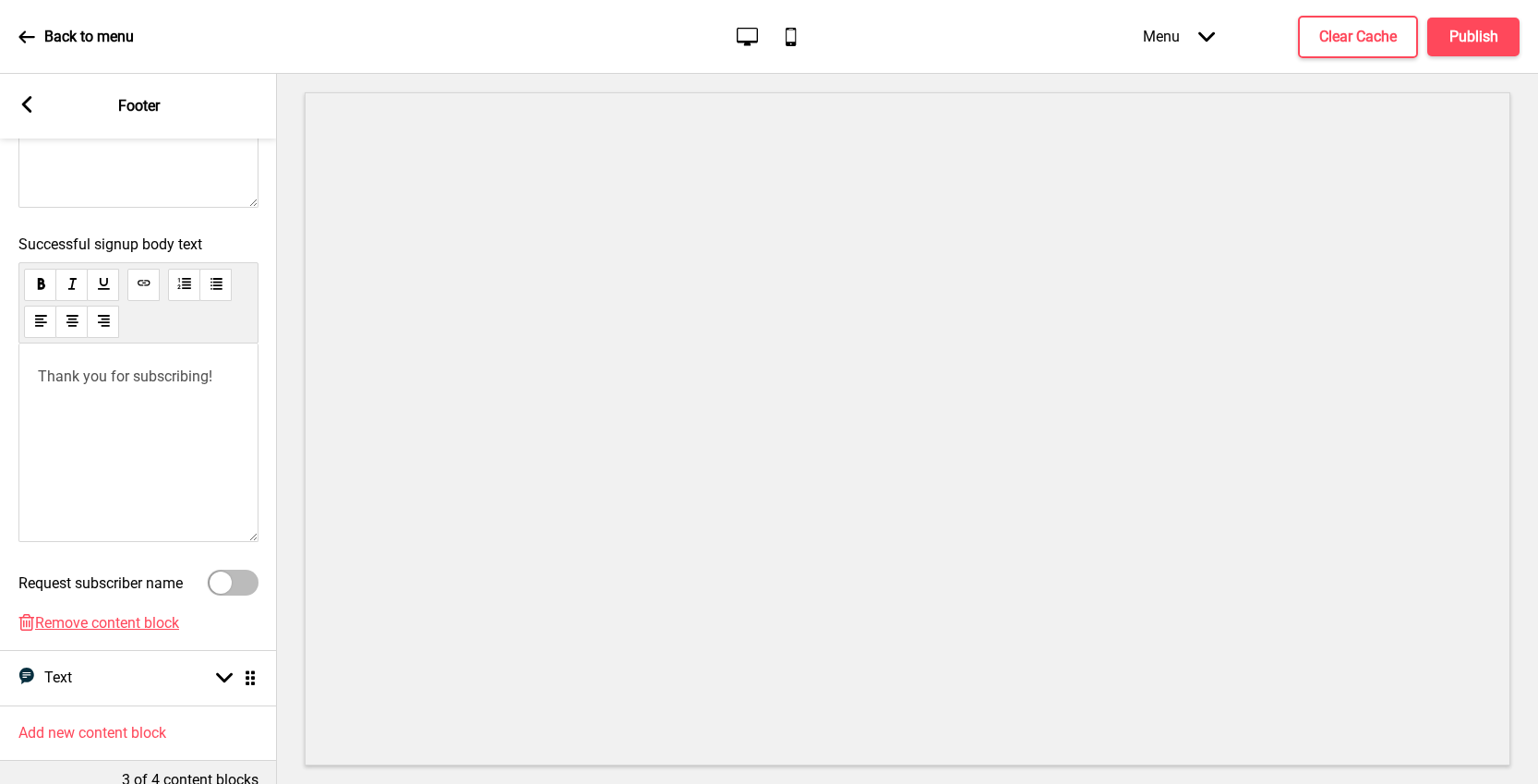
scroll to position [706, 0]
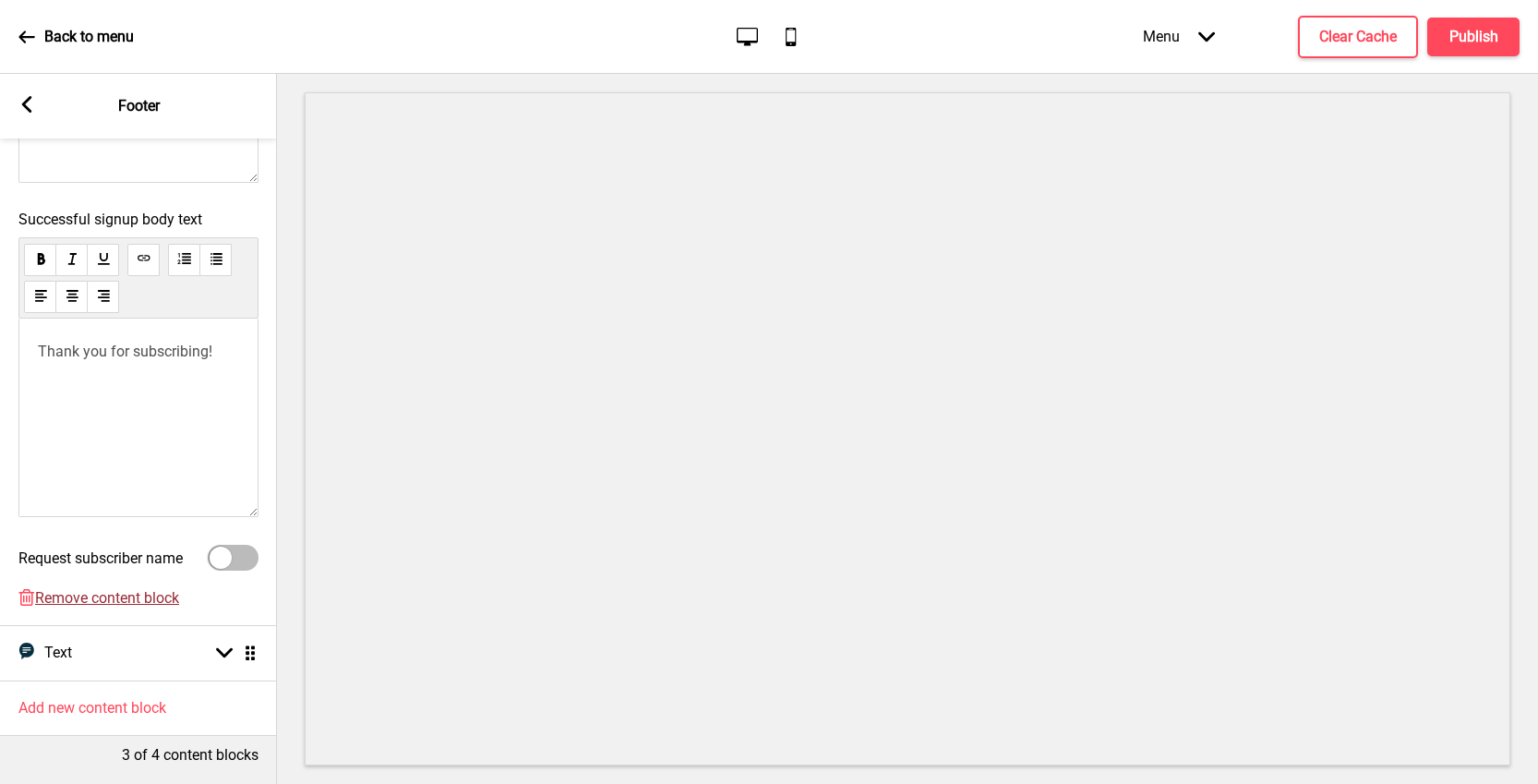
click at [138, 589] on span "Remove content block" at bounding box center [107, 598] width 144 height 18
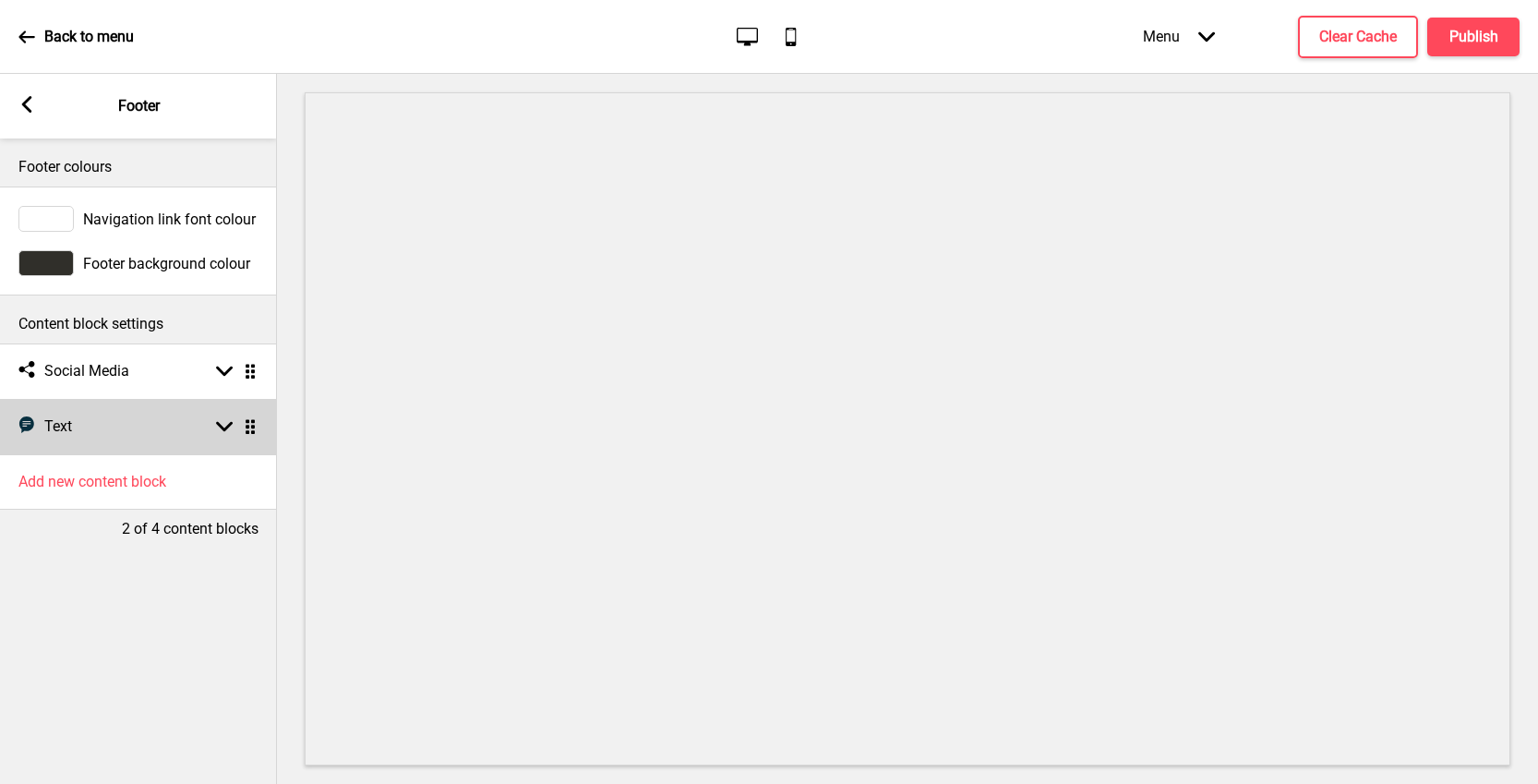
click at [67, 415] on div "Text Text Arrow down Drag" at bounding box center [138, 427] width 277 height 56
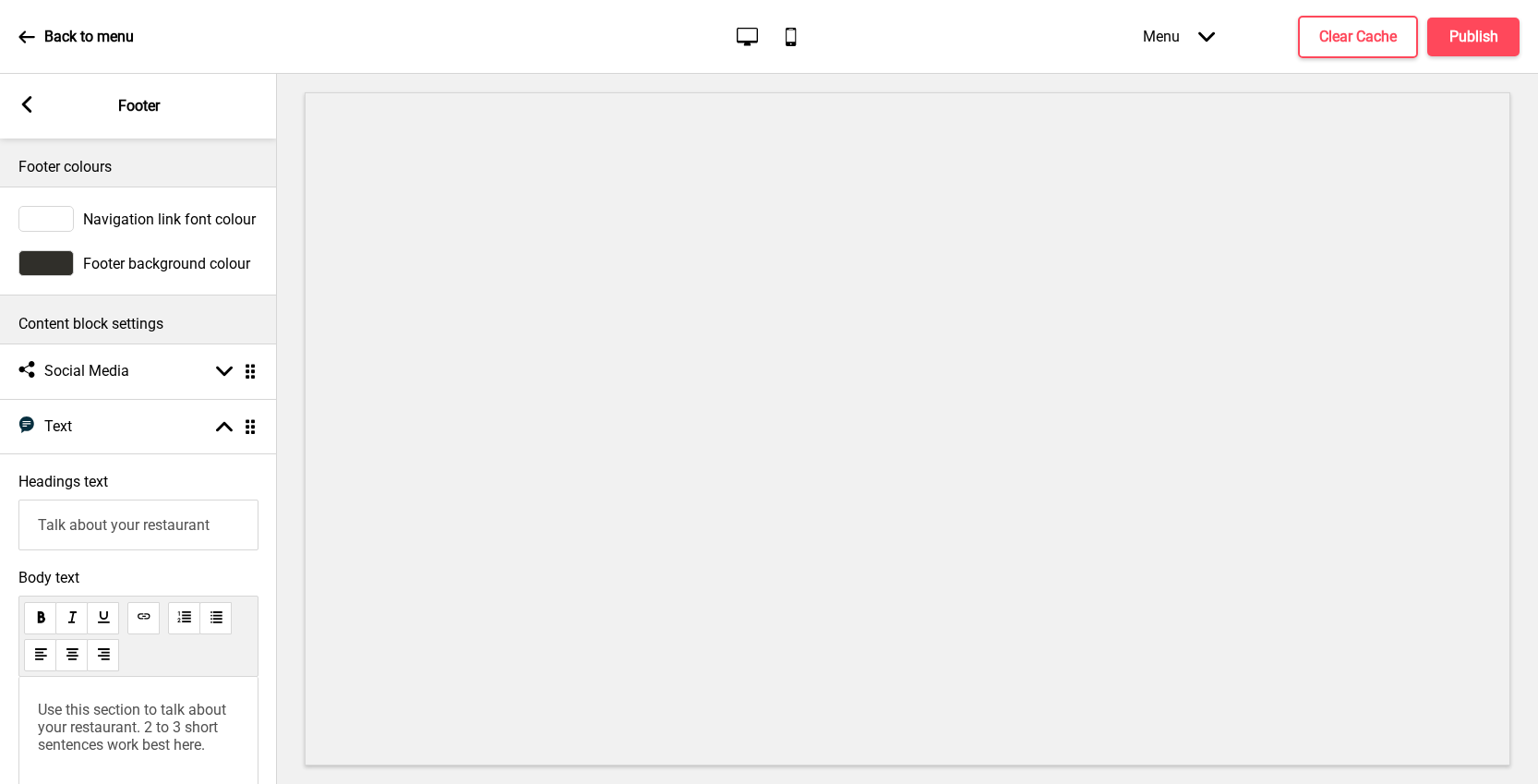
scroll to position [272, 0]
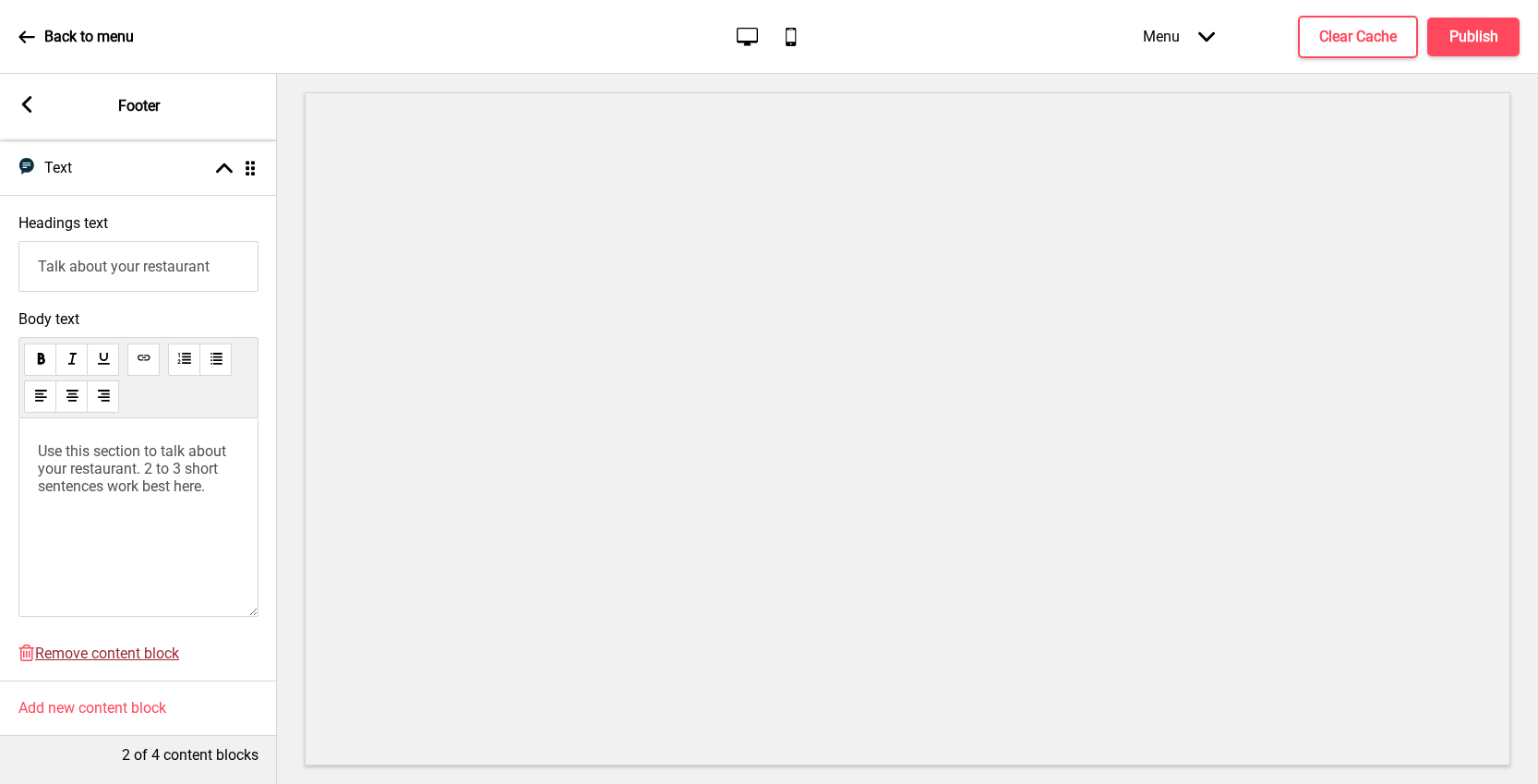
click at [72, 644] on span "Remove content block" at bounding box center [107, 652] width 144 height 18
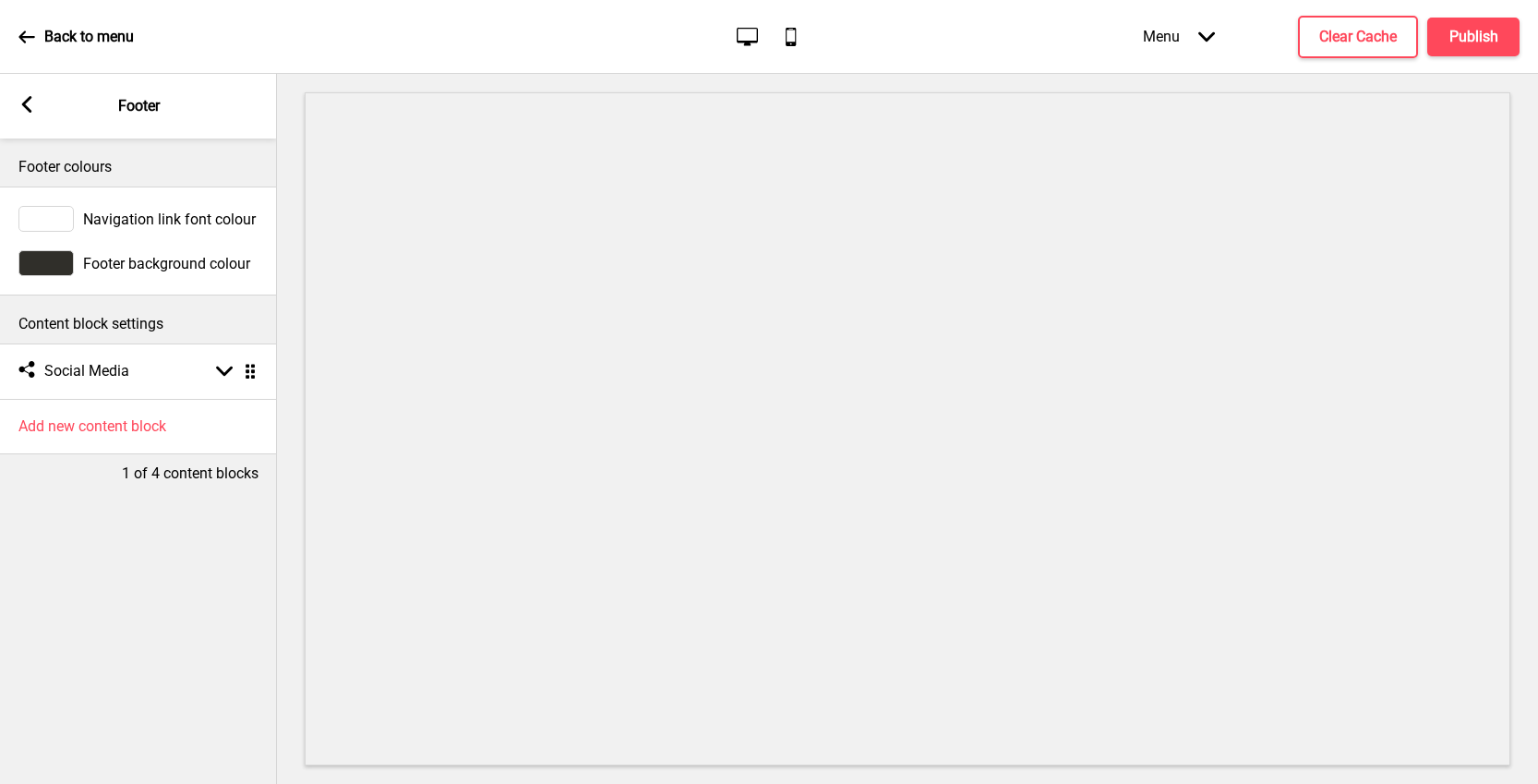
click at [26, 96] on rect at bounding box center [27, 104] width 17 height 17
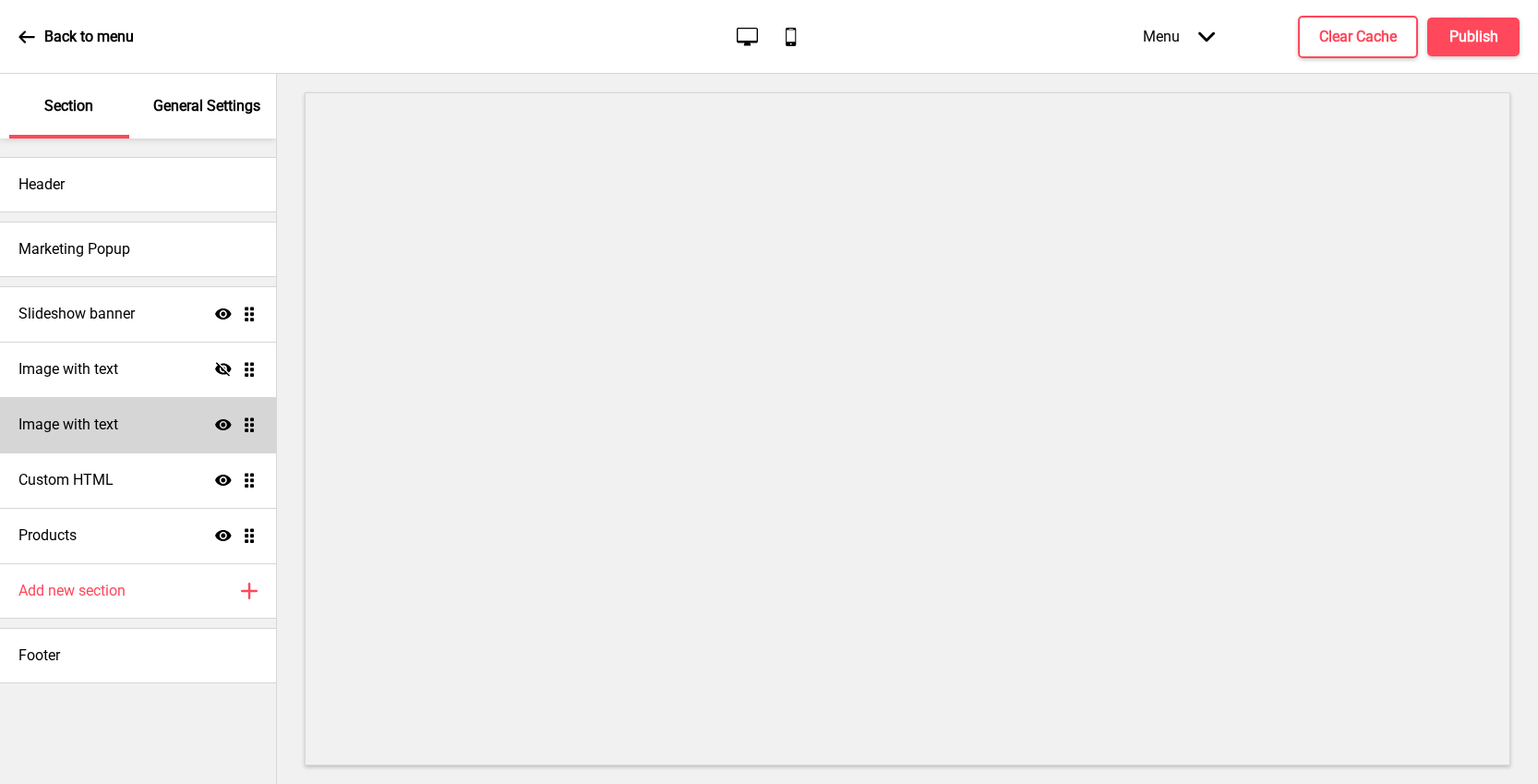
click at [114, 436] on div "Image with text Show Drag" at bounding box center [137, 425] width 276 height 56
select select "center"
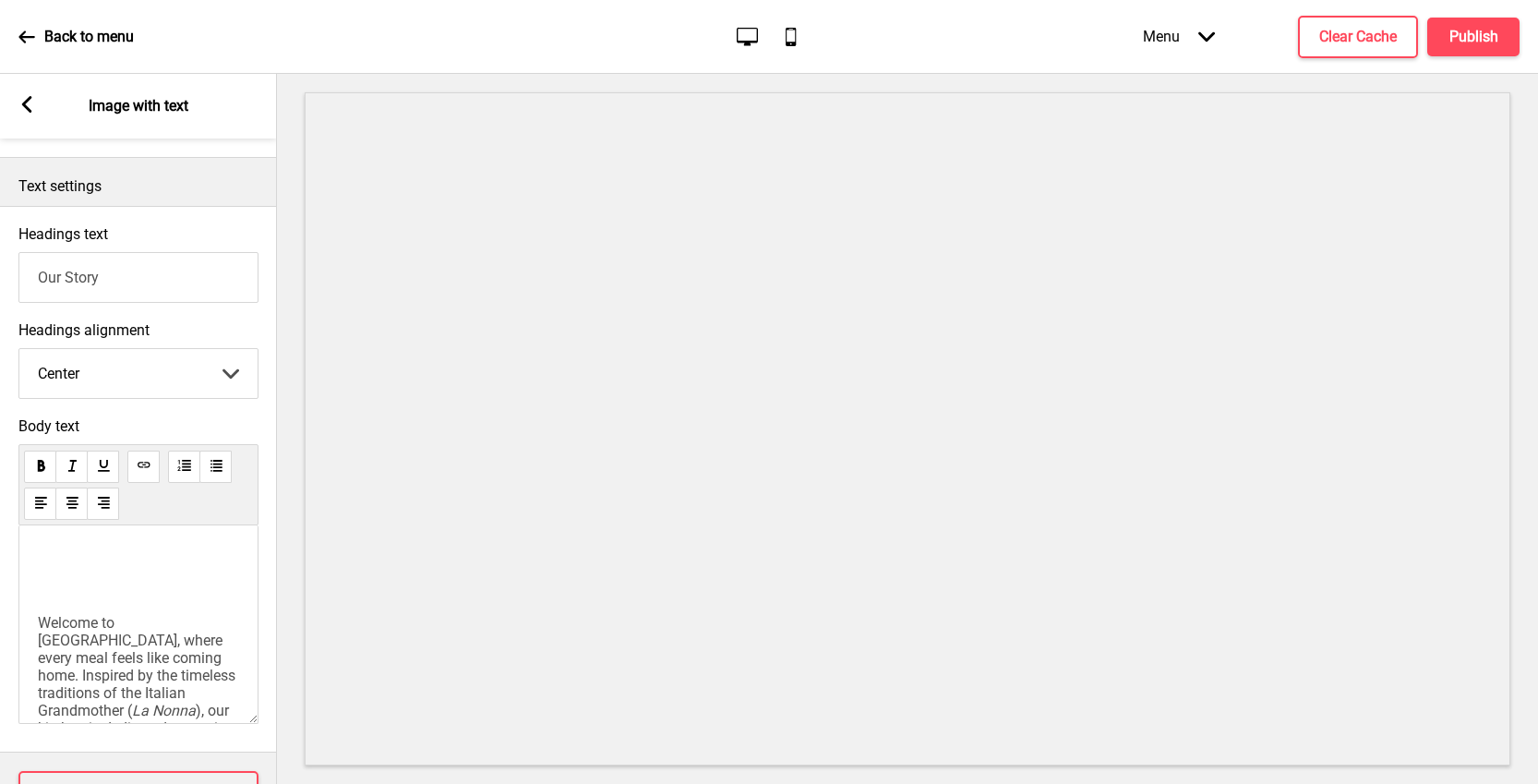
scroll to position [492, 0]
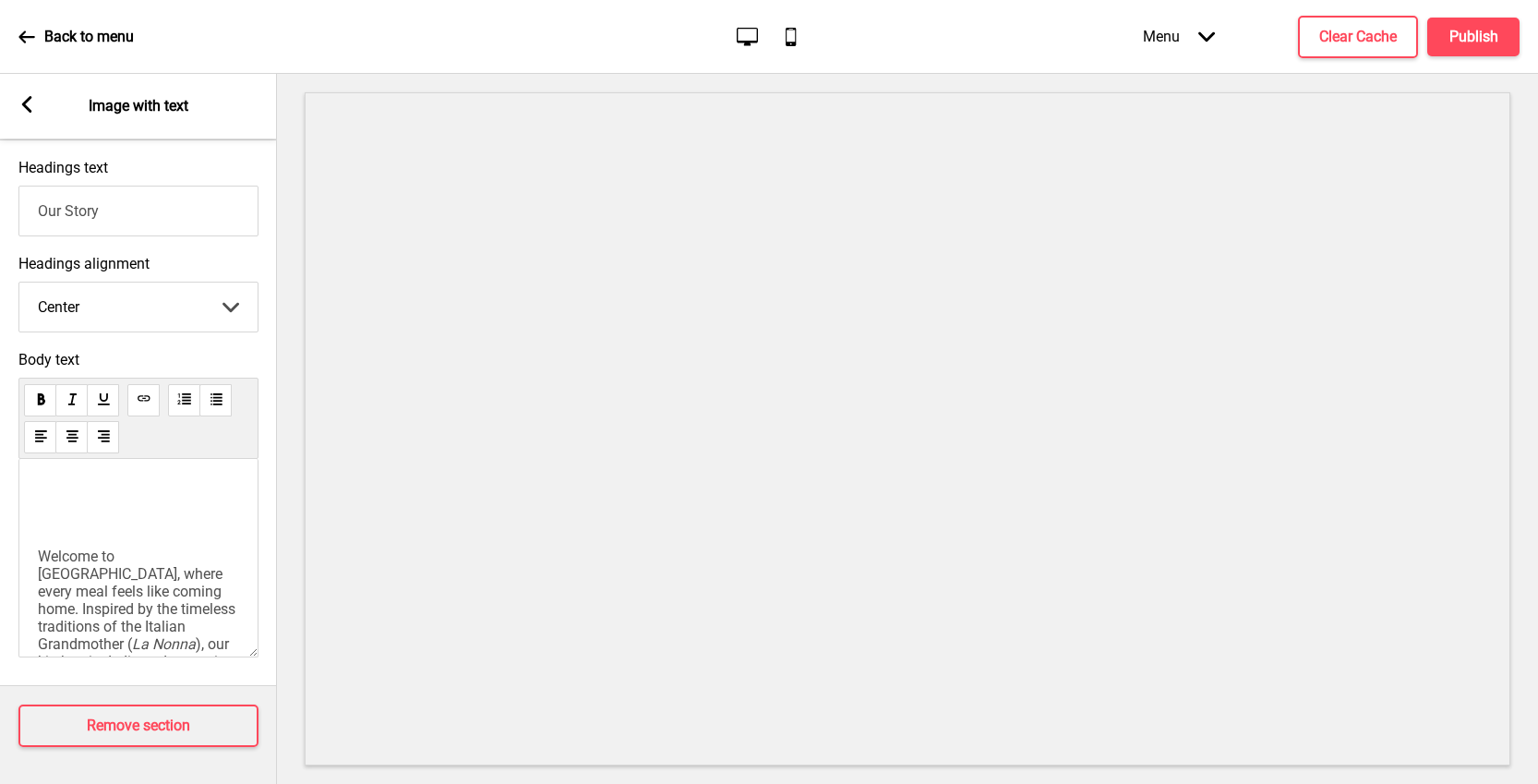
click at [36, 88] on div "Arrow left Image with text" at bounding box center [138, 107] width 277 height 65
click at [27, 37] on icon at bounding box center [26, 36] width 16 height 12
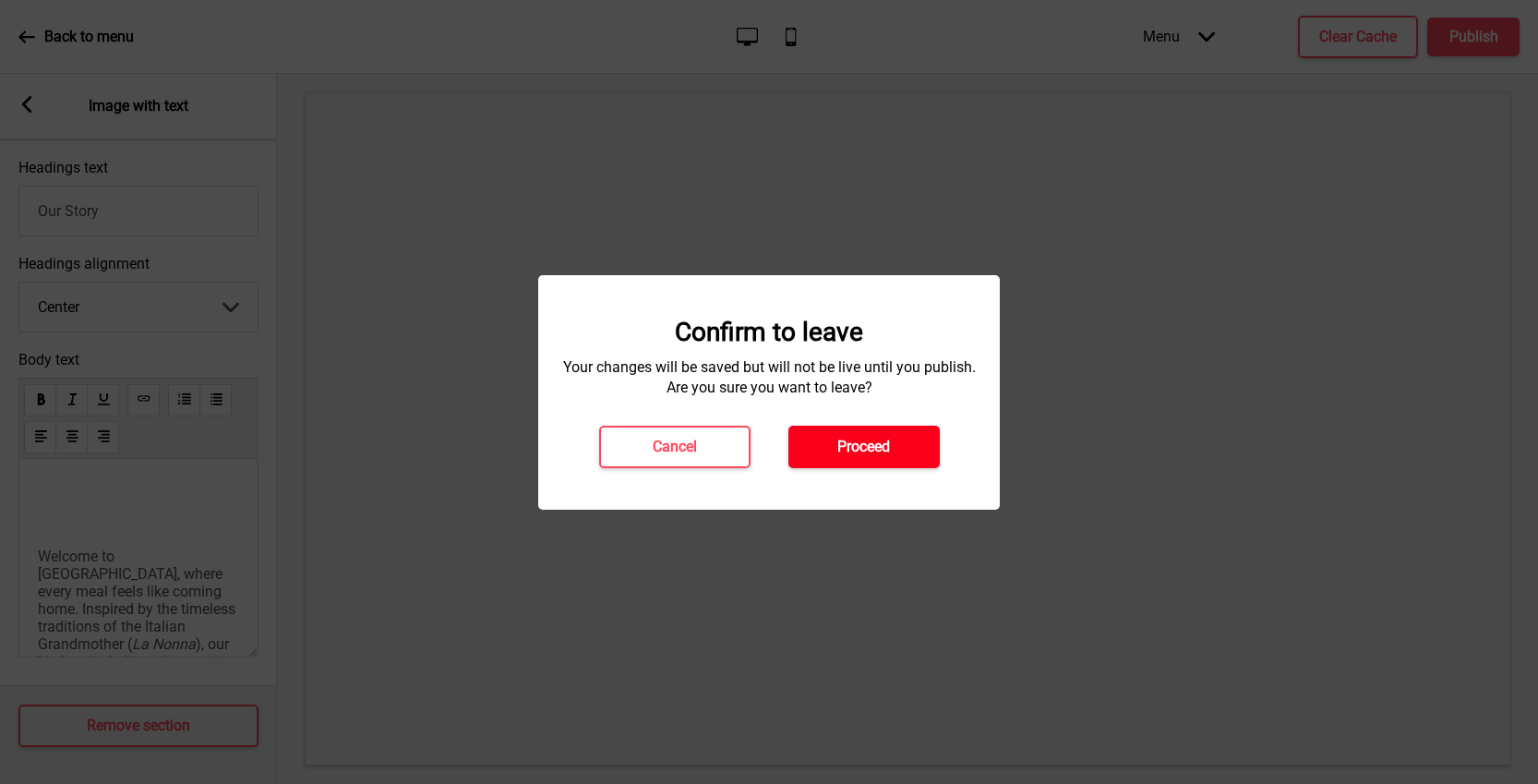
click at [875, 437] on h4 "Proceed" at bounding box center [863, 447] width 53 height 20
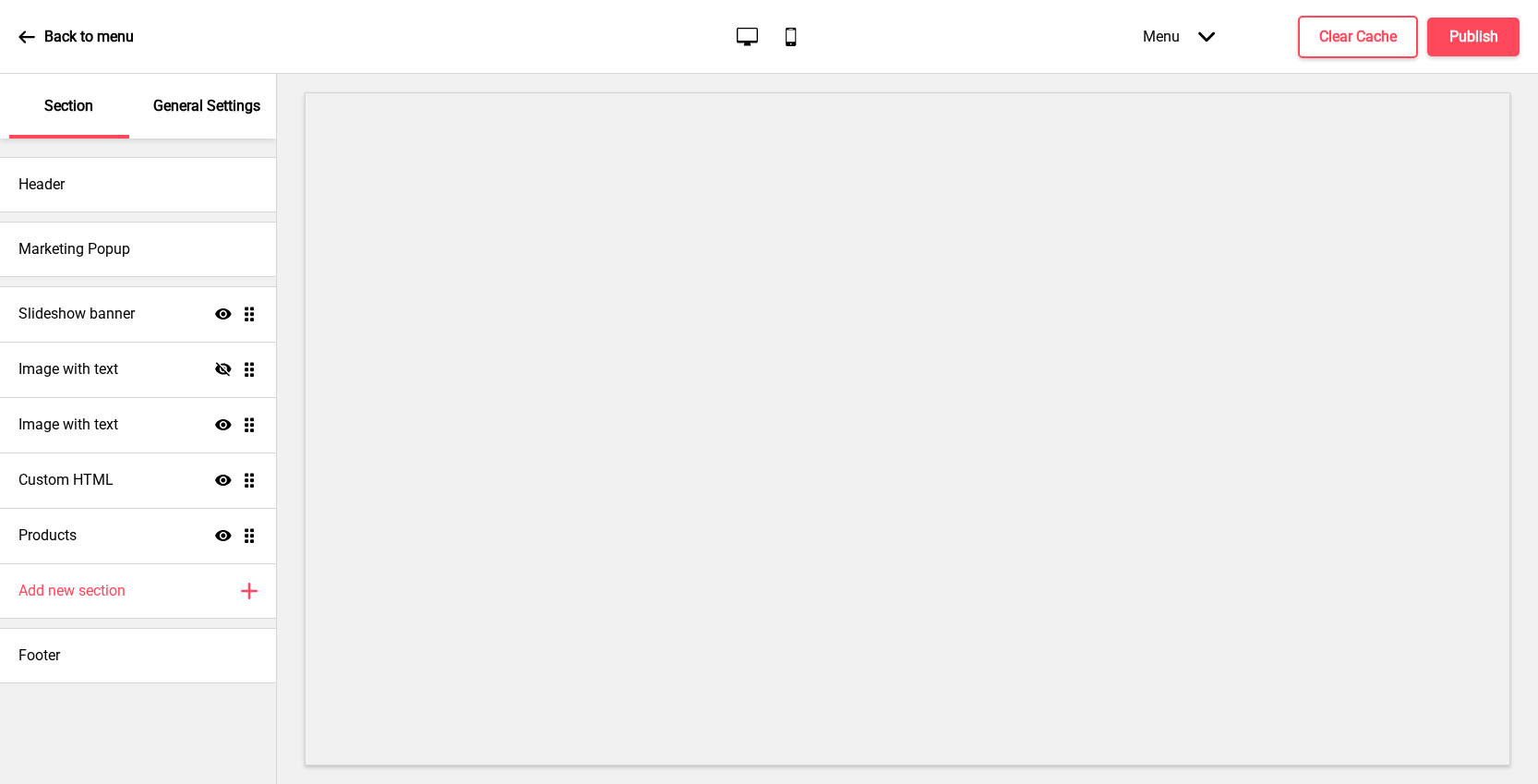
click at [231, 108] on p "General Settings" at bounding box center [206, 106] width 107 height 20
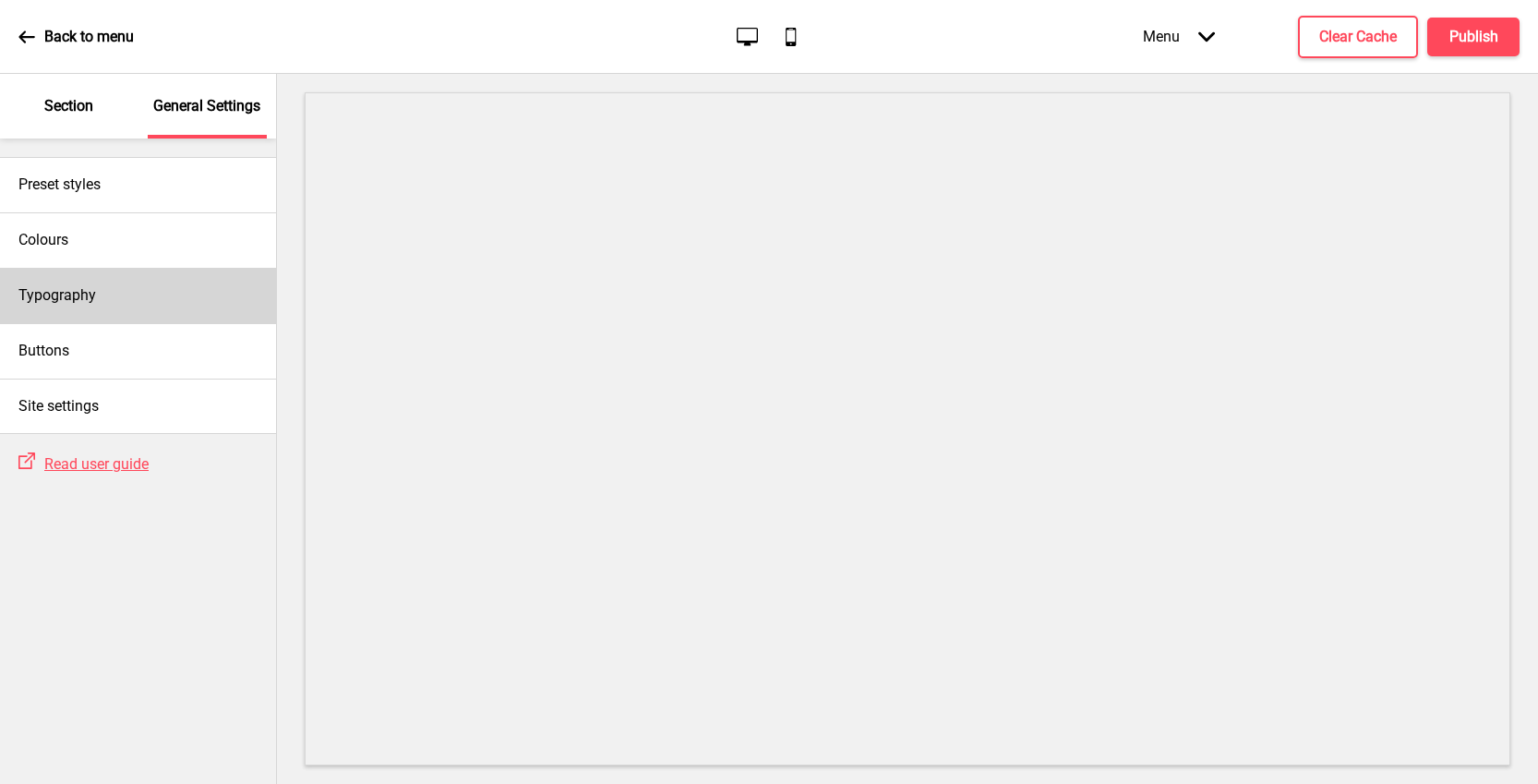
click at [149, 285] on div "Typography" at bounding box center [137, 296] width 276 height 56
select select "Playfair Display"
select select "Lora"
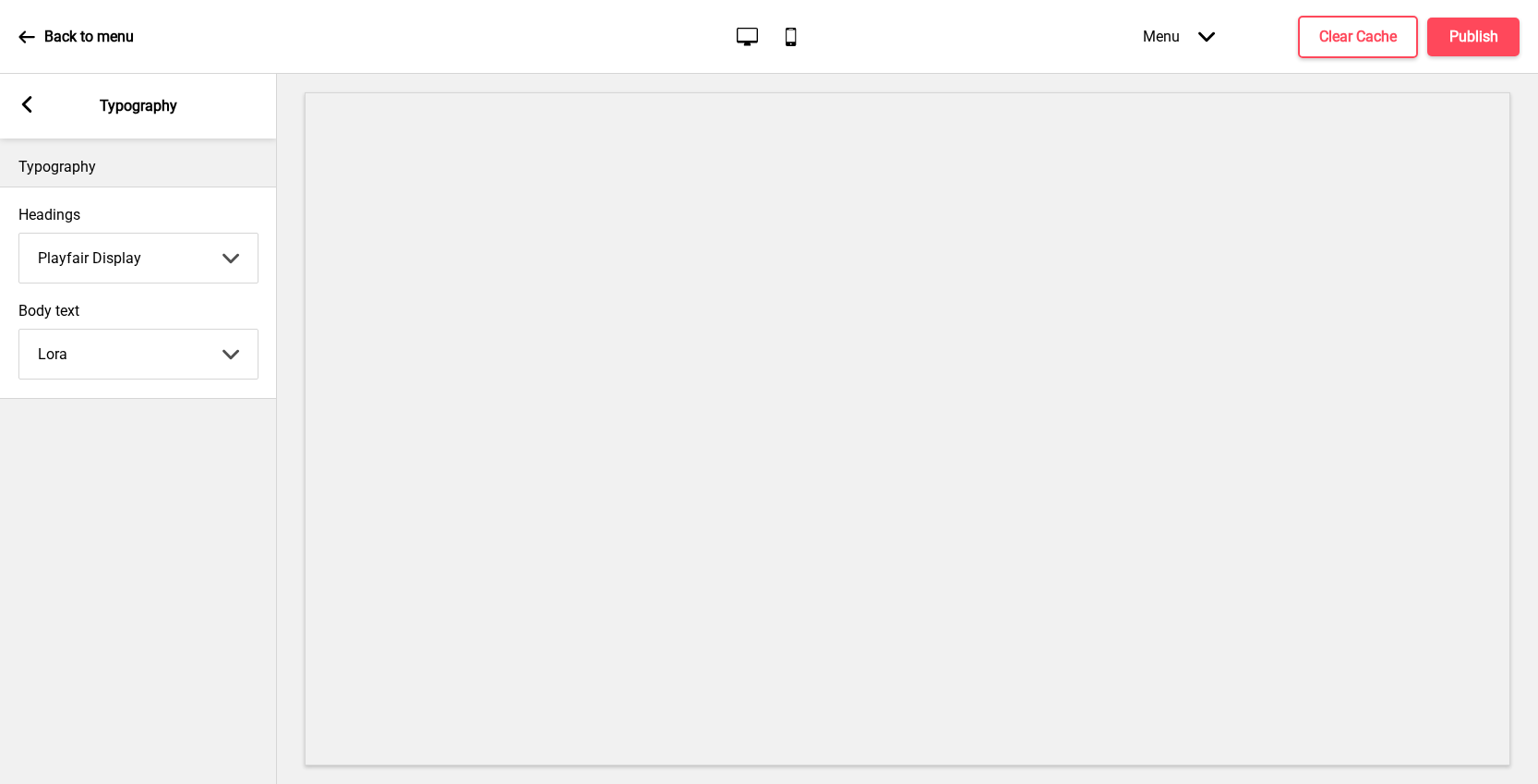
click at [44, 111] on div "Arrow left Typography" at bounding box center [138, 107] width 277 height 65
click at [34, 106] on div "Arrow left Typography" at bounding box center [138, 107] width 277 height 65
click at [30, 102] on rect at bounding box center [27, 104] width 17 height 17
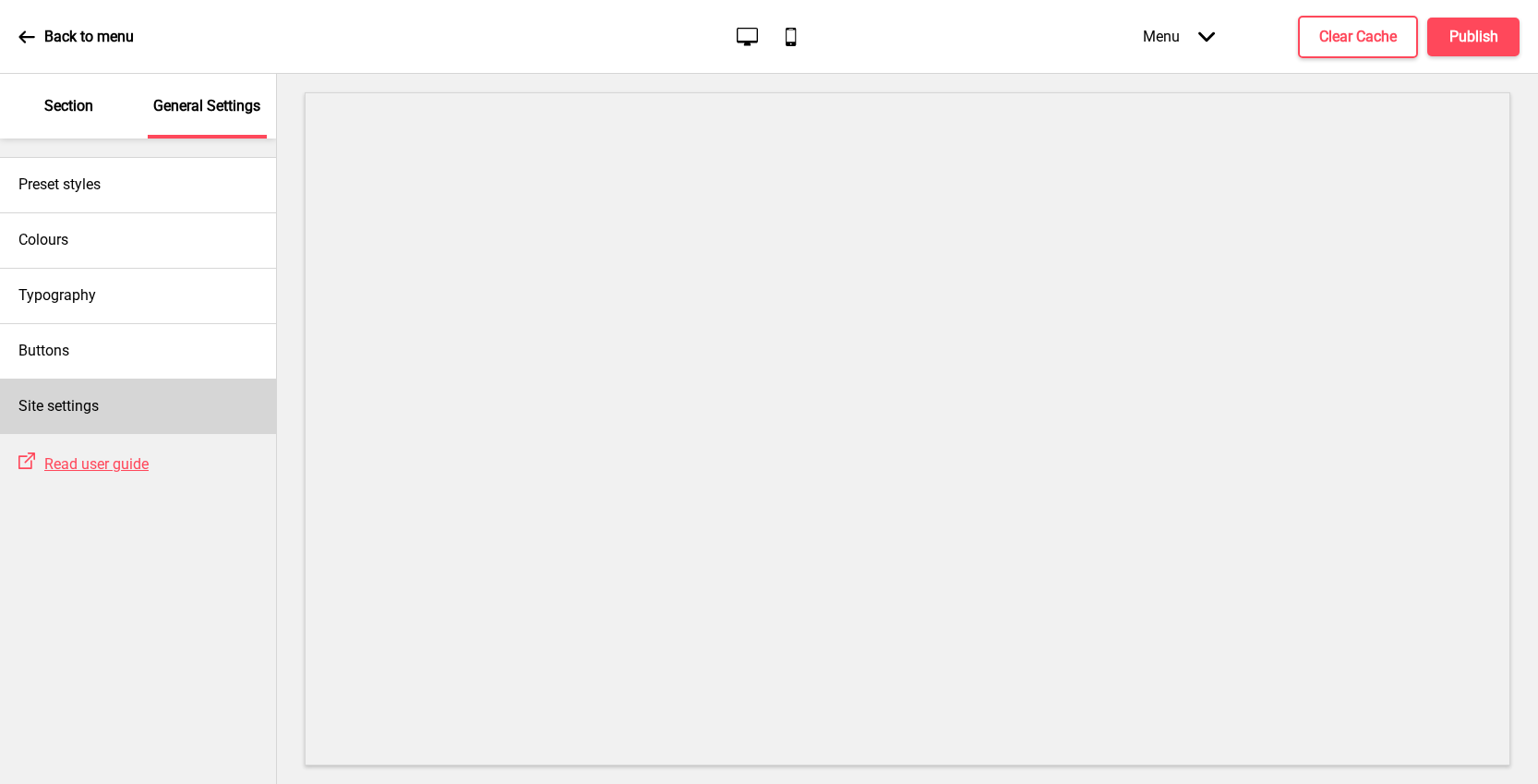
click at [184, 403] on div "Site settings" at bounding box center [137, 406] width 276 height 56
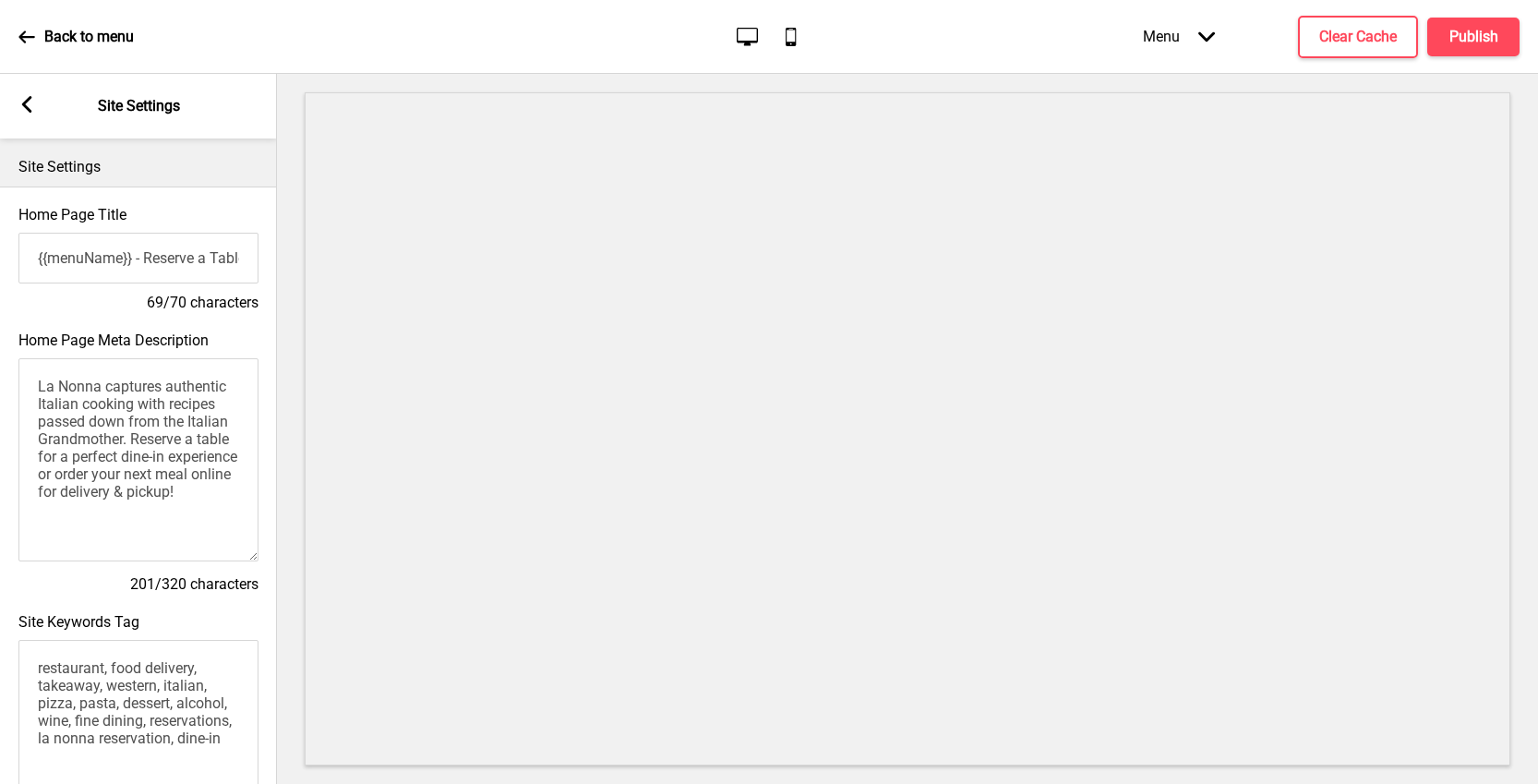
click at [22, 106] on rect at bounding box center [27, 104] width 17 height 17
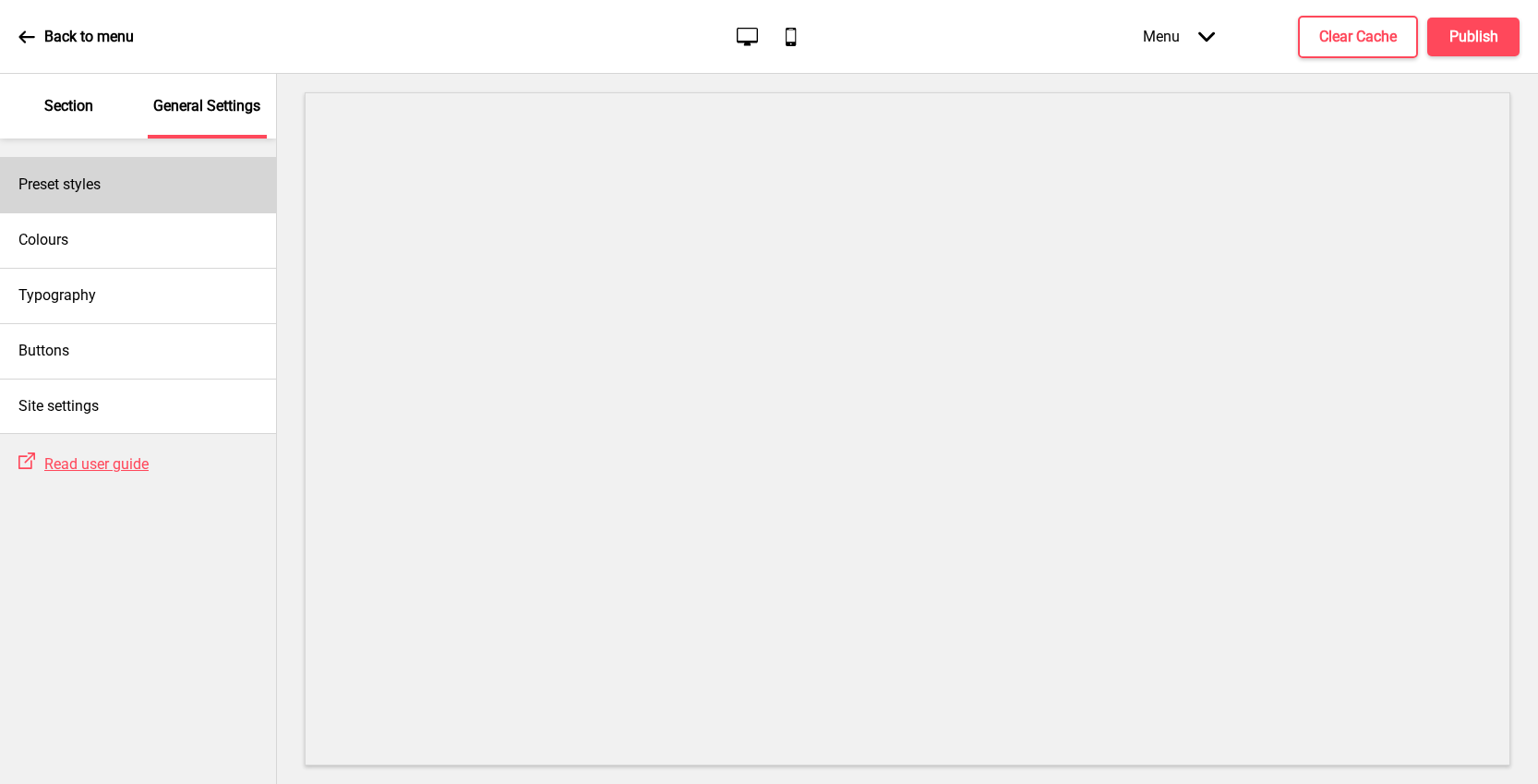
click at [110, 187] on div "Preset styles" at bounding box center [137, 185] width 276 height 56
select select "Custom"
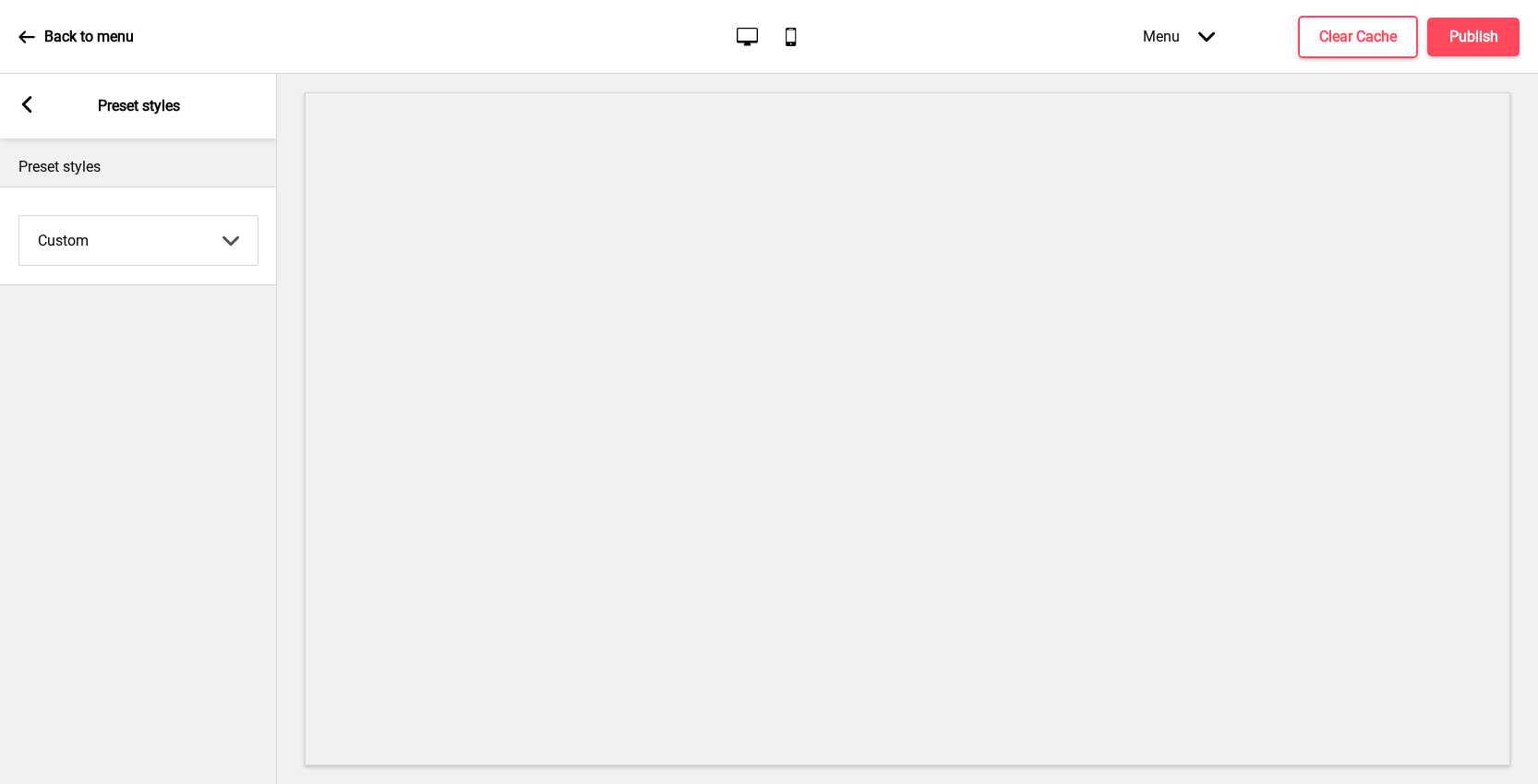
click at [36, 110] on div "Arrow left Preset styles" at bounding box center [138, 107] width 277 height 65
click at [31, 101] on rect at bounding box center [27, 104] width 17 height 17
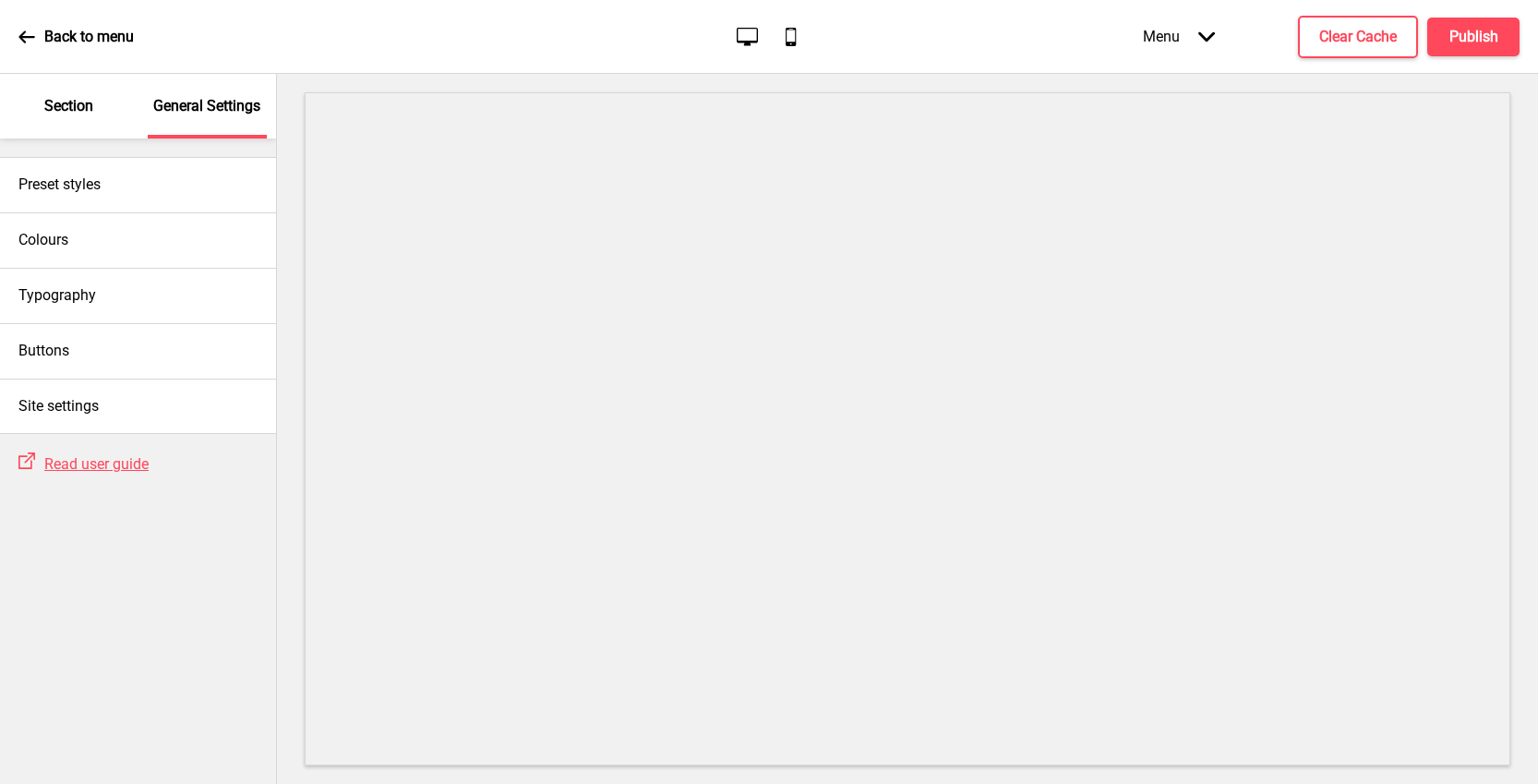
click at [58, 110] on p "Section" at bounding box center [69, 106] width 49 height 20
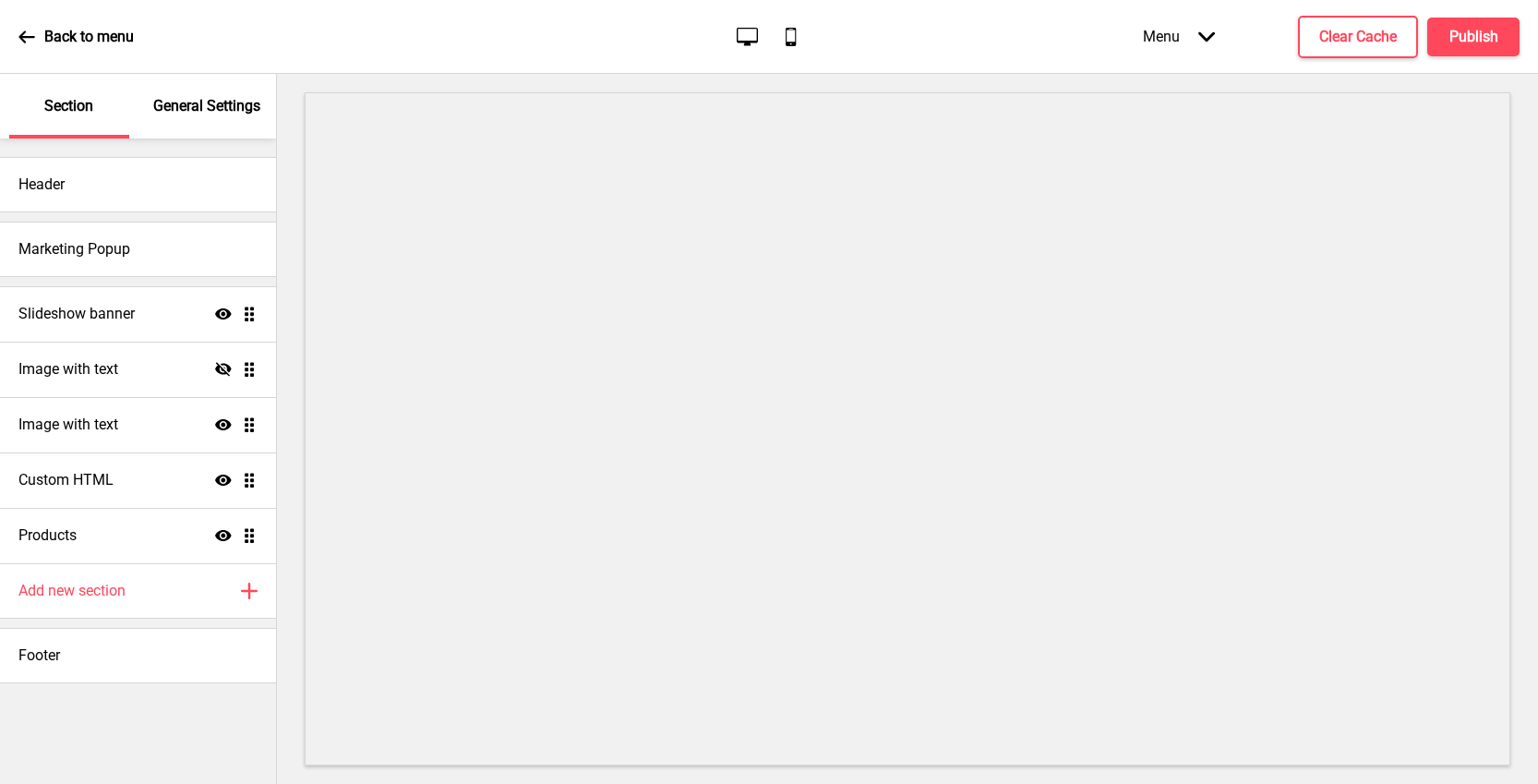
click at [1188, 30] on div "Menu Arrow down" at bounding box center [1179, 36] width 109 height 55
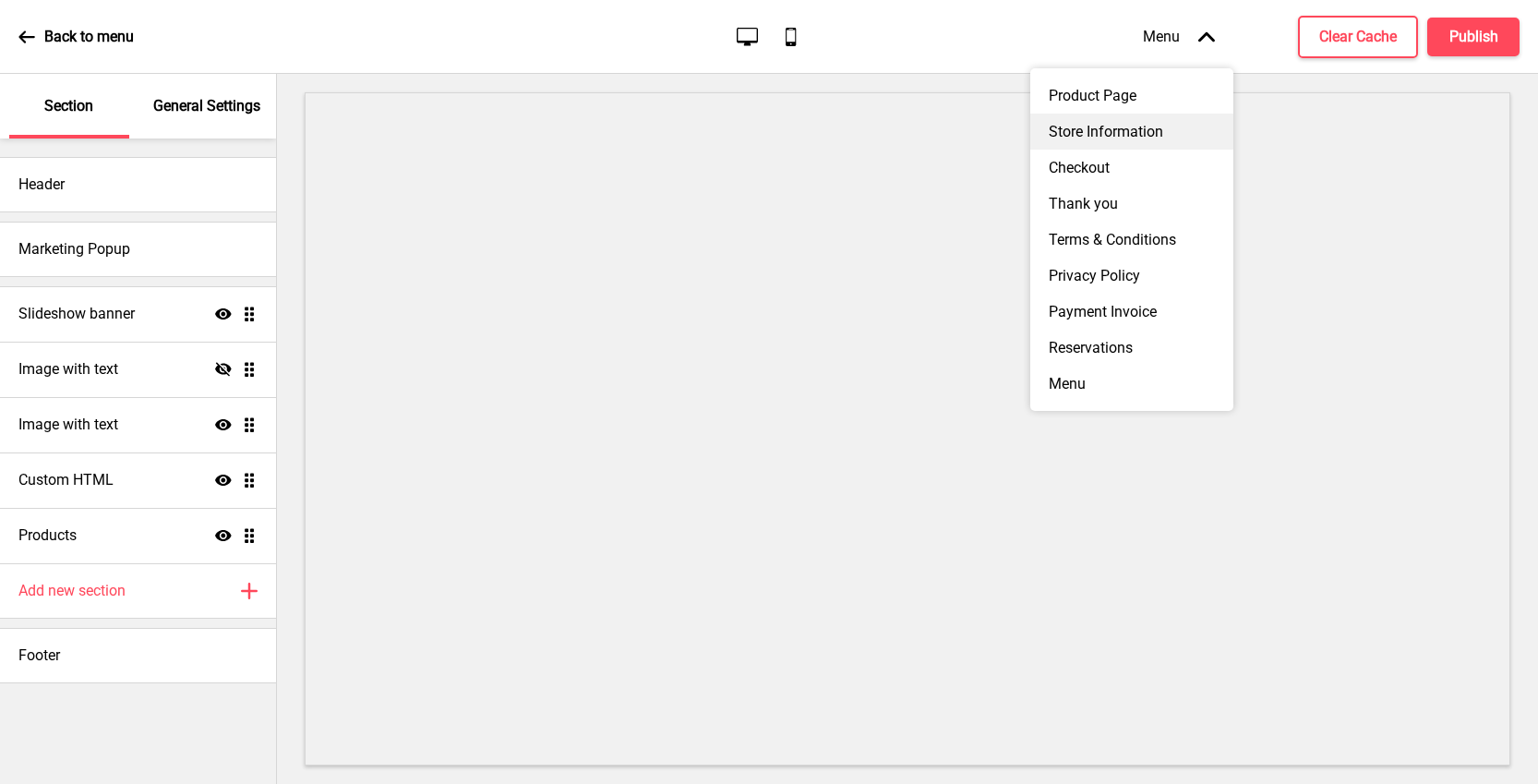
click at [1135, 126] on div "Store Information" at bounding box center [1131, 131] width 203 height 36
